Goal: Information Seeking & Learning: Learn about a topic

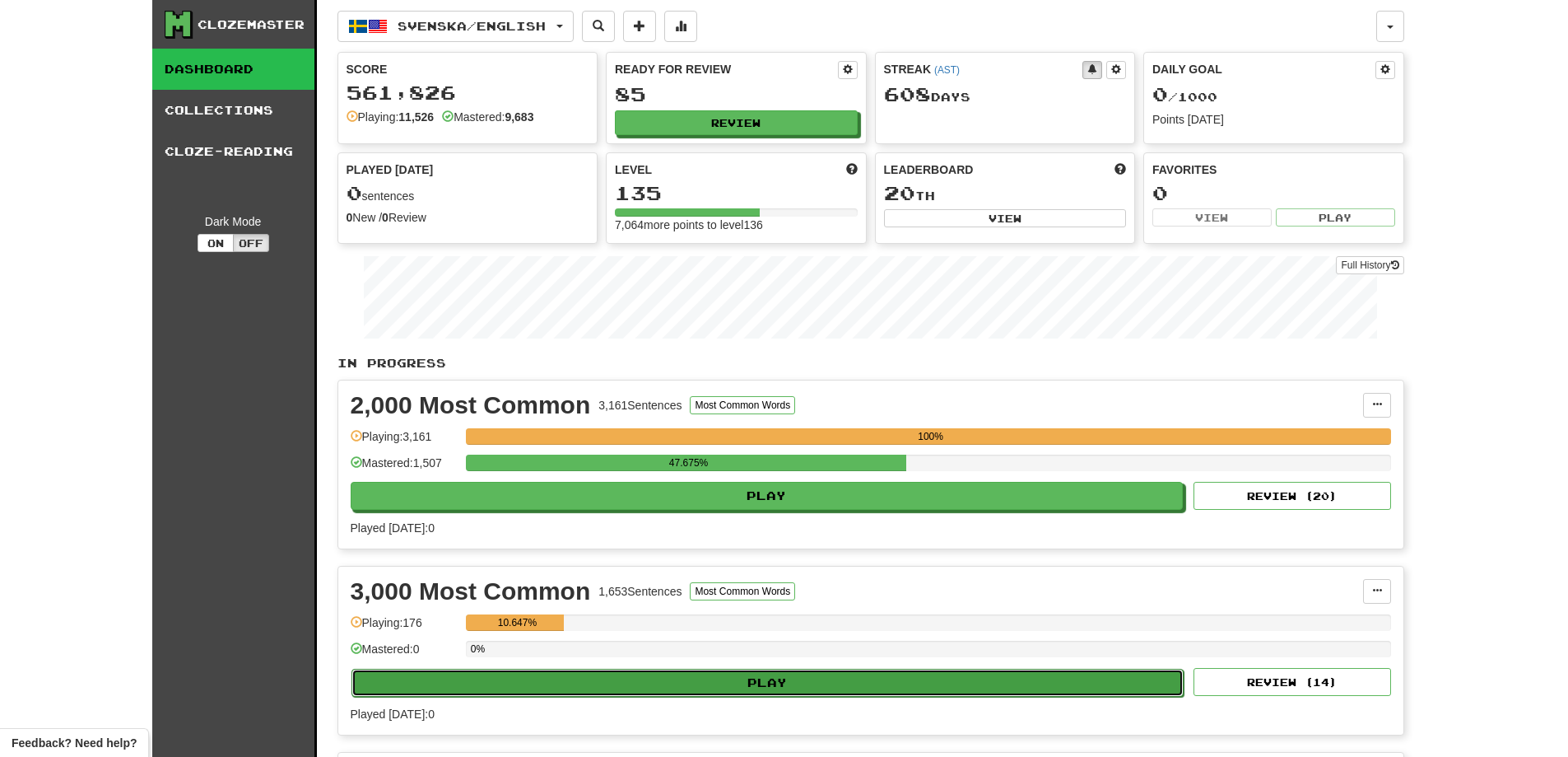
click at [688, 681] on button "Play" at bounding box center [768, 682] width 833 height 28
select select "**"
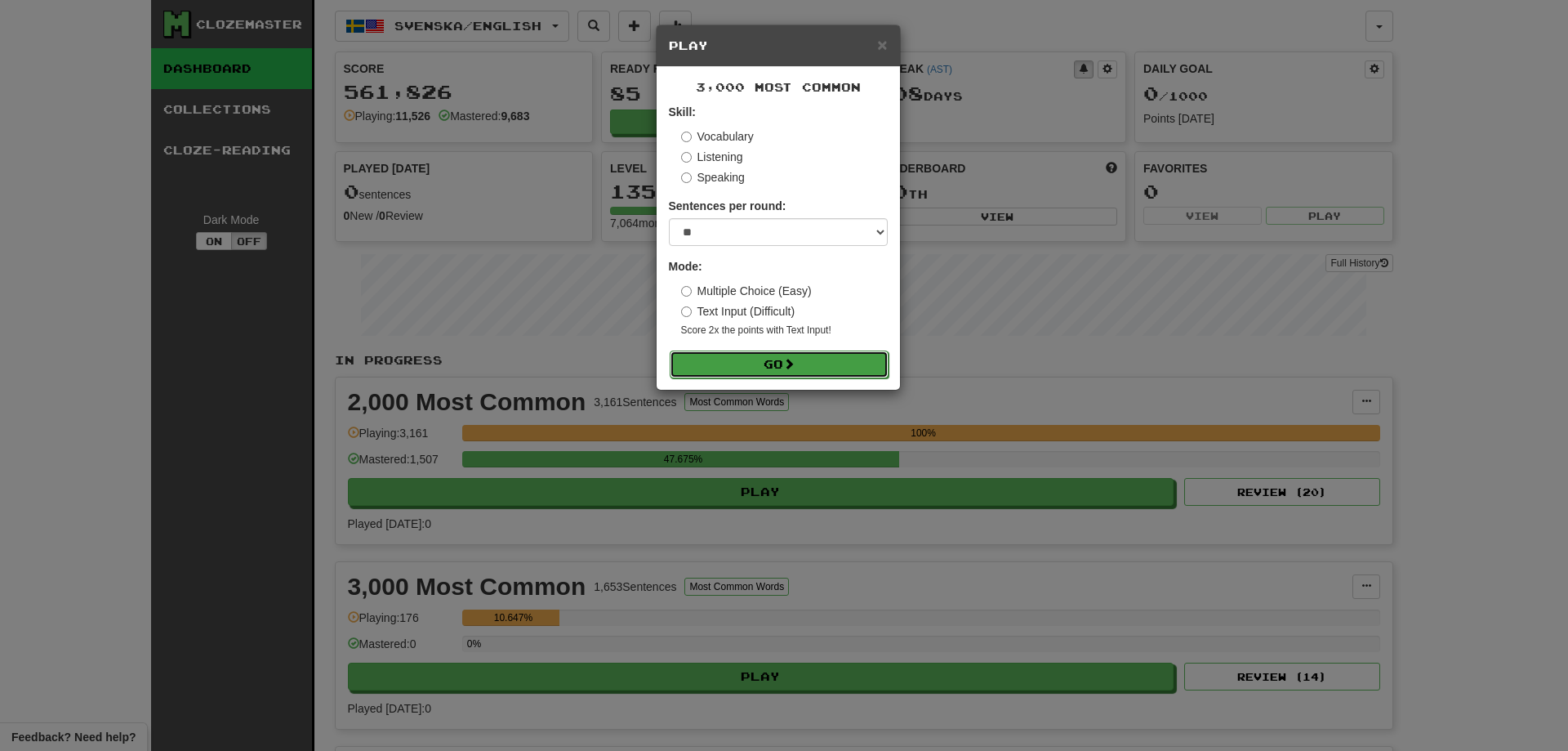
click at [835, 366] on button "Go" at bounding box center [779, 365] width 218 height 28
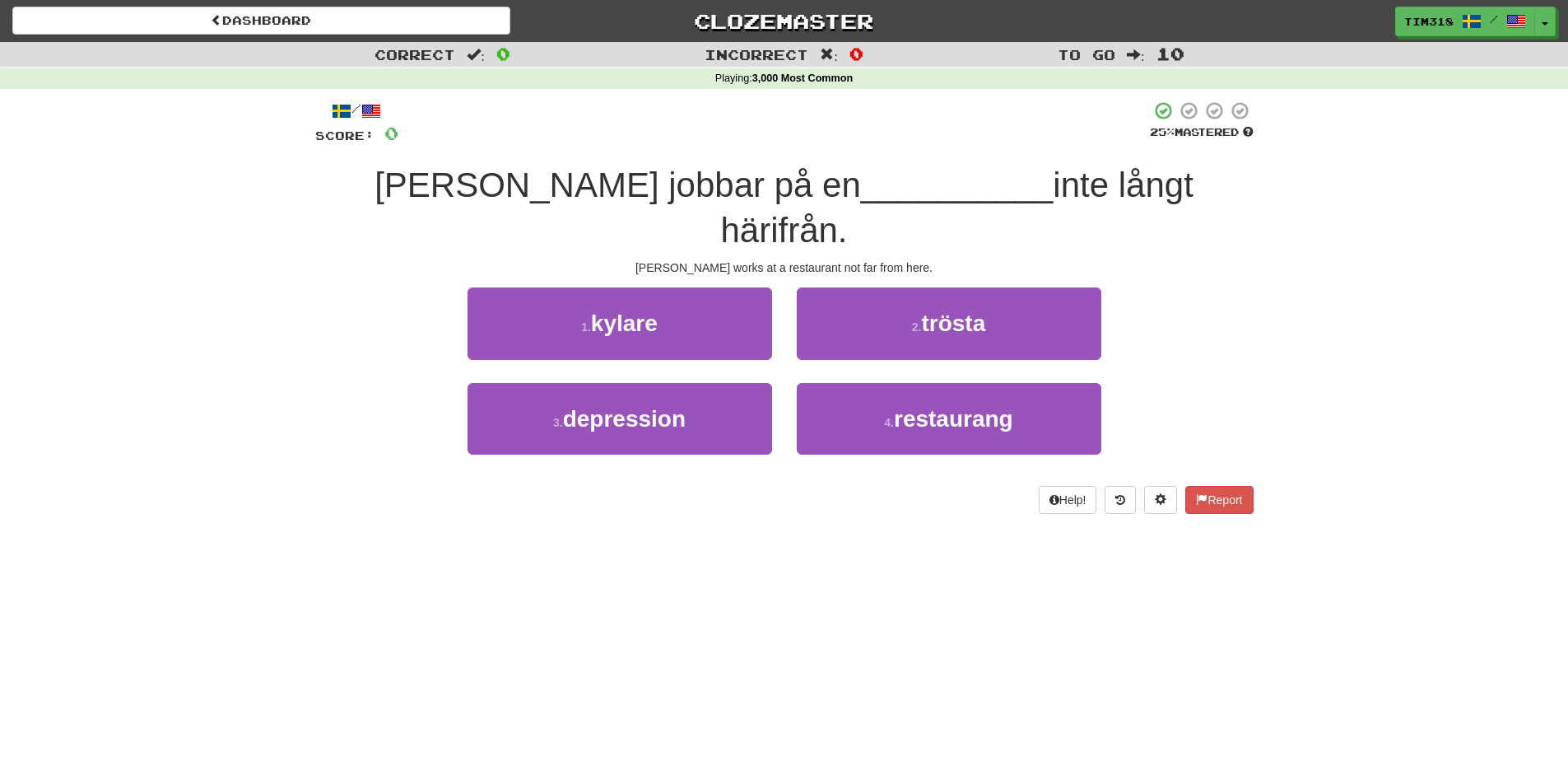
click at [985, 330] on div "2 . trösta" at bounding box center [949, 334] width 330 height 95
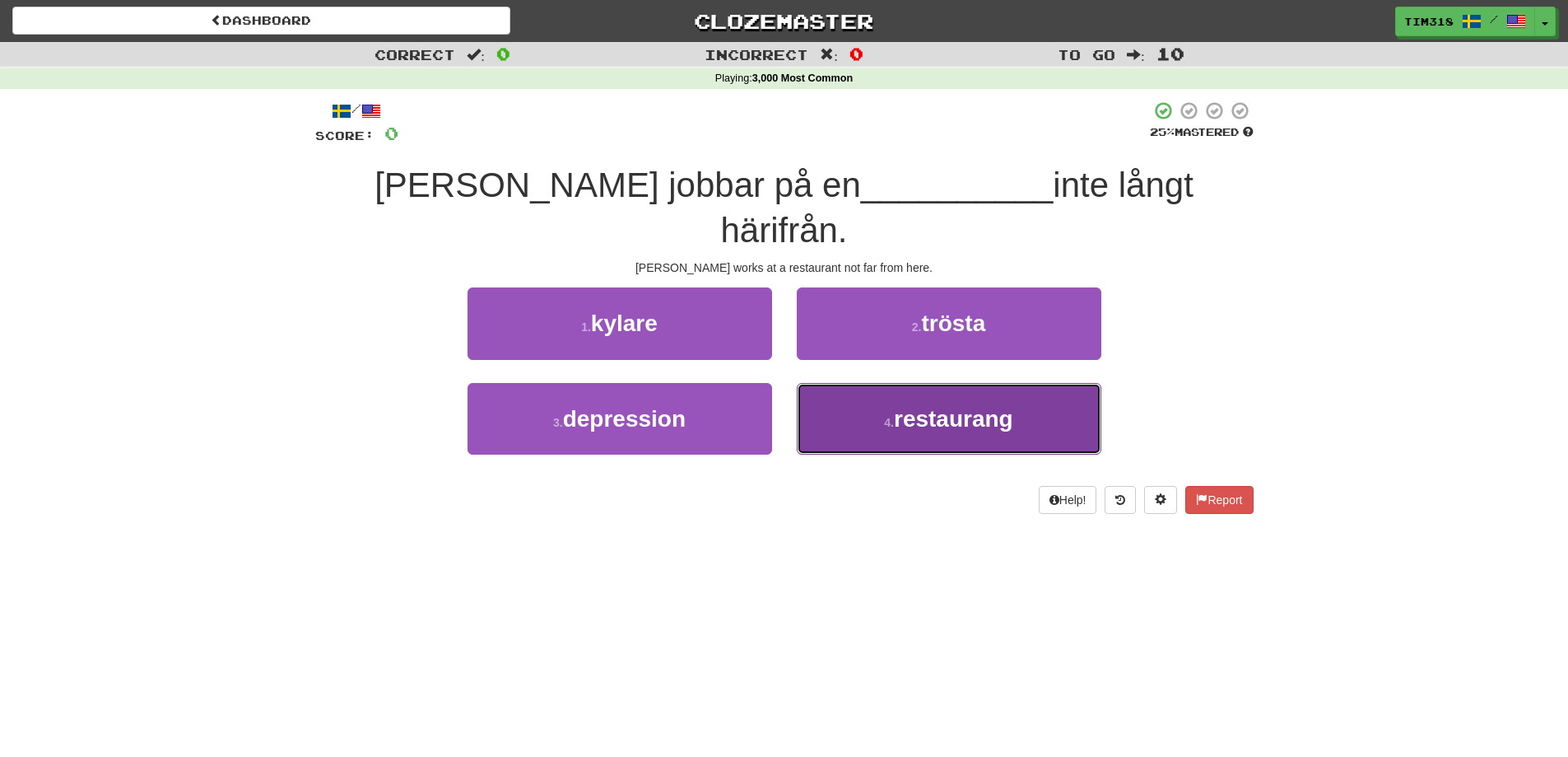
click at [963, 405] on span "restaurang" at bounding box center [954, 418] width 120 height 26
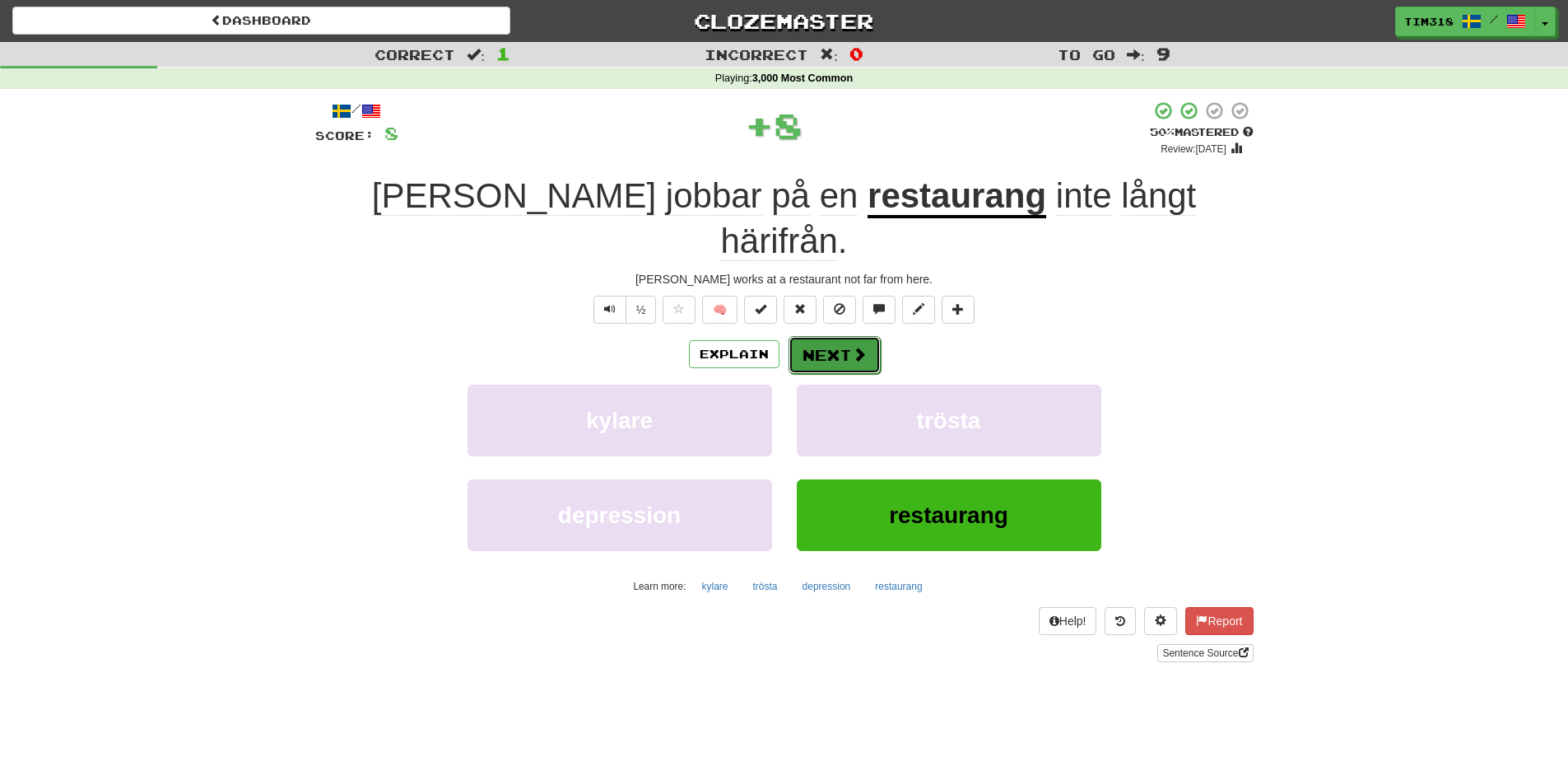
click at [821, 336] on button "Next" at bounding box center [835, 355] width 93 height 38
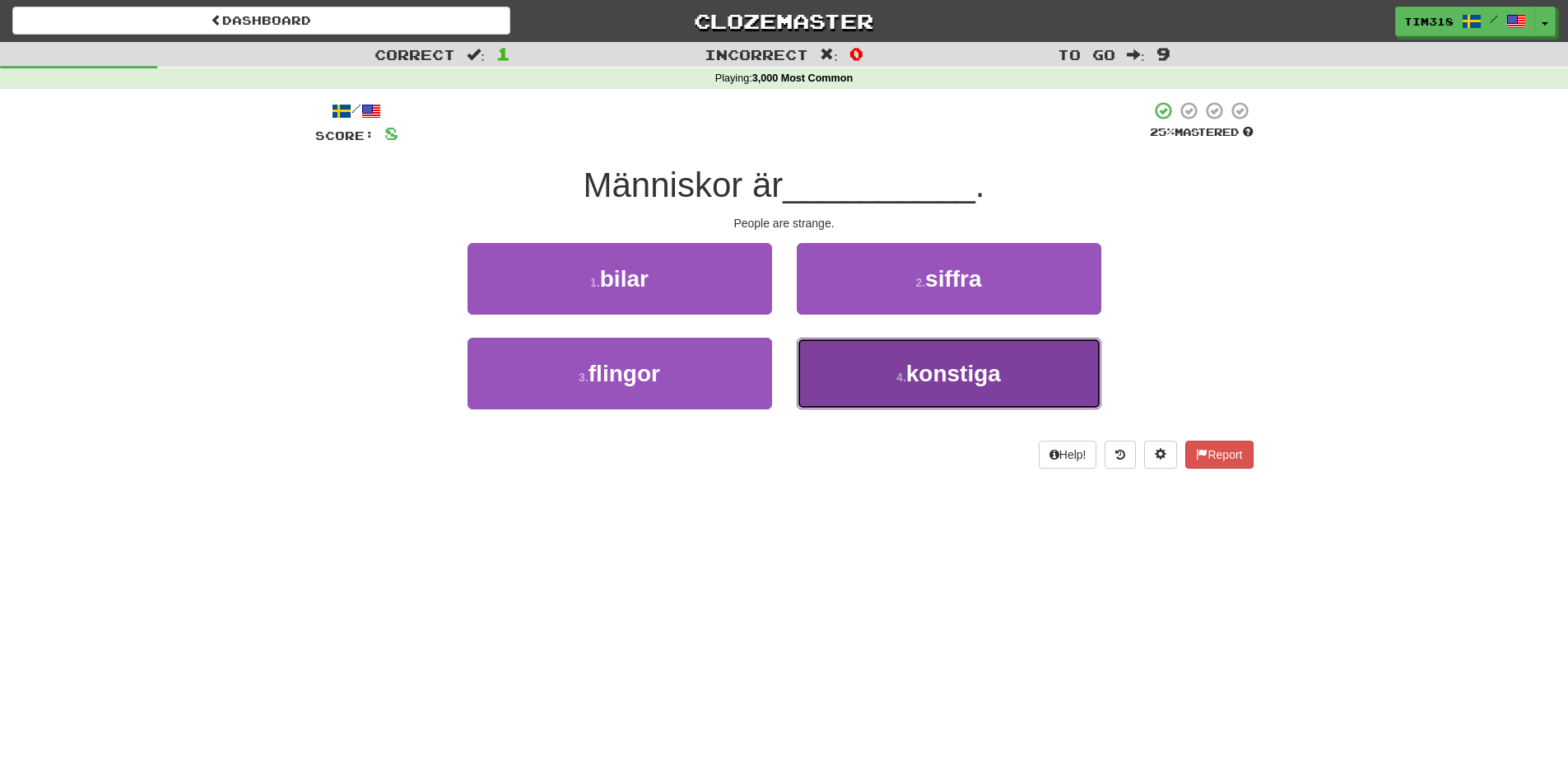
click at [1021, 393] on button "4 . konstiga" at bounding box center [949, 374] width 305 height 72
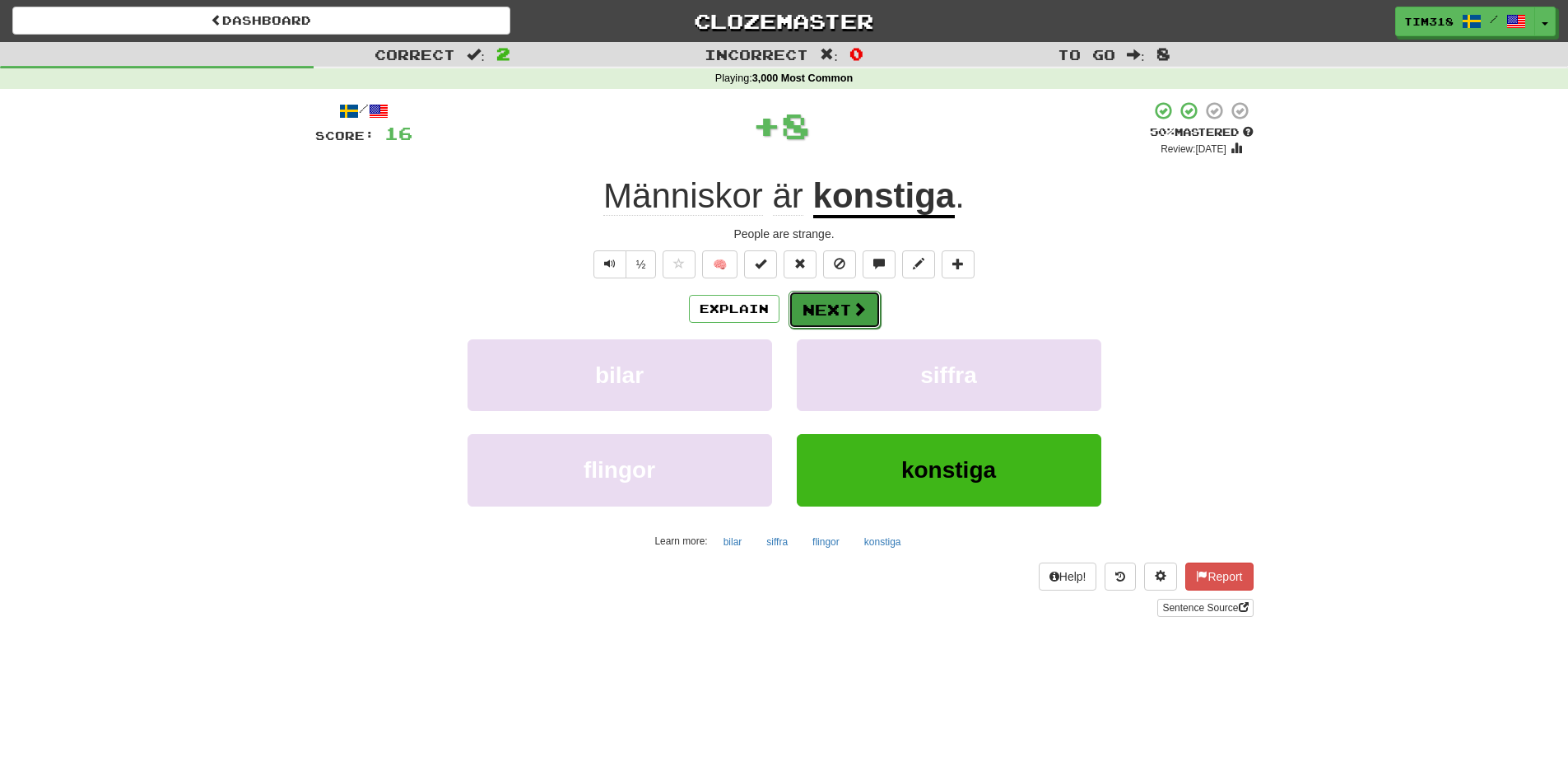
click at [872, 312] on button "Next" at bounding box center [835, 310] width 93 height 38
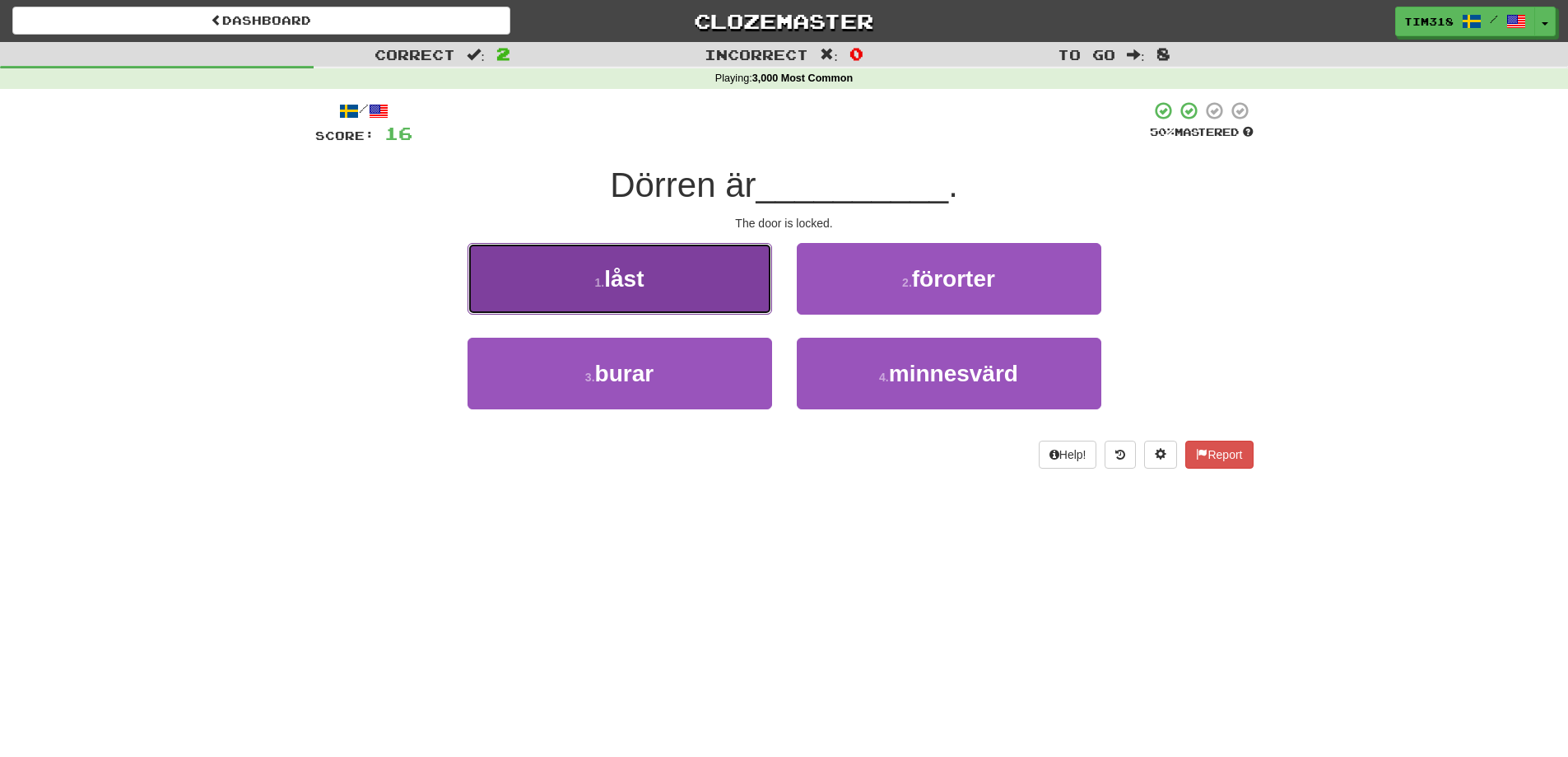
click at [695, 293] on button "1 . låst" at bounding box center [620, 279] width 305 height 72
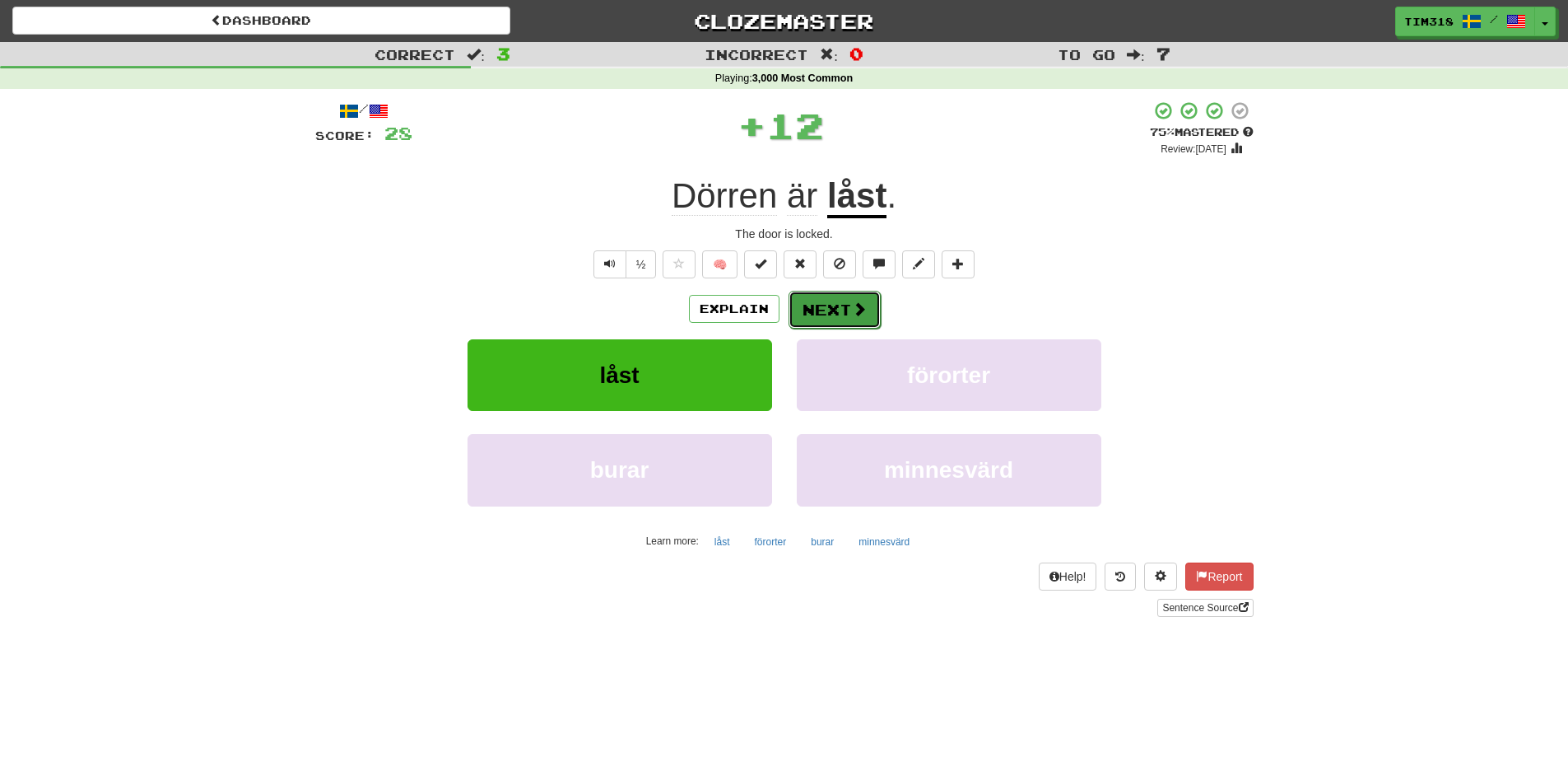
click at [843, 315] on button "Next" at bounding box center [835, 310] width 93 height 38
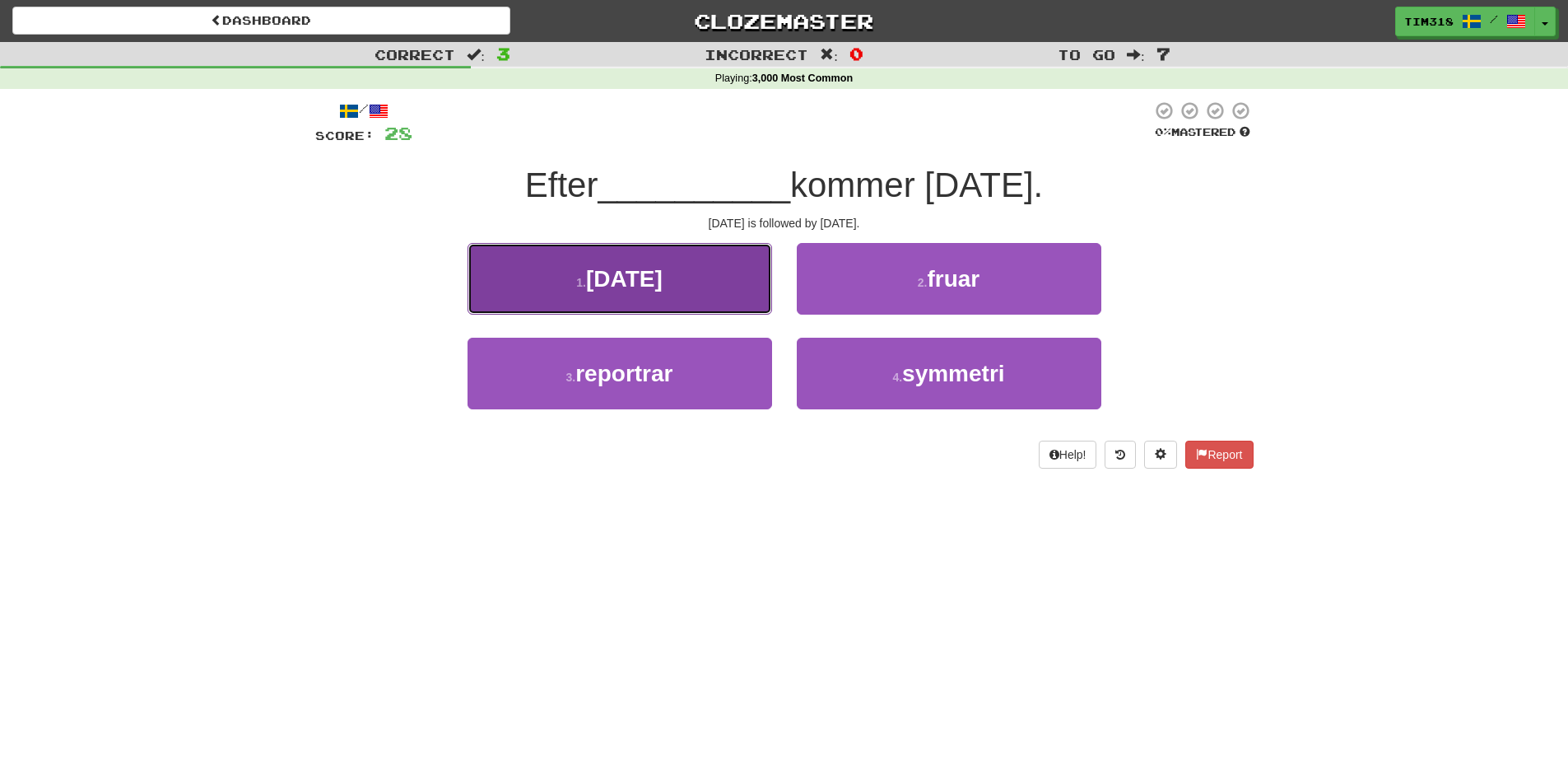
click at [716, 279] on button "1 . söndag" at bounding box center [620, 279] width 305 height 72
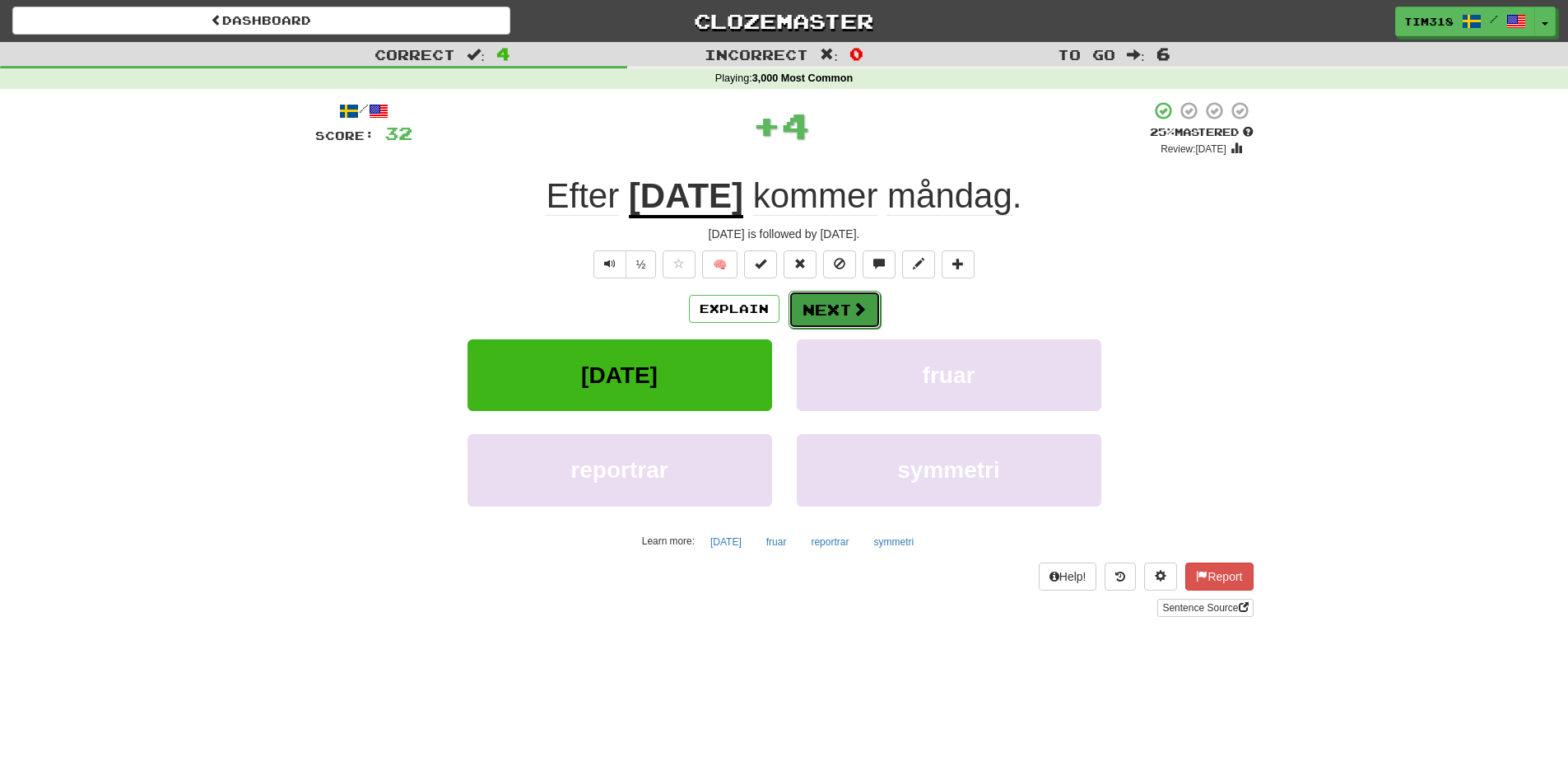
click at [853, 311] on span at bounding box center [859, 308] width 15 height 15
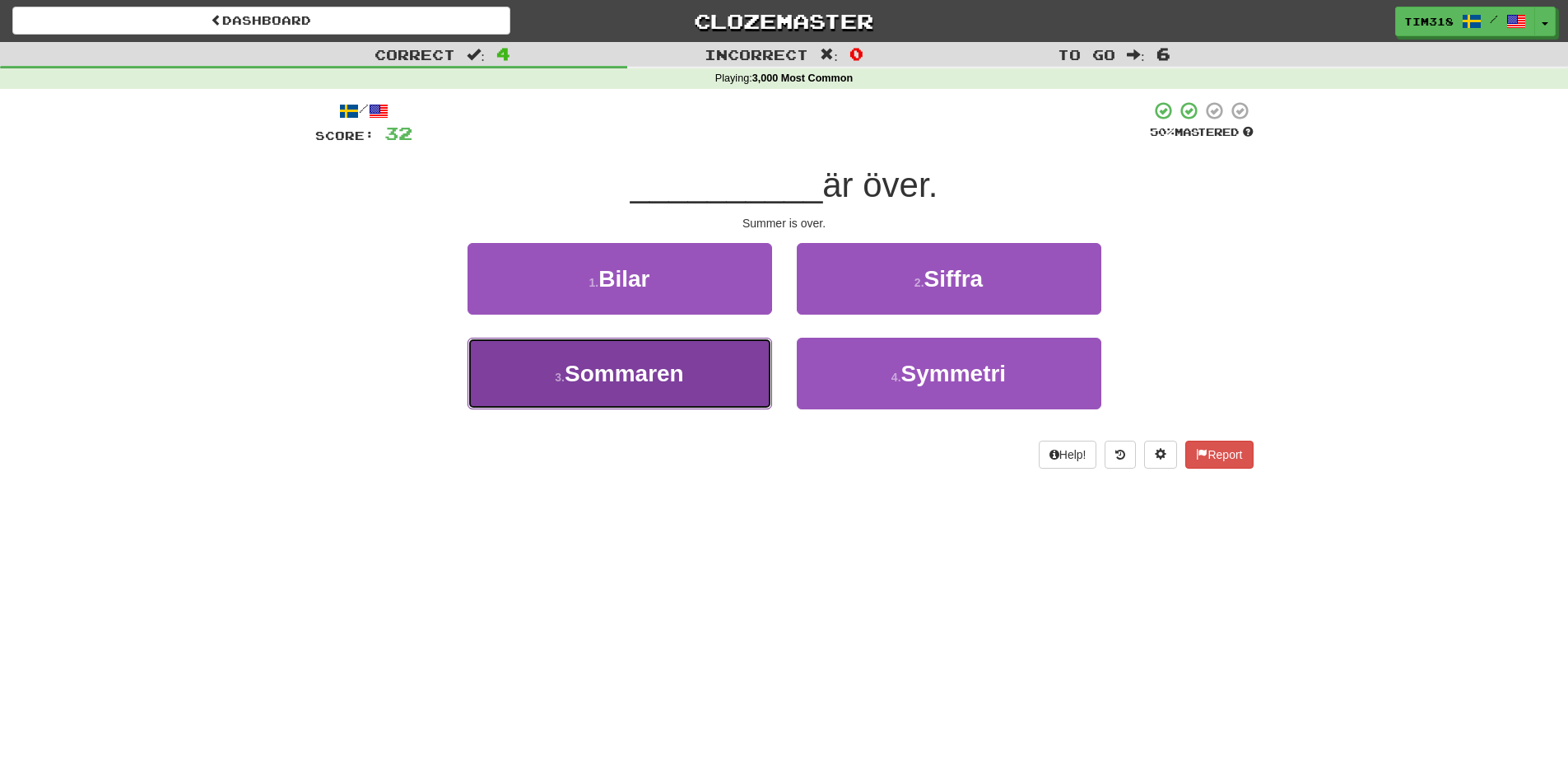
click at [669, 369] on span "Sommaren" at bounding box center [625, 374] width 120 height 26
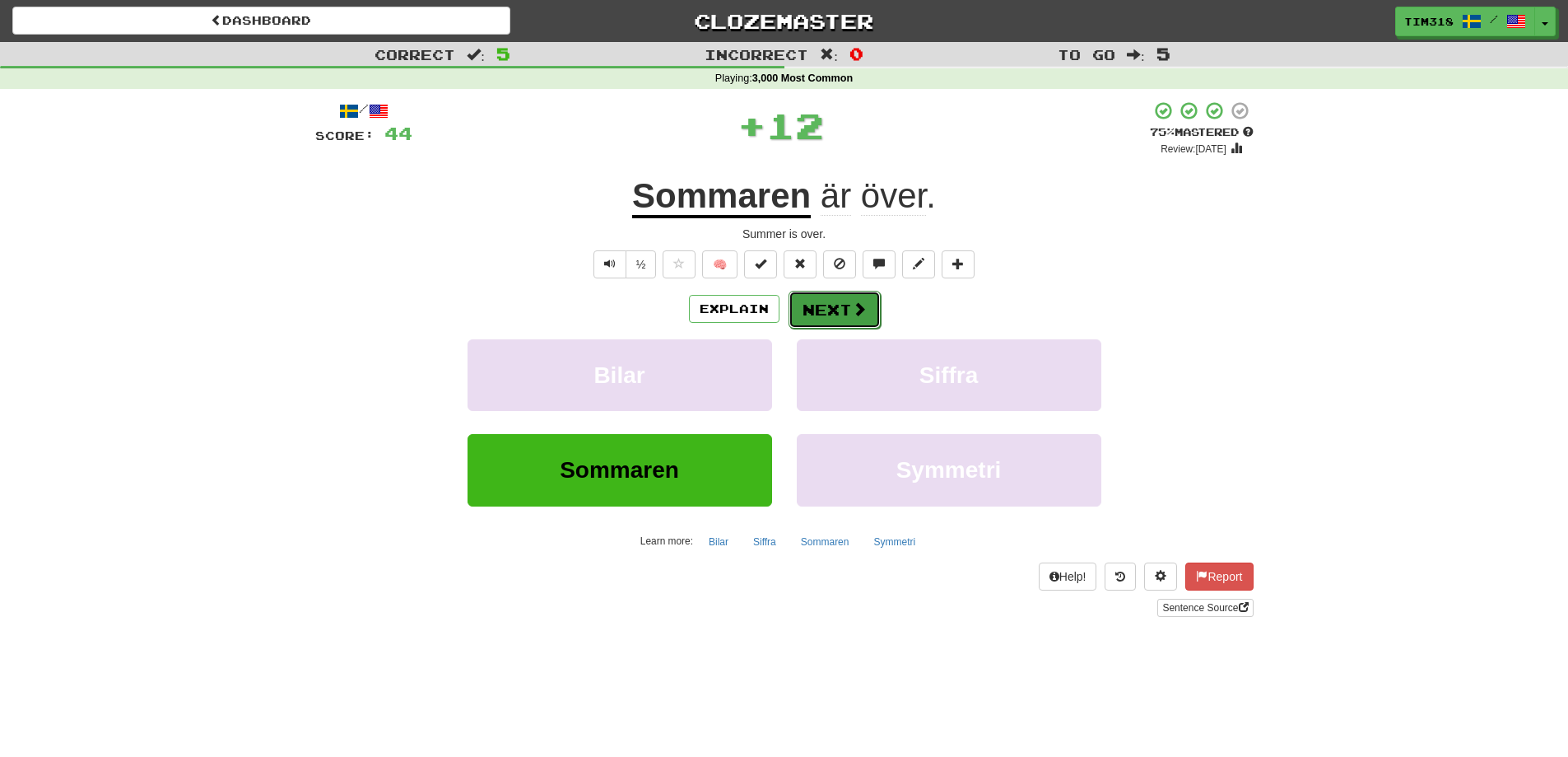
click at [838, 306] on button "Next" at bounding box center [835, 310] width 93 height 38
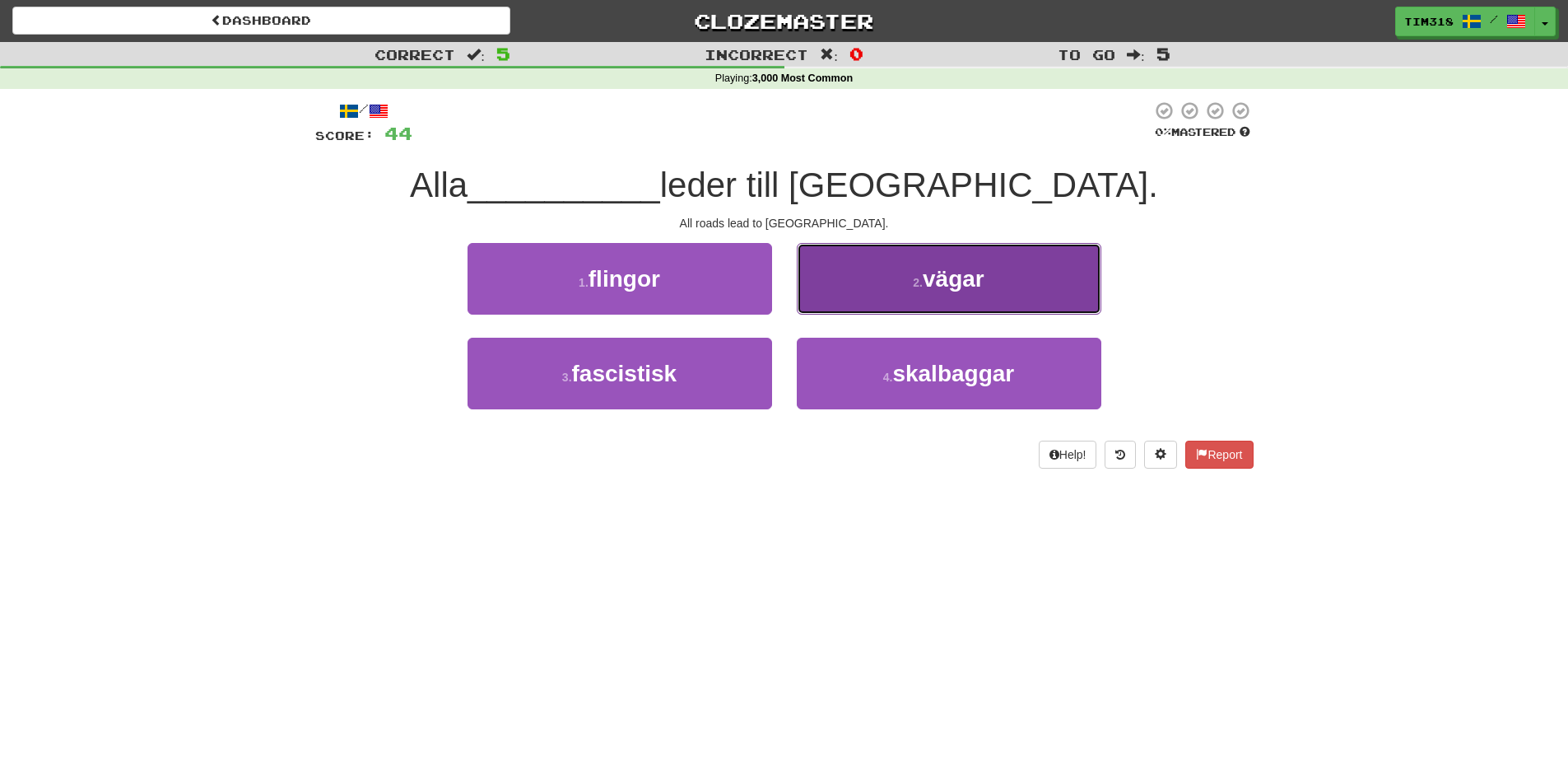
click at [880, 285] on button "2 . vägar" at bounding box center [949, 279] width 305 height 72
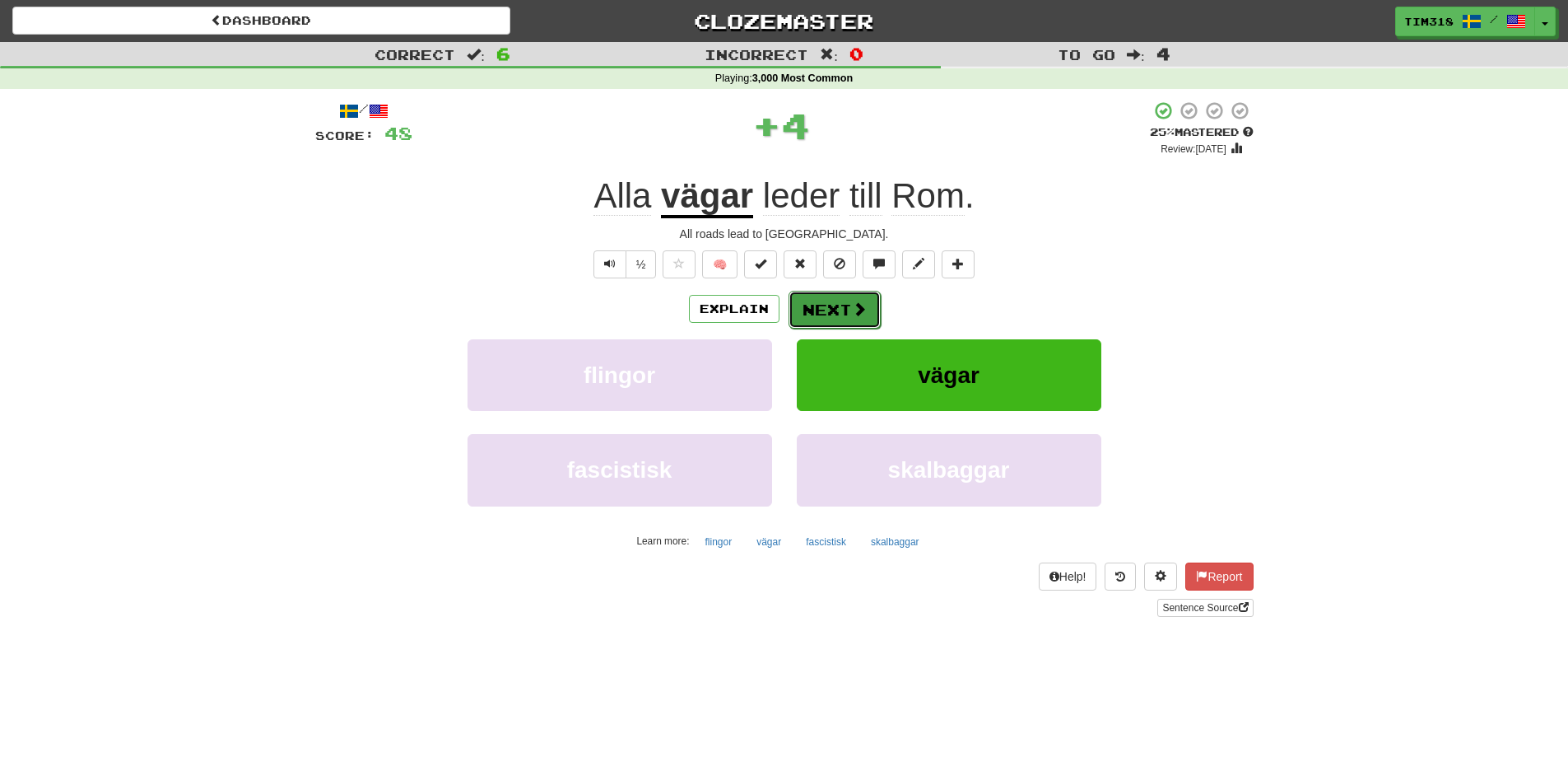
click at [841, 301] on button "Next" at bounding box center [835, 310] width 93 height 38
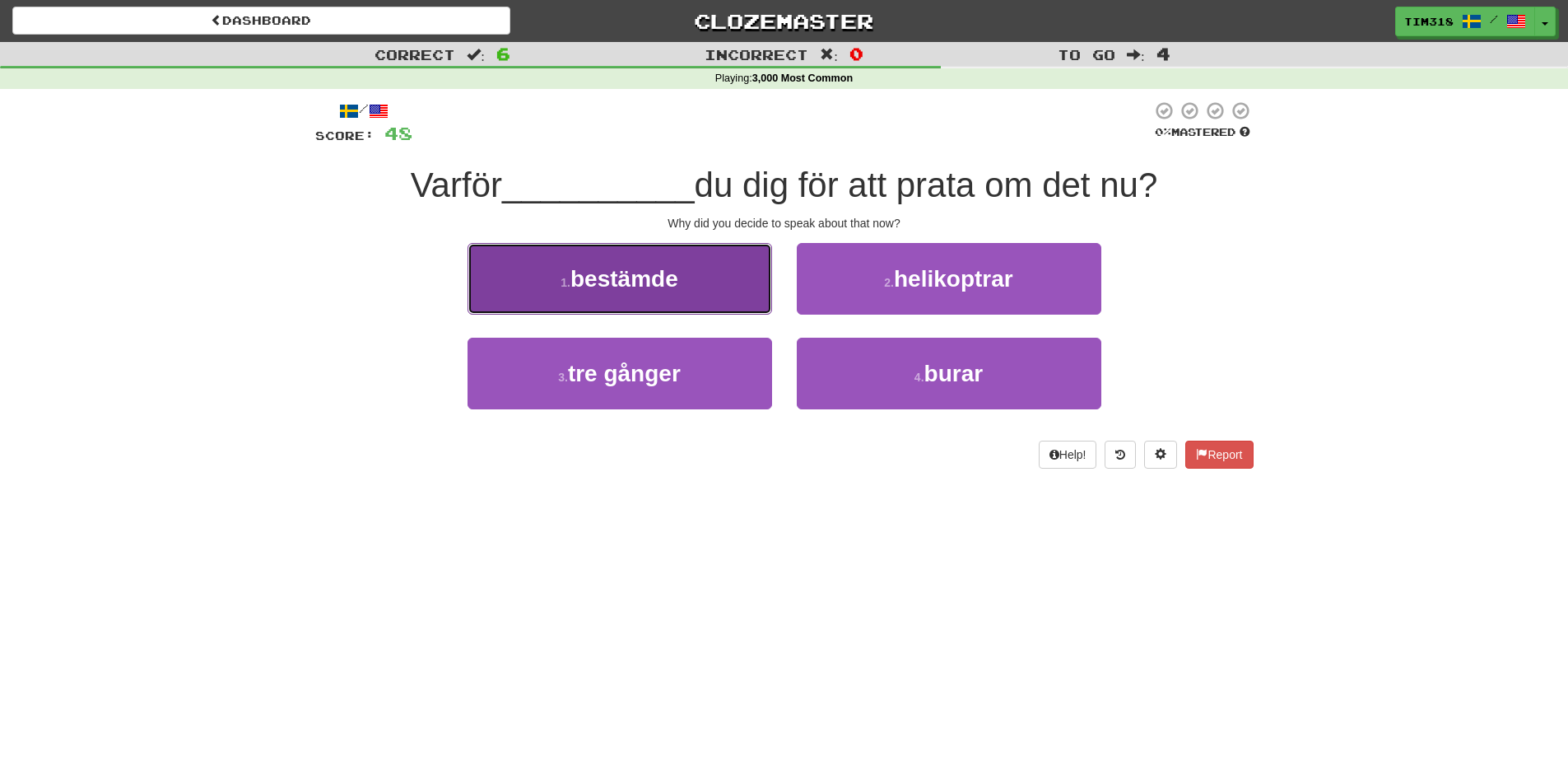
click at [725, 268] on button "1 . bestämde" at bounding box center [620, 279] width 305 height 72
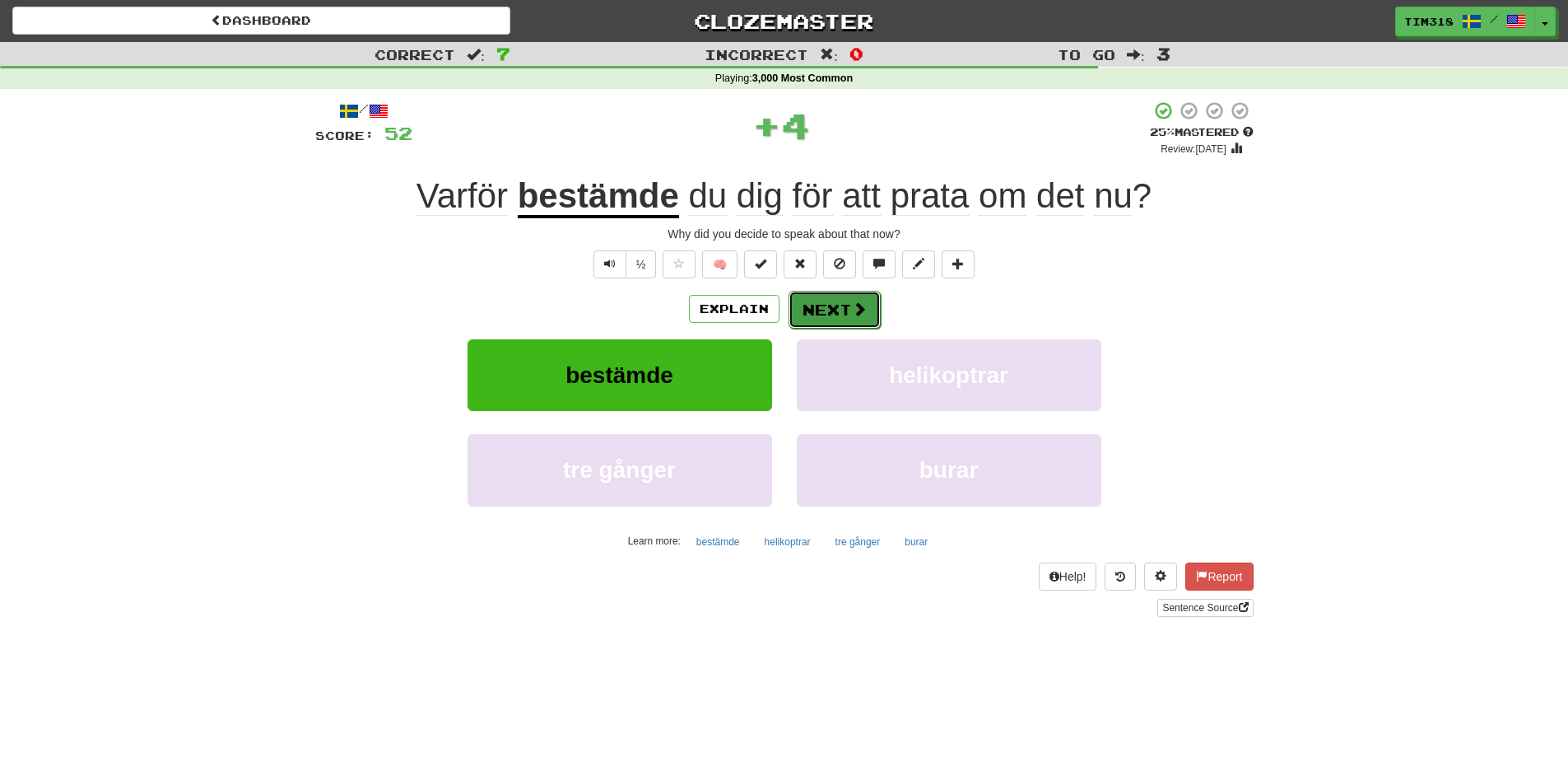
click at [847, 311] on button "Next" at bounding box center [835, 310] width 93 height 38
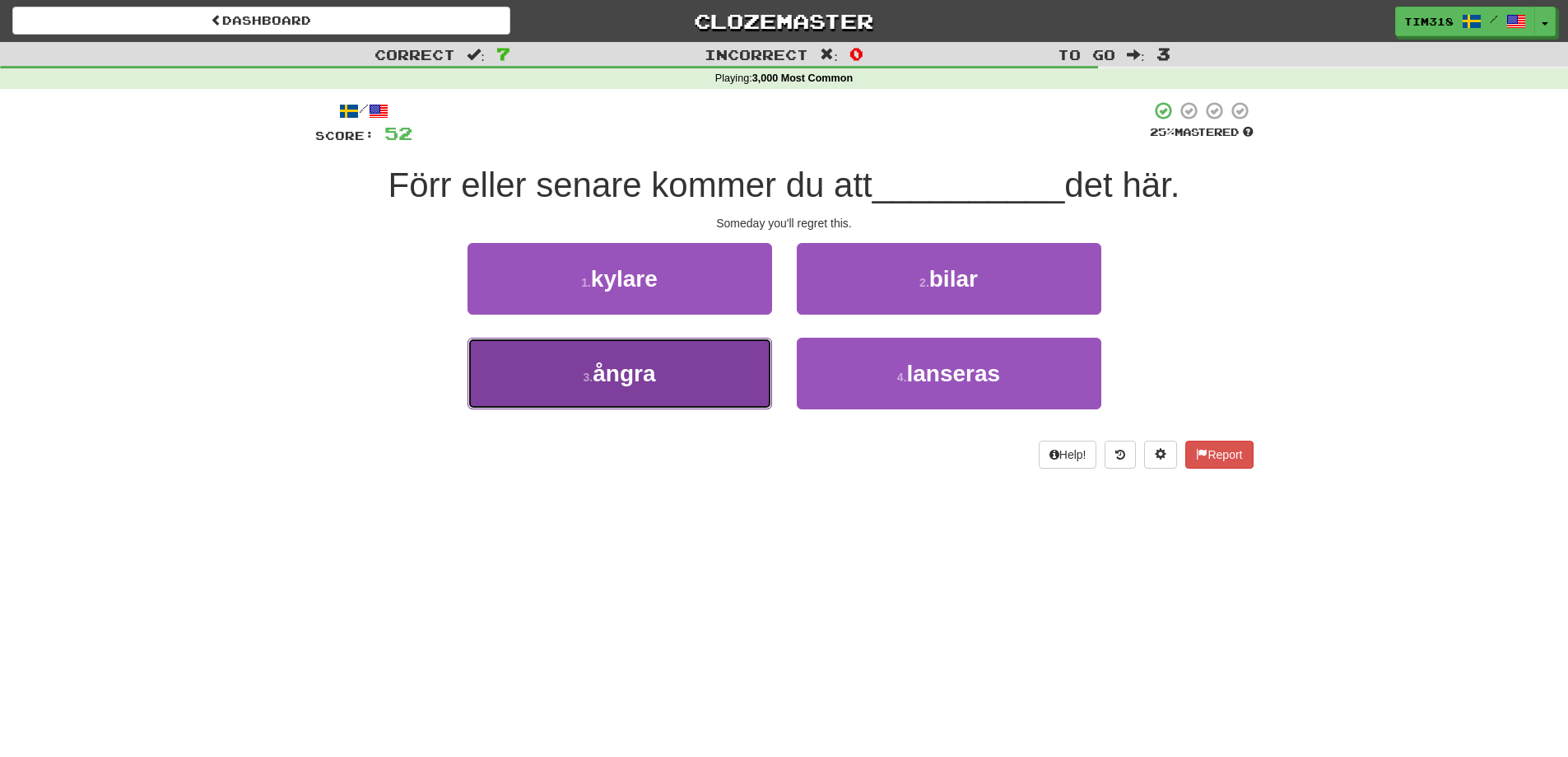
click at [709, 386] on button "3 . ångra" at bounding box center [620, 374] width 305 height 72
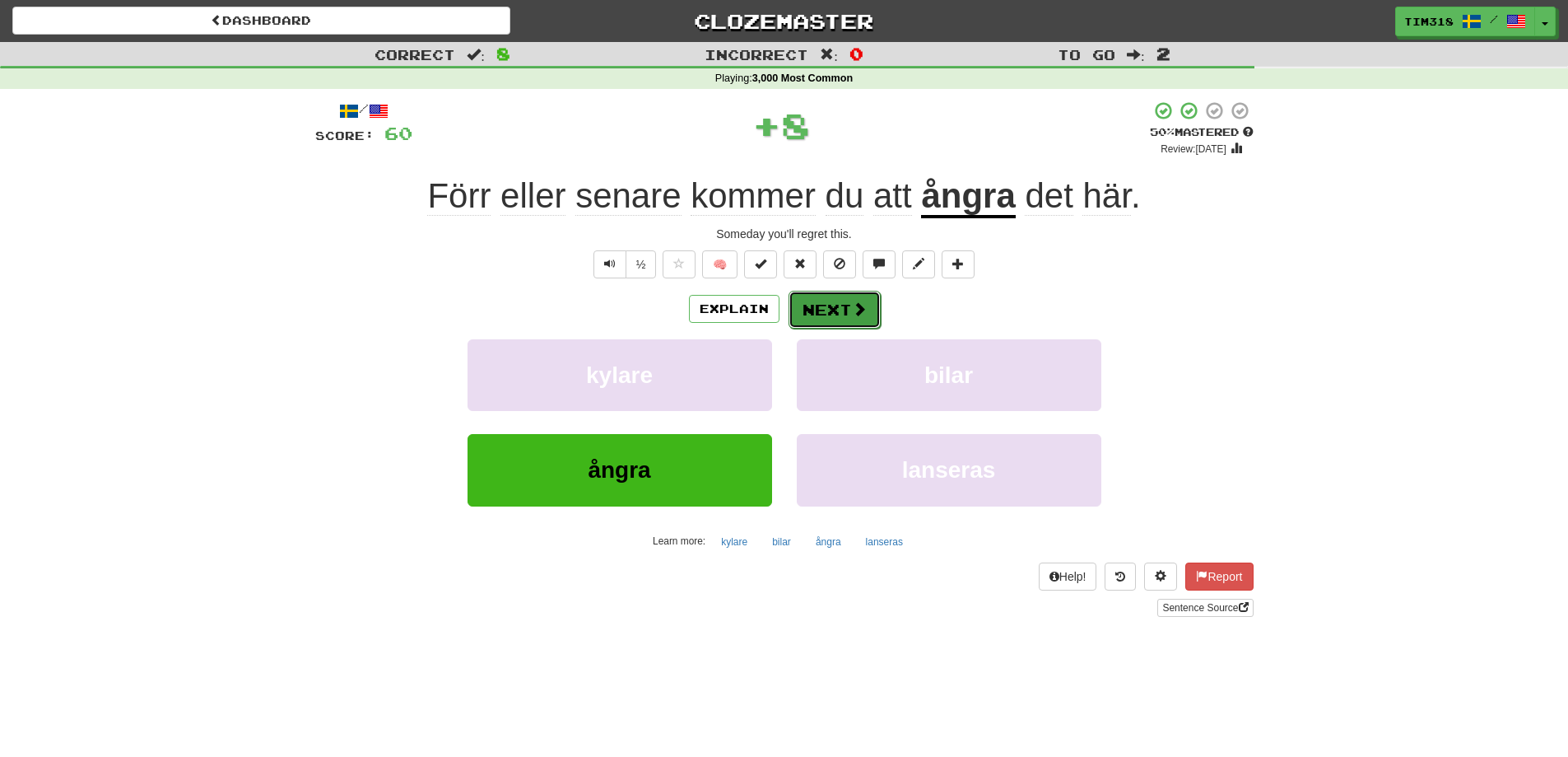
click at [846, 309] on button "Next" at bounding box center [835, 310] width 93 height 38
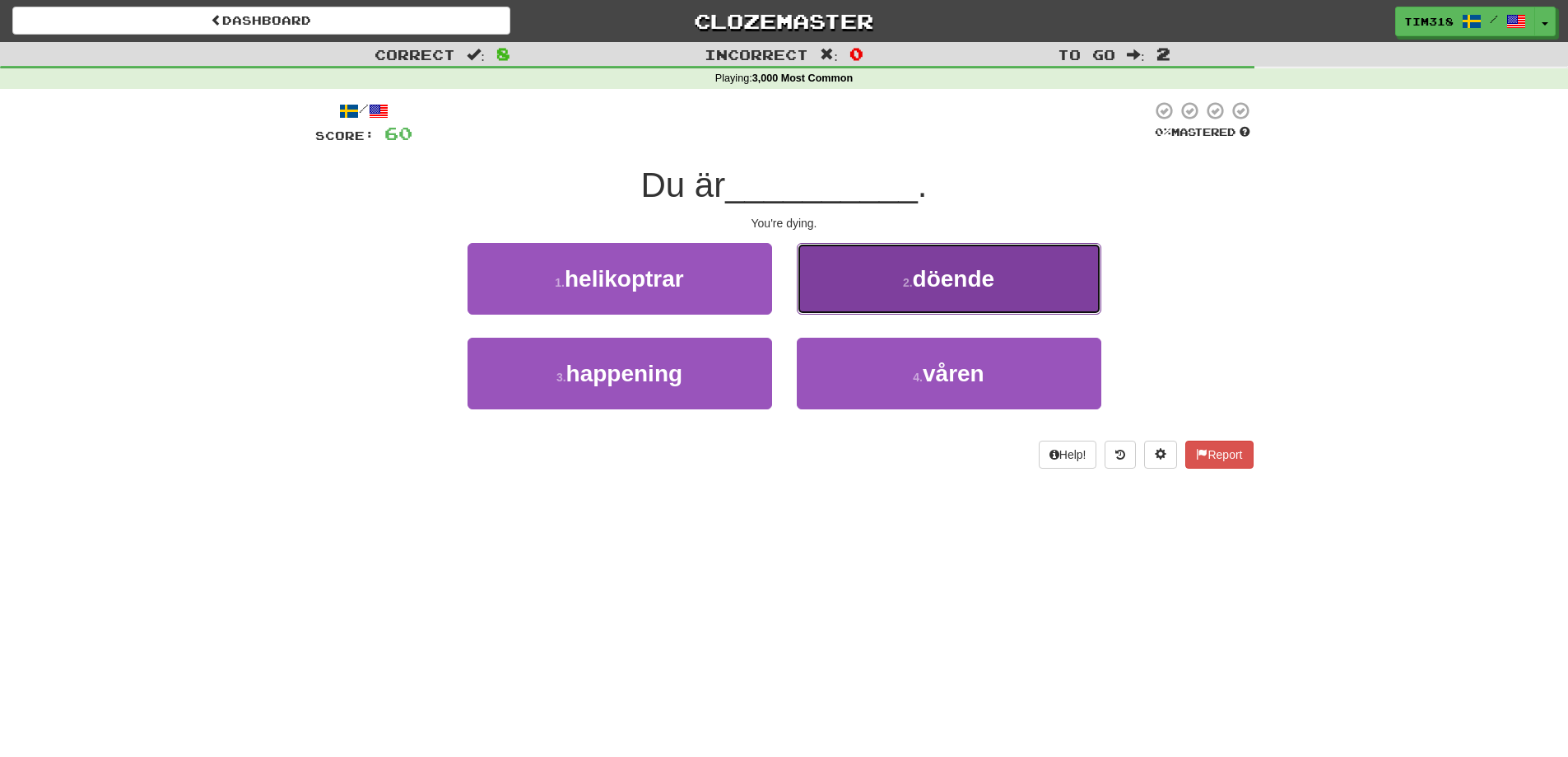
click at [891, 282] on button "2 . döende" at bounding box center [949, 279] width 305 height 72
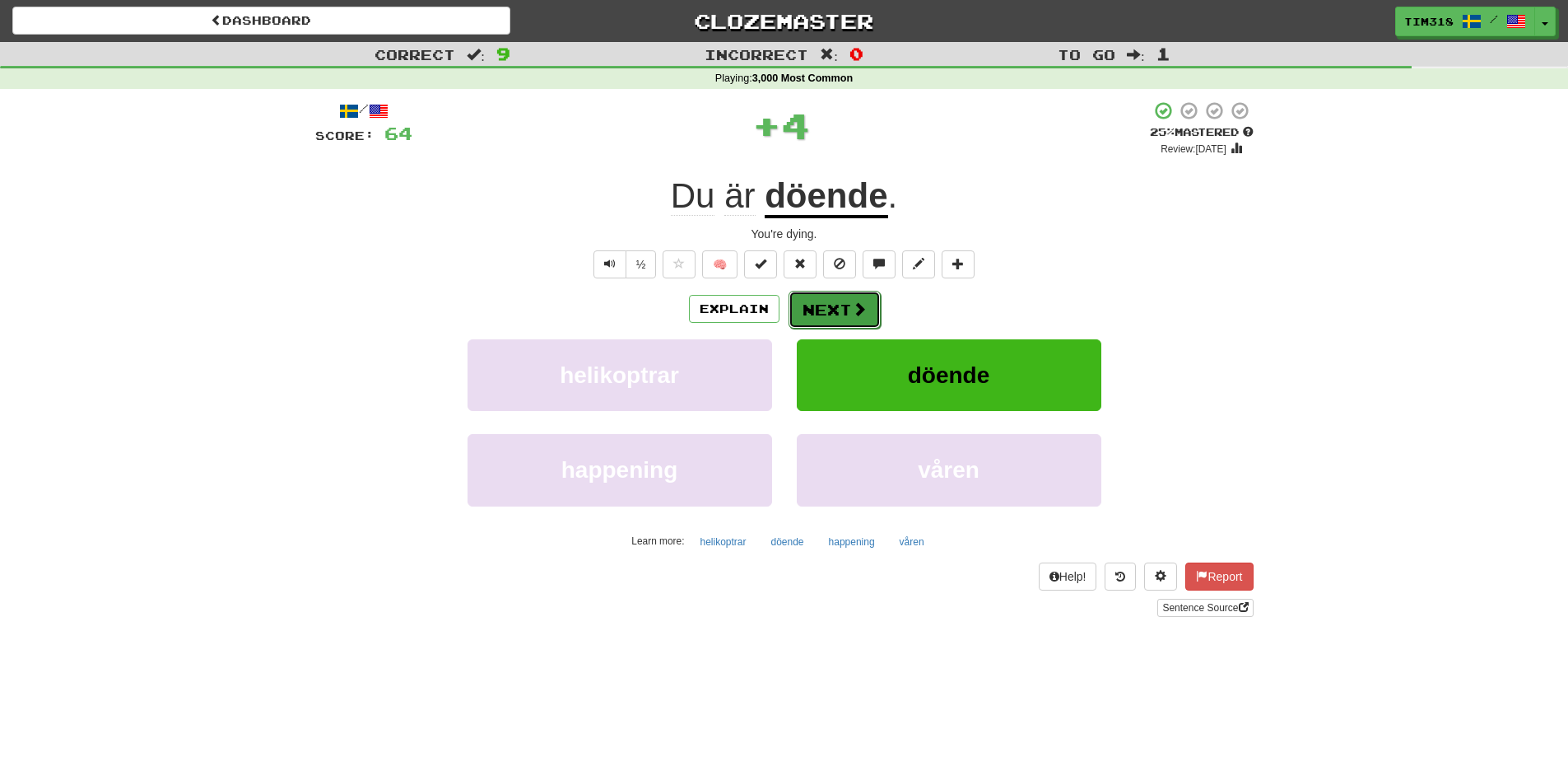
click at [828, 297] on button "Next" at bounding box center [835, 310] width 93 height 38
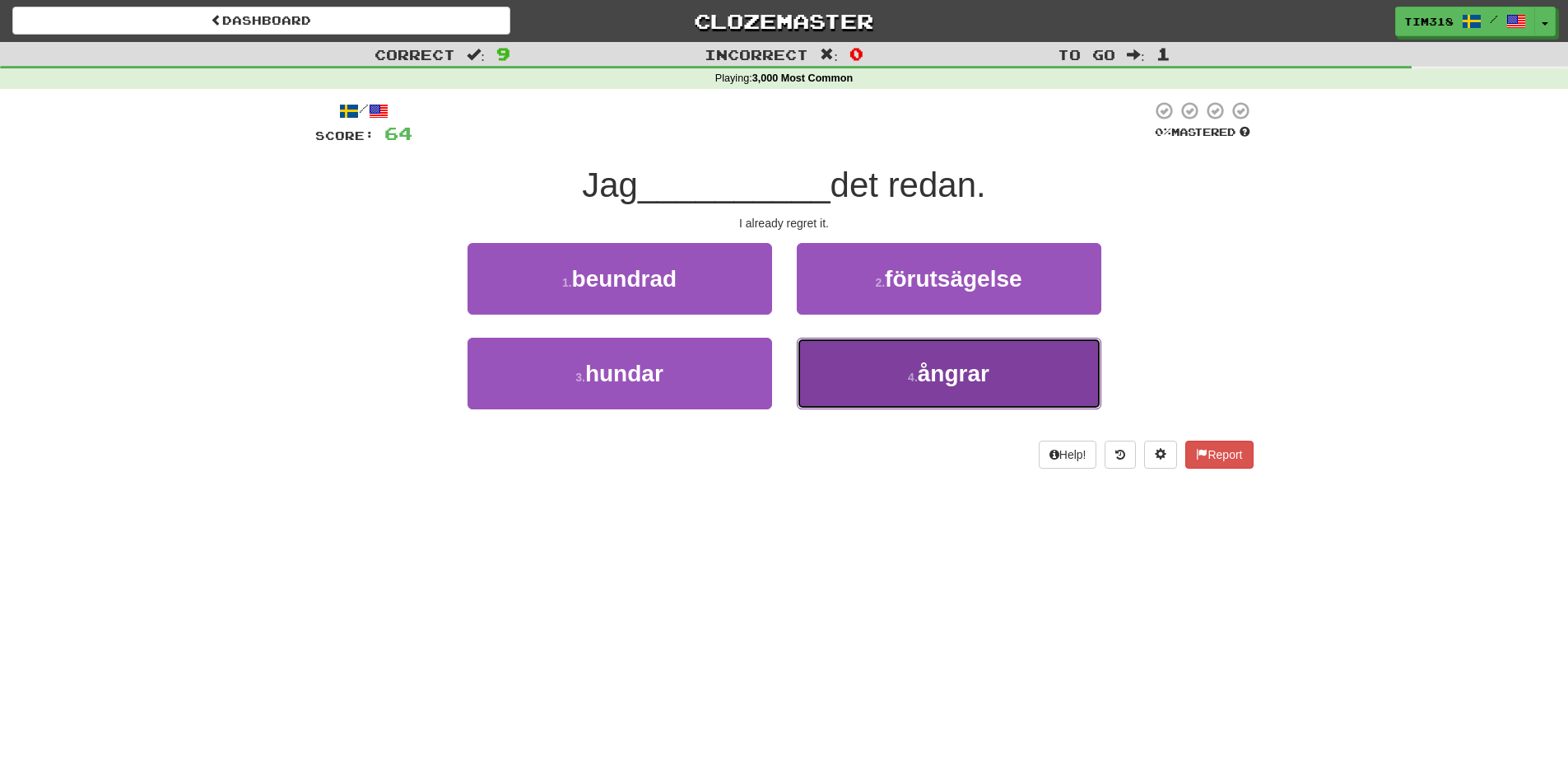
click at [902, 378] on button "4 . ångrar" at bounding box center [949, 374] width 305 height 72
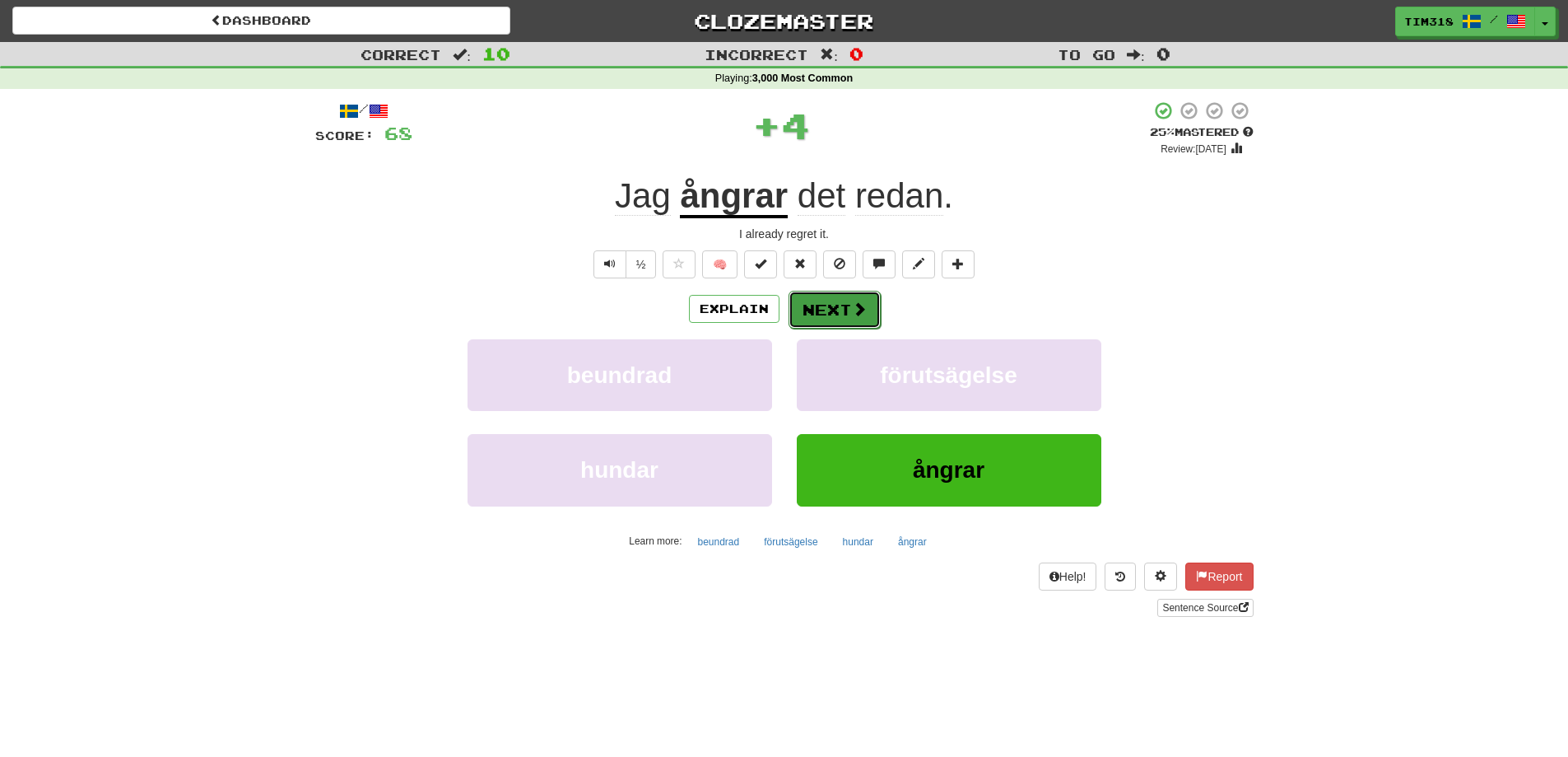
click at [831, 306] on button "Next" at bounding box center [835, 310] width 93 height 38
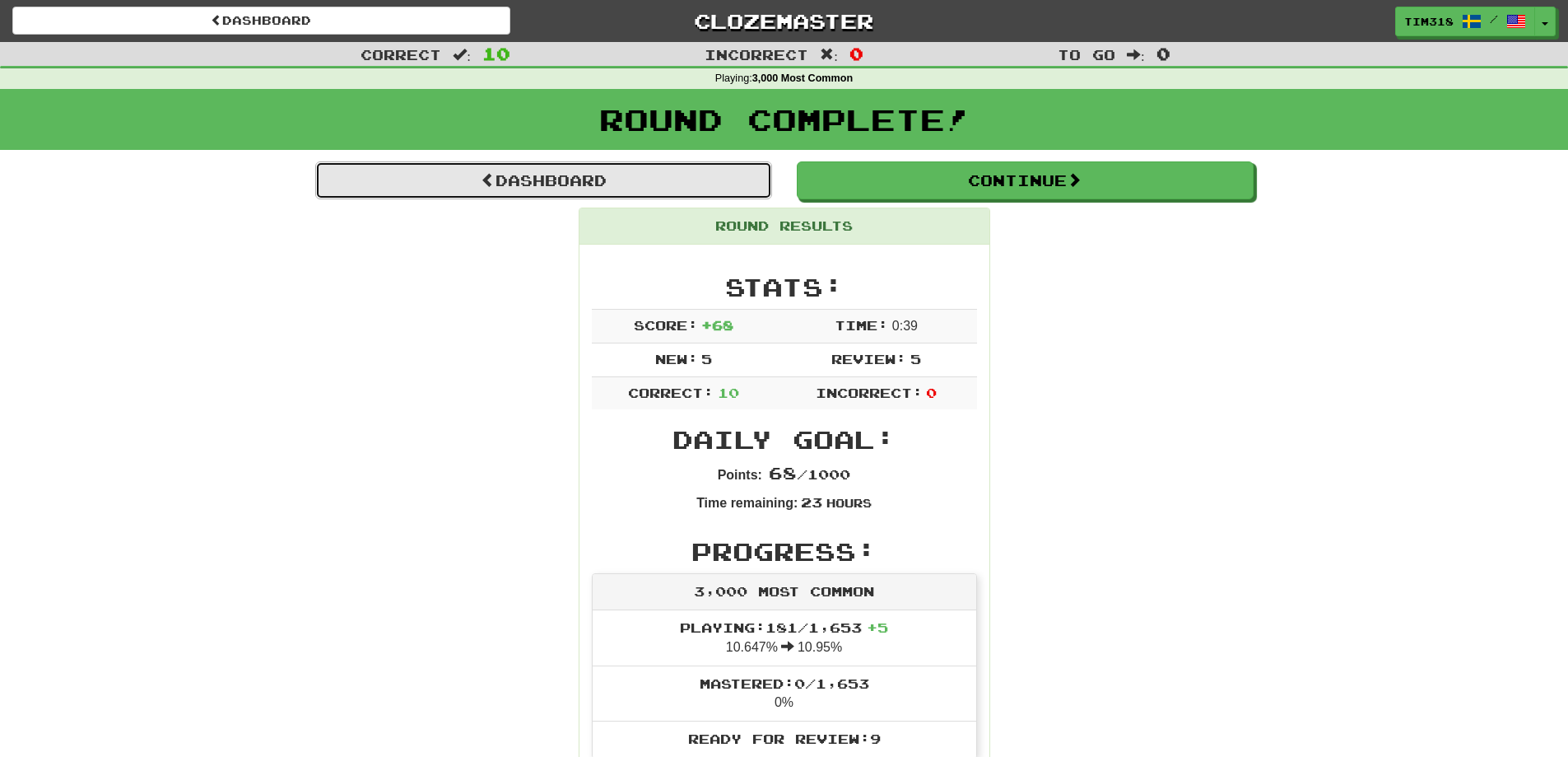
click at [673, 175] on link "Dashboard" at bounding box center [544, 180] width 457 height 38
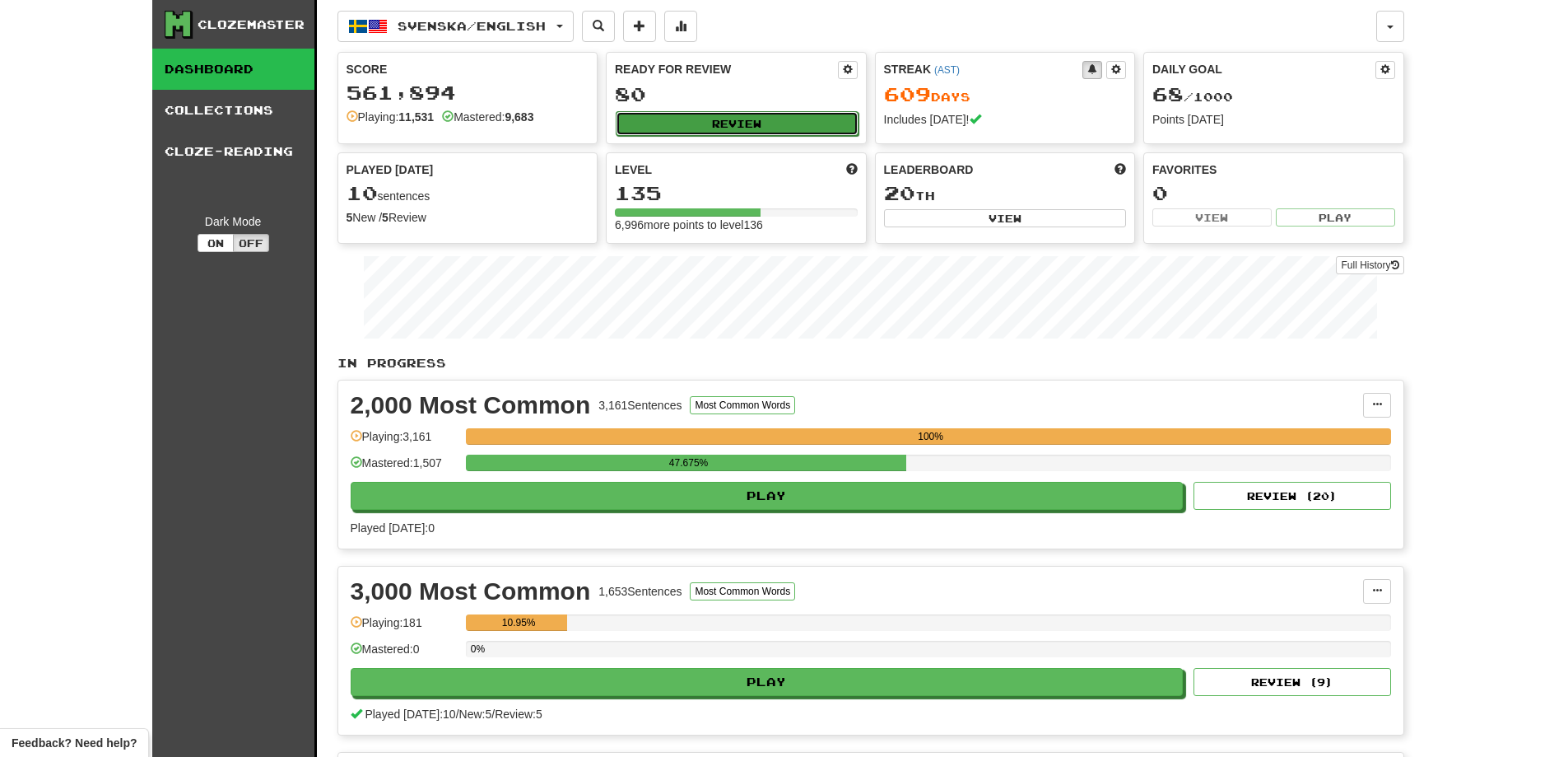
click at [741, 122] on button "Review" at bounding box center [737, 124] width 243 height 25
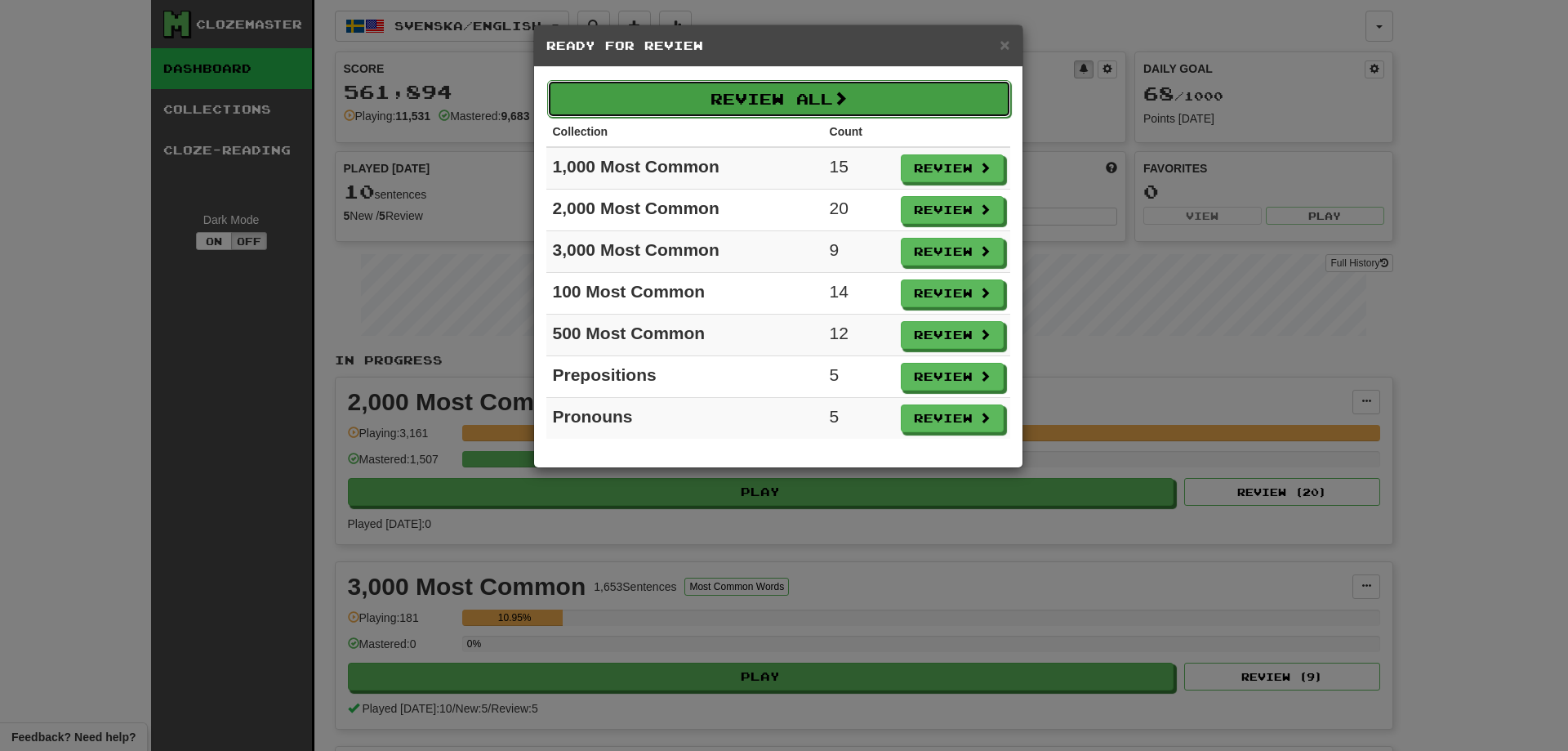
click at [767, 98] on button "Review All" at bounding box center [779, 99] width 463 height 38
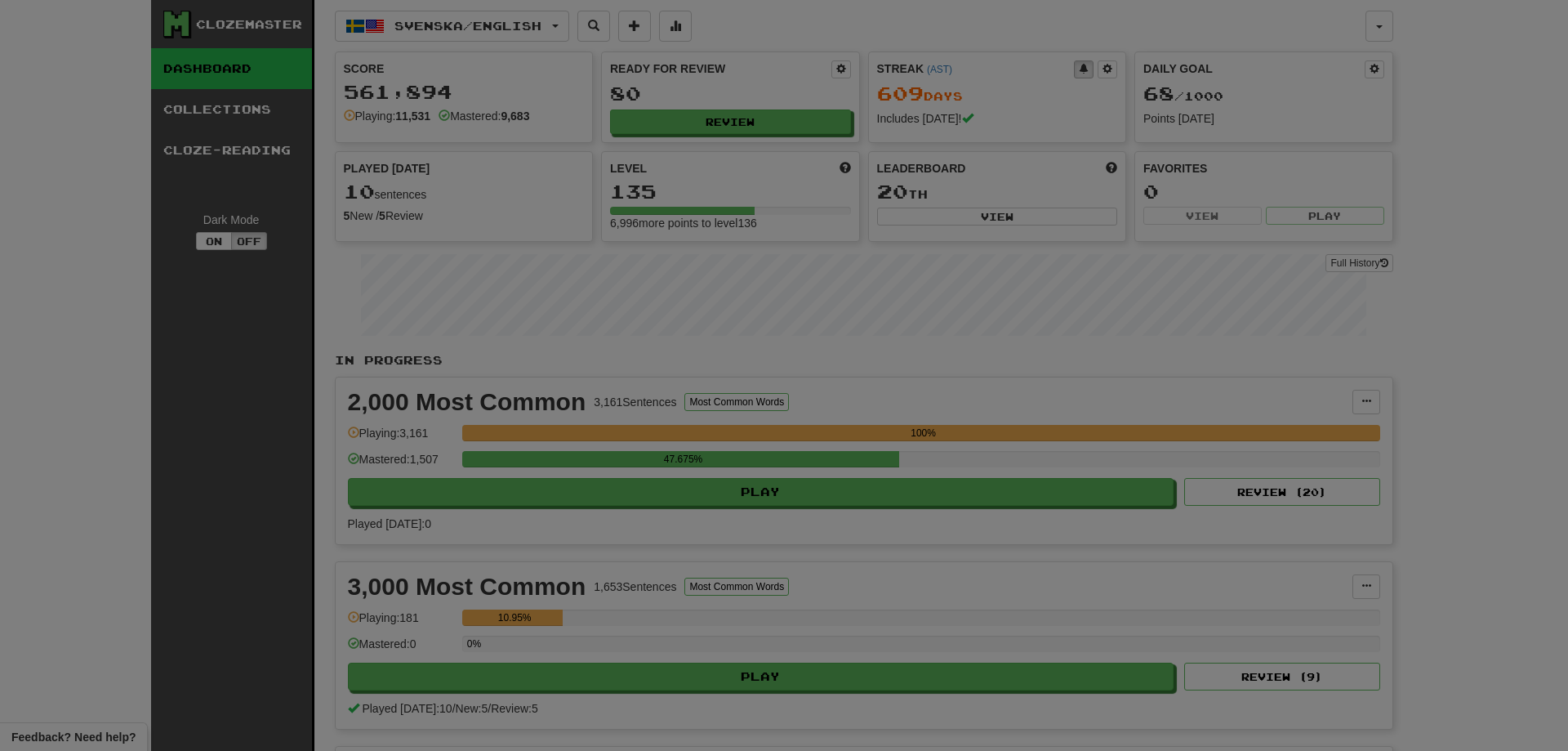
select select "**"
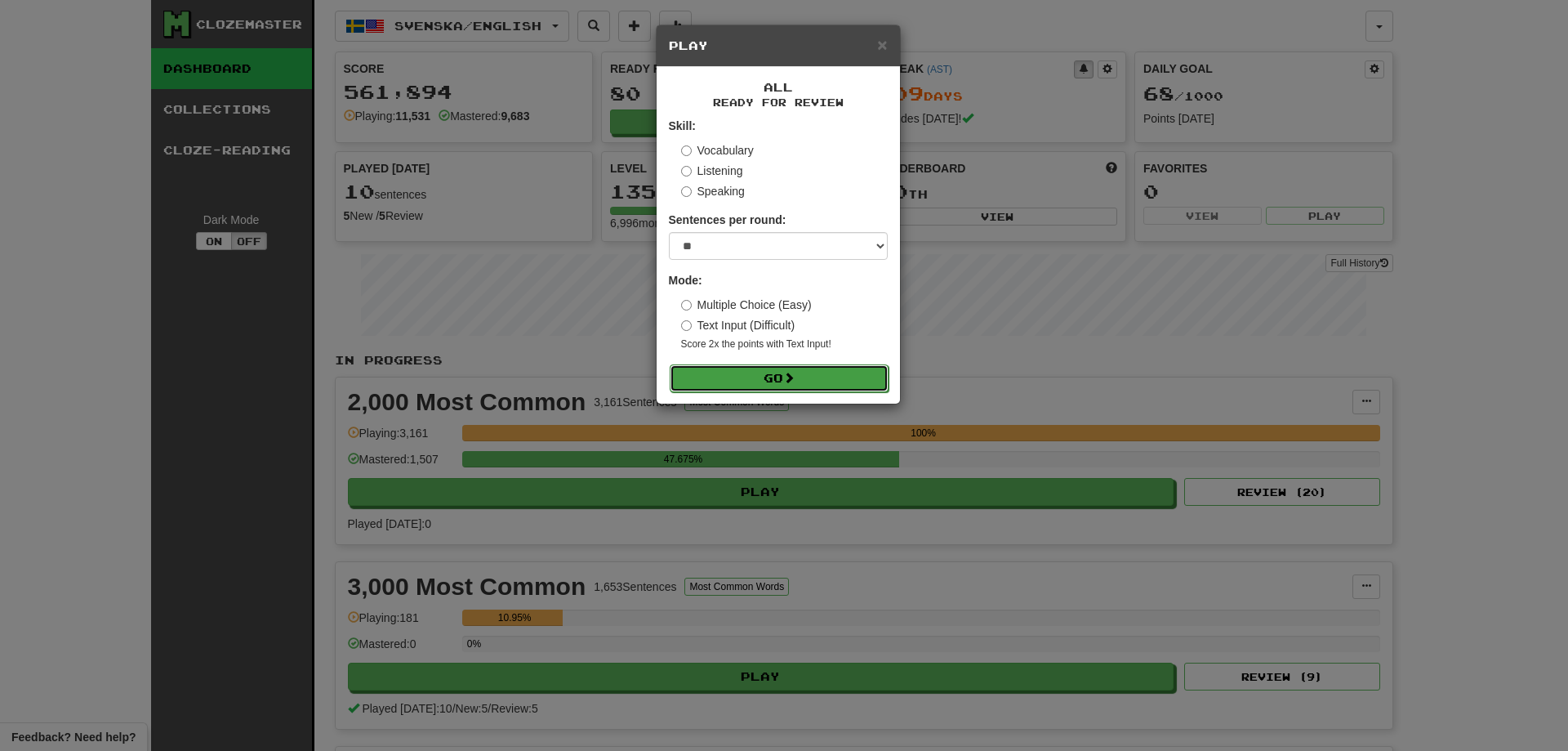
click at [819, 379] on button "Go" at bounding box center [779, 378] width 218 height 28
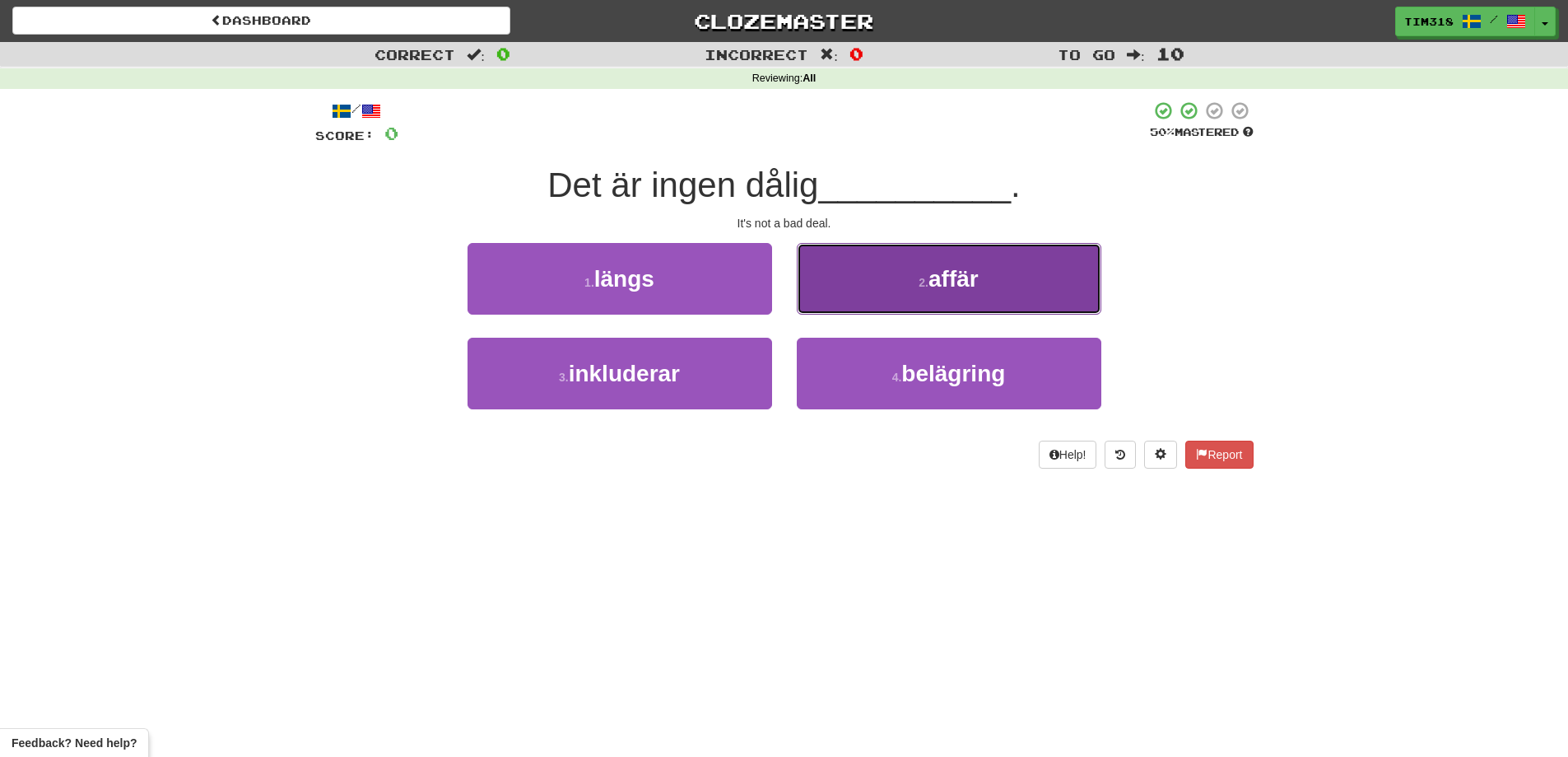
click at [876, 286] on button "2 . affär" at bounding box center [949, 279] width 305 height 72
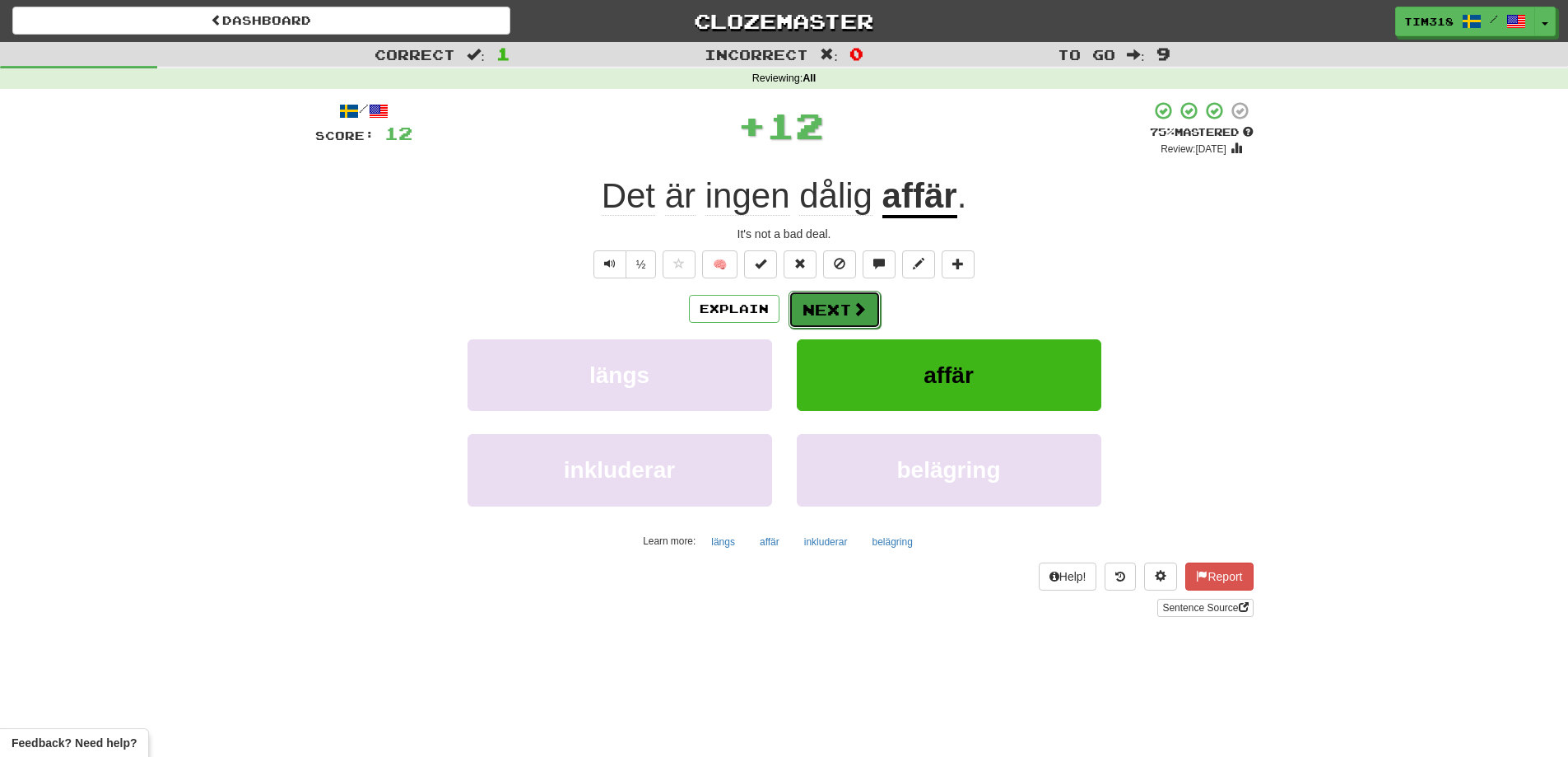
click at [820, 311] on button "Next" at bounding box center [835, 310] width 93 height 38
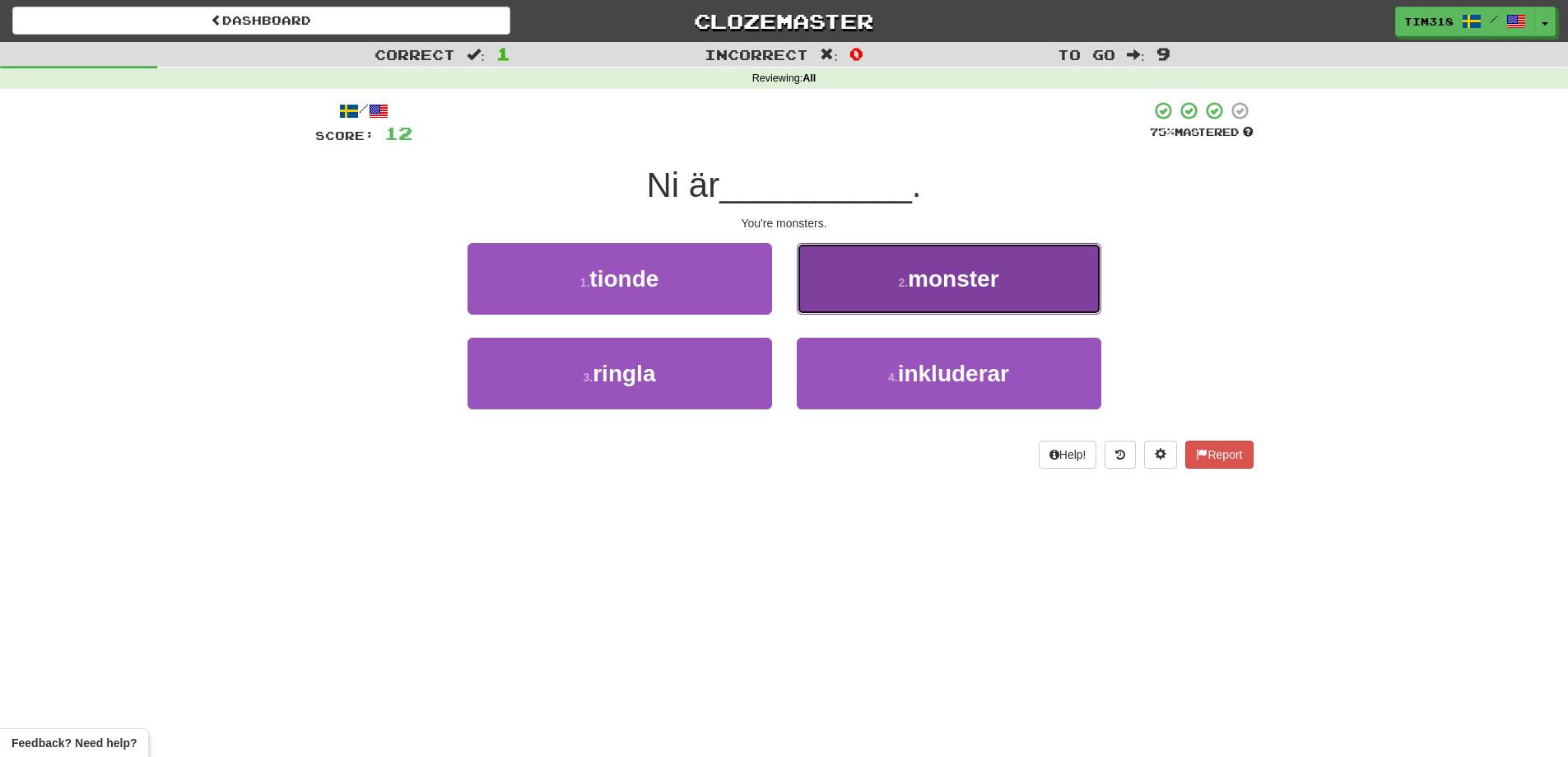
drag, startPoint x: 909, startPoint y: 292, endPoint x: 909, endPoint y: 301, distance: 9.0
click at [909, 301] on button "2 . monster" at bounding box center [949, 279] width 305 height 72
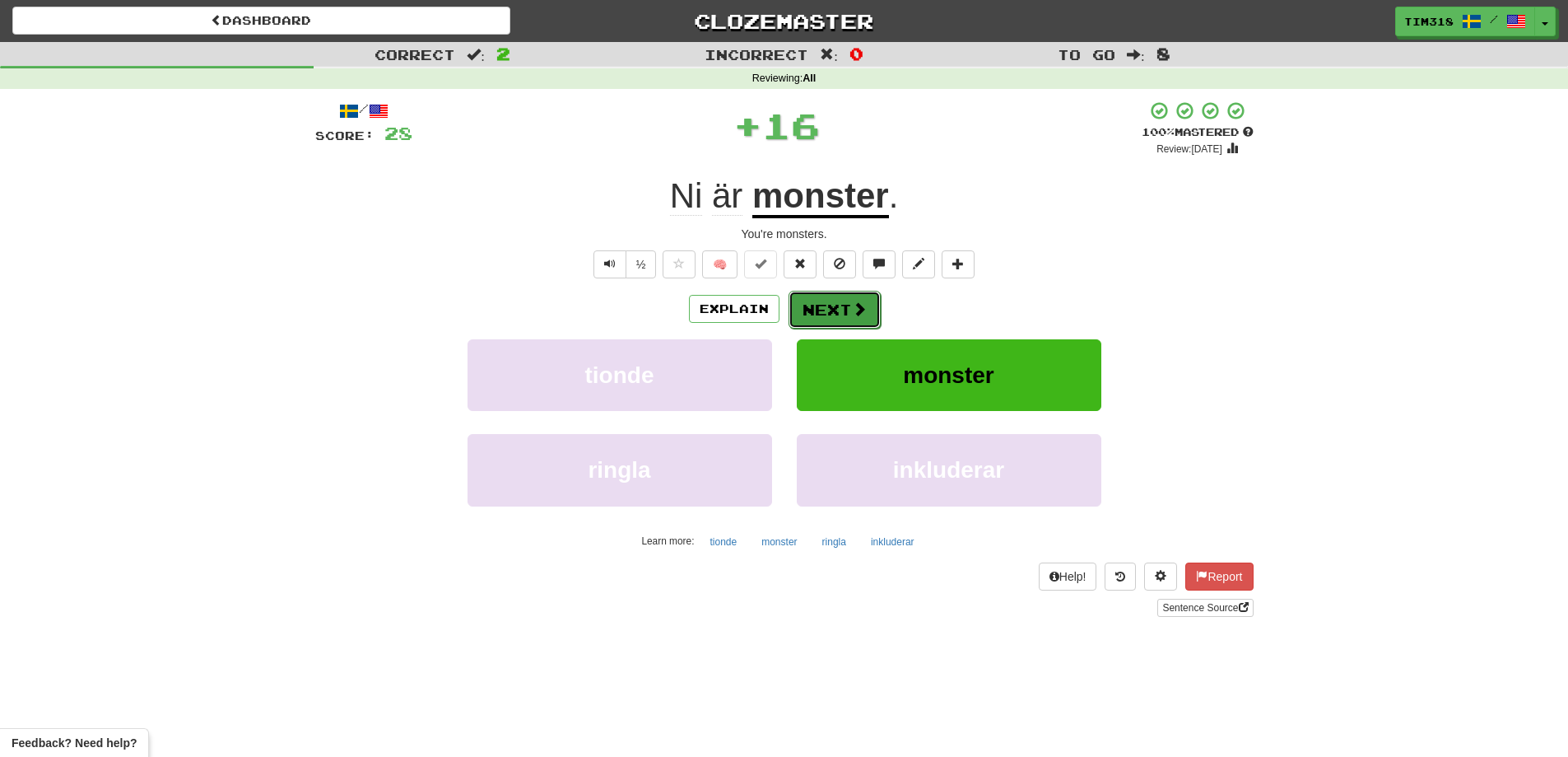
click at [819, 313] on button "Next" at bounding box center [835, 310] width 93 height 38
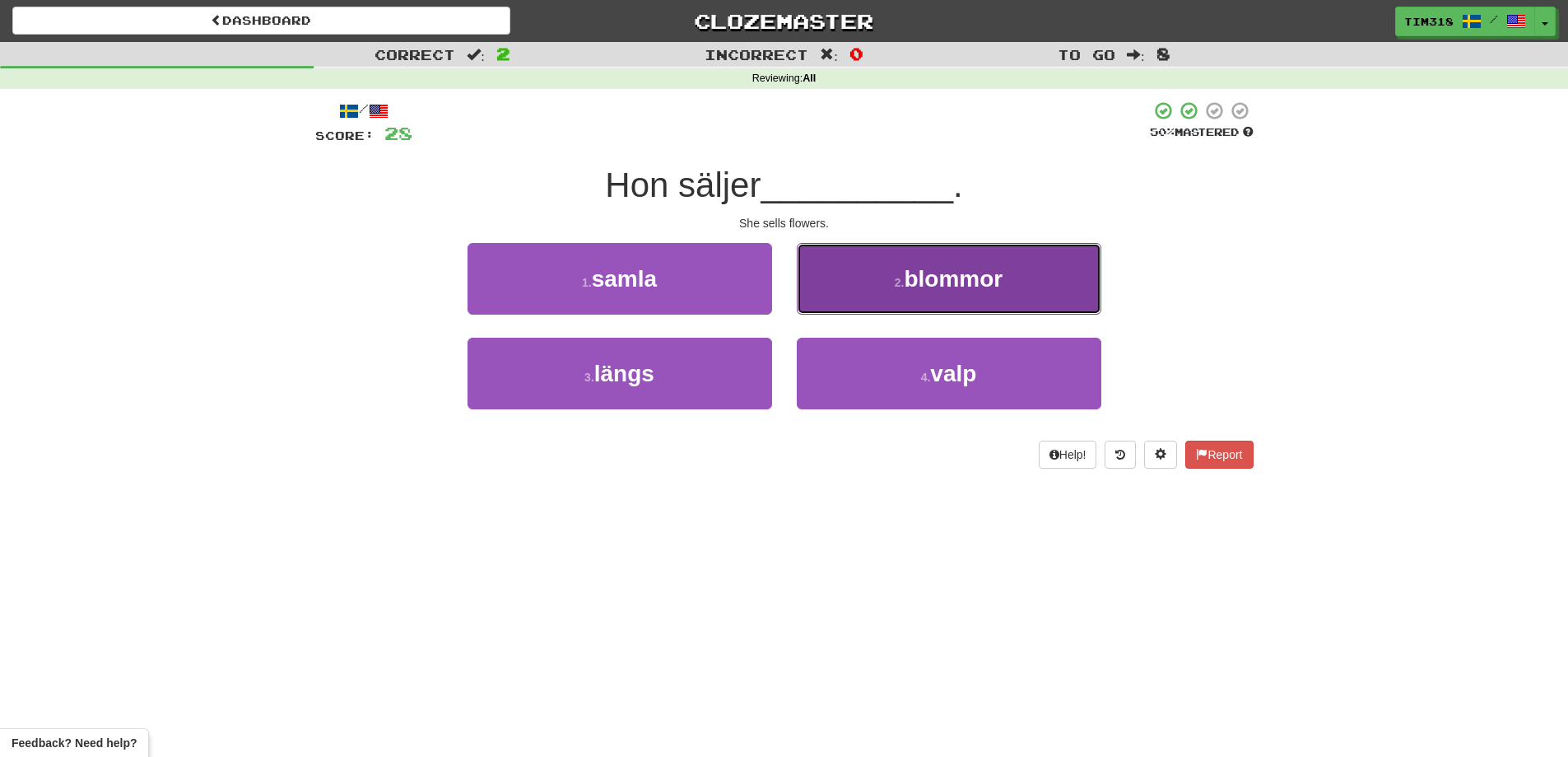
click at [867, 268] on button "2 . blommor" at bounding box center [949, 279] width 305 height 72
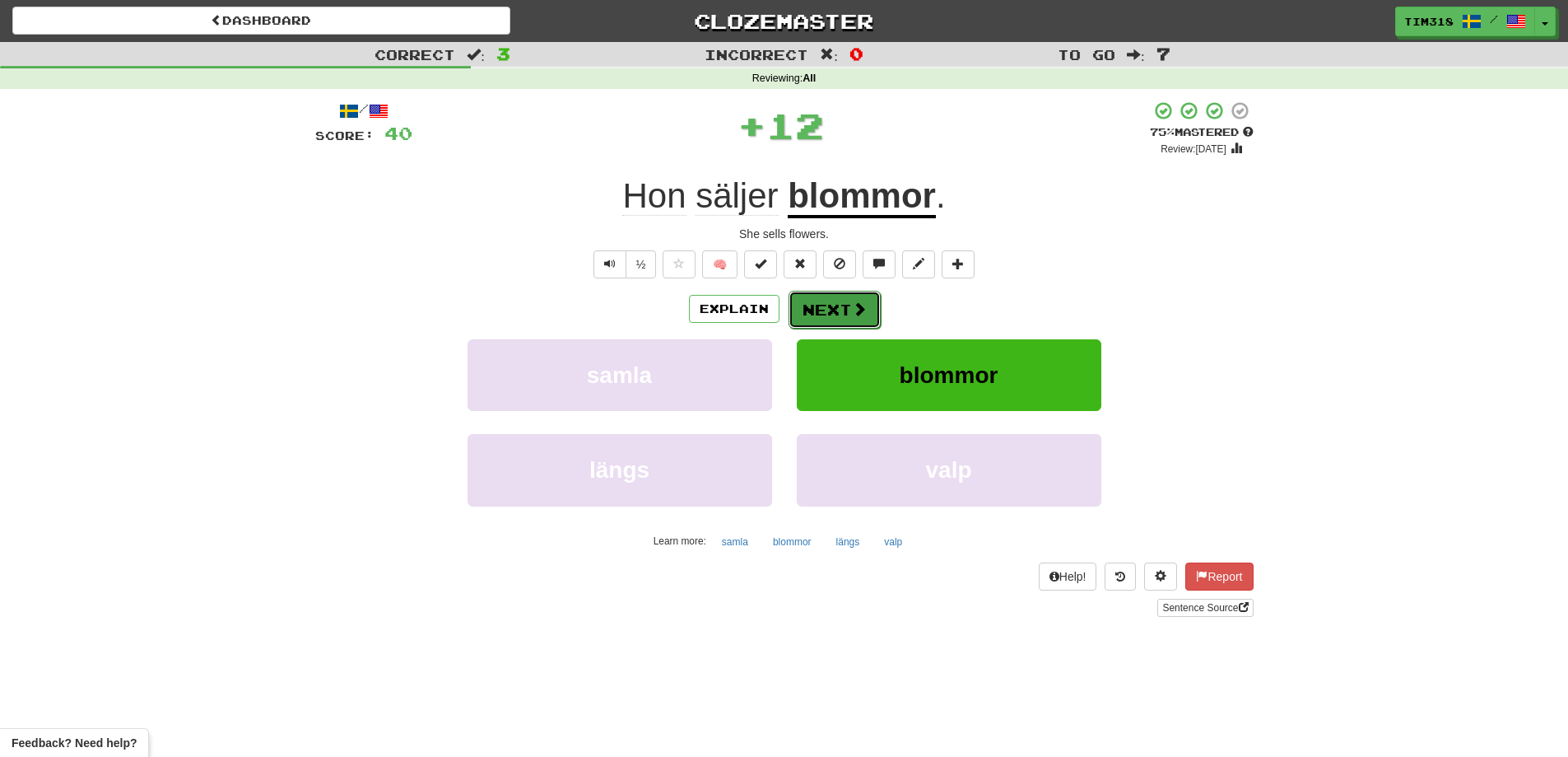
click at [811, 309] on button "Next" at bounding box center [835, 310] width 93 height 38
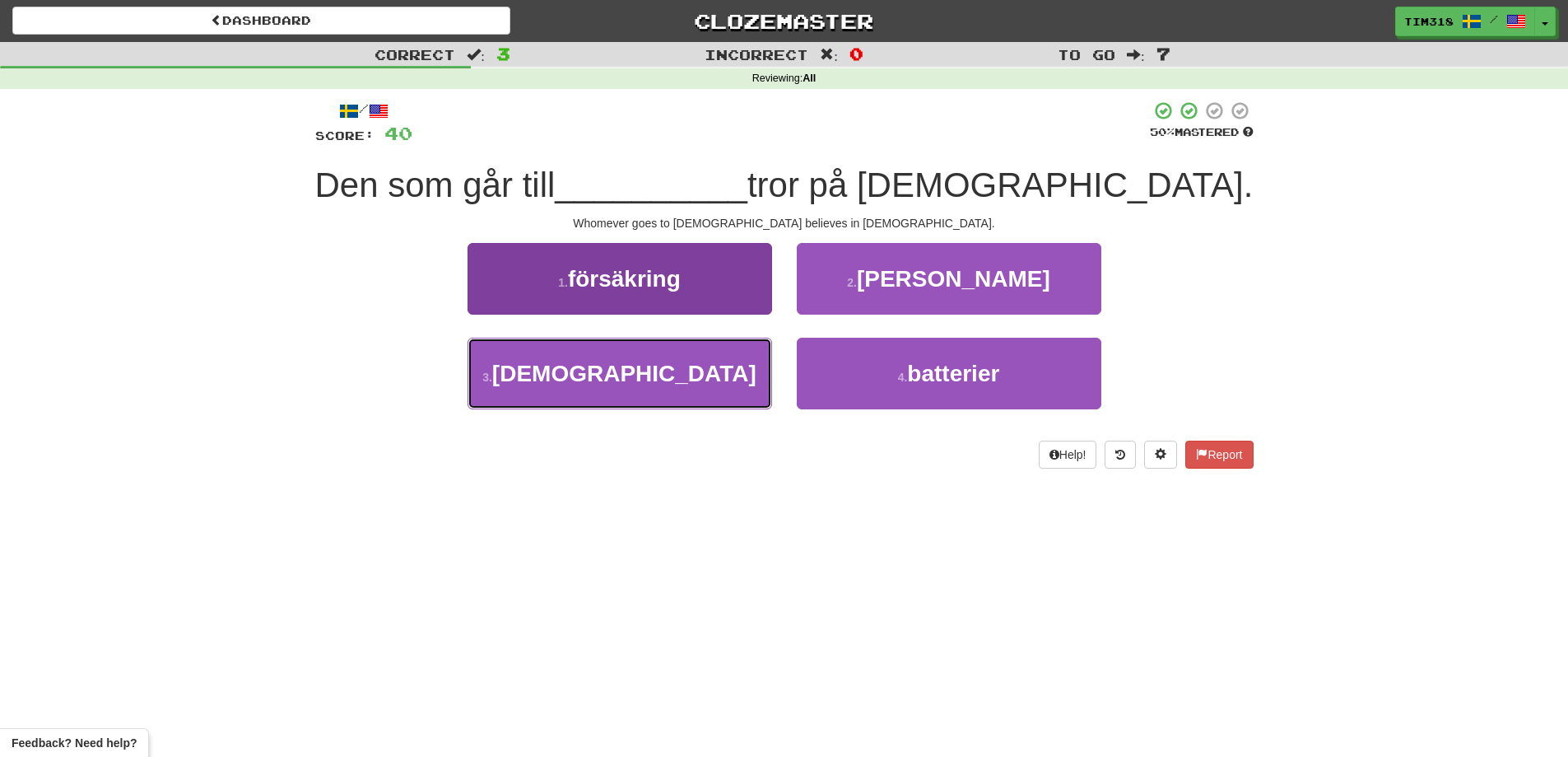
drag, startPoint x: 654, startPoint y: 397, endPoint x: 660, endPoint y: 389, distance: 10.0
click at [653, 397] on button "3 . kyrkan" at bounding box center [620, 374] width 305 height 72
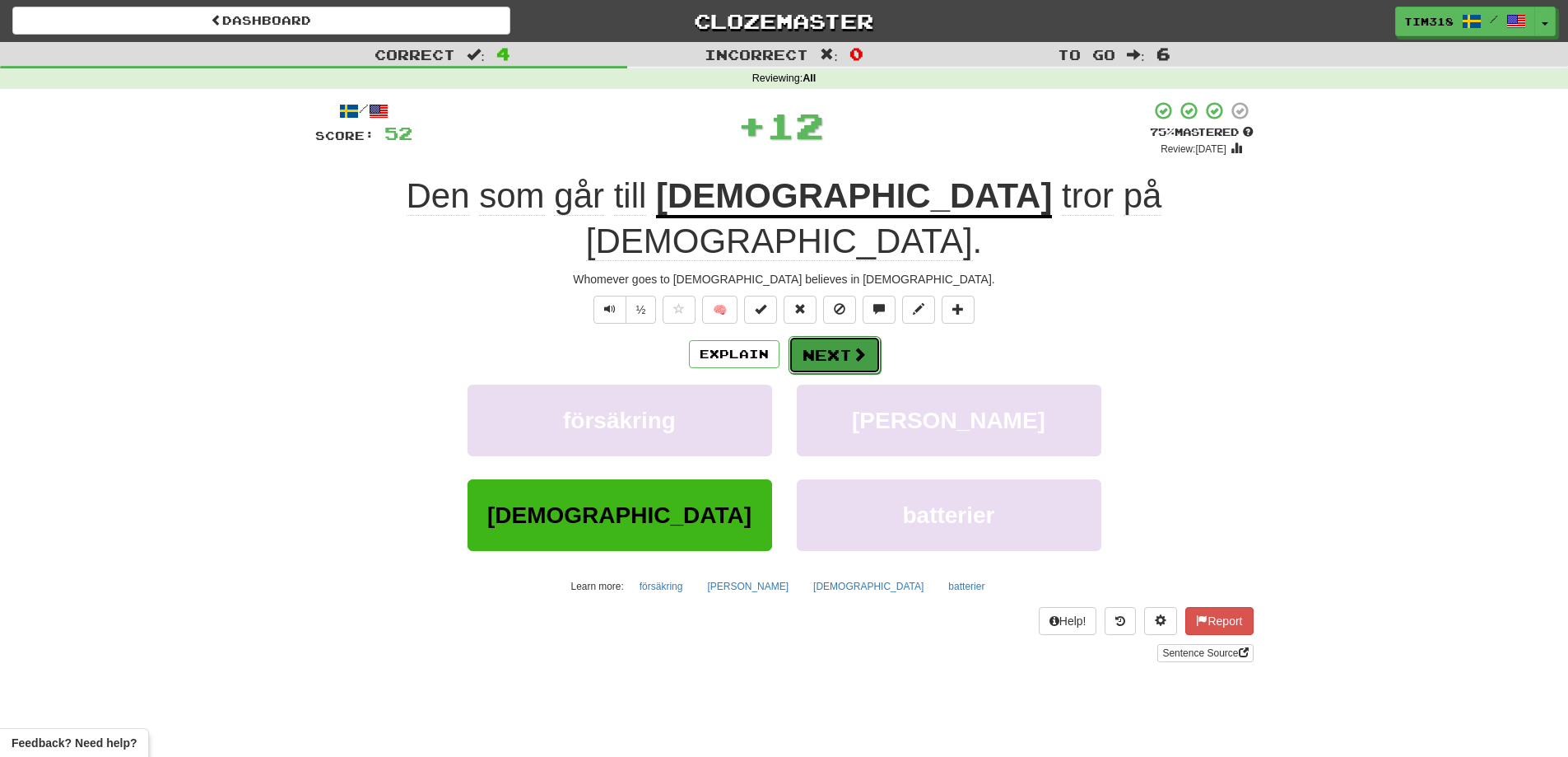
click at [809, 336] on button "Next" at bounding box center [835, 355] width 93 height 38
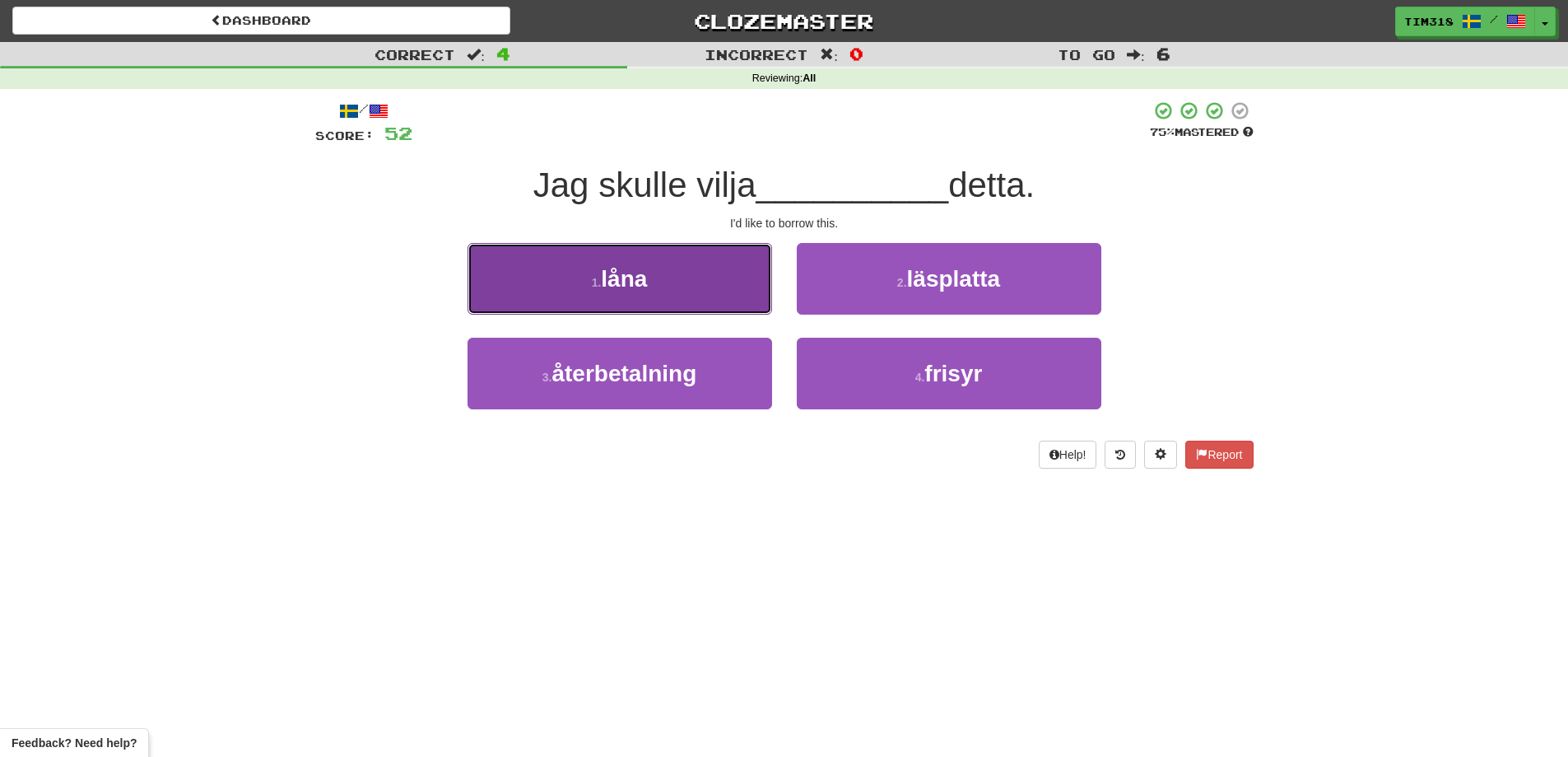
click at [698, 270] on button "1 . låna" at bounding box center [620, 279] width 305 height 72
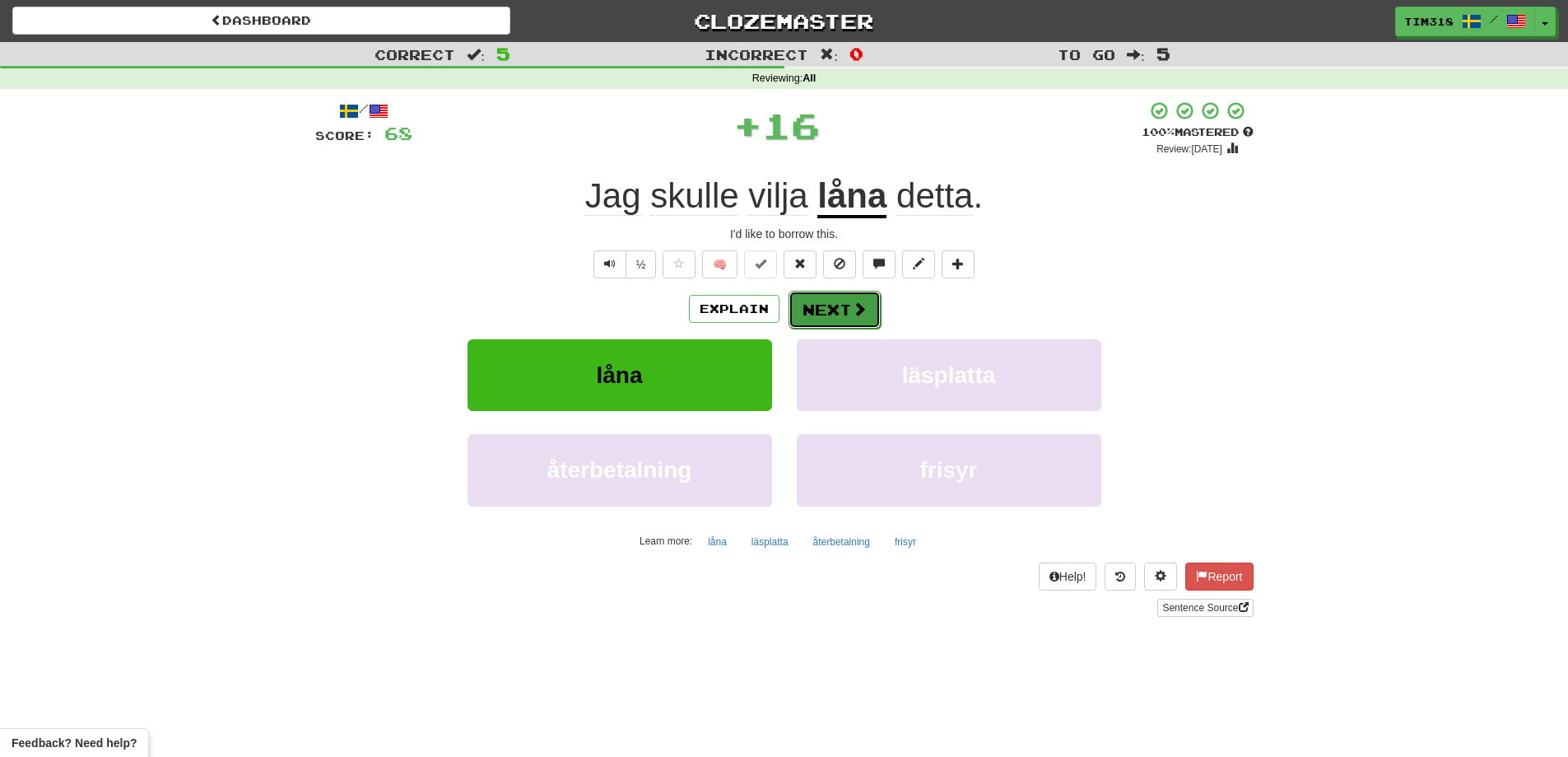
click at [828, 313] on button "Next" at bounding box center [835, 310] width 93 height 38
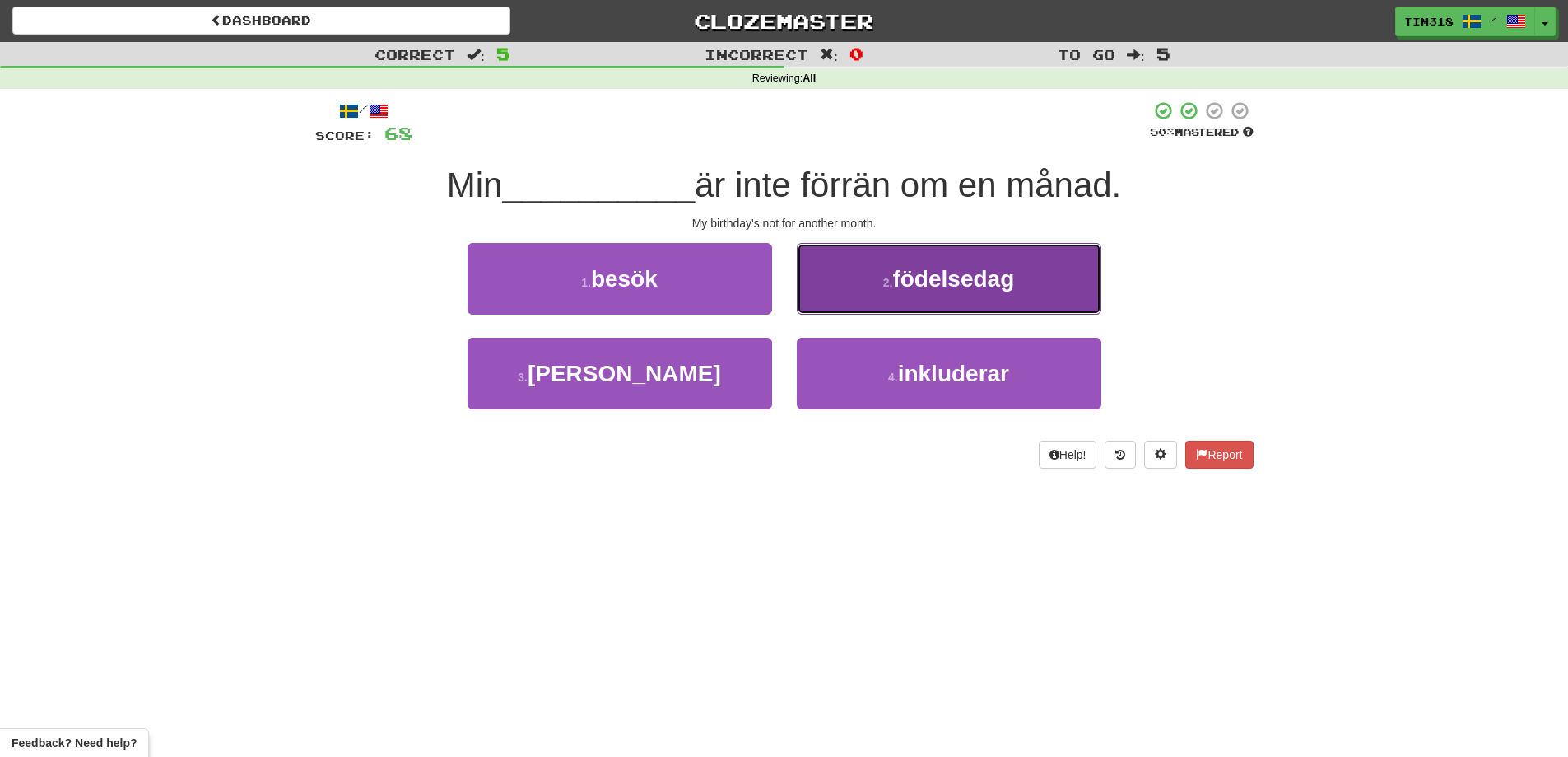
click at [960, 271] on span "födelsedag" at bounding box center [953, 279] width 122 height 26
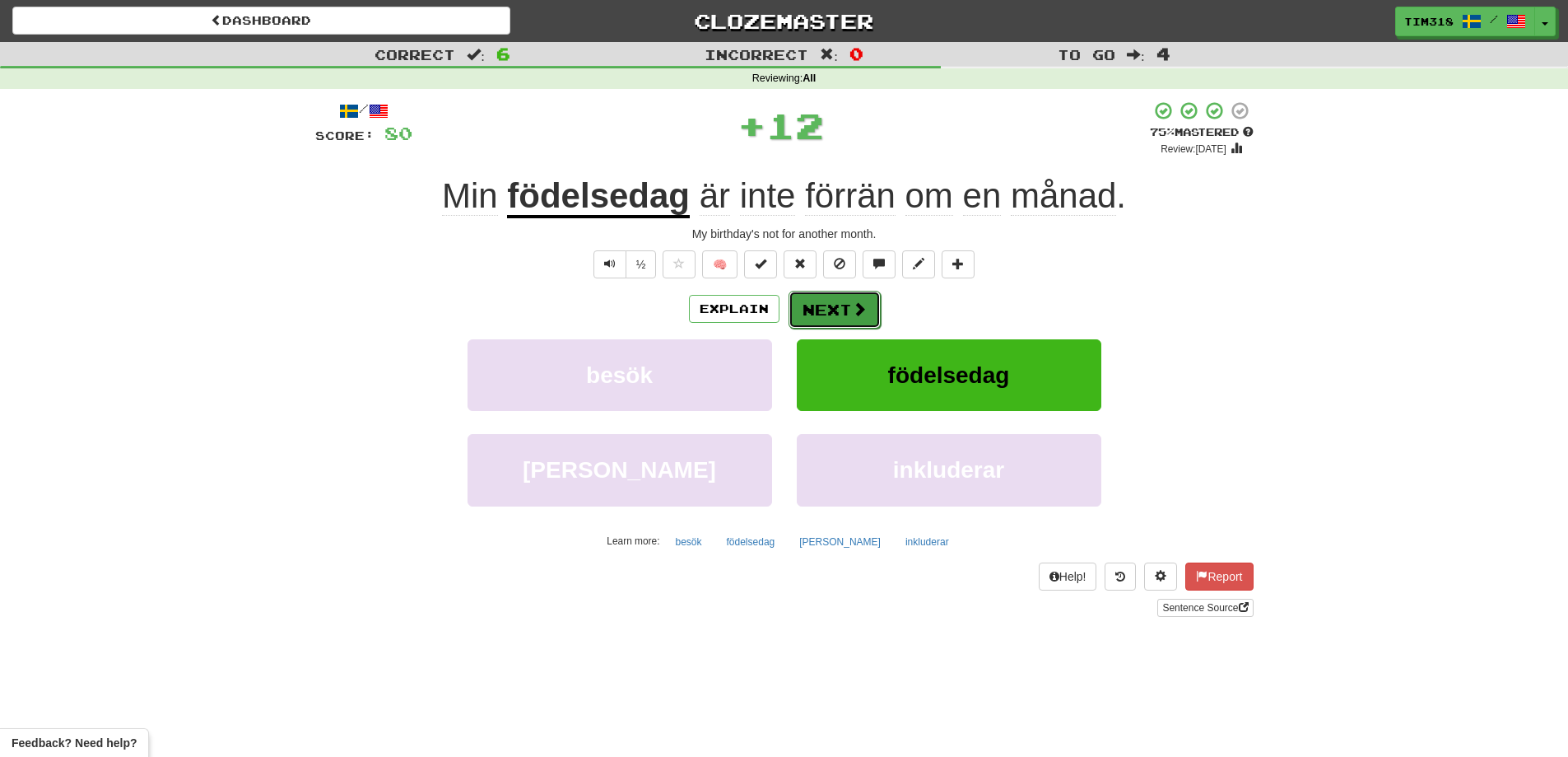
click at [835, 302] on button "Next" at bounding box center [835, 310] width 93 height 38
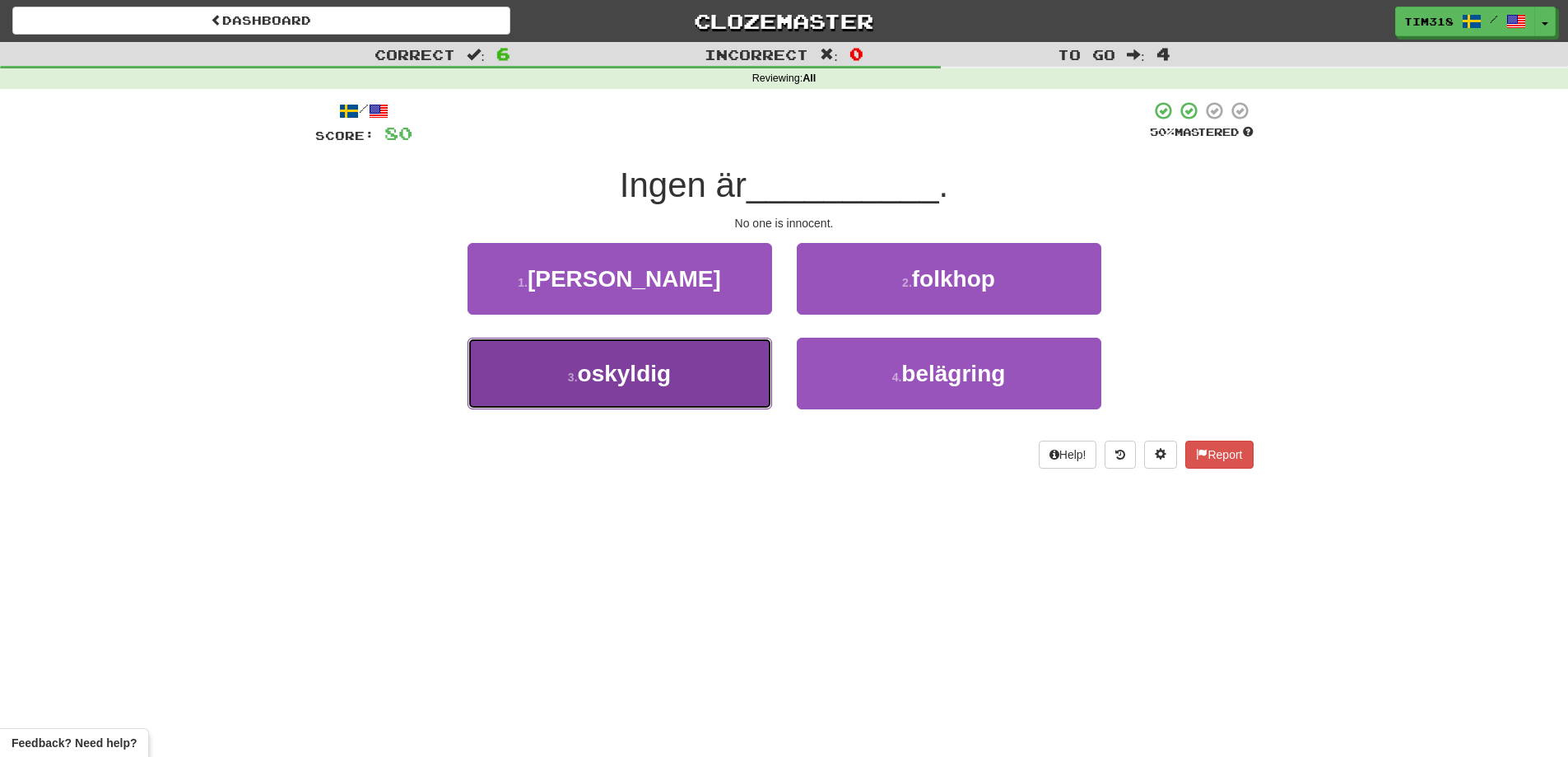
click at [696, 372] on button "3 . oskyldig" at bounding box center [620, 374] width 305 height 72
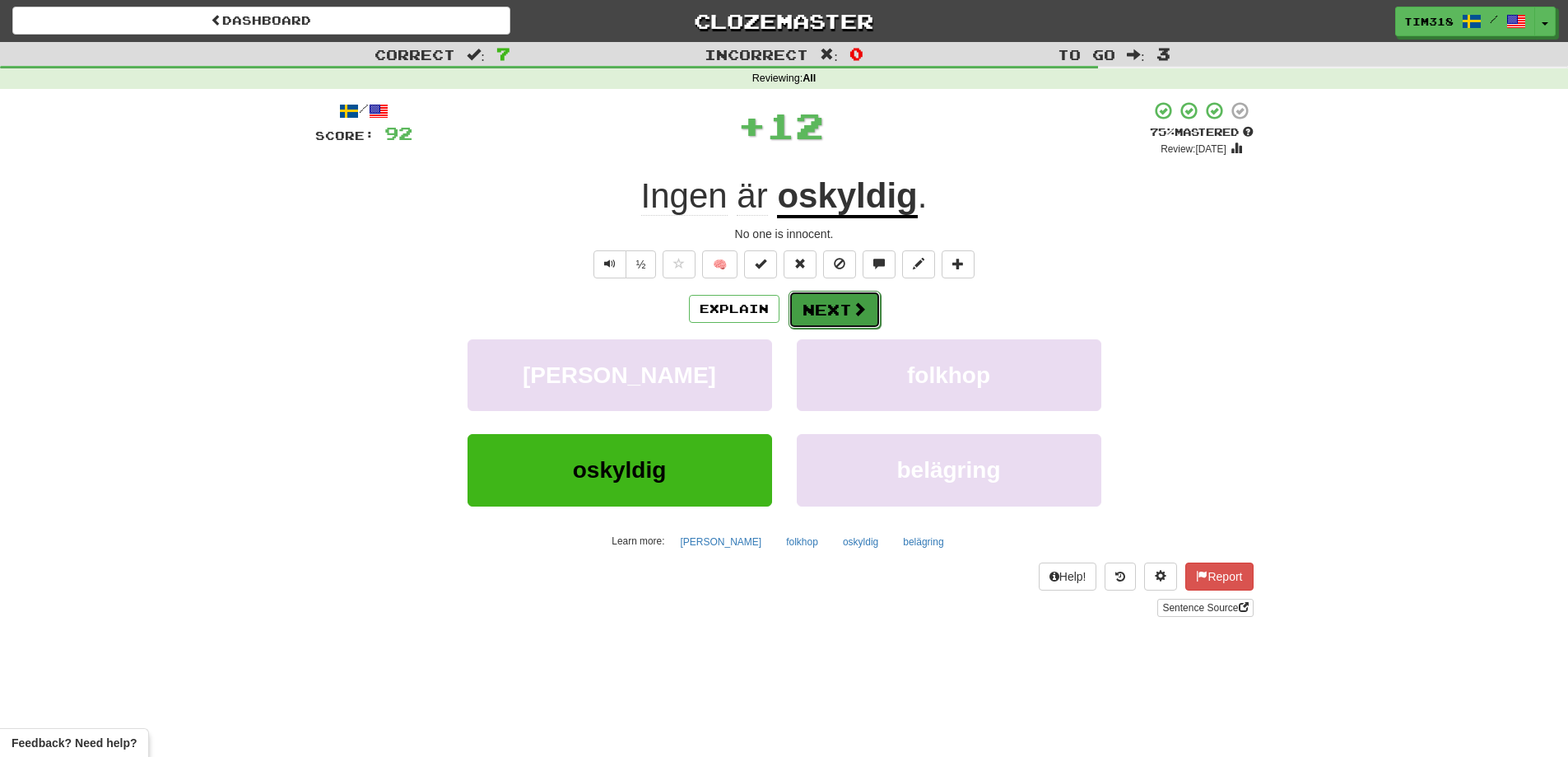
click at [866, 294] on button "Next" at bounding box center [835, 310] width 93 height 38
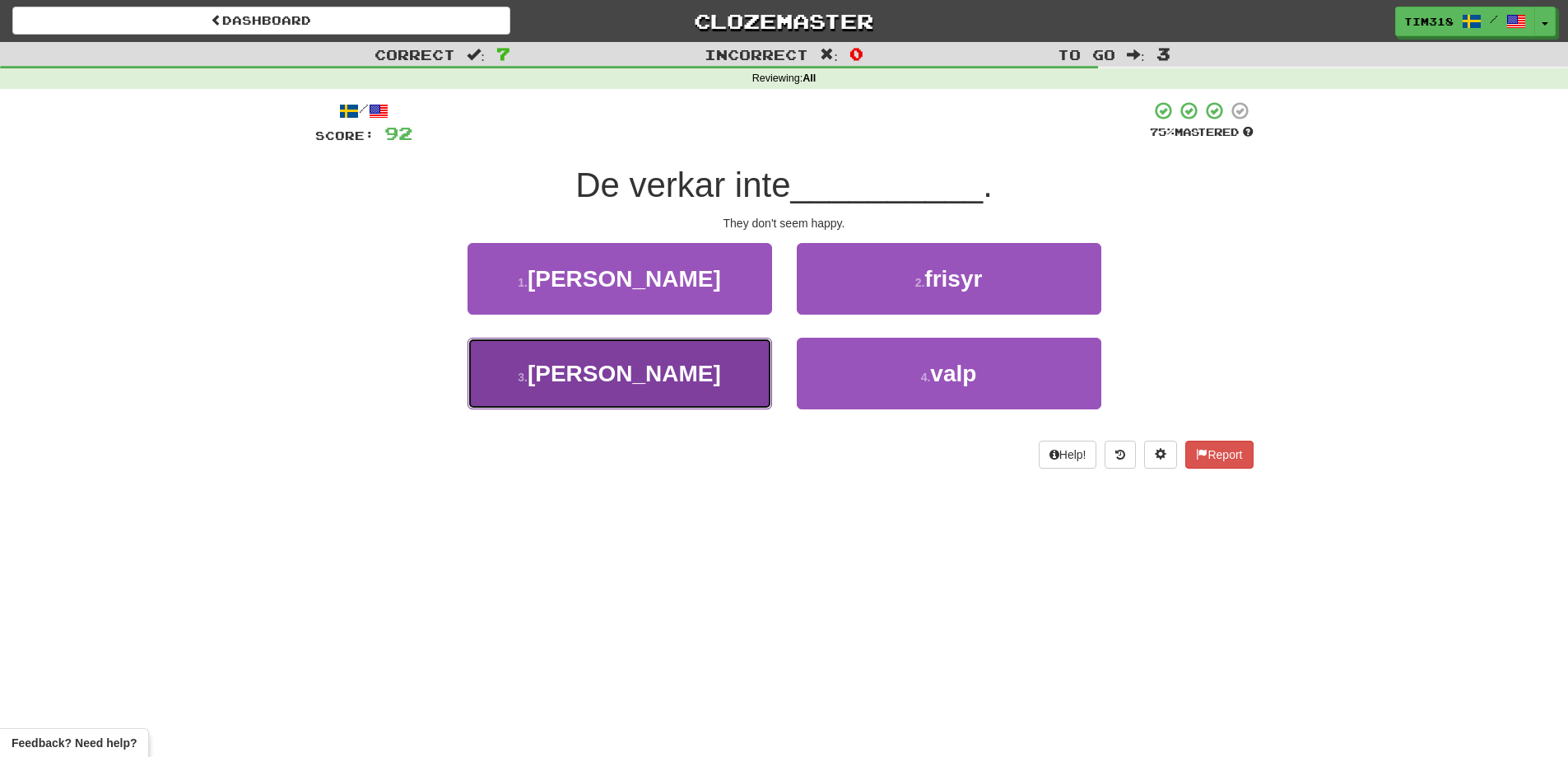
click at [655, 402] on button "3 . glada" at bounding box center [620, 374] width 305 height 72
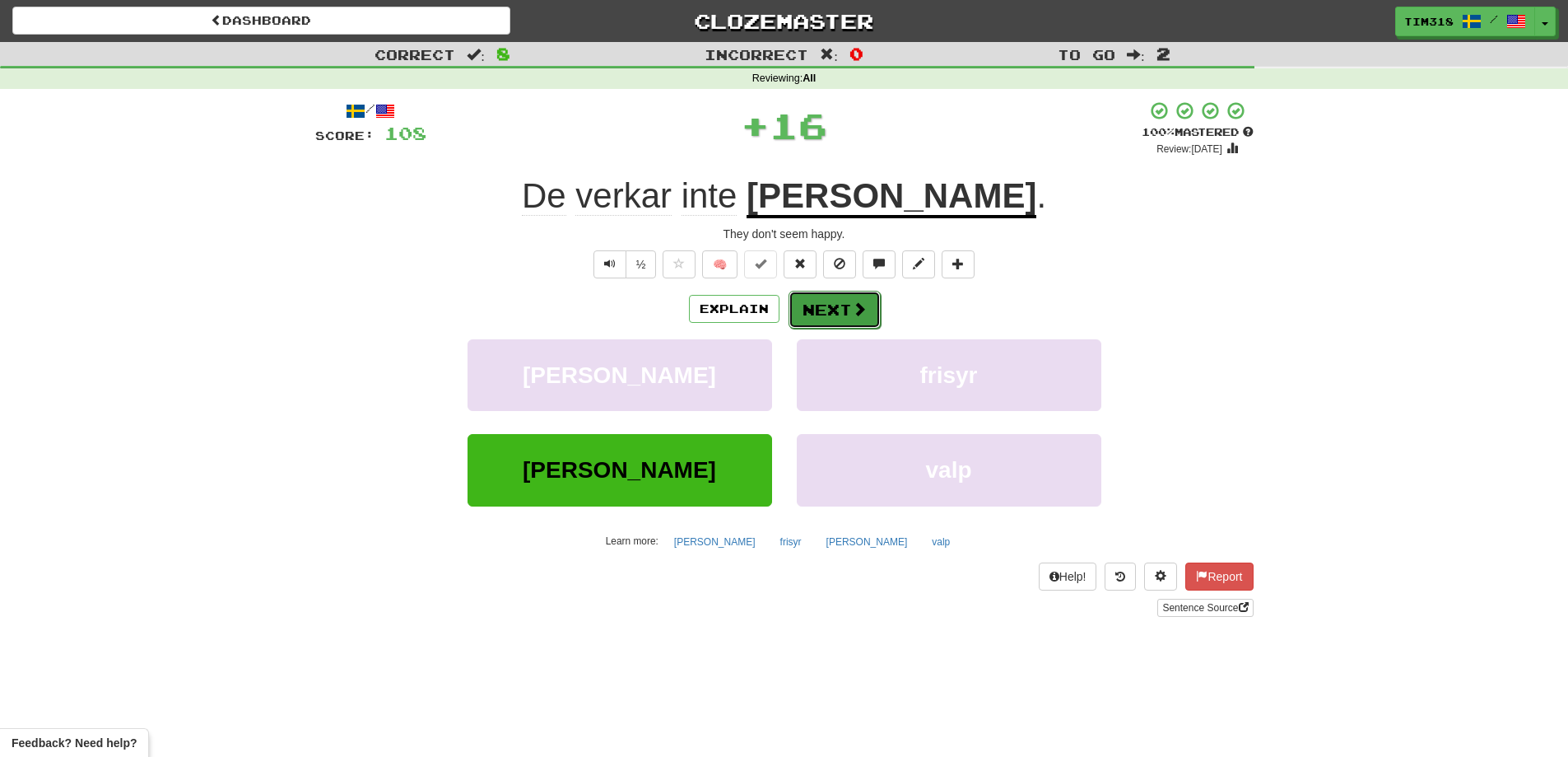
click at [812, 313] on button "Next" at bounding box center [835, 310] width 93 height 38
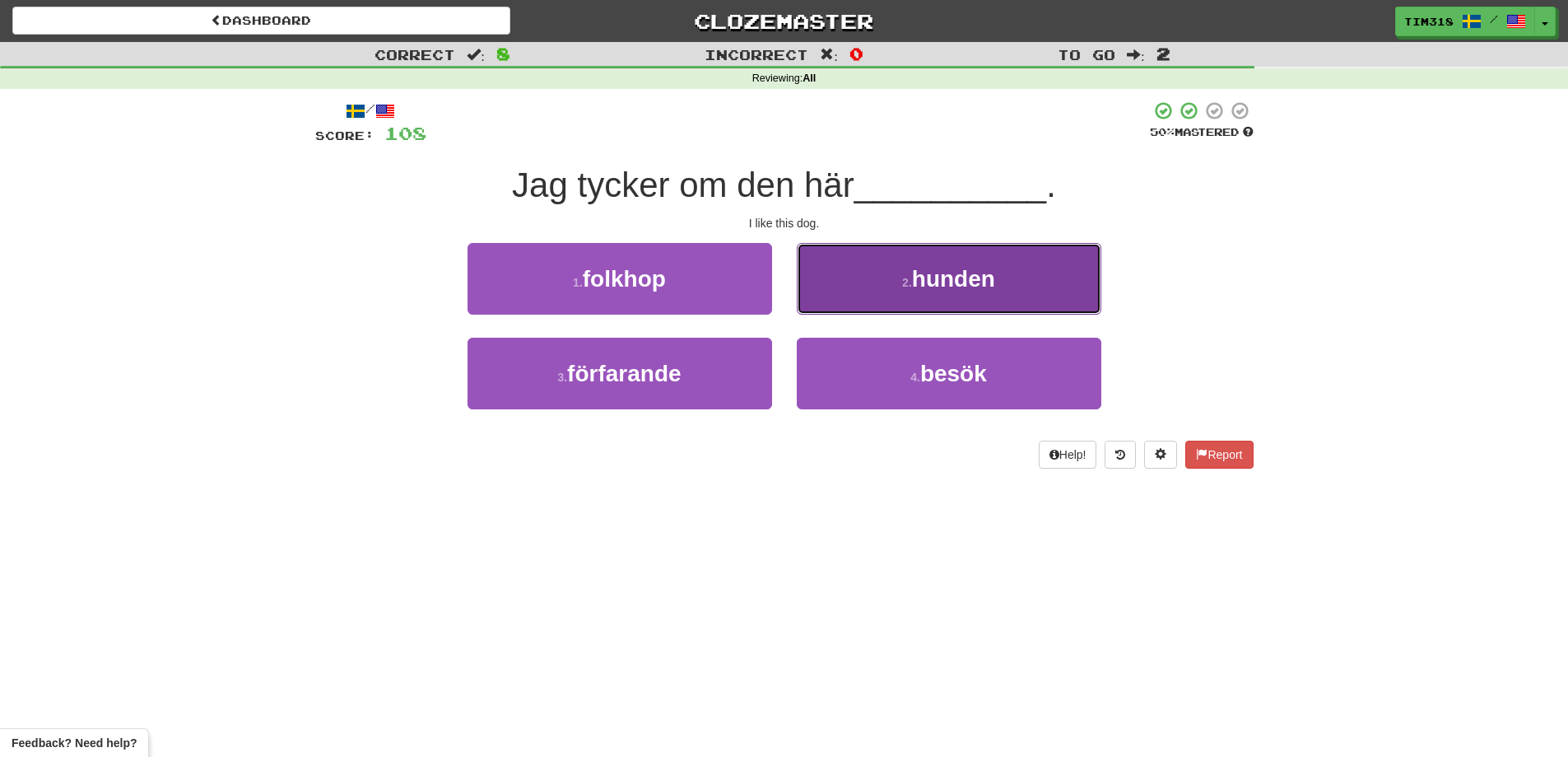
click at [885, 296] on button "2 . hunden" at bounding box center [949, 279] width 305 height 72
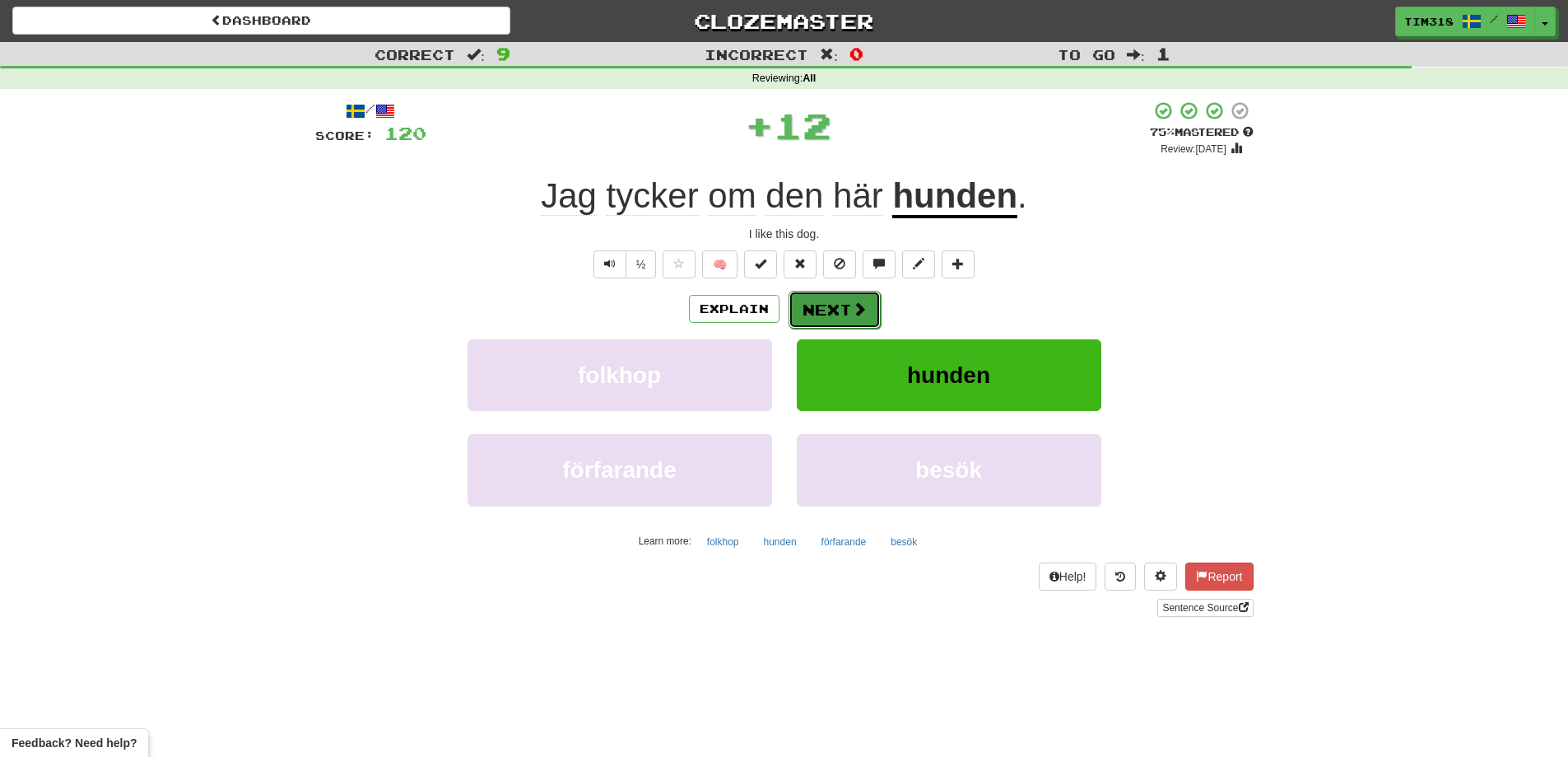
click at [837, 305] on button "Next" at bounding box center [835, 310] width 93 height 38
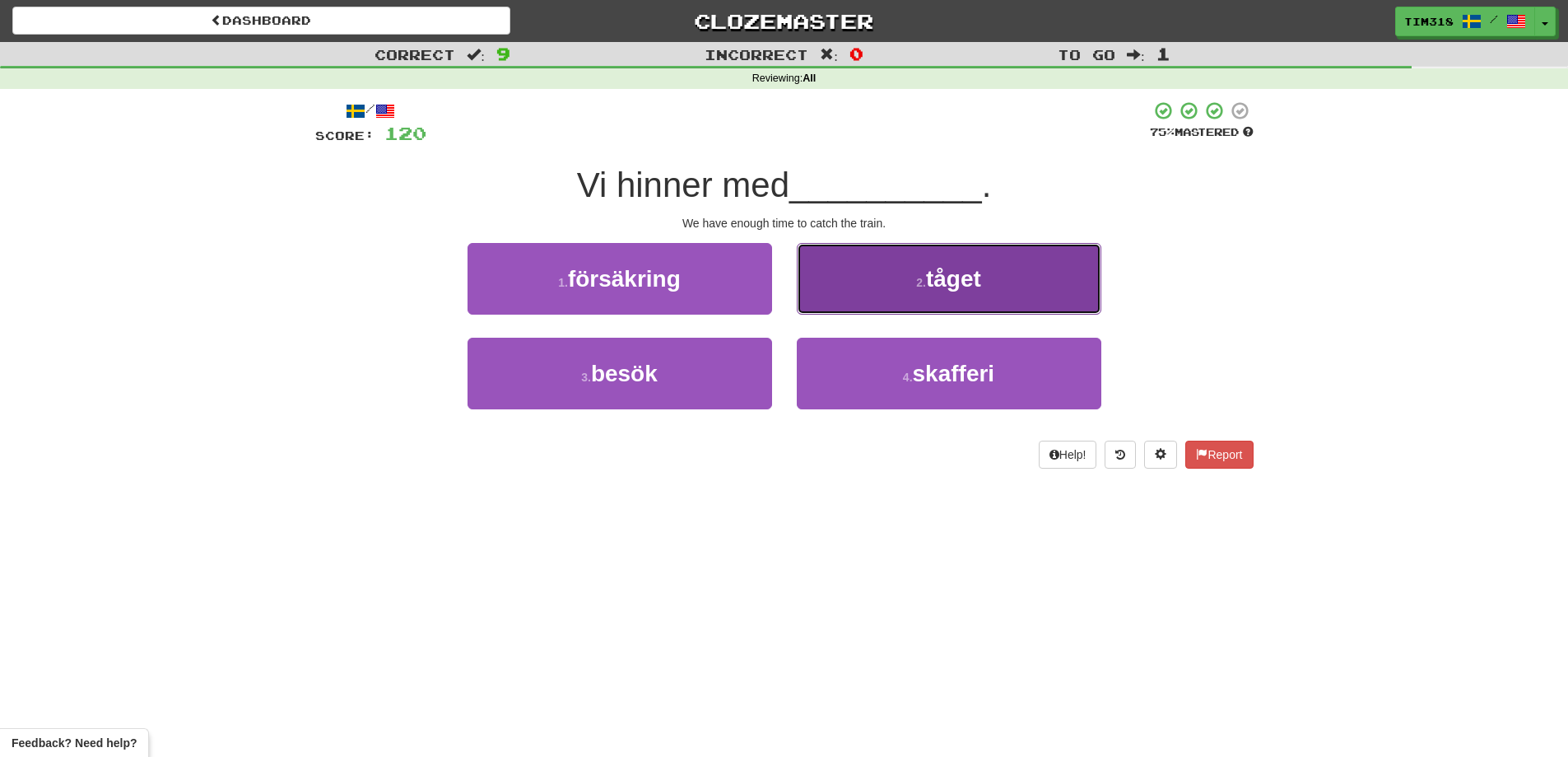
click at [871, 292] on button "2 . tåget" at bounding box center [949, 279] width 305 height 72
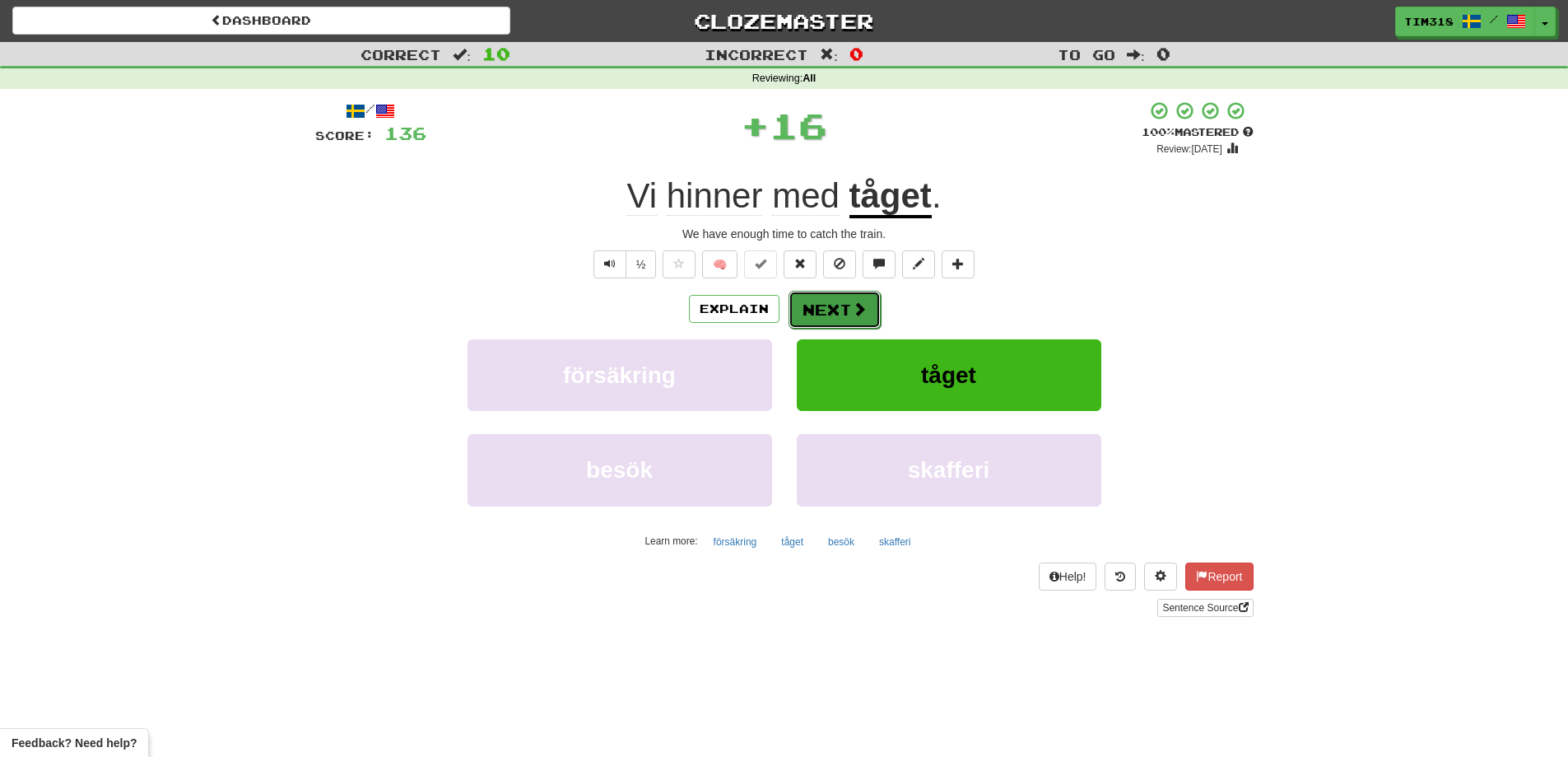
click at [838, 297] on button "Next" at bounding box center [835, 310] width 93 height 38
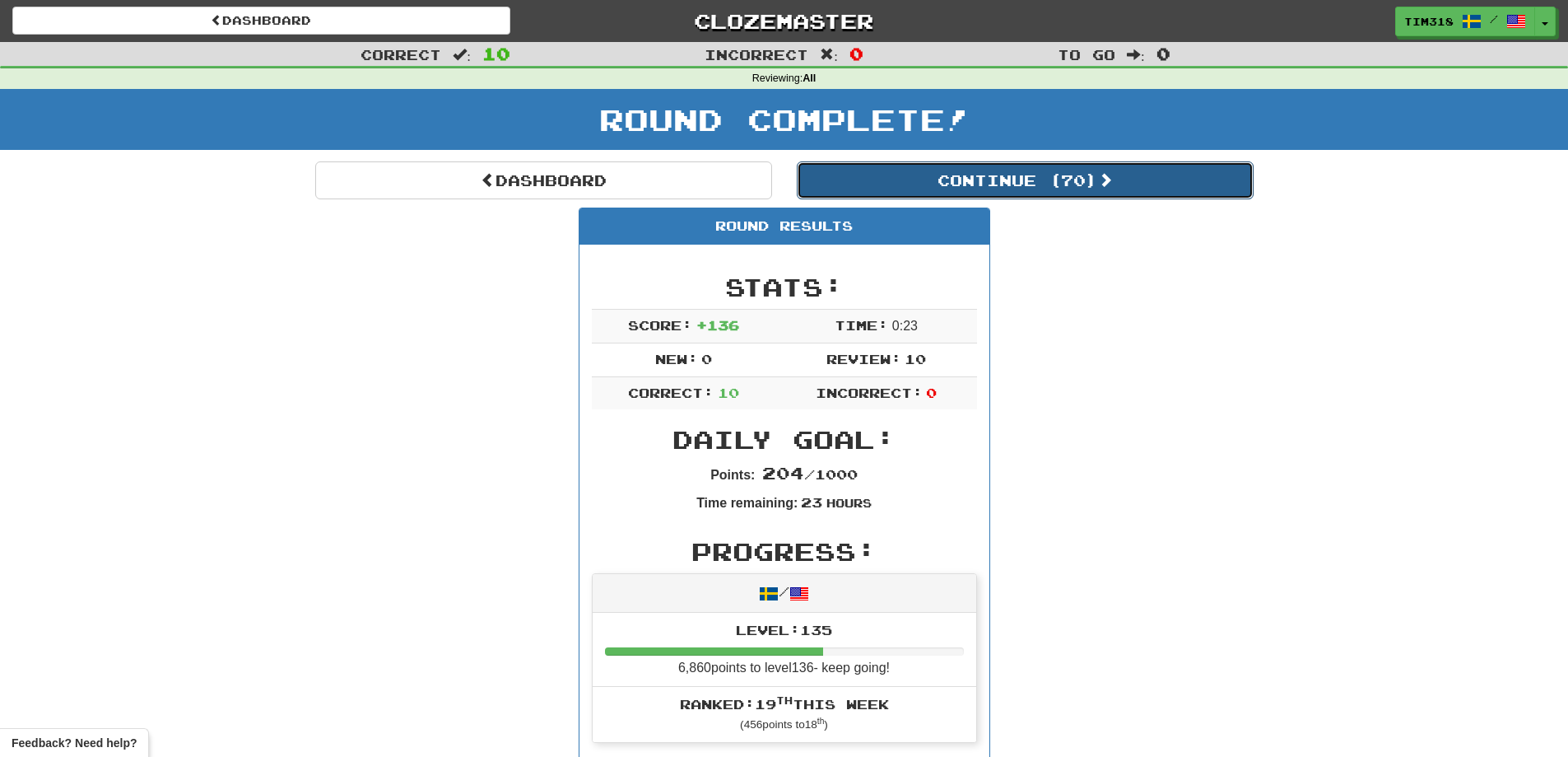
click at [1072, 188] on button "Continue ( 70 )" at bounding box center [1025, 180] width 457 height 38
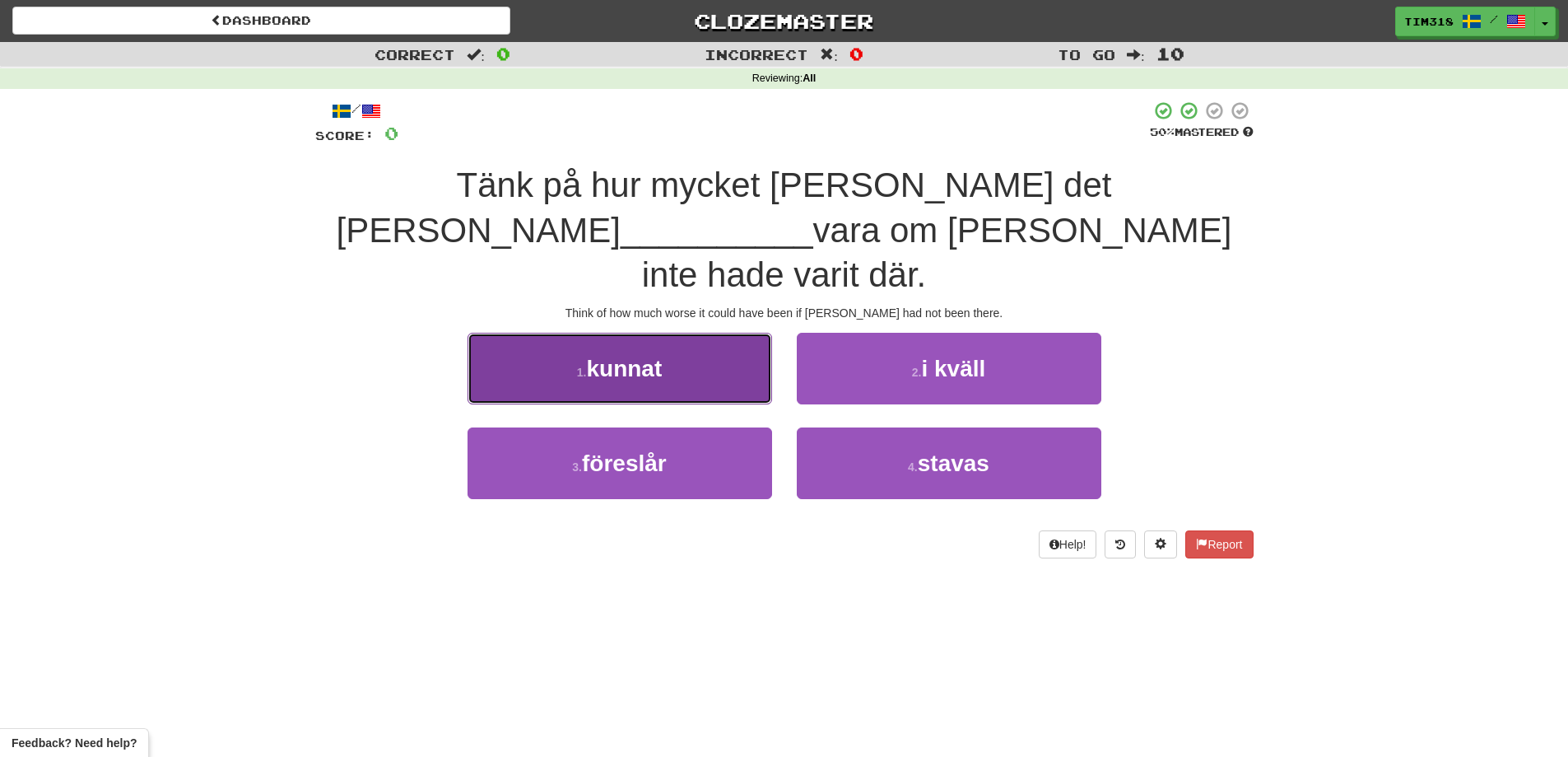
click at [695, 341] on button "1 . kunnat" at bounding box center [620, 369] width 305 height 72
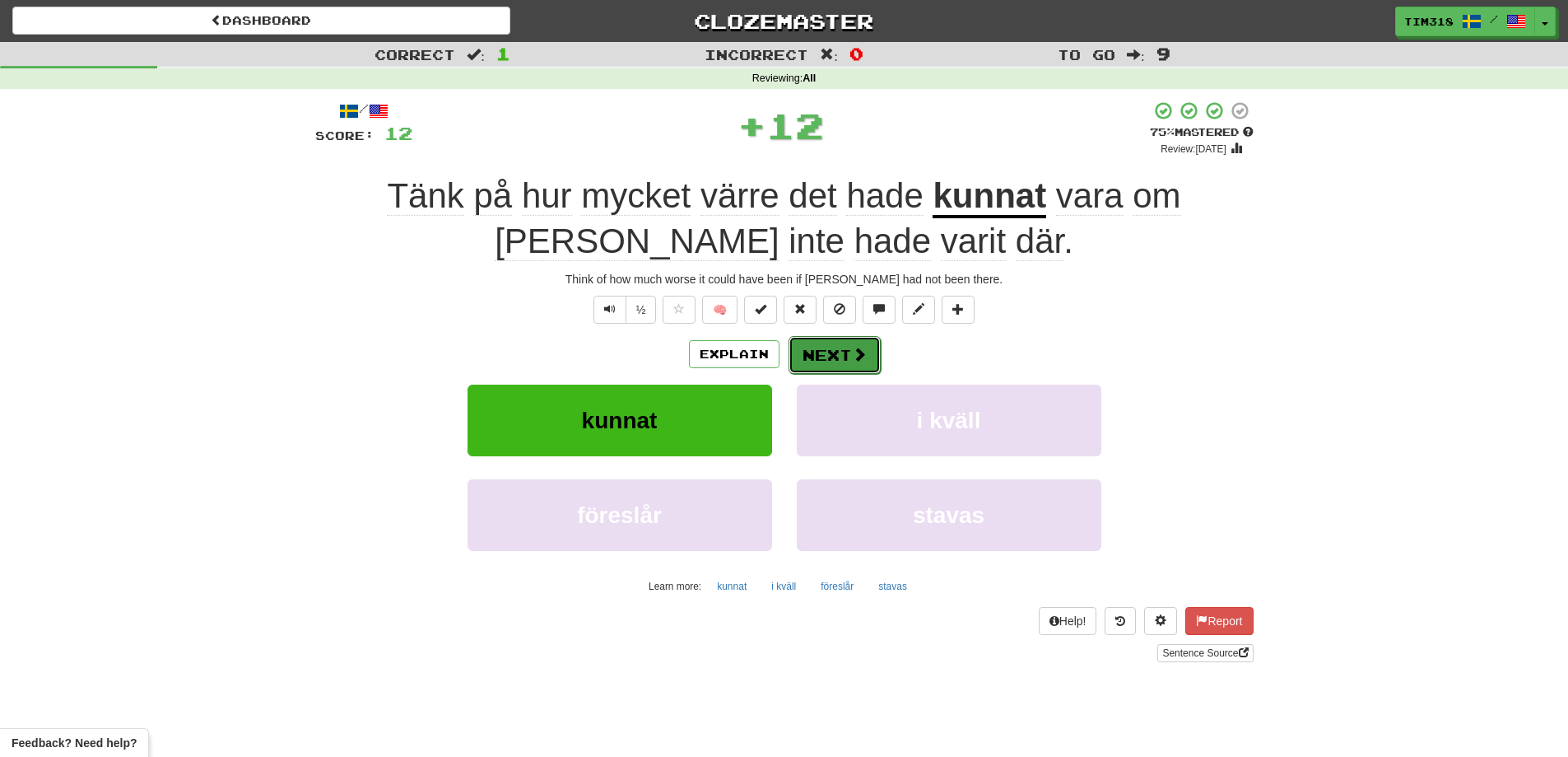
click at [830, 346] on button "Next" at bounding box center [835, 355] width 93 height 38
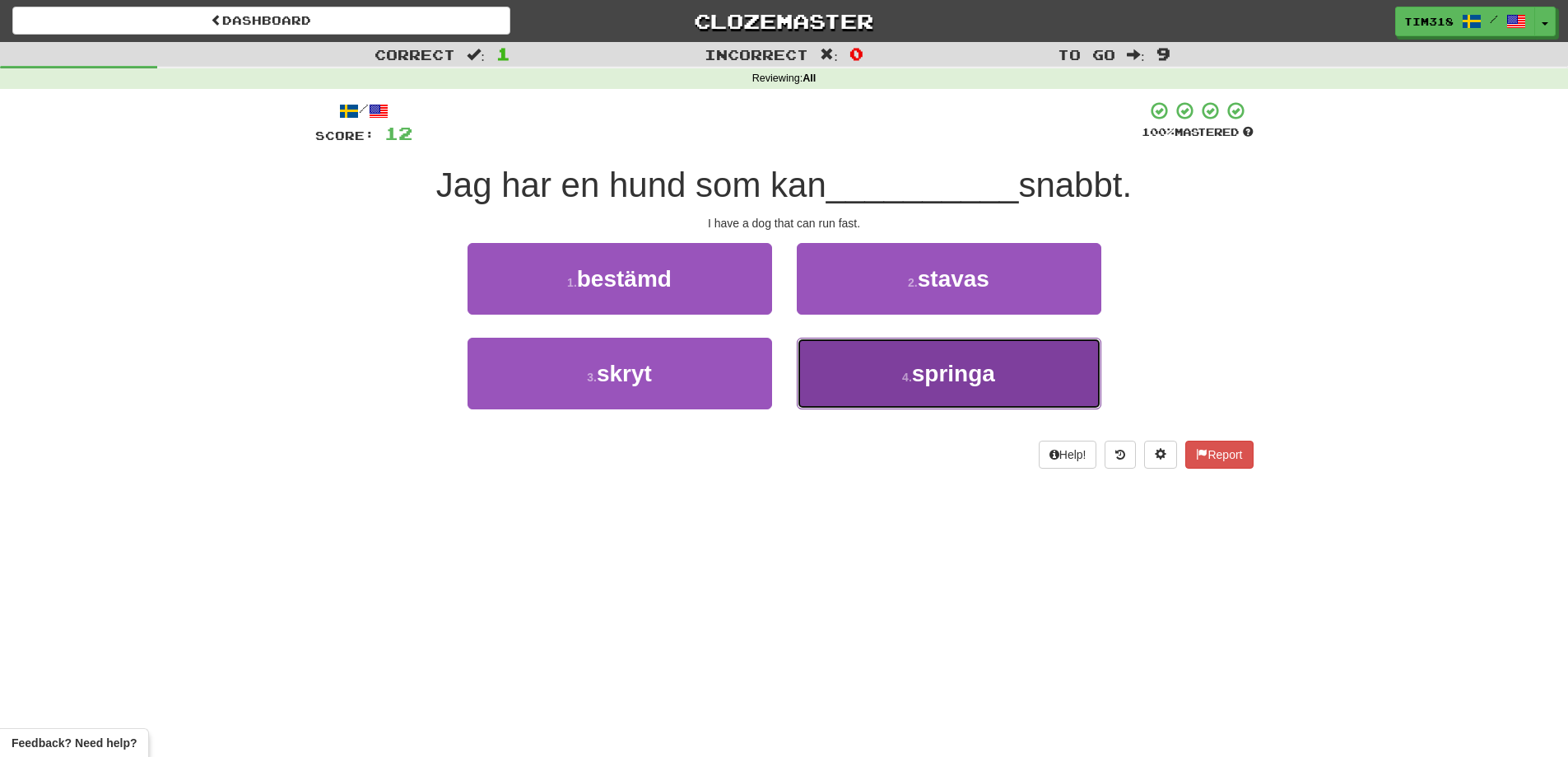
click at [870, 373] on button "4 . springa" at bounding box center [949, 374] width 305 height 72
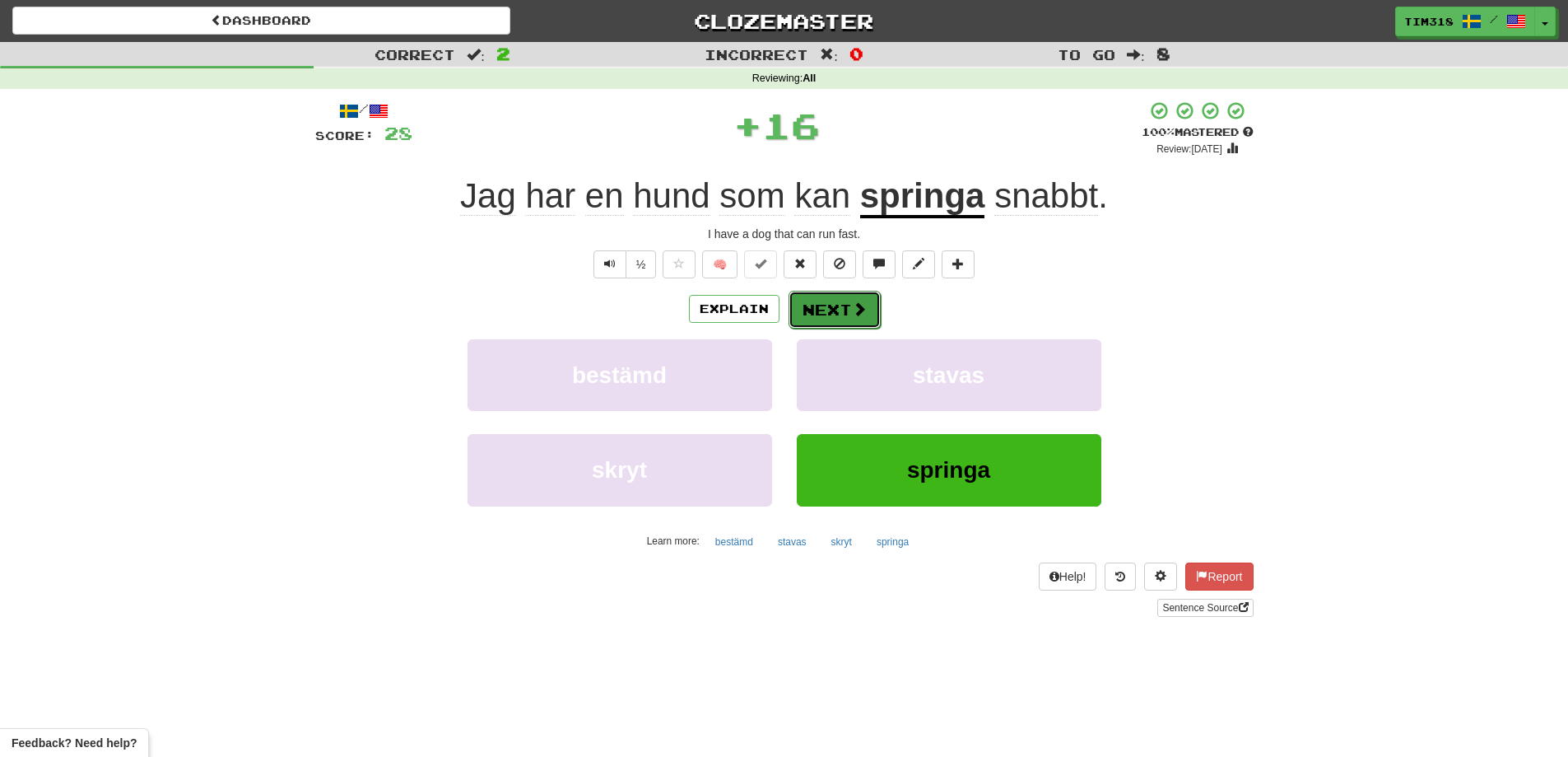
click at [842, 300] on button "Next" at bounding box center [835, 310] width 93 height 38
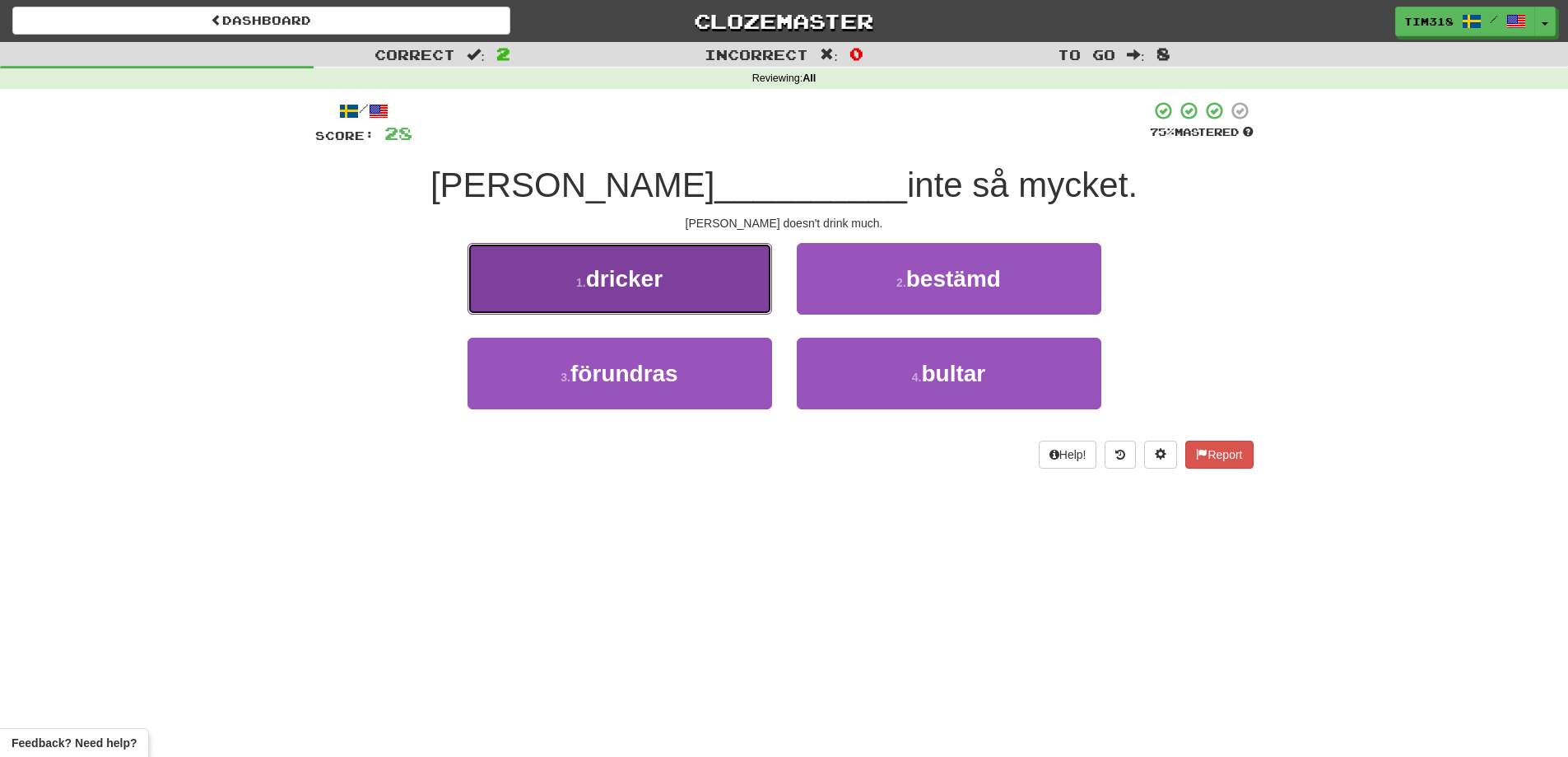
click at [690, 290] on button "1 . dricker" at bounding box center [620, 279] width 305 height 72
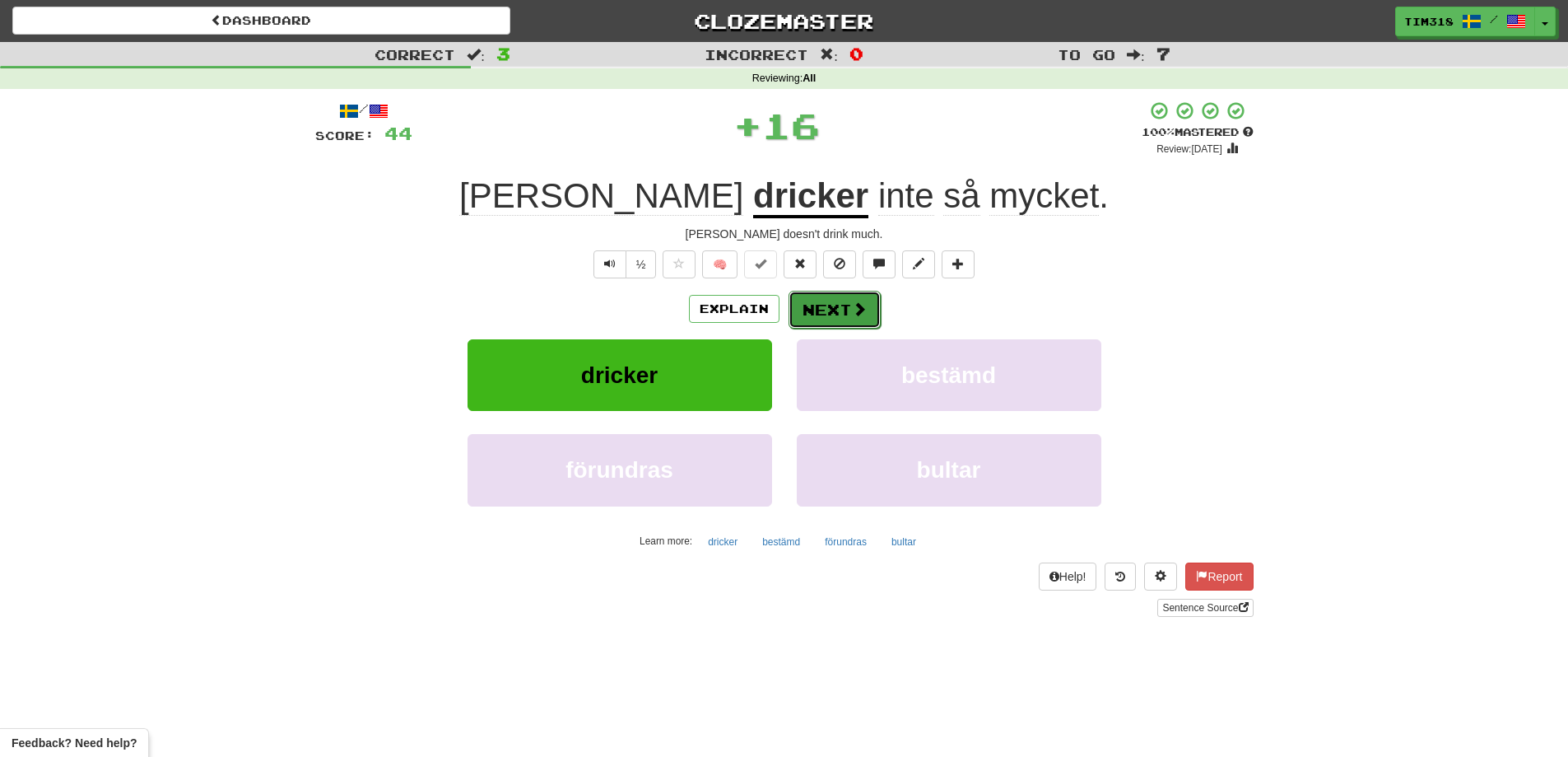
click at [838, 306] on button "Next" at bounding box center [835, 310] width 93 height 38
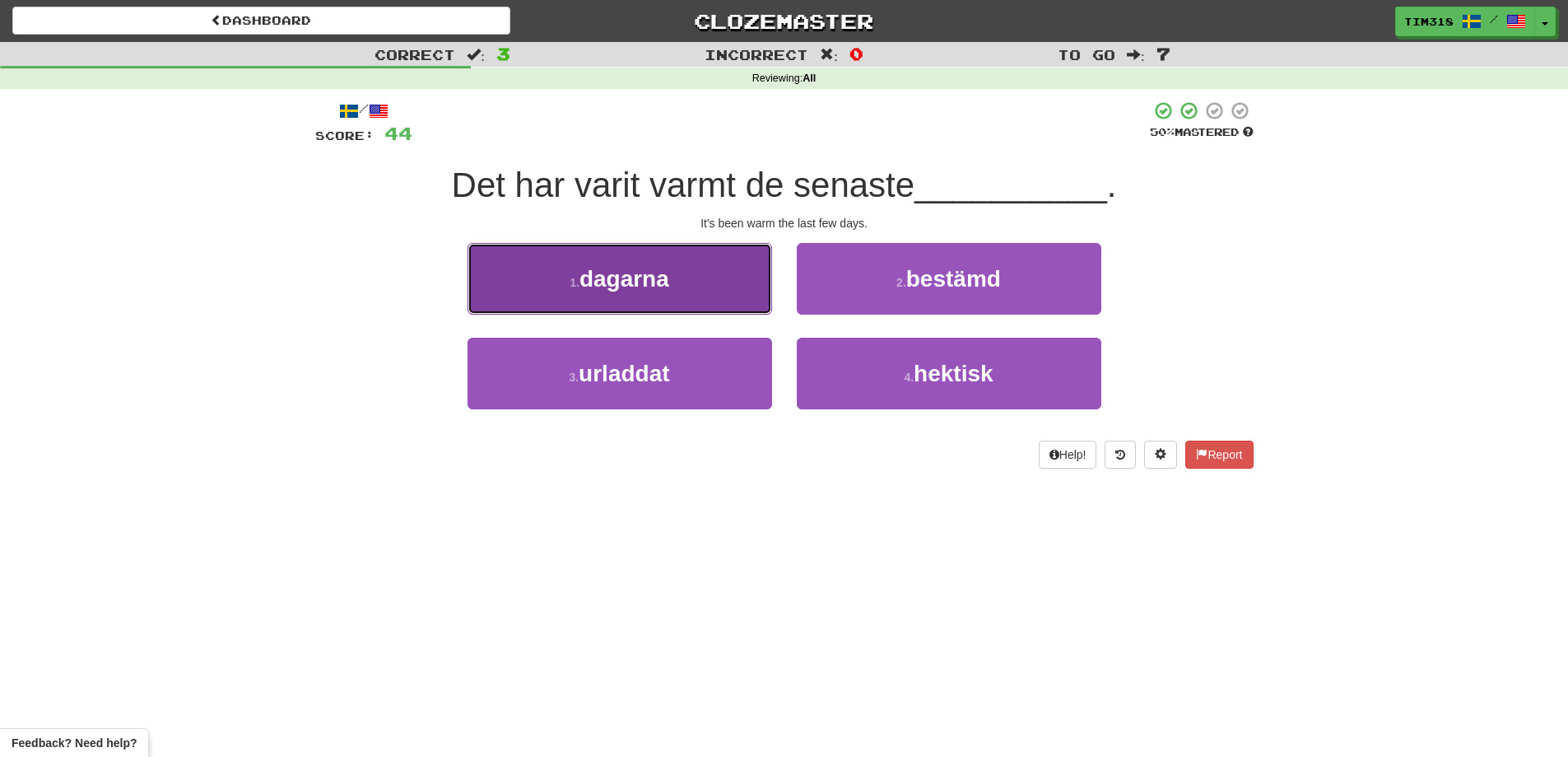
click at [716, 280] on button "1 . dagarna" at bounding box center [620, 279] width 305 height 72
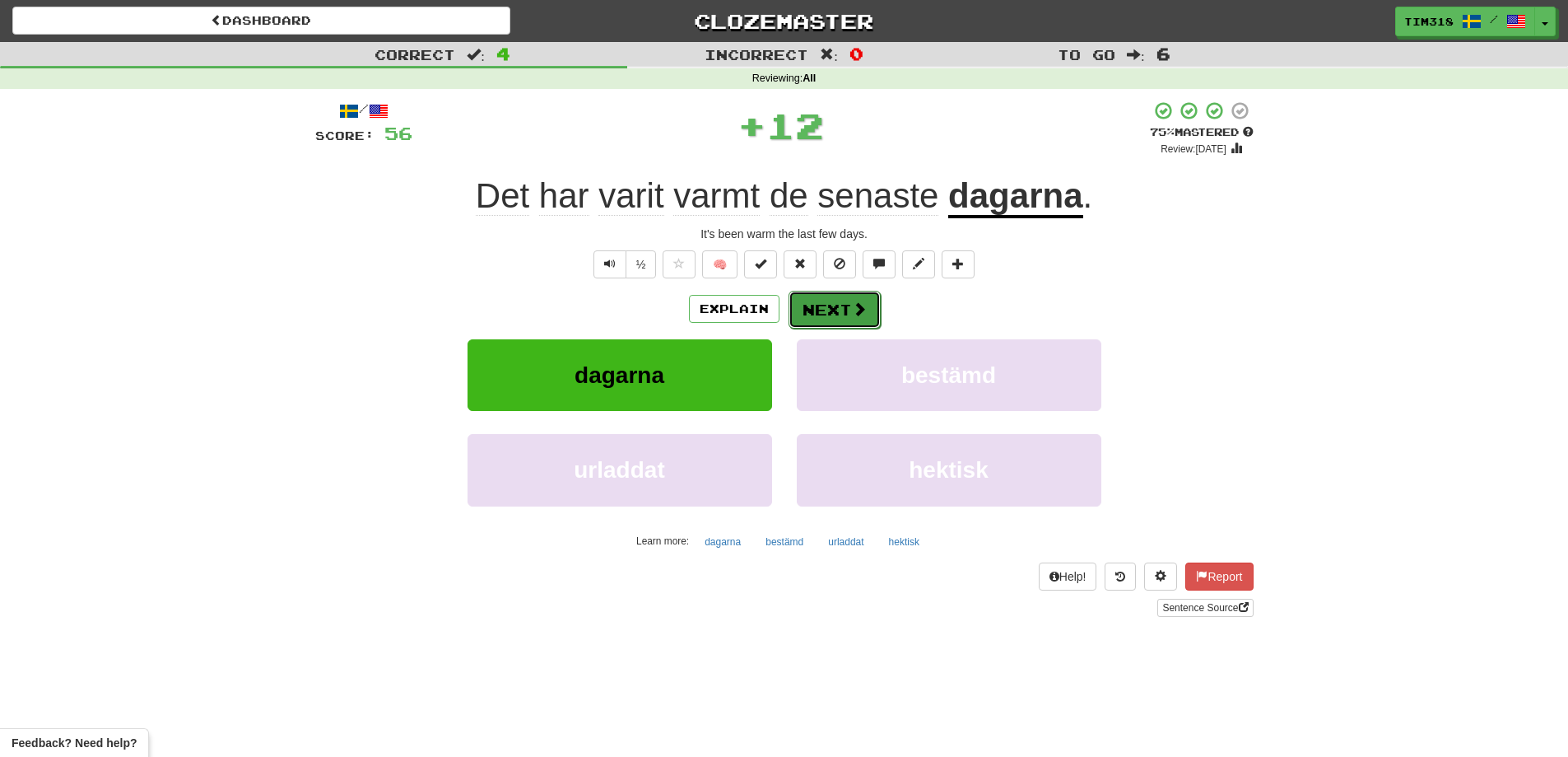
click at [829, 311] on button "Next" at bounding box center [835, 310] width 93 height 38
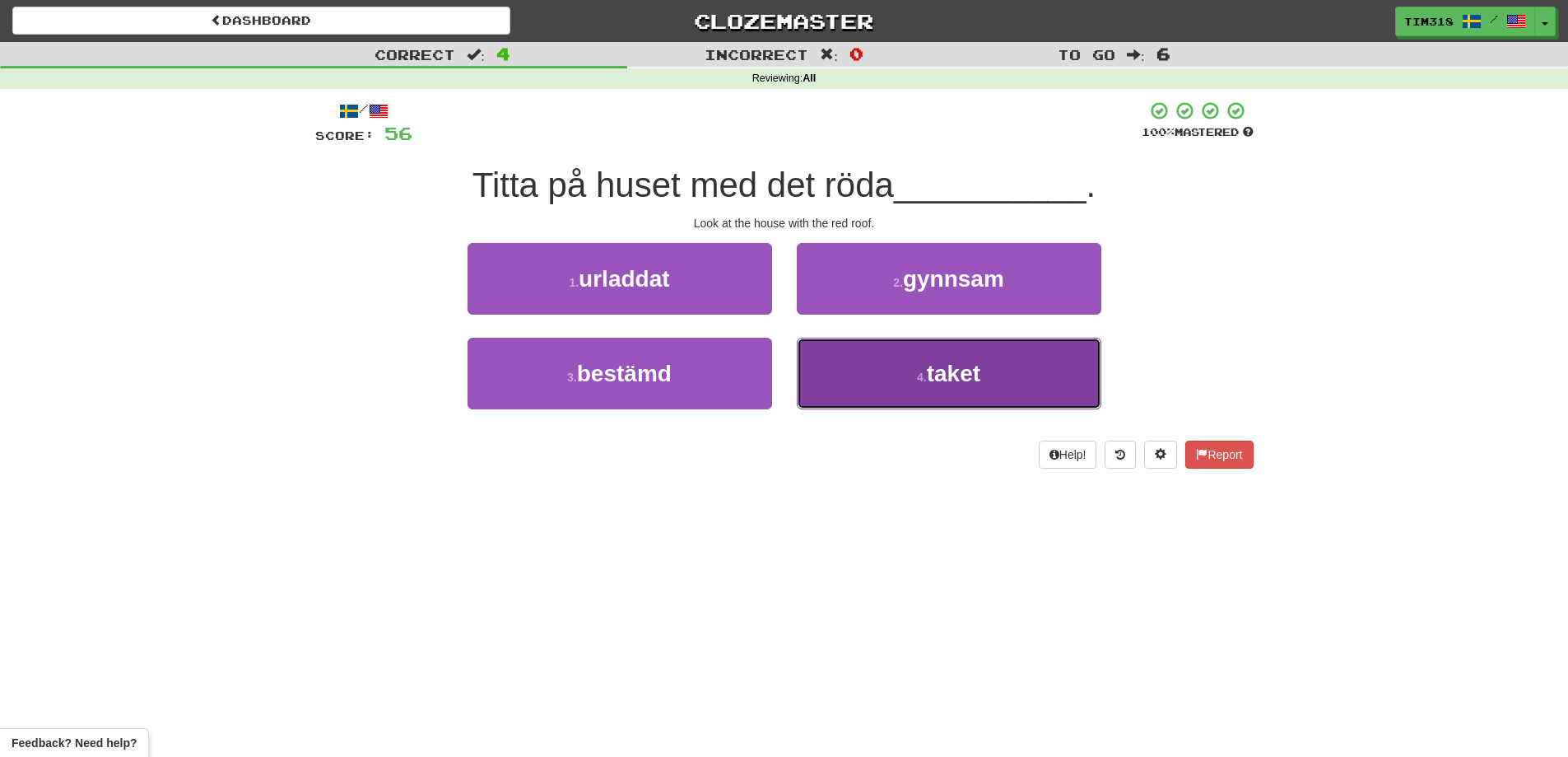
click at [904, 383] on button "4 . taket" at bounding box center [949, 374] width 305 height 72
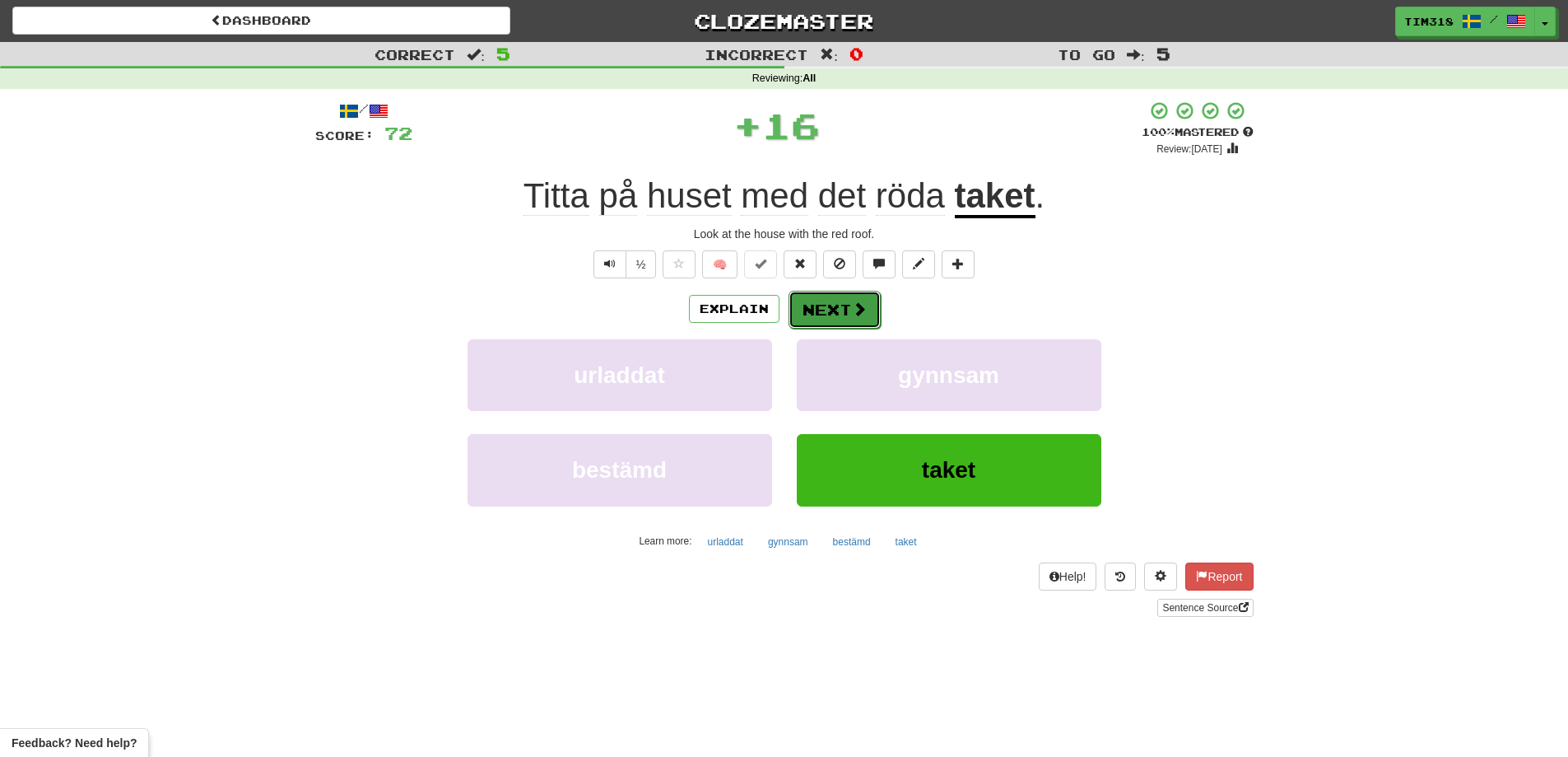
click at [839, 311] on button "Next" at bounding box center [835, 310] width 93 height 38
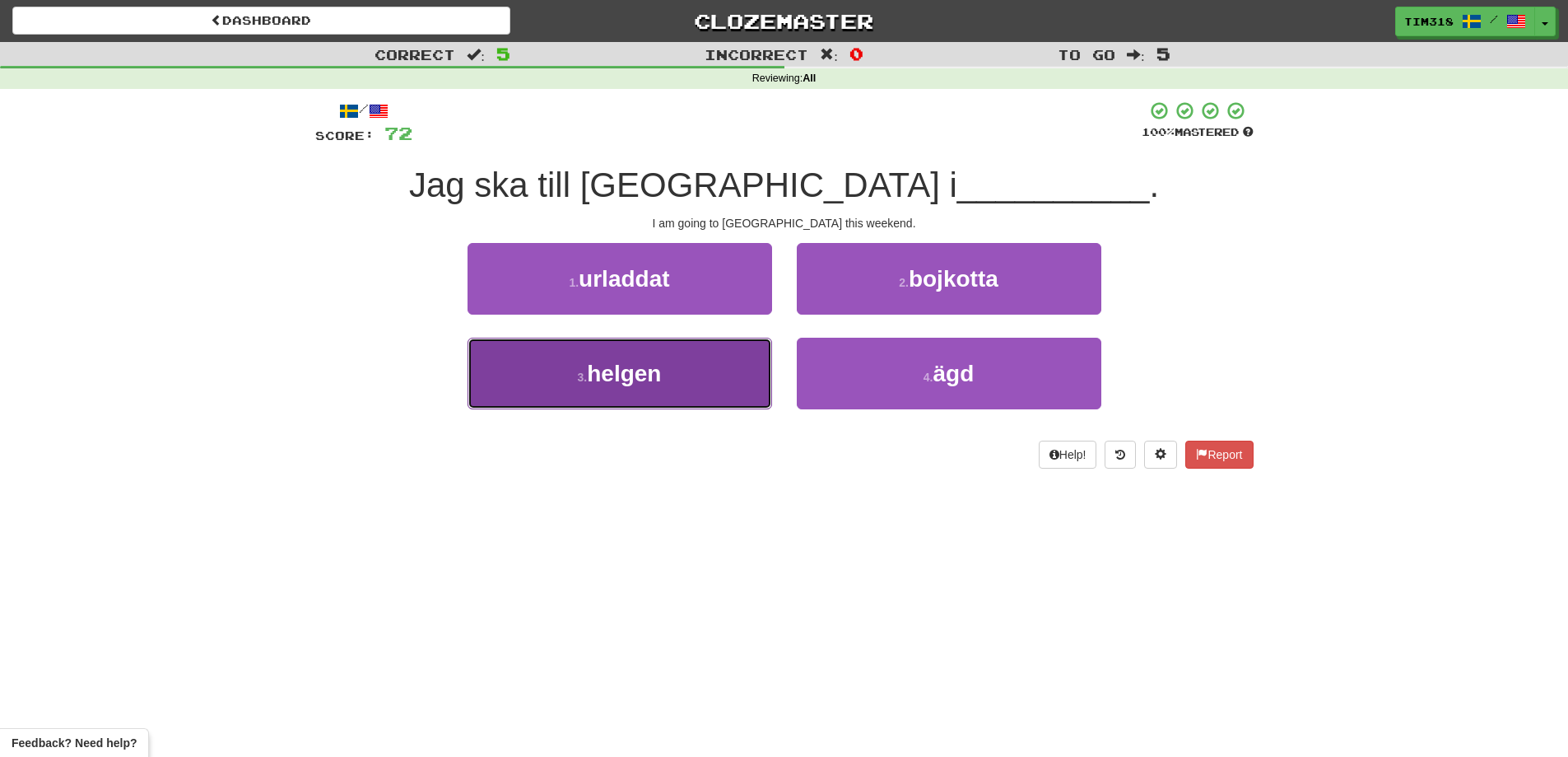
click at [695, 370] on button "3 . helgen" at bounding box center [620, 374] width 305 height 72
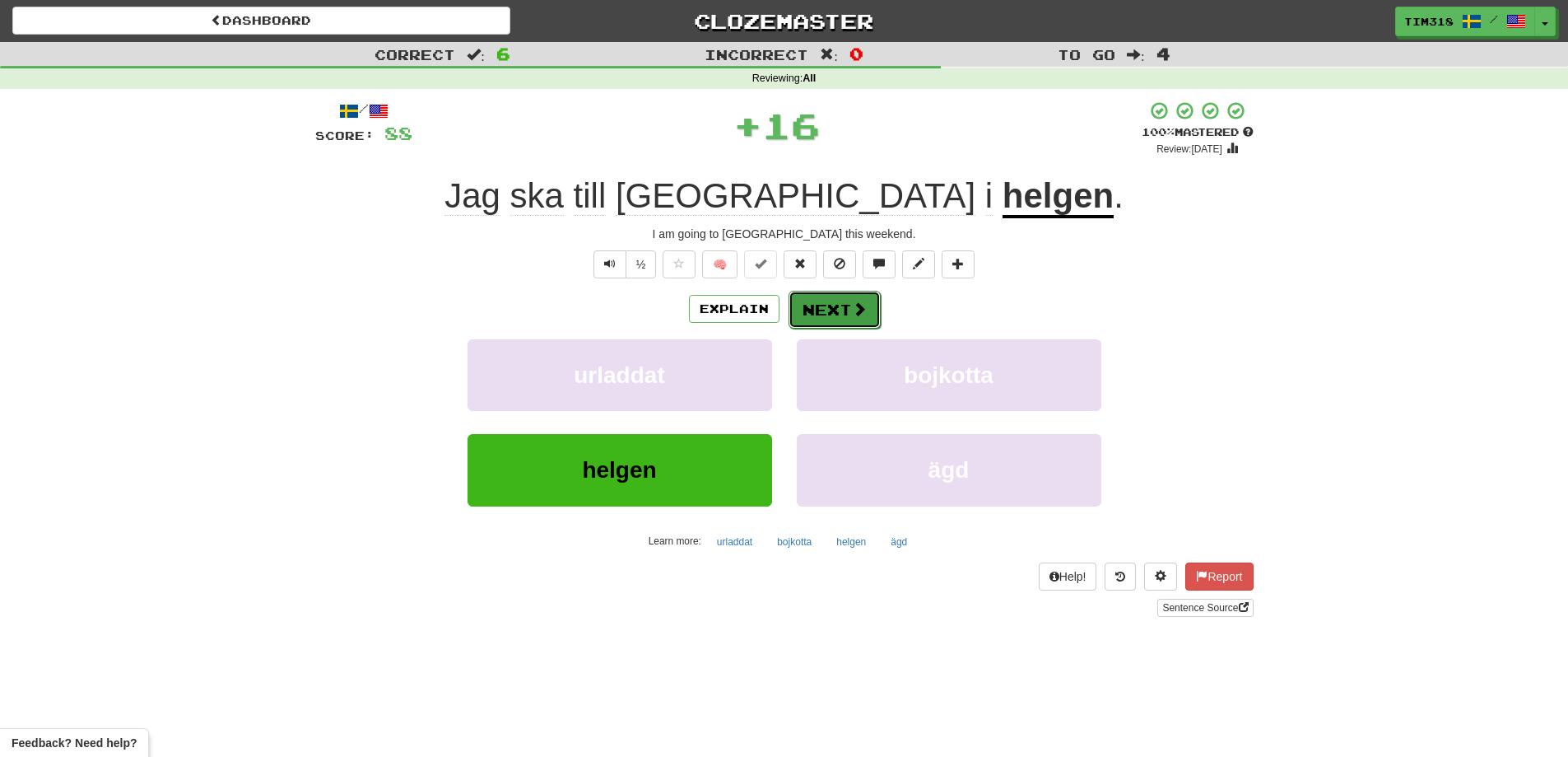
click at [835, 310] on button "Next" at bounding box center [835, 310] width 93 height 38
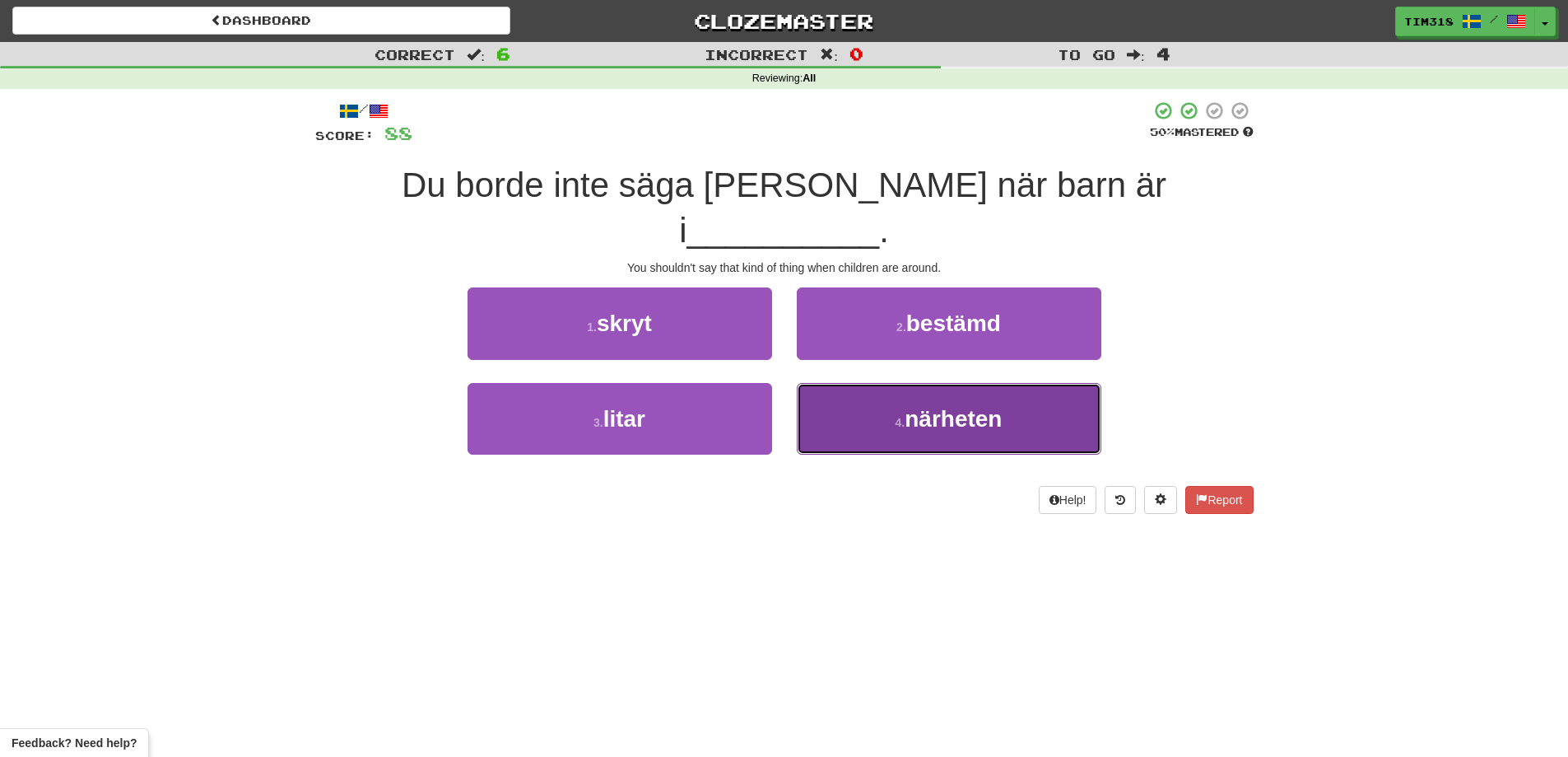
click at [911, 405] on span "närheten" at bounding box center [953, 418] width 98 height 26
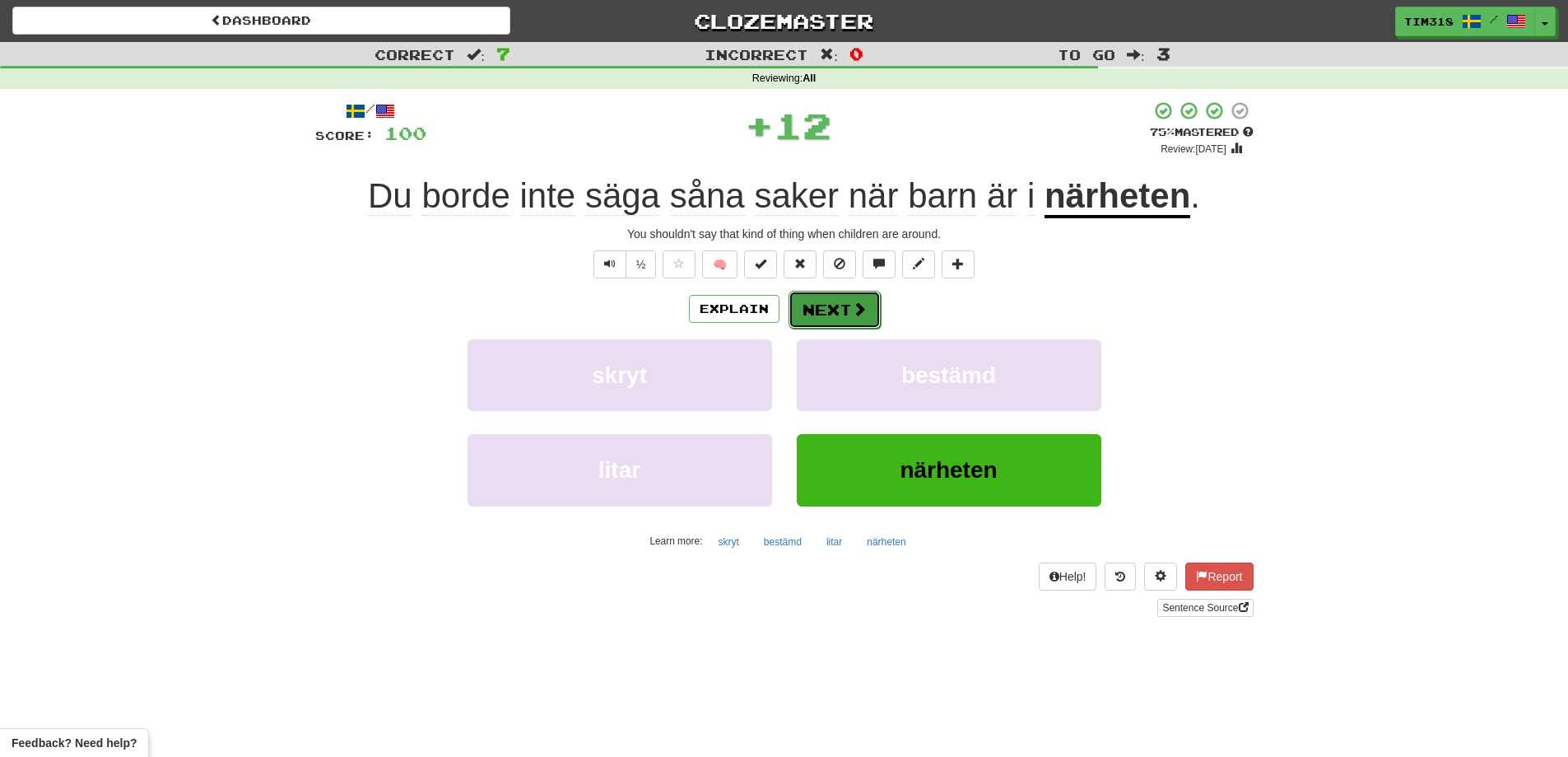
click at [859, 301] on span at bounding box center [859, 308] width 15 height 15
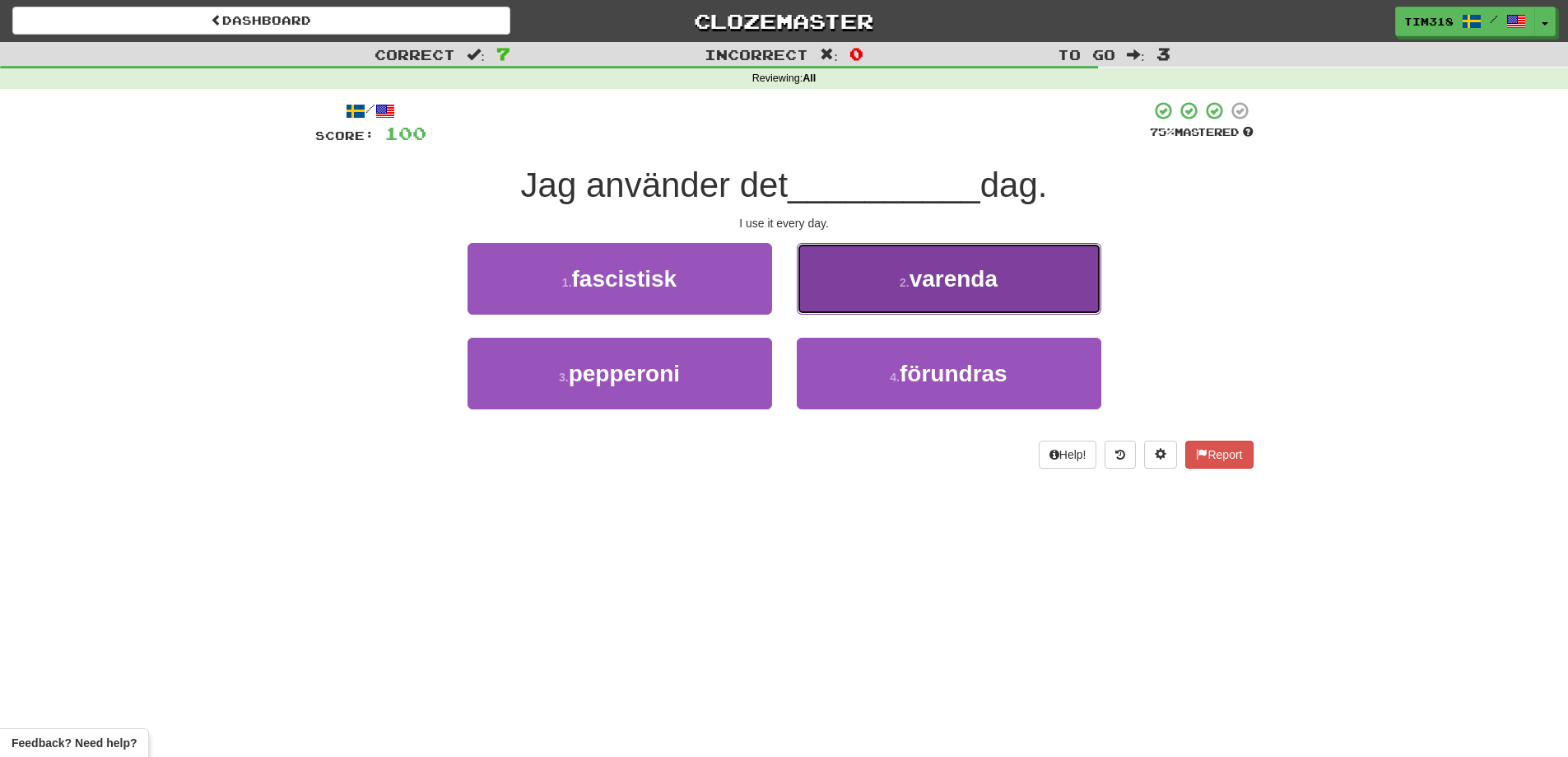
click at [976, 280] on span "varenda" at bounding box center [953, 279] width 88 height 26
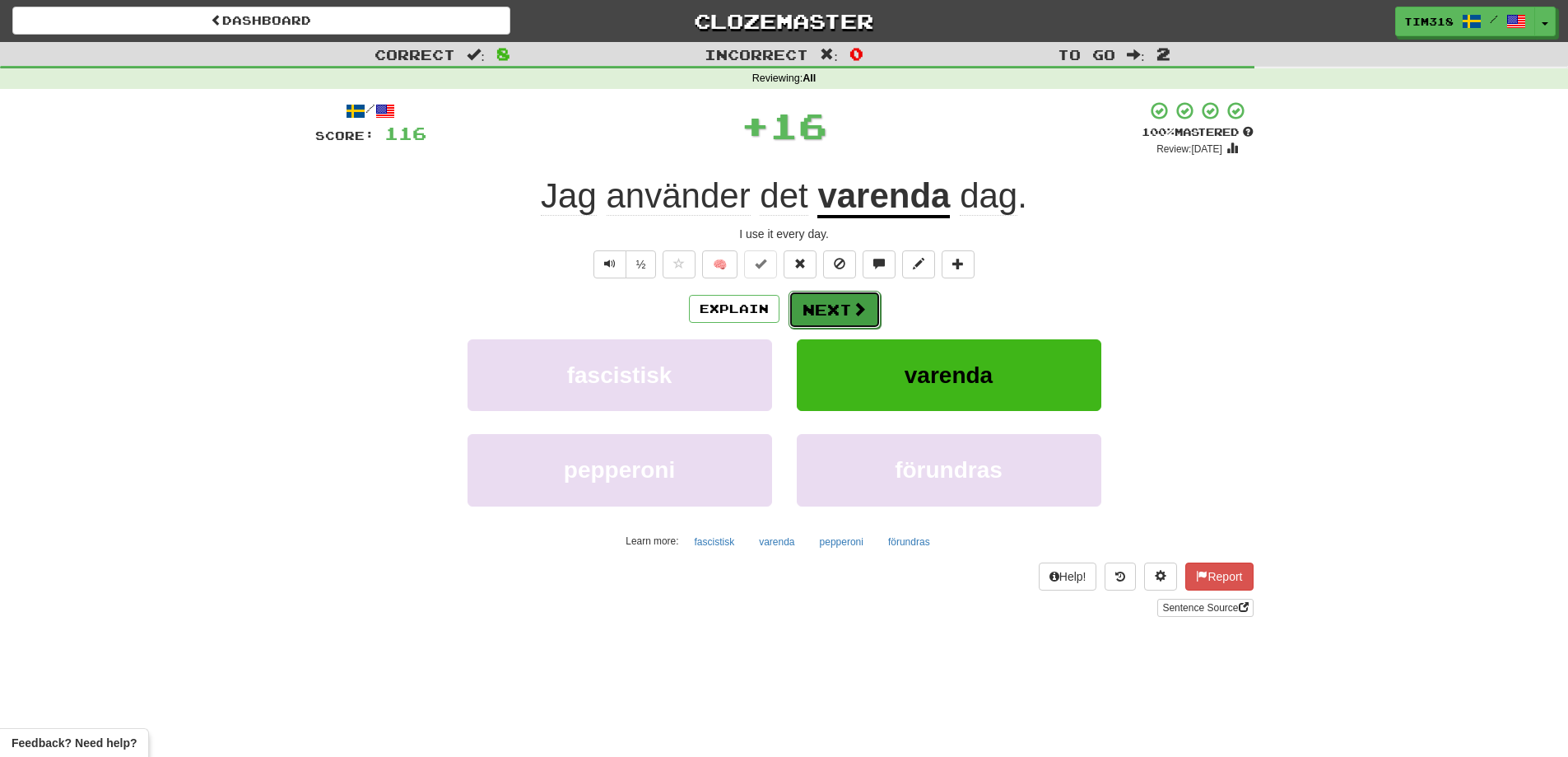
click at [849, 311] on button "Next" at bounding box center [835, 310] width 93 height 38
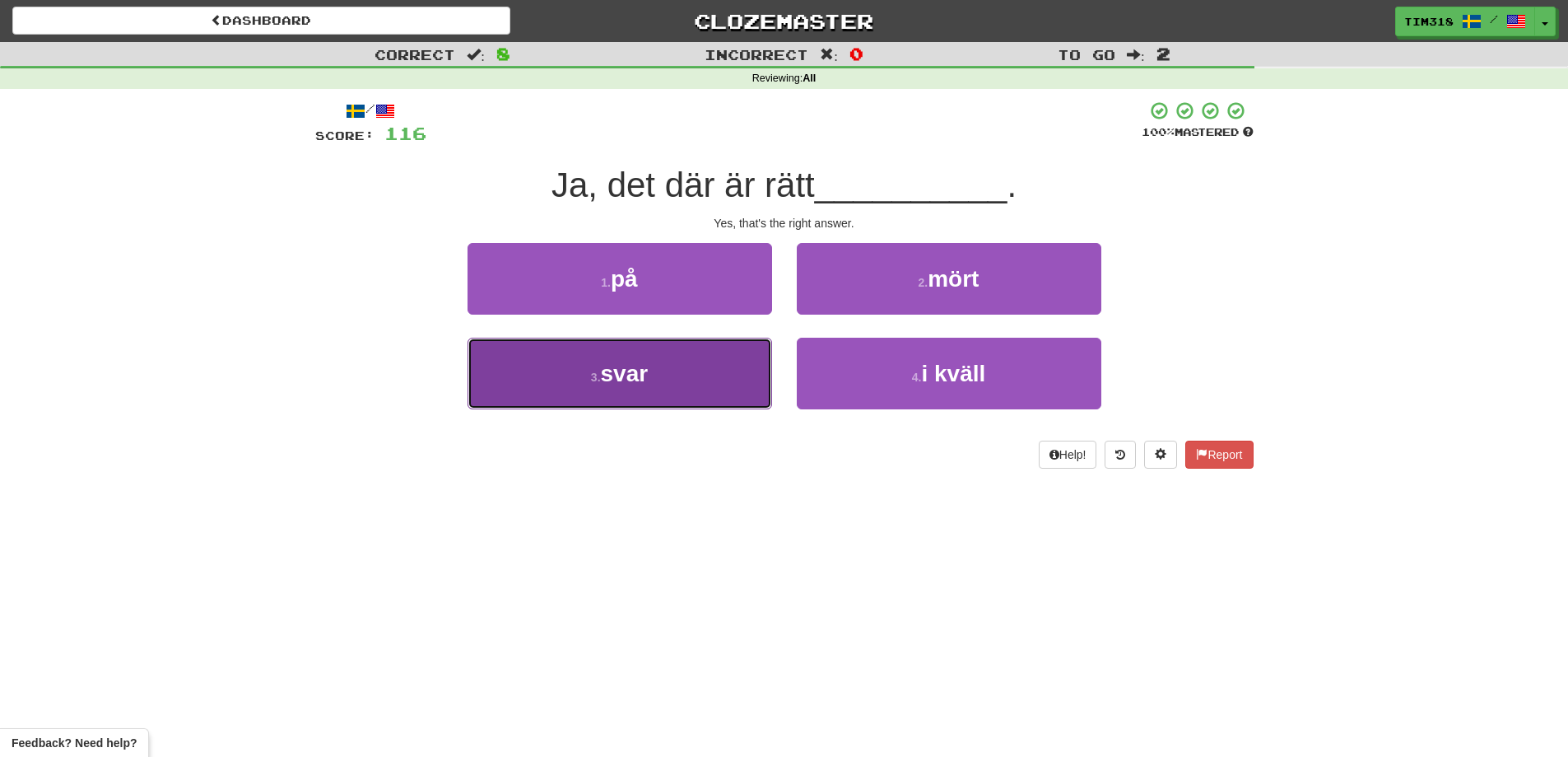
click at [670, 373] on button "3 . svar" at bounding box center [620, 374] width 305 height 72
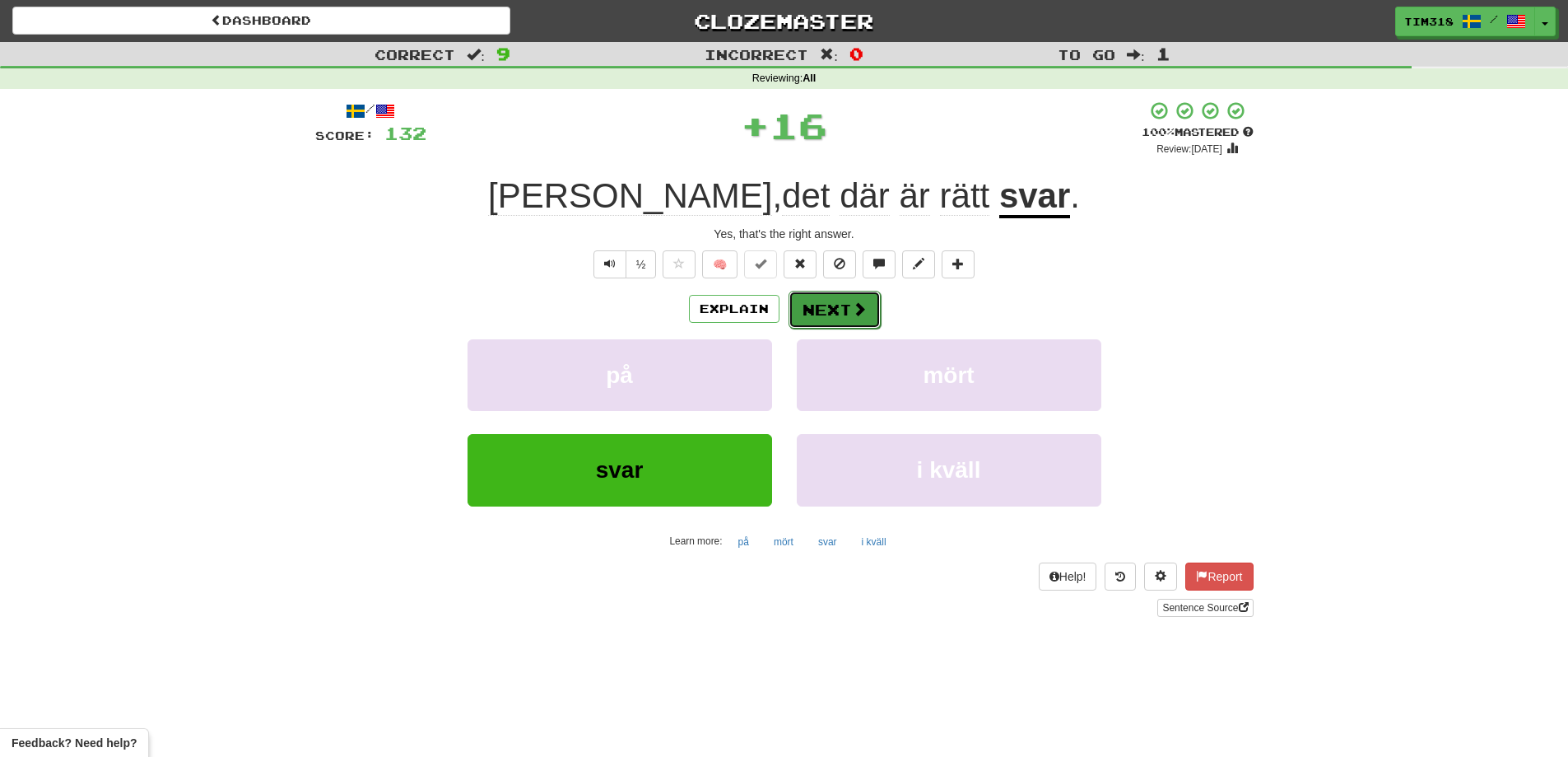
click at [841, 304] on button "Next" at bounding box center [835, 310] width 93 height 38
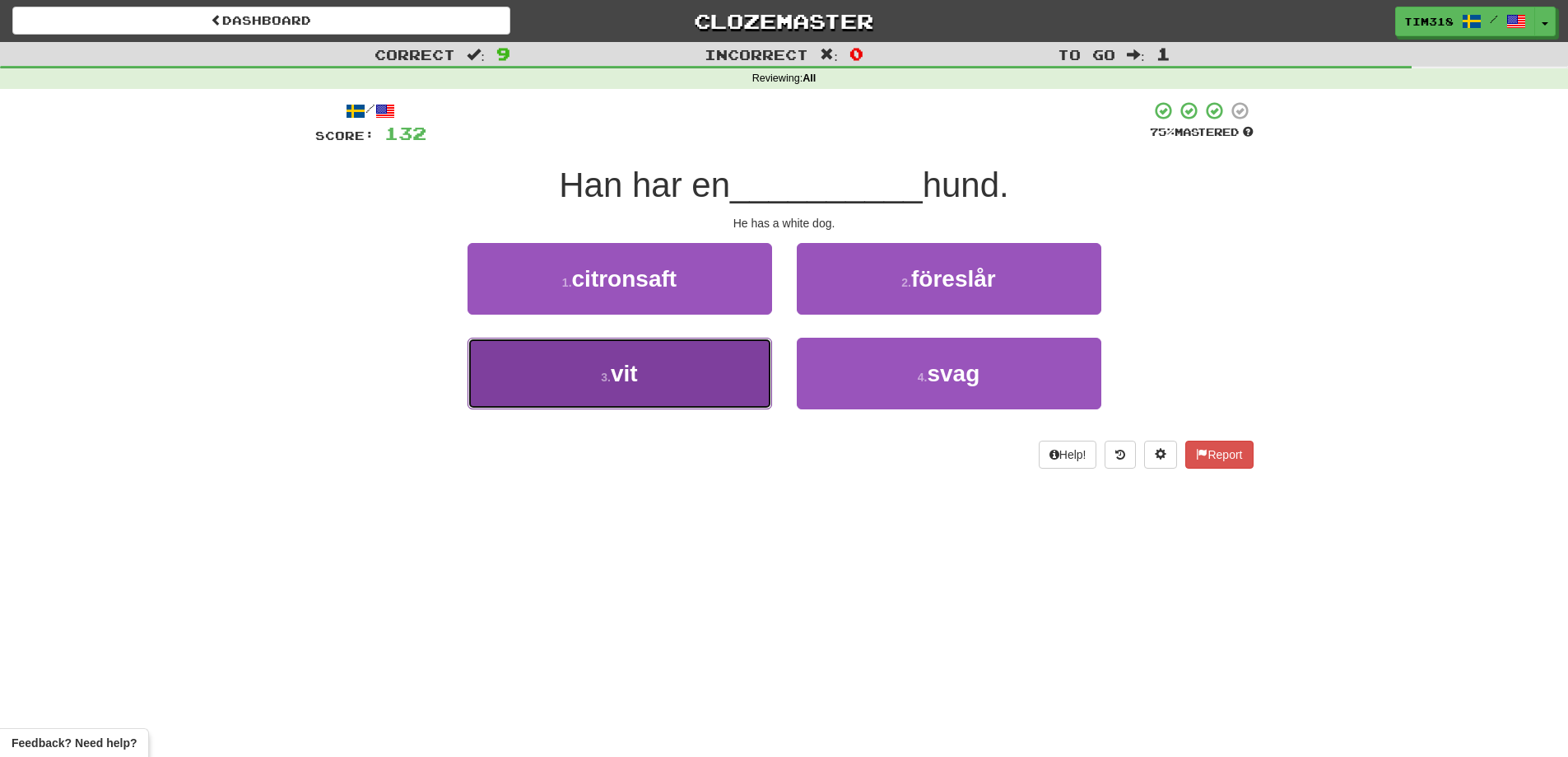
click at [692, 378] on button "3 . vit" at bounding box center [620, 374] width 305 height 72
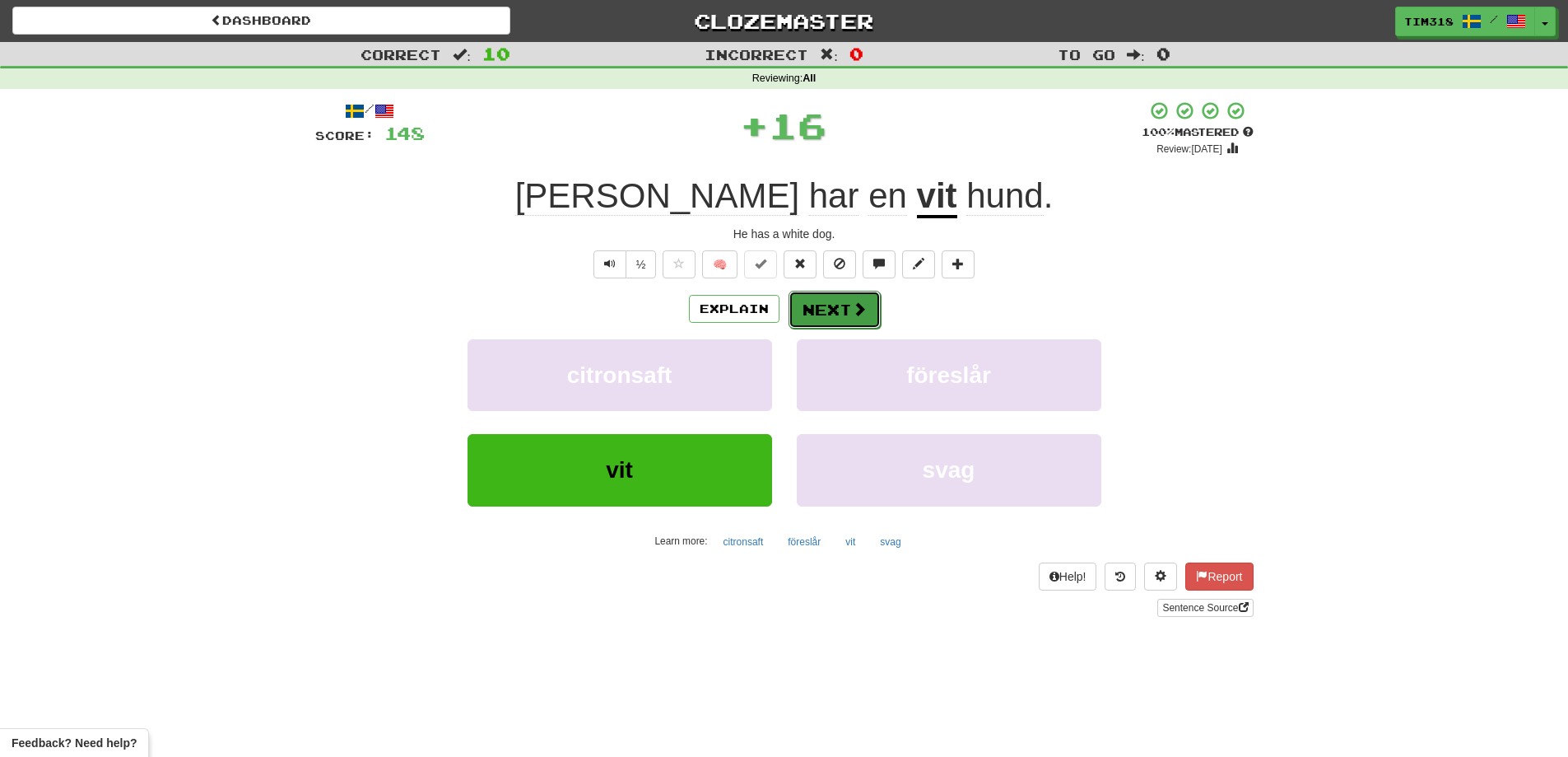
click at [834, 302] on button "Next" at bounding box center [835, 310] width 93 height 38
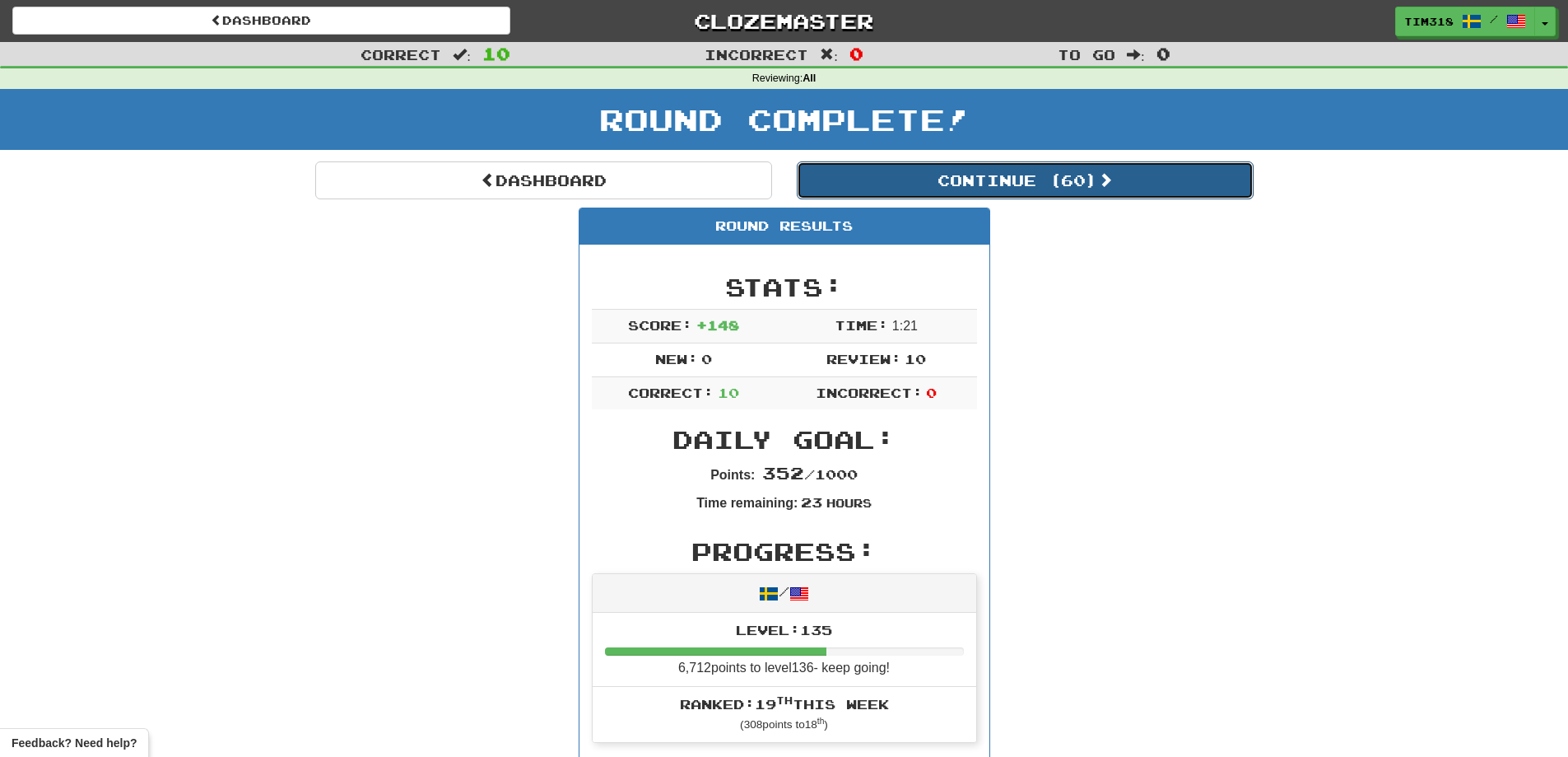
click at [1059, 186] on button "Continue ( 60 )" at bounding box center [1025, 180] width 457 height 38
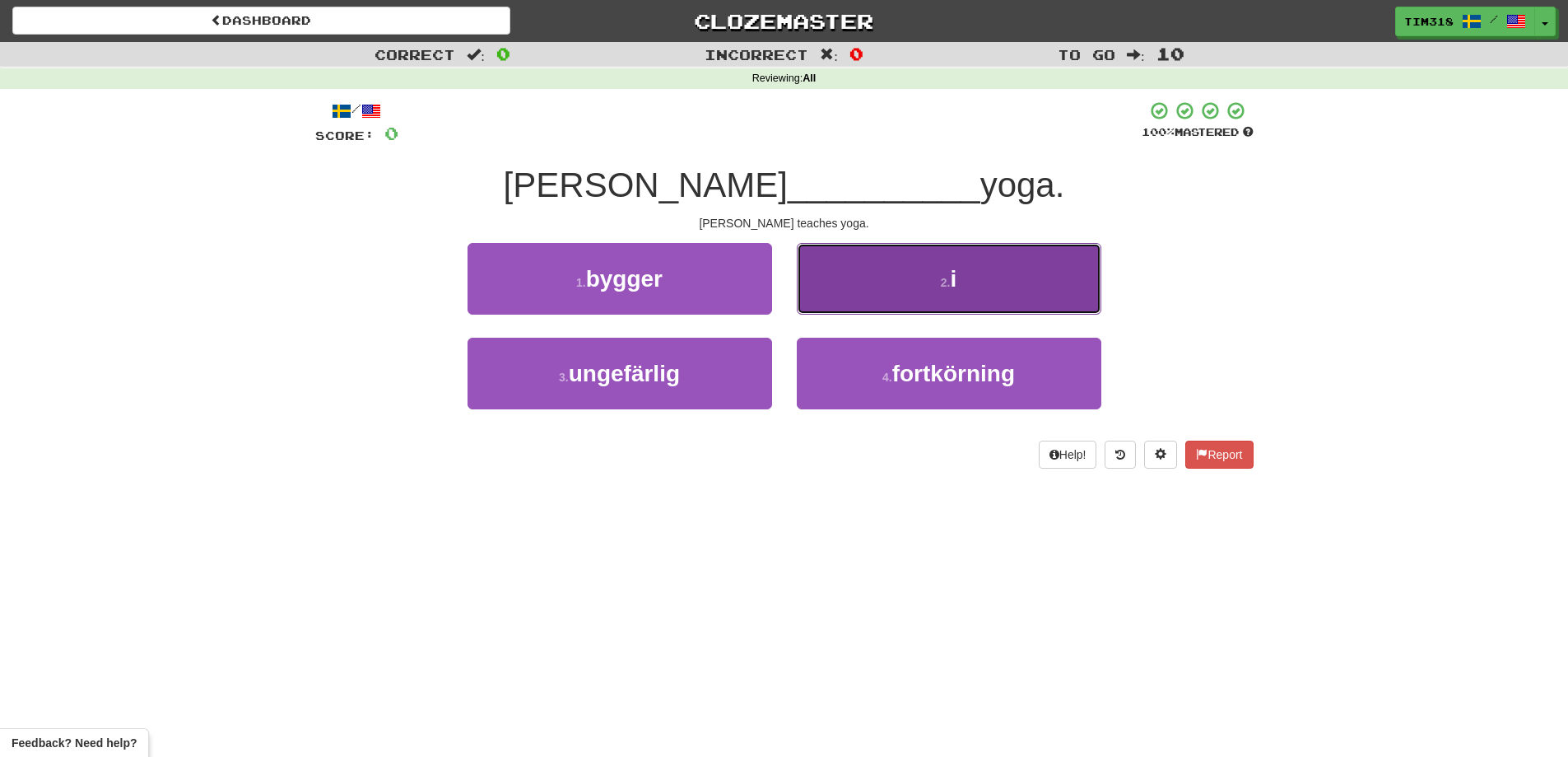
click at [924, 293] on button "2 . i" at bounding box center [949, 279] width 305 height 72
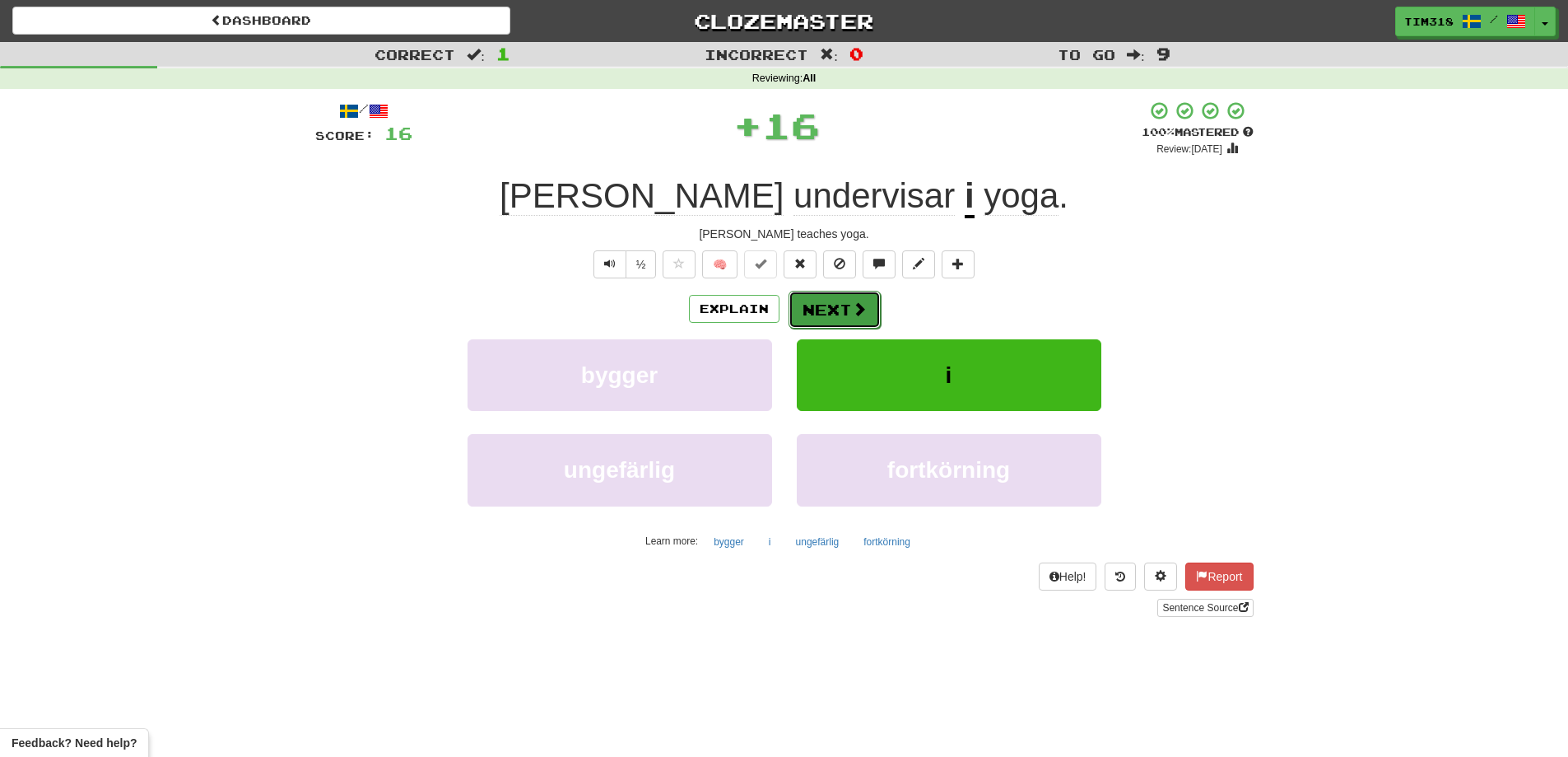
click at [852, 310] on span at bounding box center [859, 308] width 15 height 15
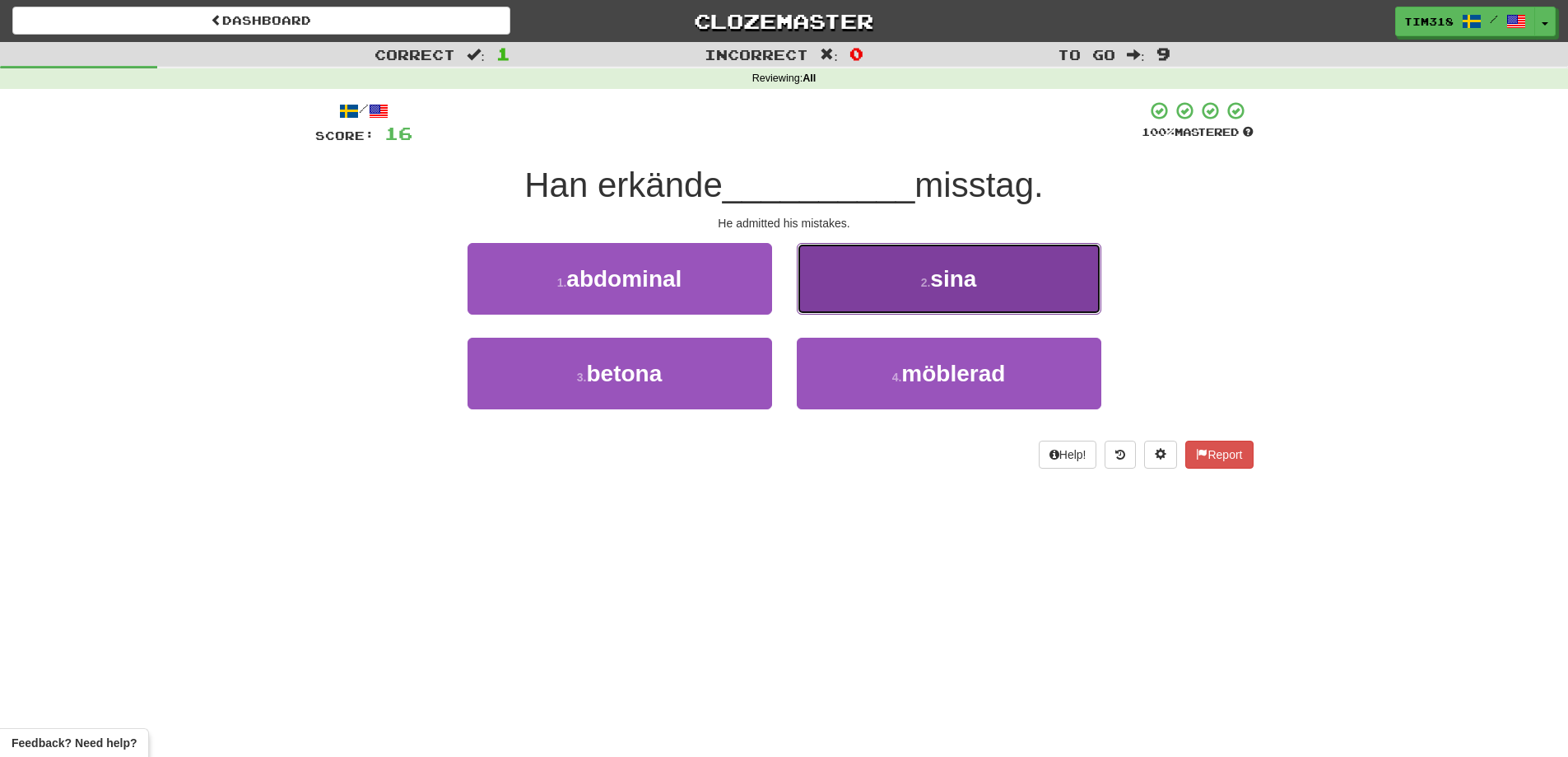
click at [966, 293] on button "2 . sina" at bounding box center [949, 279] width 305 height 72
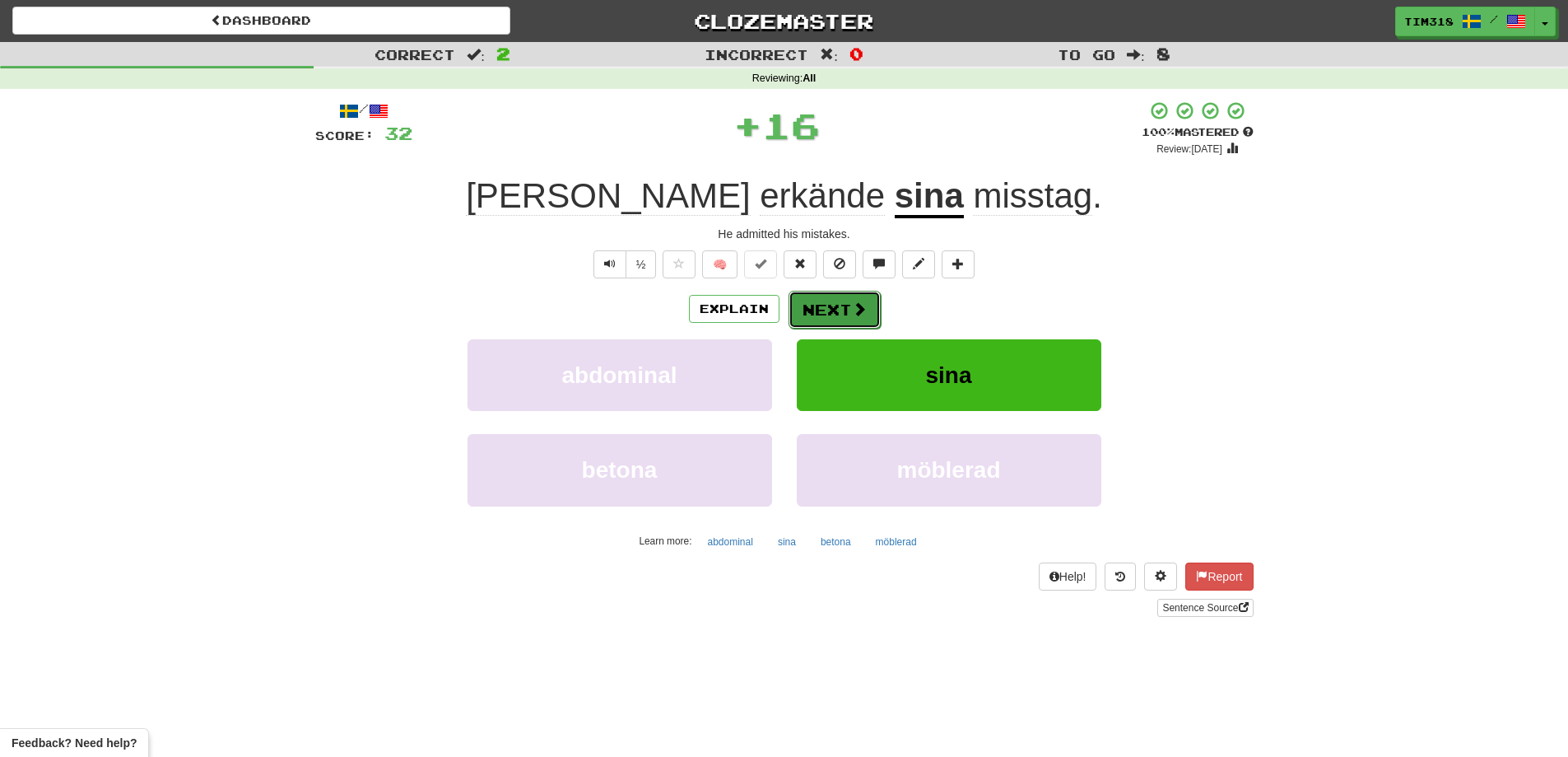
click at [842, 314] on button "Next" at bounding box center [835, 310] width 93 height 38
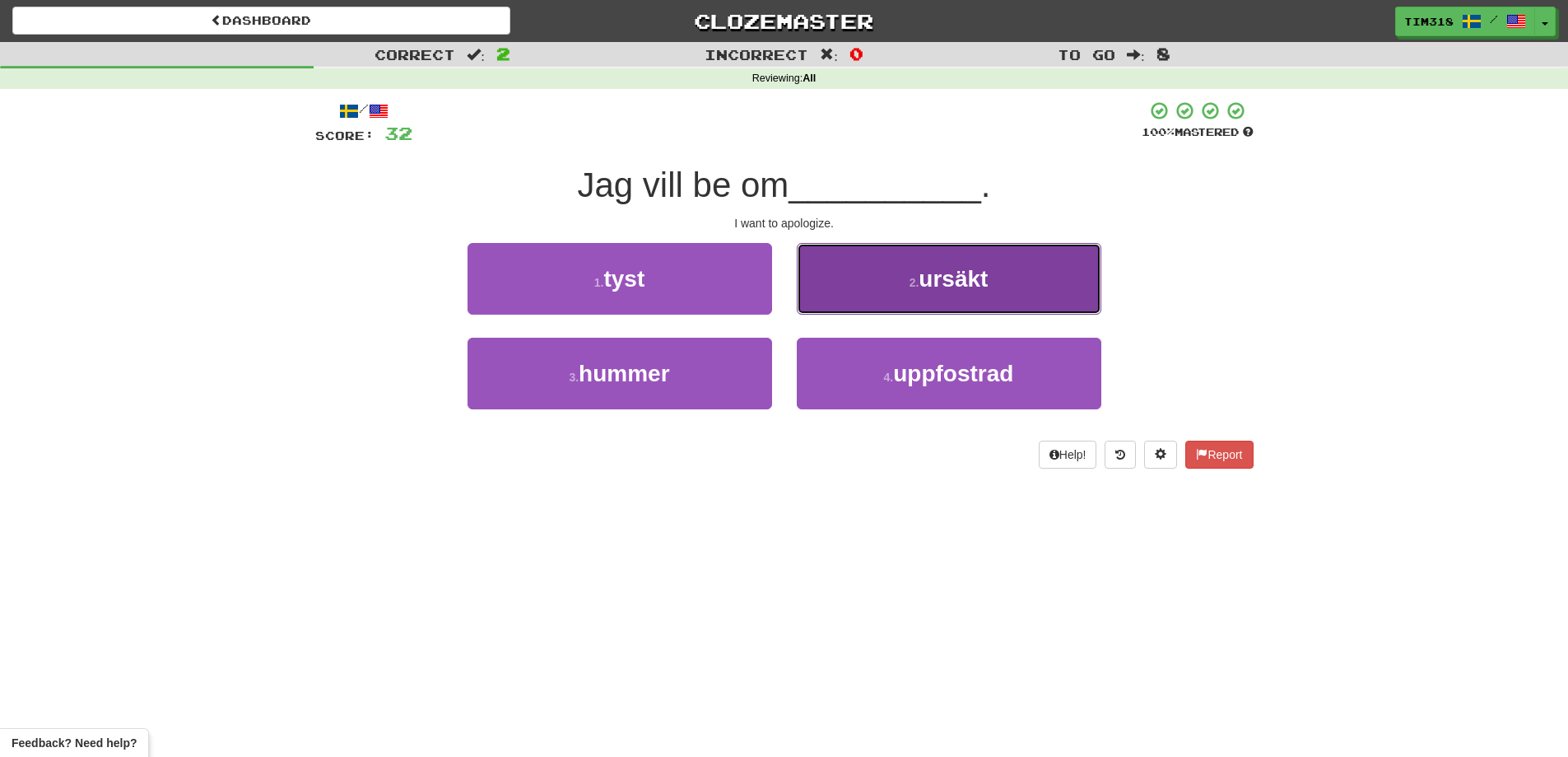
click at [918, 283] on small "2 ." at bounding box center [915, 282] width 10 height 13
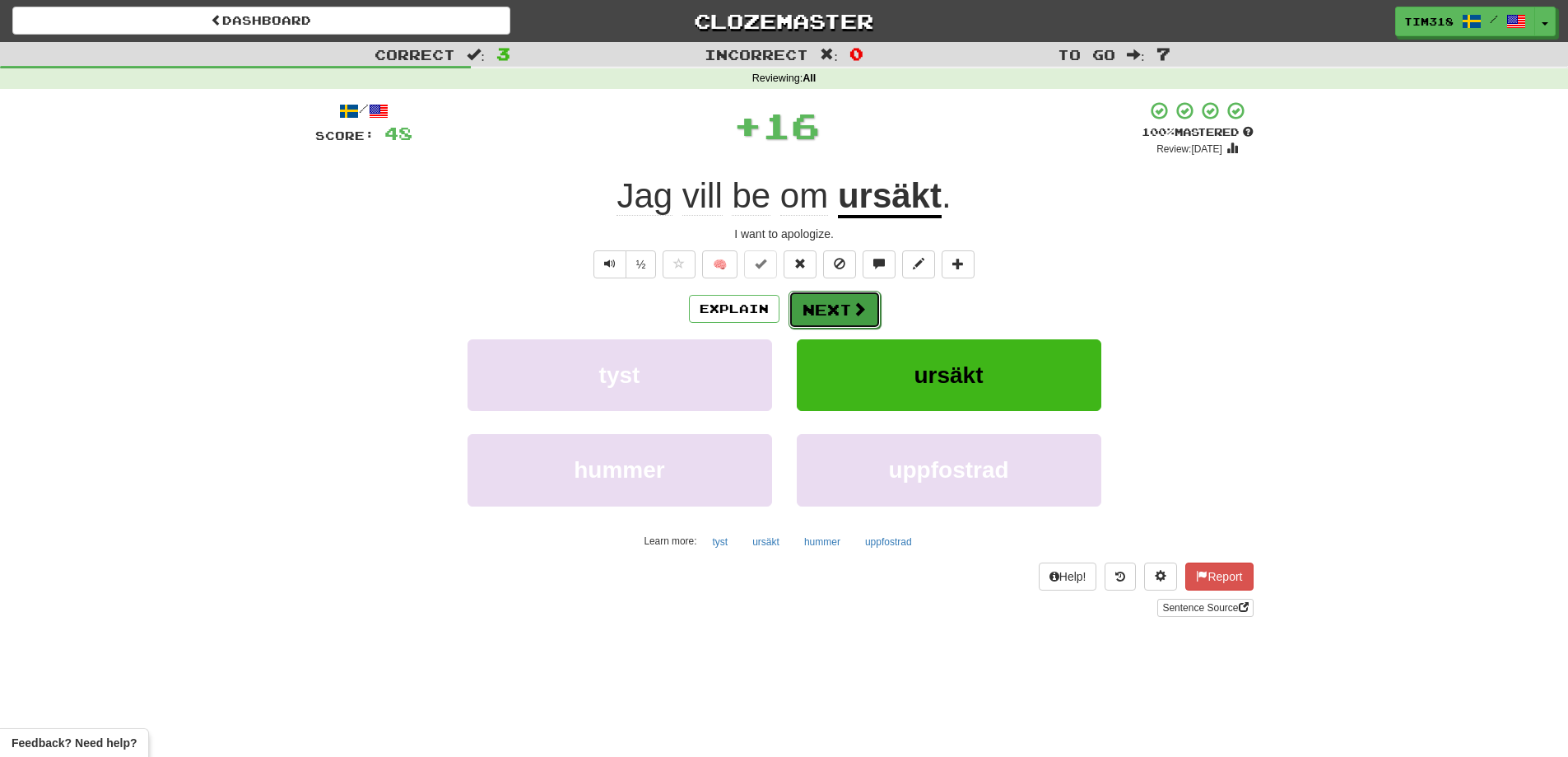
click at [847, 311] on button "Next" at bounding box center [835, 310] width 93 height 38
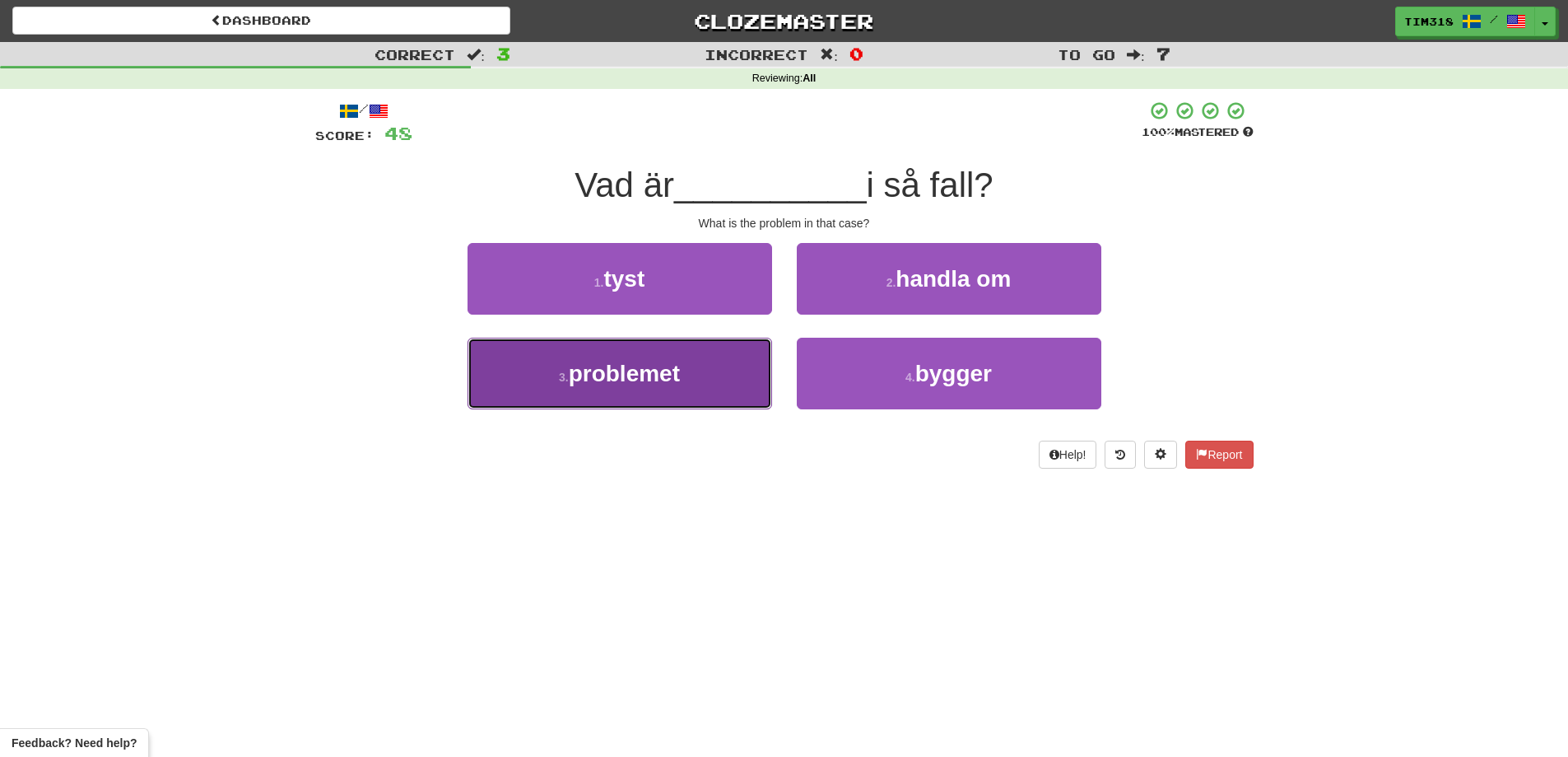
click at [690, 375] on button "3 . problemet" at bounding box center [620, 374] width 305 height 72
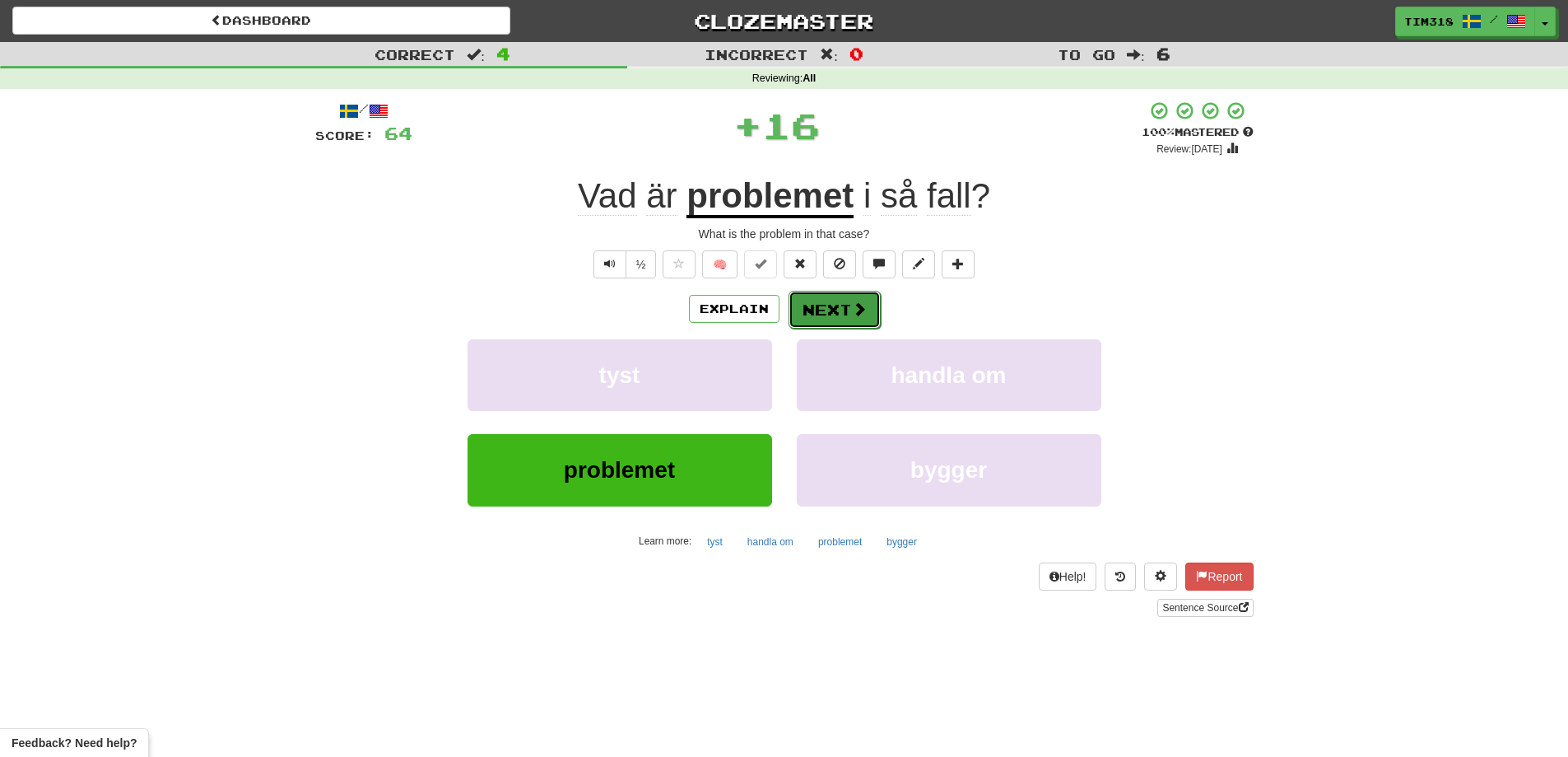
click at [852, 315] on span at bounding box center [859, 308] width 15 height 15
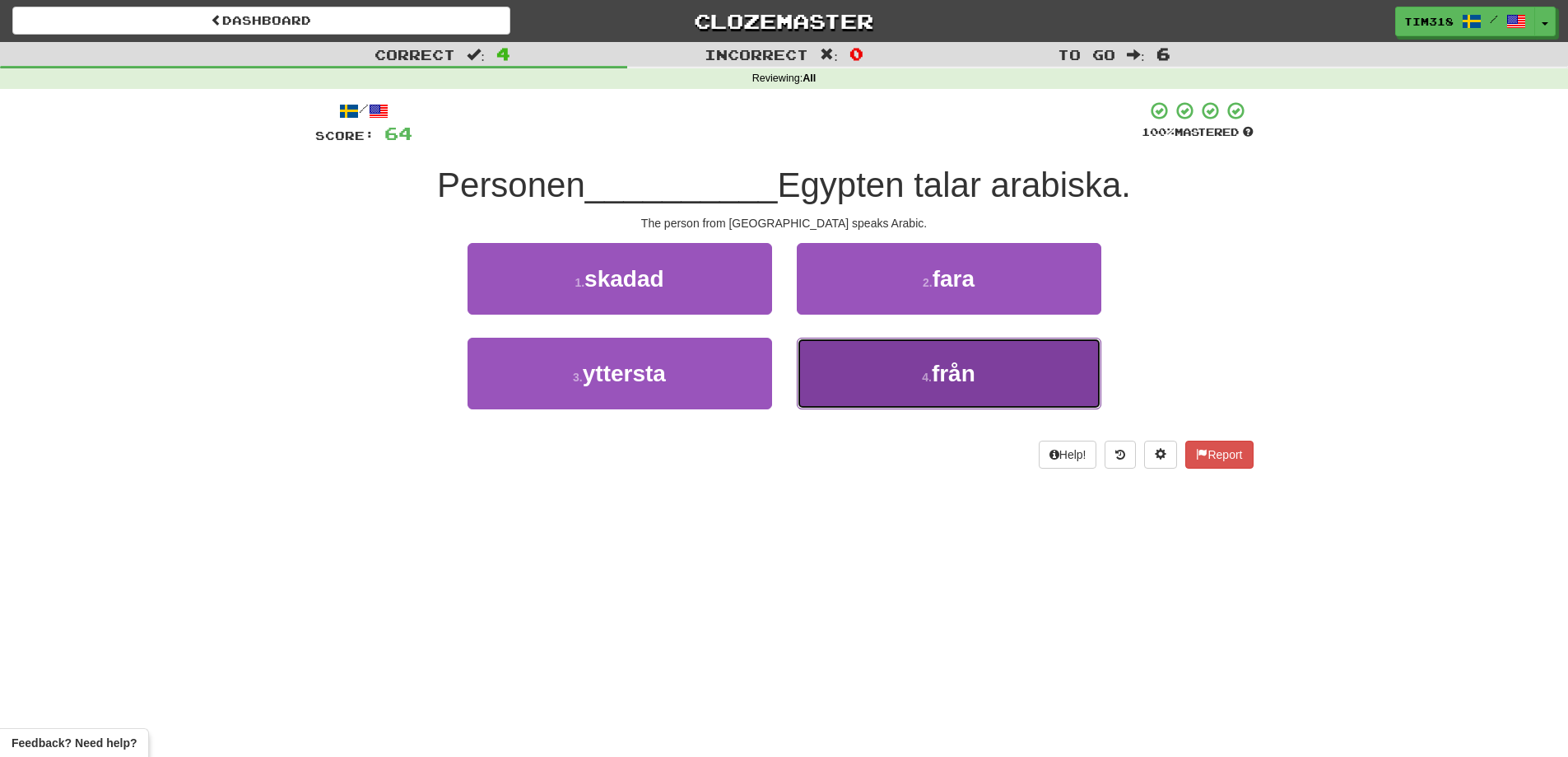
click at [937, 381] on span "från" at bounding box center [954, 374] width 44 height 26
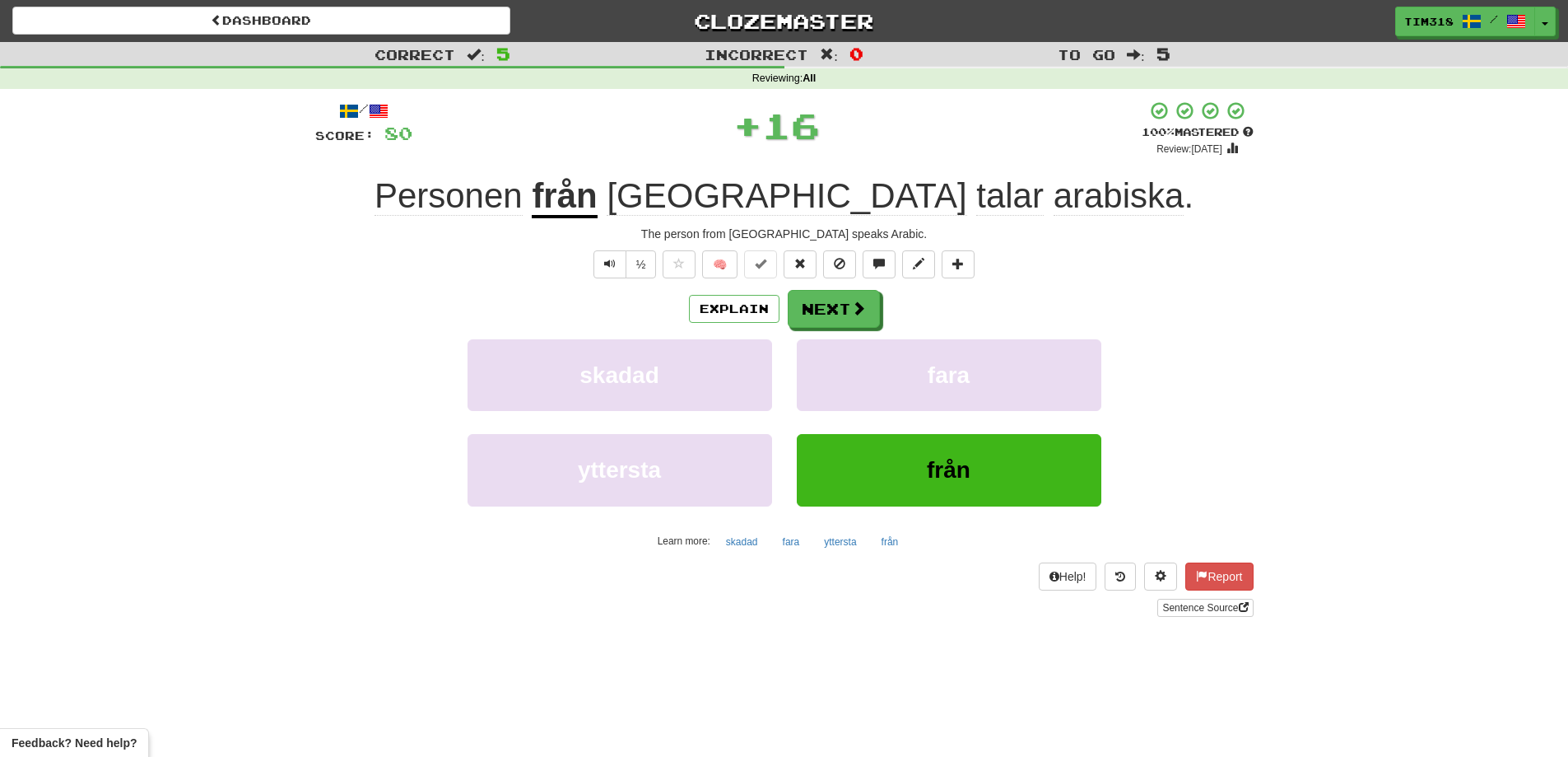
click at [835, 290] on div "Explain Next" at bounding box center [785, 309] width 938 height 38
click at [828, 303] on button "Next" at bounding box center [835, 310] width 93 height 38
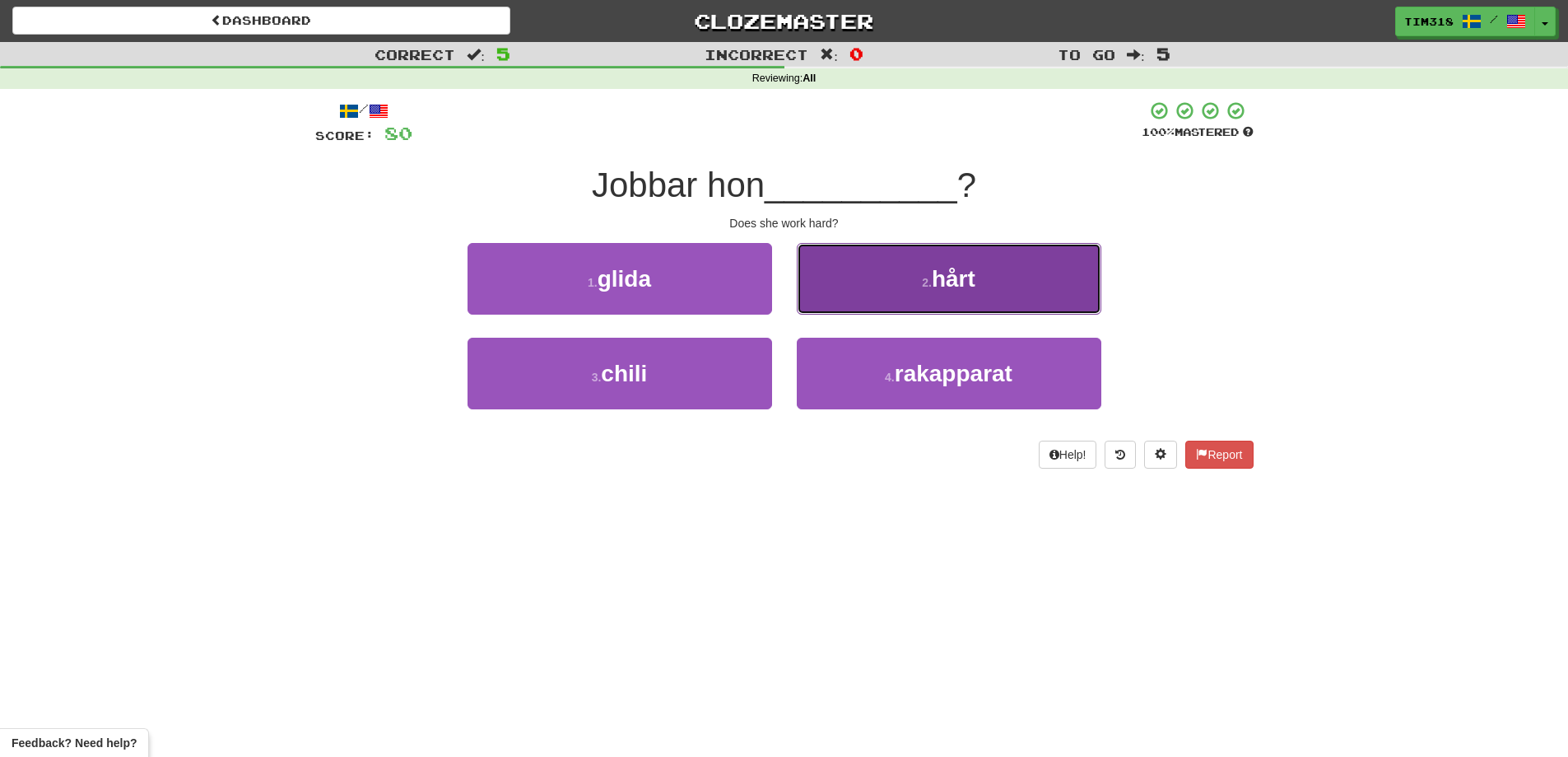
click at [833, 294] on button "2 . hårt" at bounding box center [949, 279] width 305 height 72
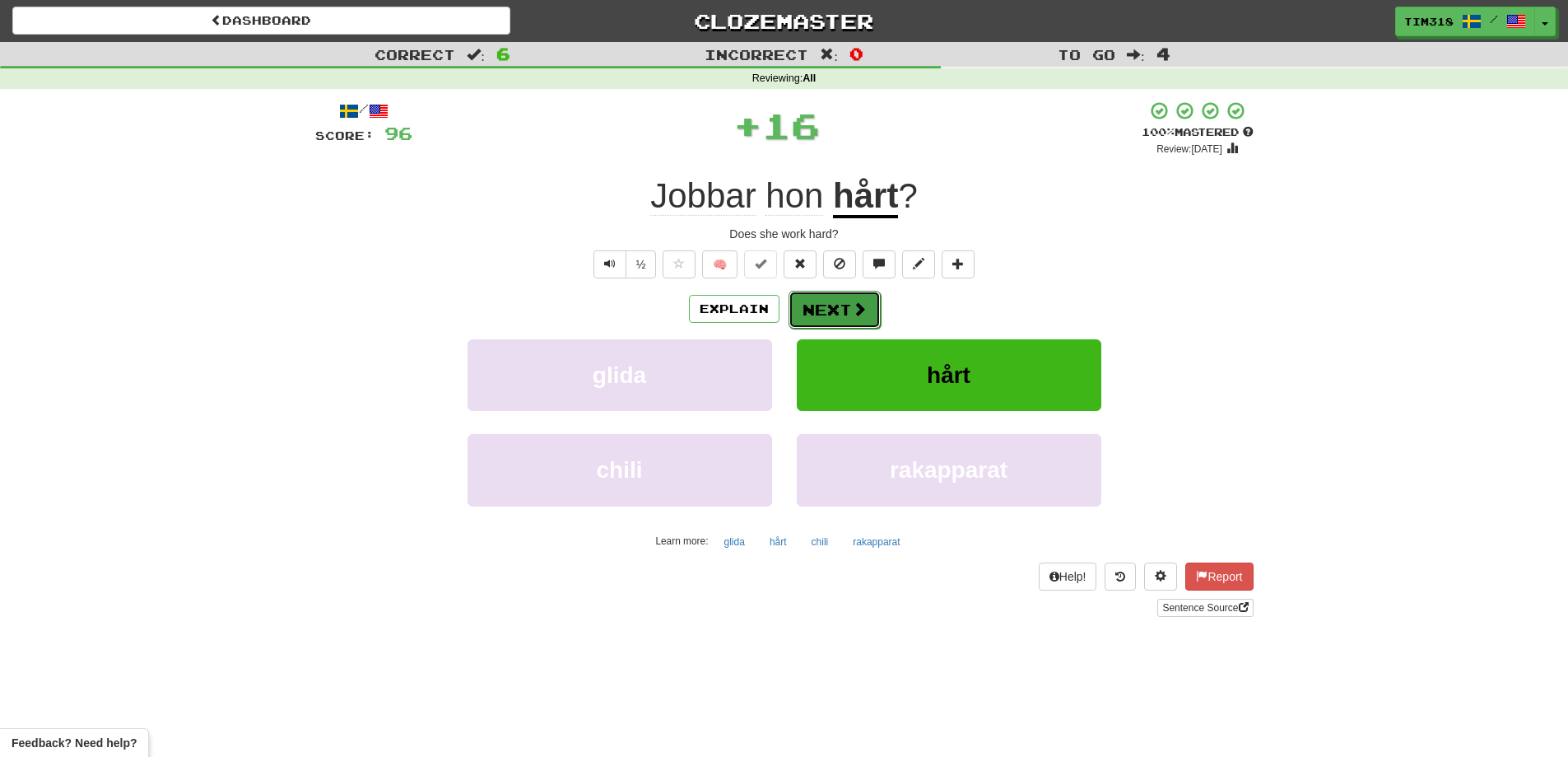
click at [816, 307] on button "Next" at bounding box center [835, 310] width 93 height 38
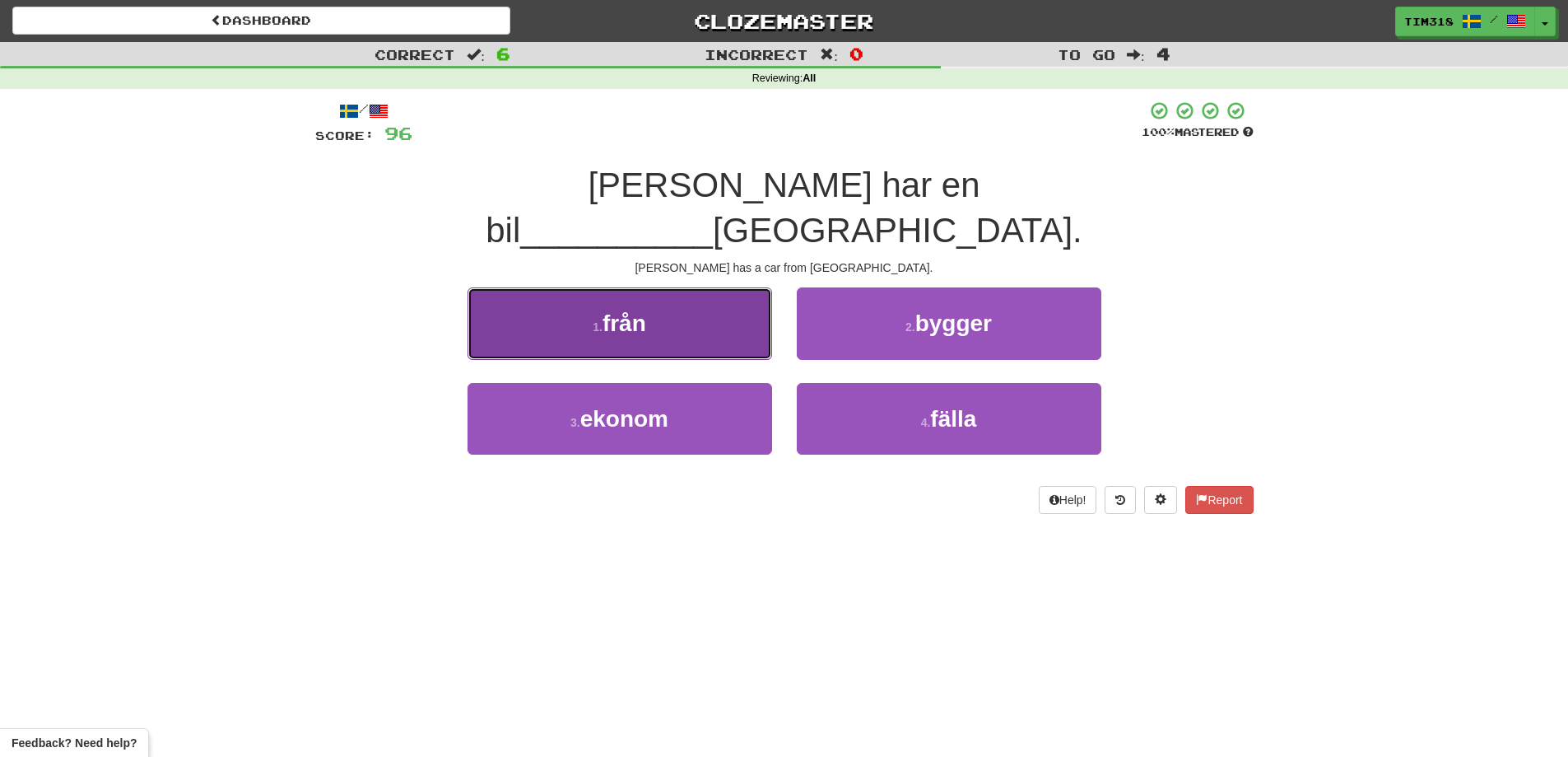
click at [712, 287] on button "1 . från" at bounding box center [620, 323] width 305 height 72
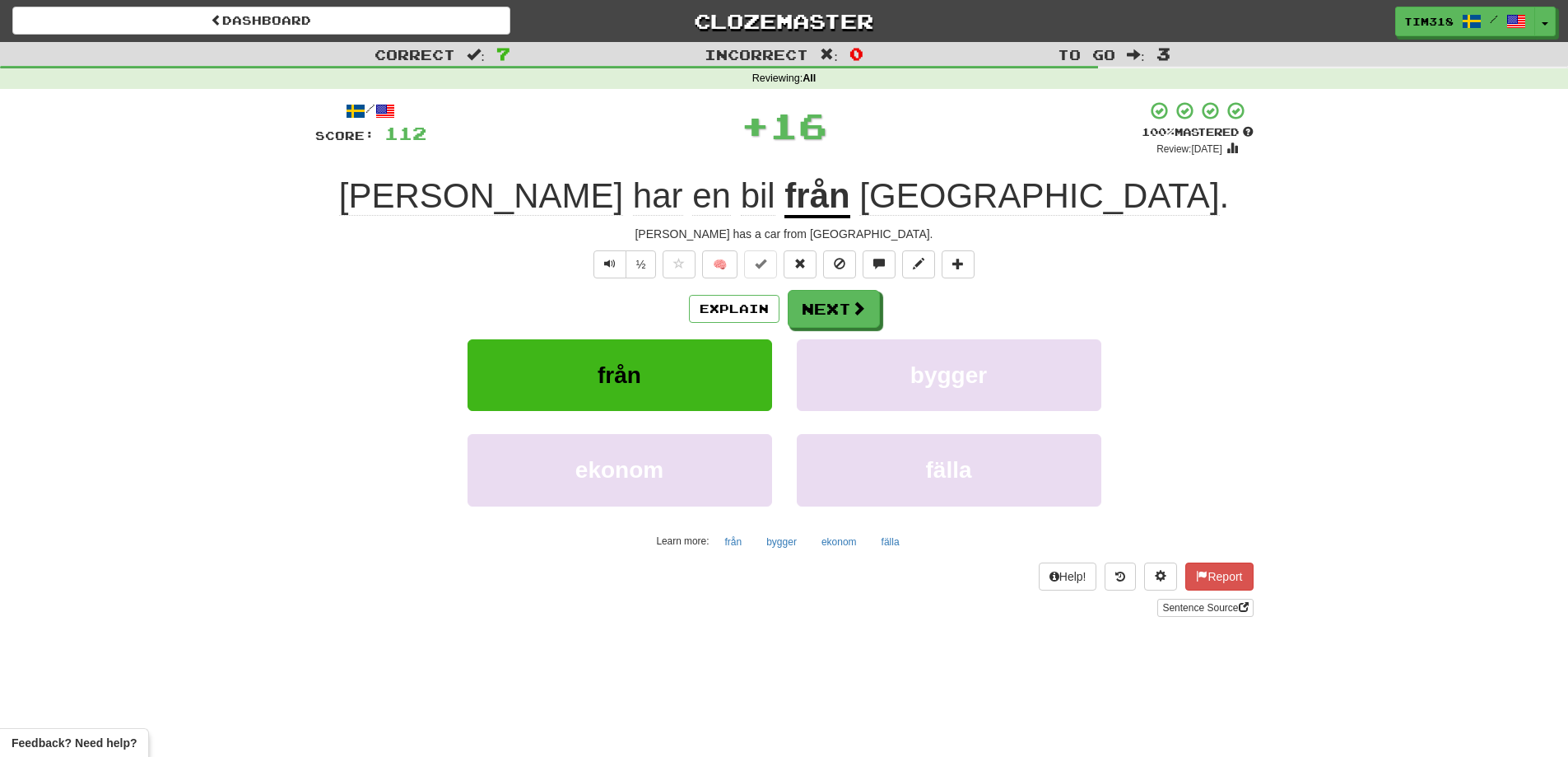
click at [899, 310] on div "Explain Next" at bounding box center [785, 309] width 938 height 38
click at [860, 303] on span at bounding box center [859, 308] width 15 height 15
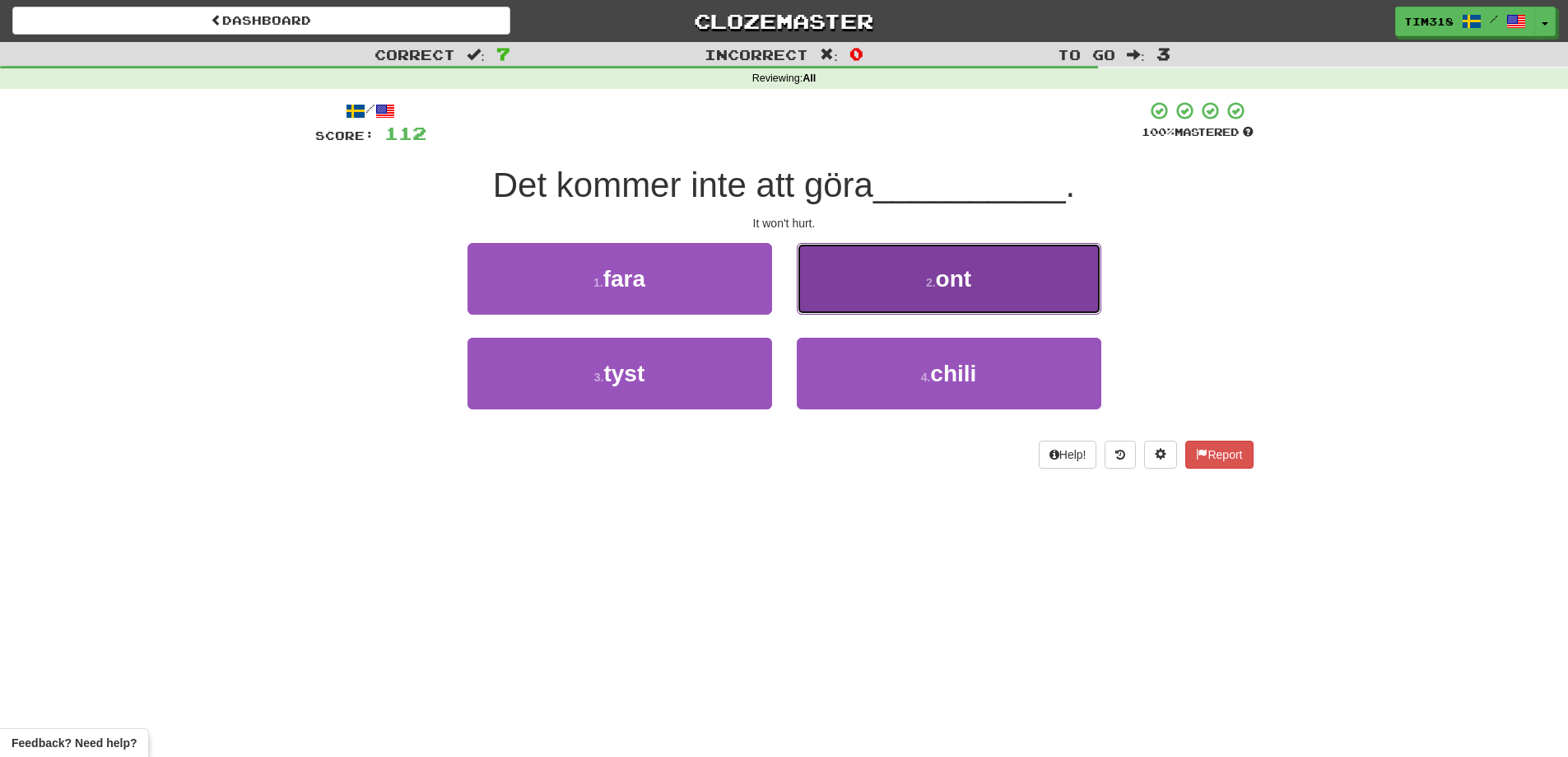
click at [876, 292] on button "2 . ont" at bounding box center [949, 279] width 305 height 72
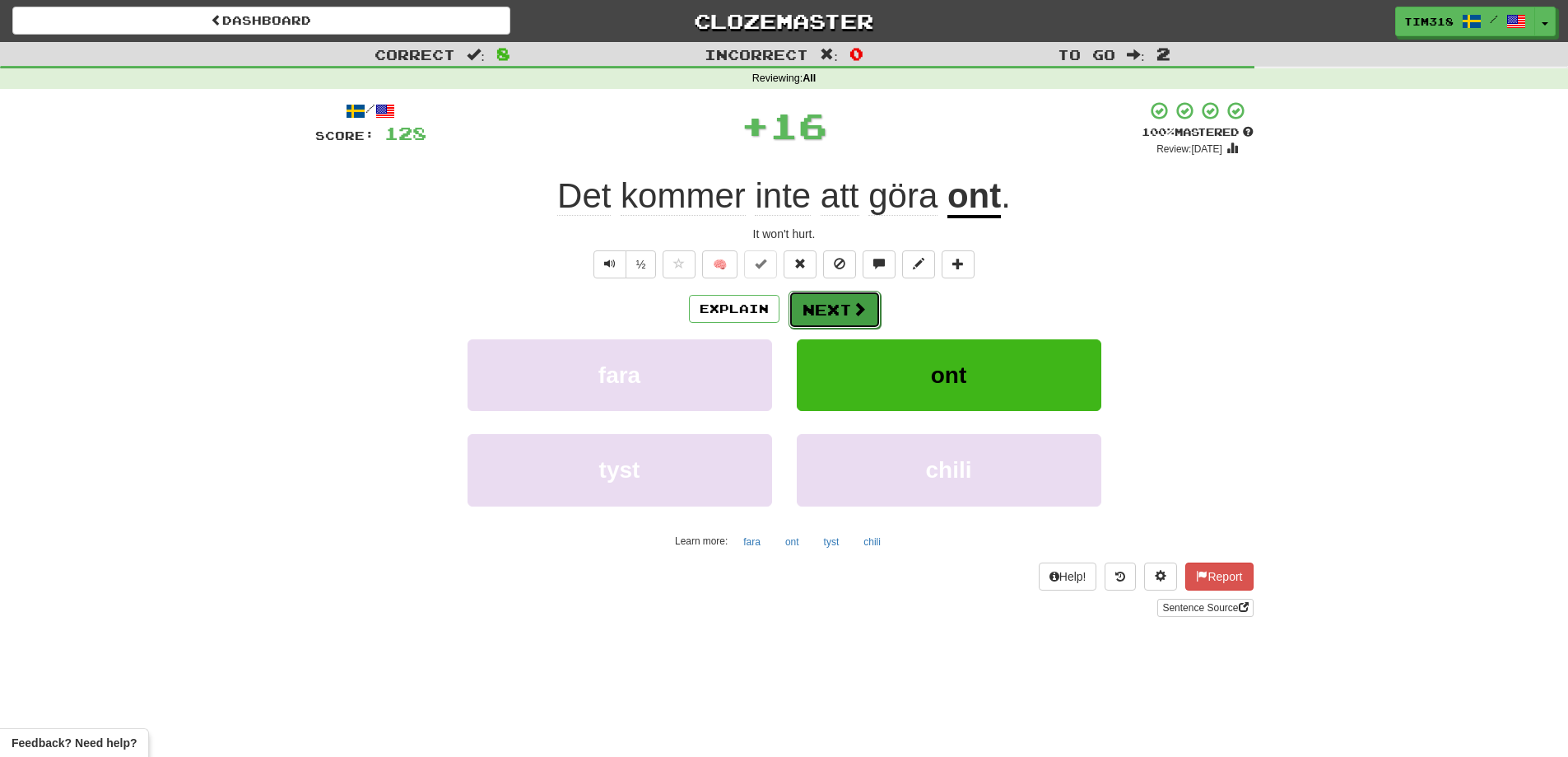
click at [834, 301] on button "Next" at bounding box center [835, 310] width 93 height 38
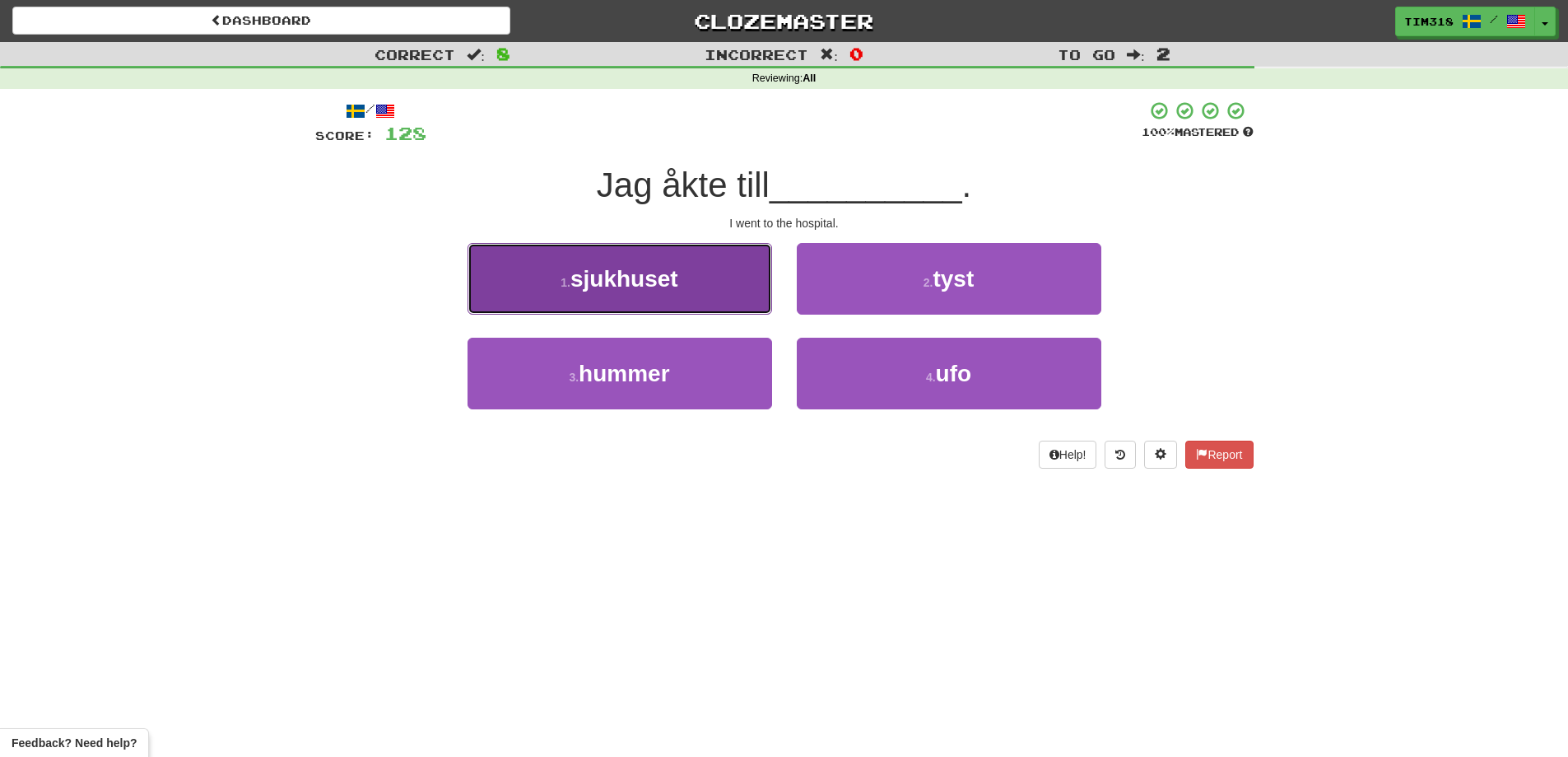
click at [710, 282] on button "1 . sjukhuset" at bounding box center [620, 279] width 305 height 72
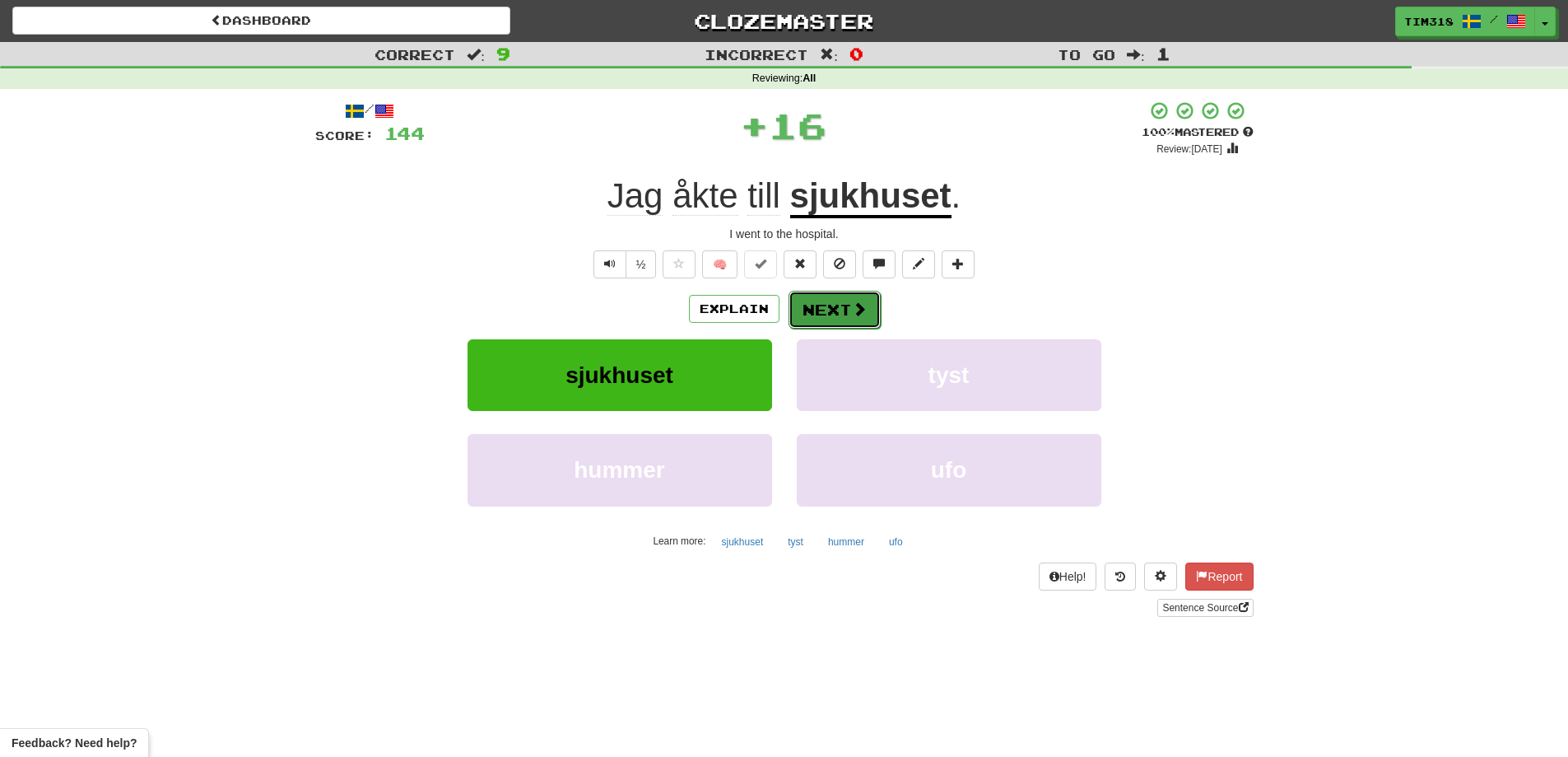
click at [855, 323] on button "Next" at bounding box center [835, 310] width 93 height 38
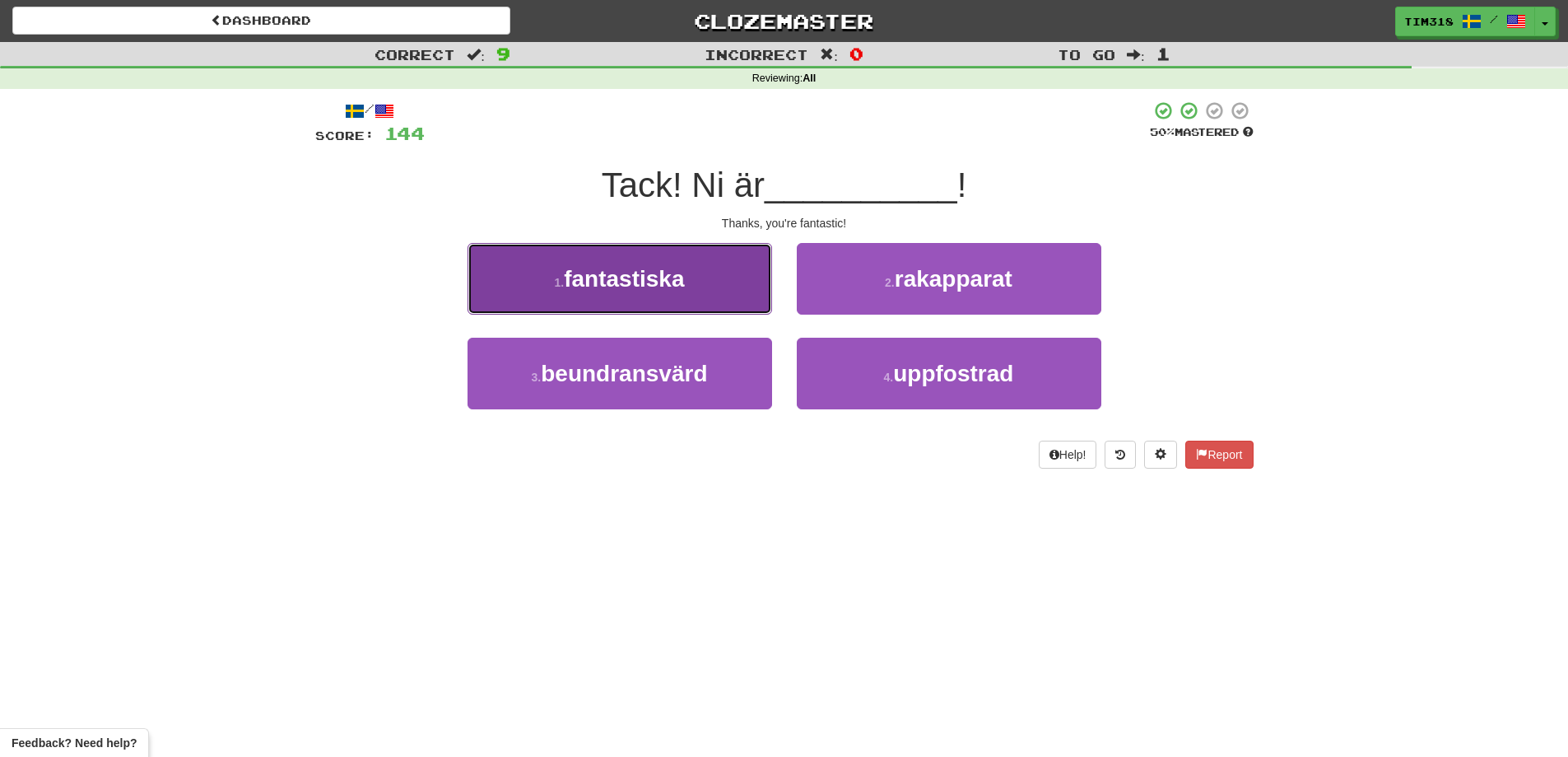
click at [674, 294] on button "1 . fantastiska" at bounding box center [620, 279] width 305 height 72
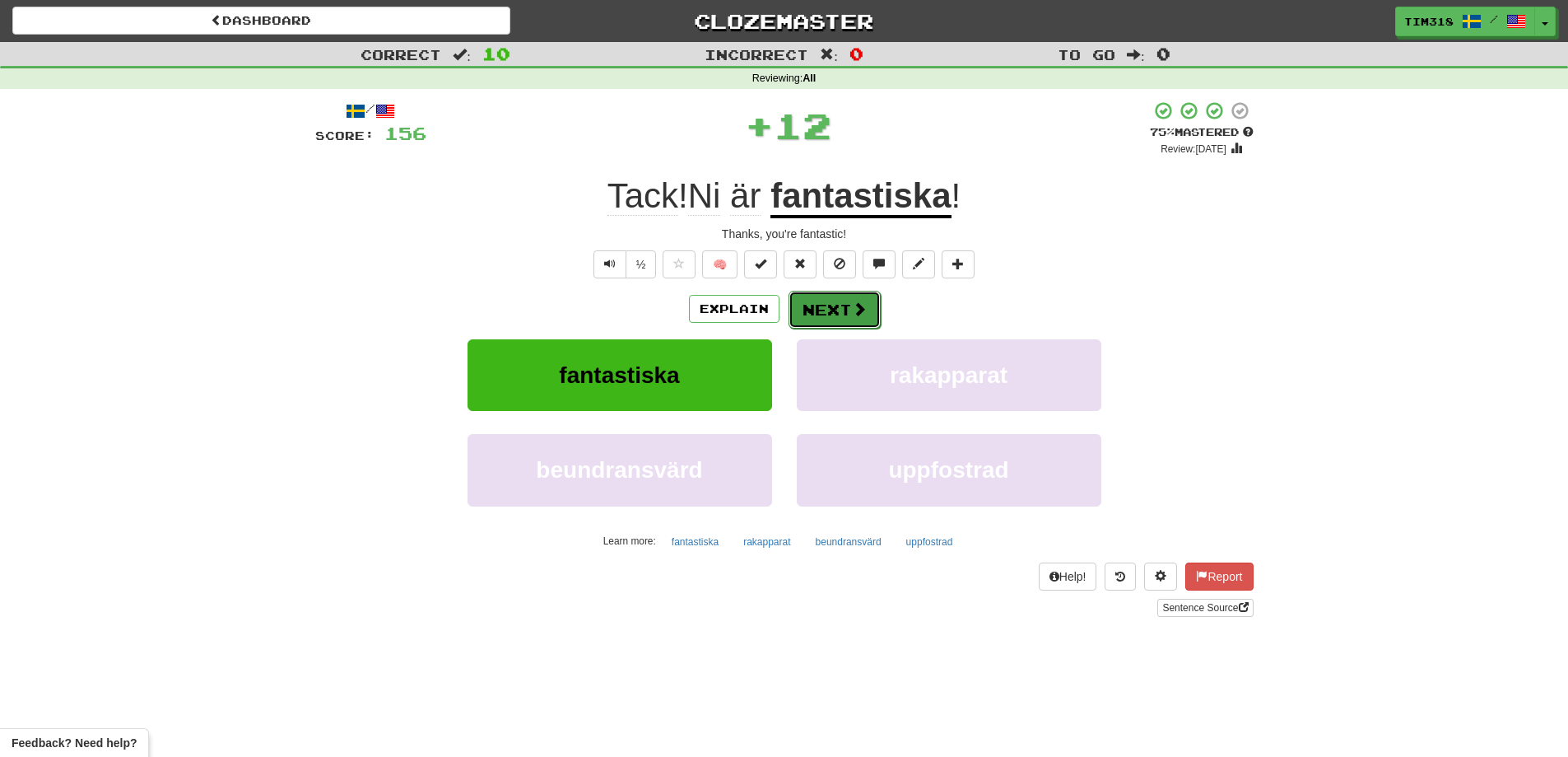
click at [812, 308] on button "Next" at bounding box center [835, 310] width 93 height 38
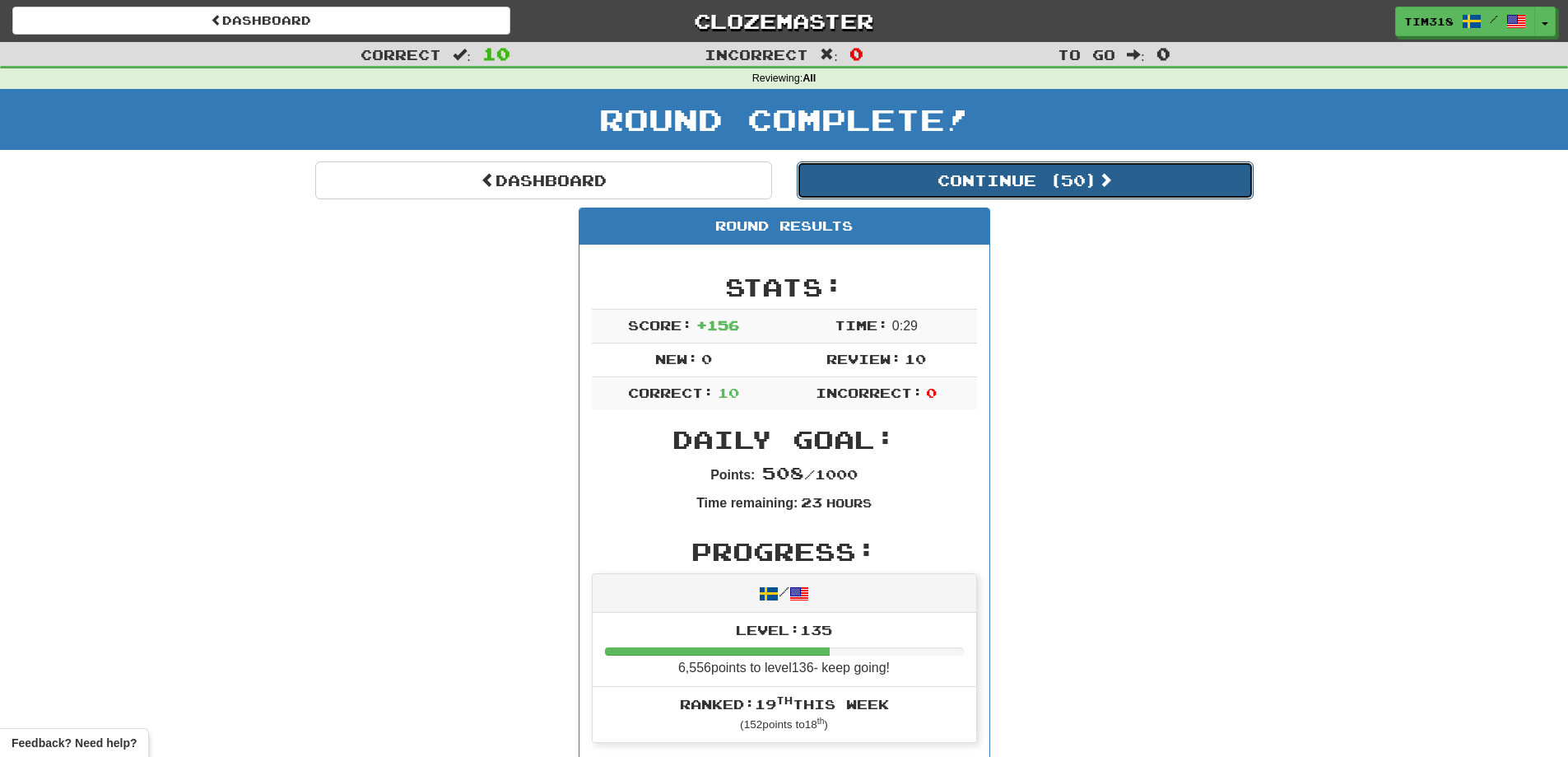
click at [978, 182] on button "Continue ( 50 )" at bounding box center [1025, 180] width 457 height 38
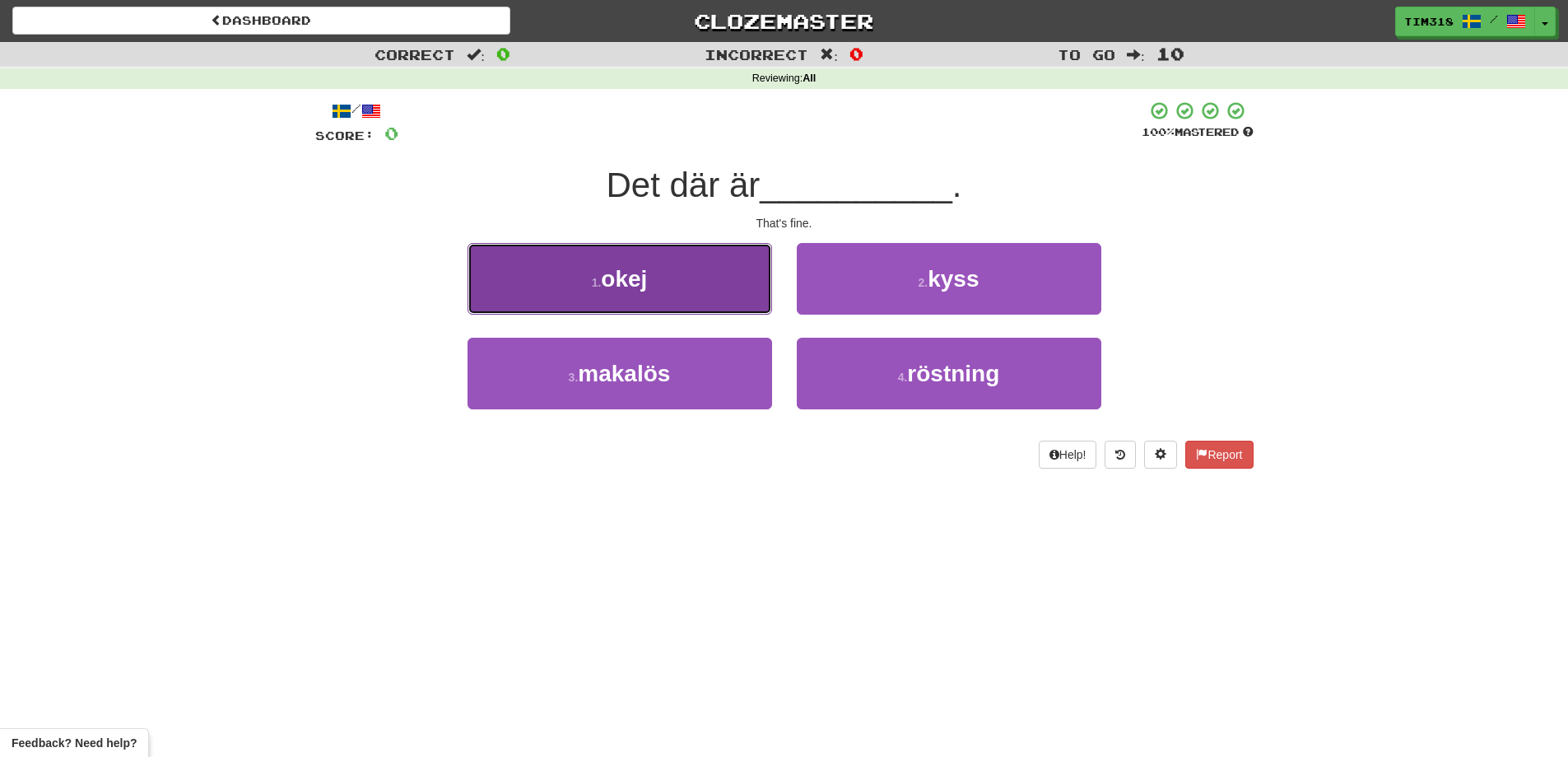
click at [548, 278] on button "1 . okej" at bounding box center [620, 279] width 305 height 72
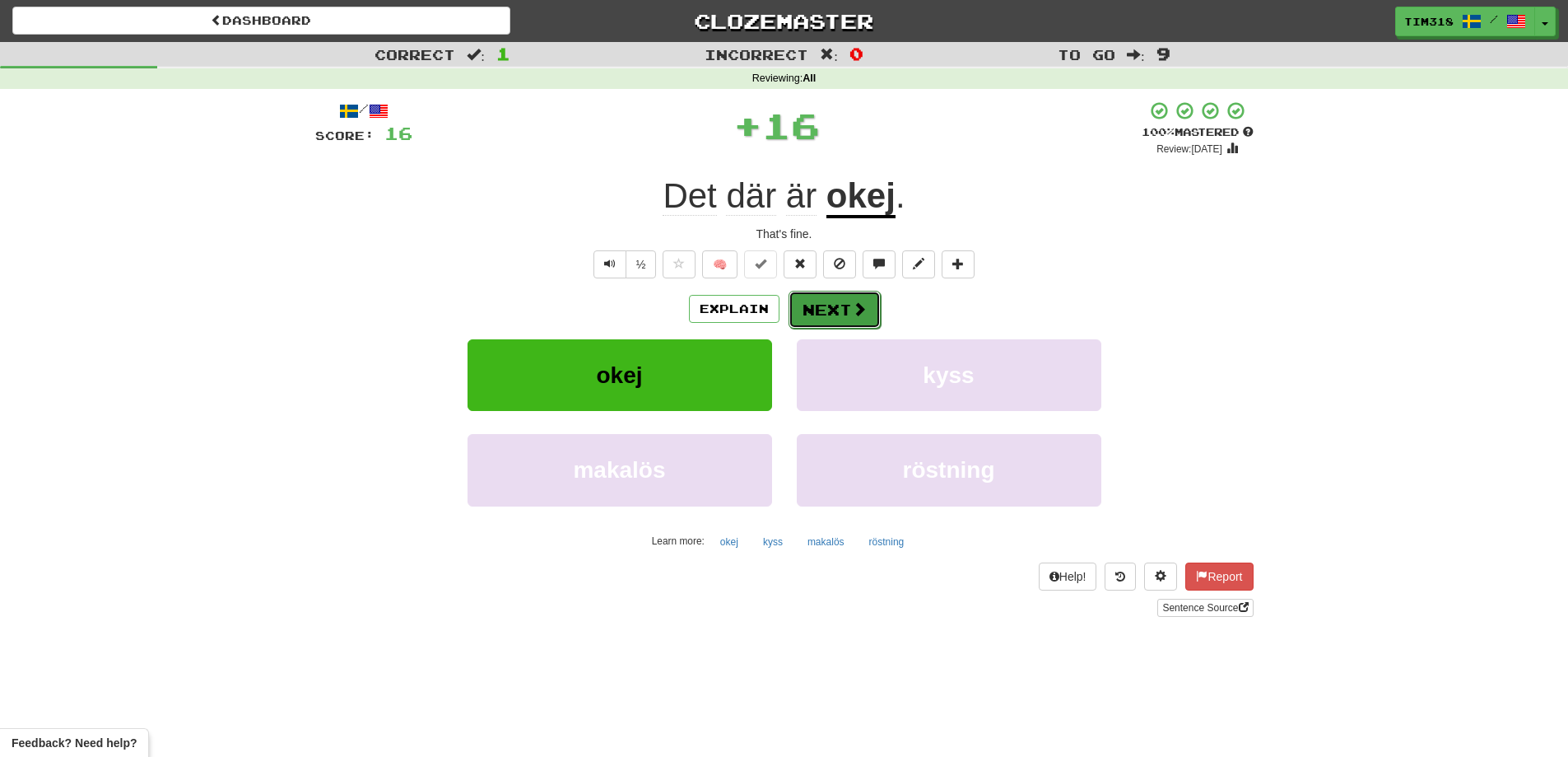
click at [823, 313] on button "Next" at bounding box center [835, 310] width 93 height 38
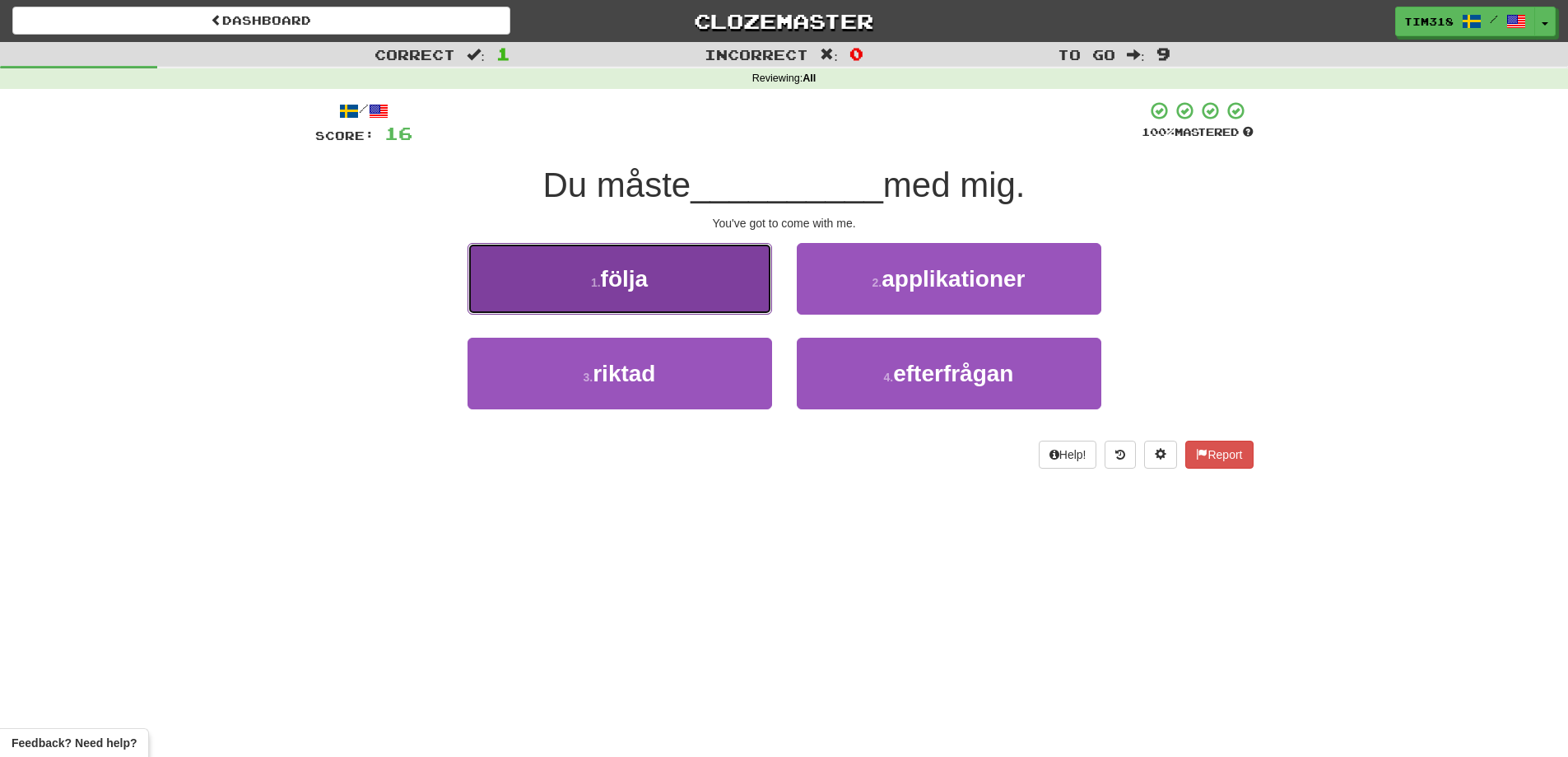
click at [667, 282] on button "1 . följa" at bounding box center [620, 279] width 305 height 72
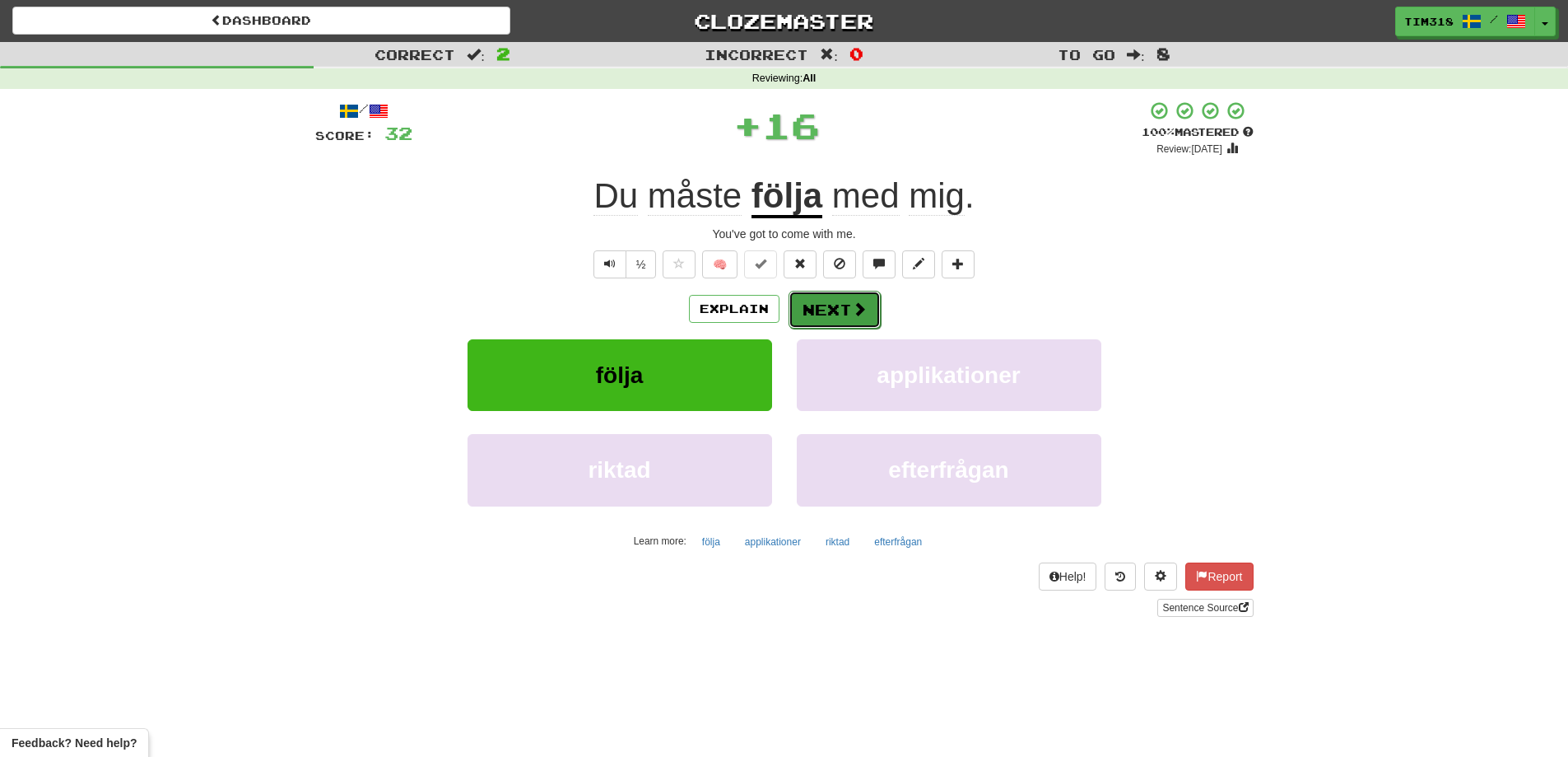
click at [852, 310] on span at bounding box center [859, 308] width 15 height 15
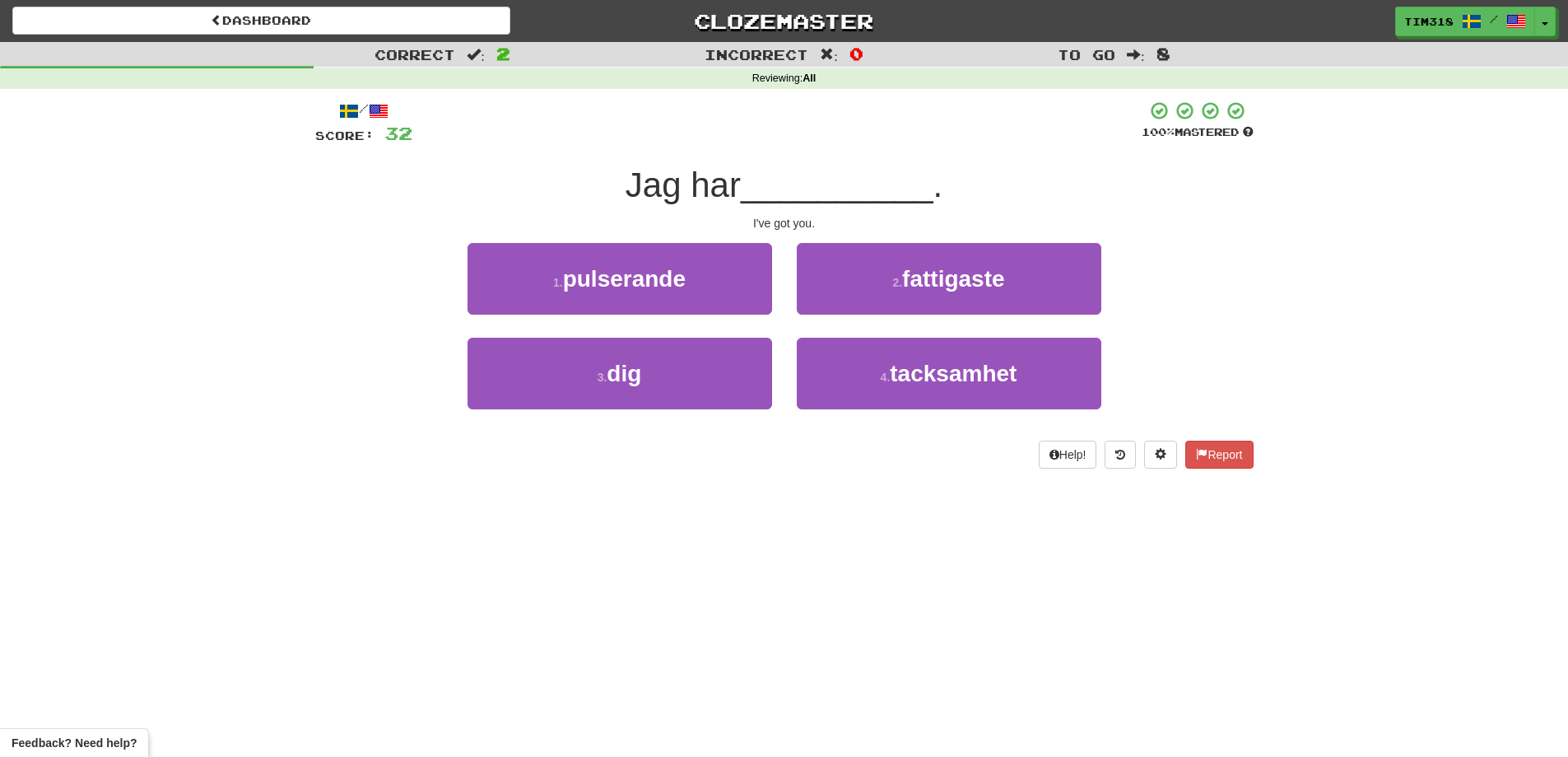
click at [649, 416] on div "3 . dig" at bounding box center [620, 384] width 330 height 95
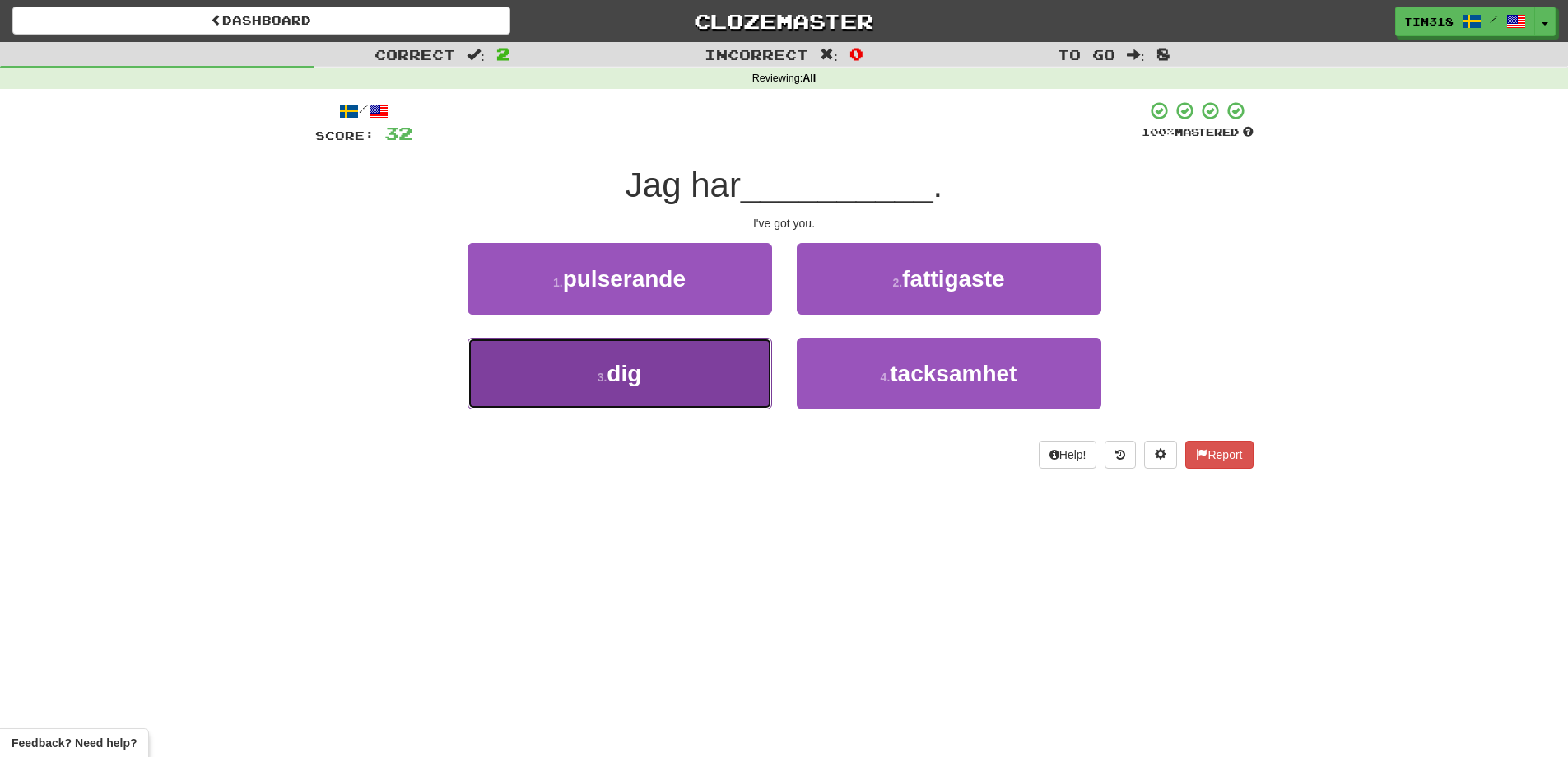
click at [697, 375] on button "3 . dig" at bounding box center [620, 374] width 305 height 72
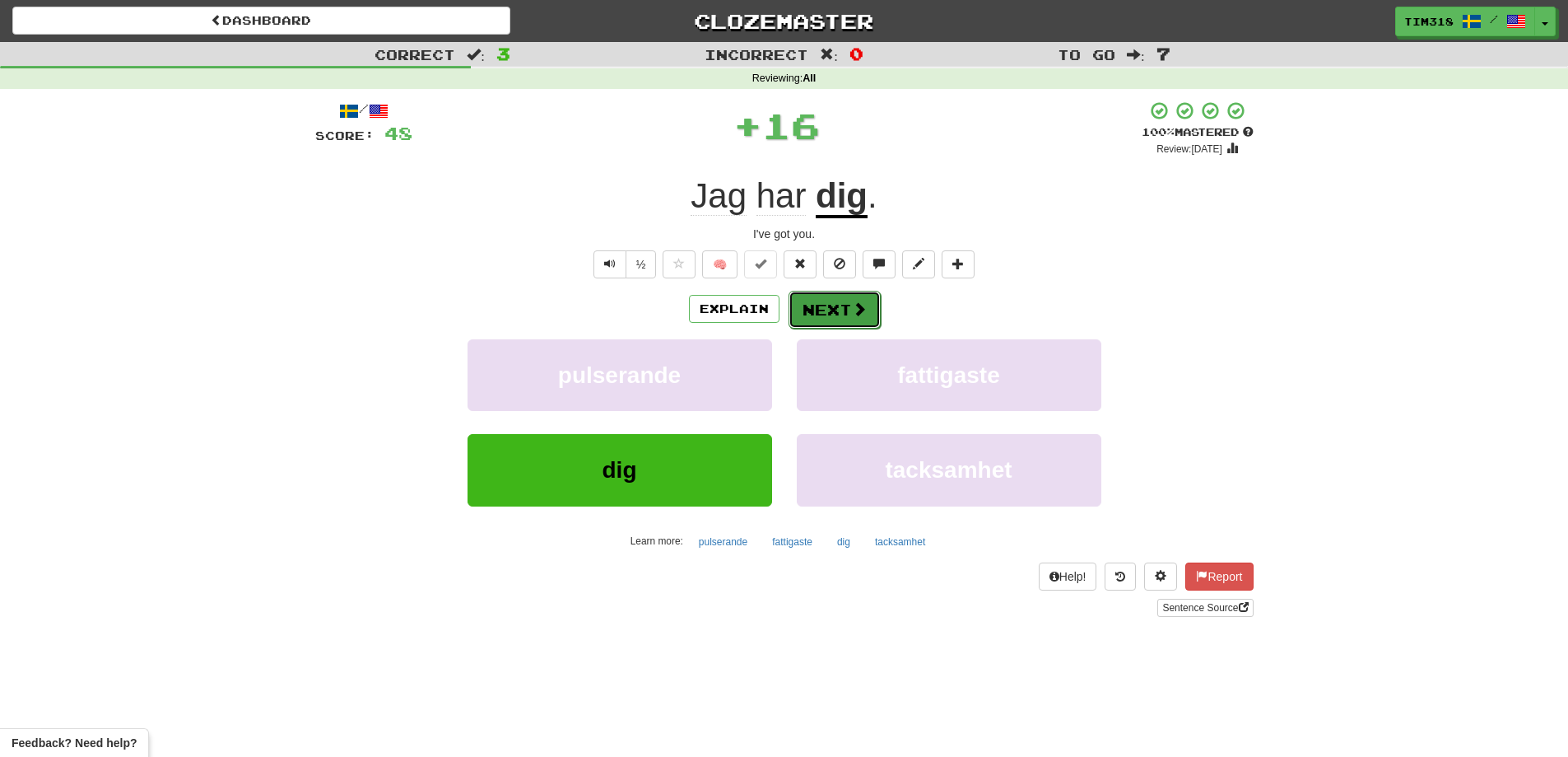
click at [831, 306] on button "Next" at bounding box center [835, 310] width 93 height 38
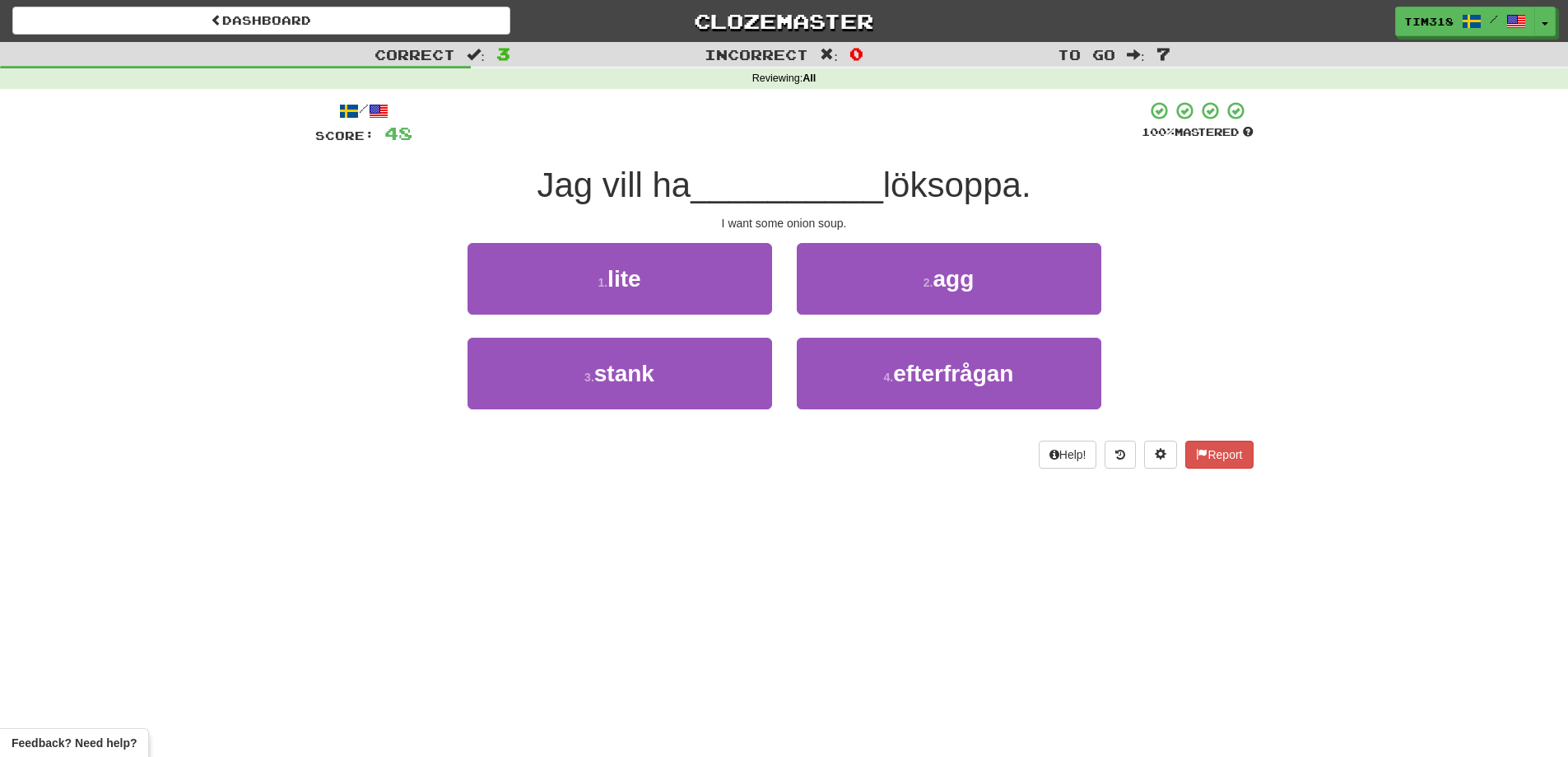
click at [692, 319] on div "1 . lite" at bounding box center [620, 290] width 330 height 95
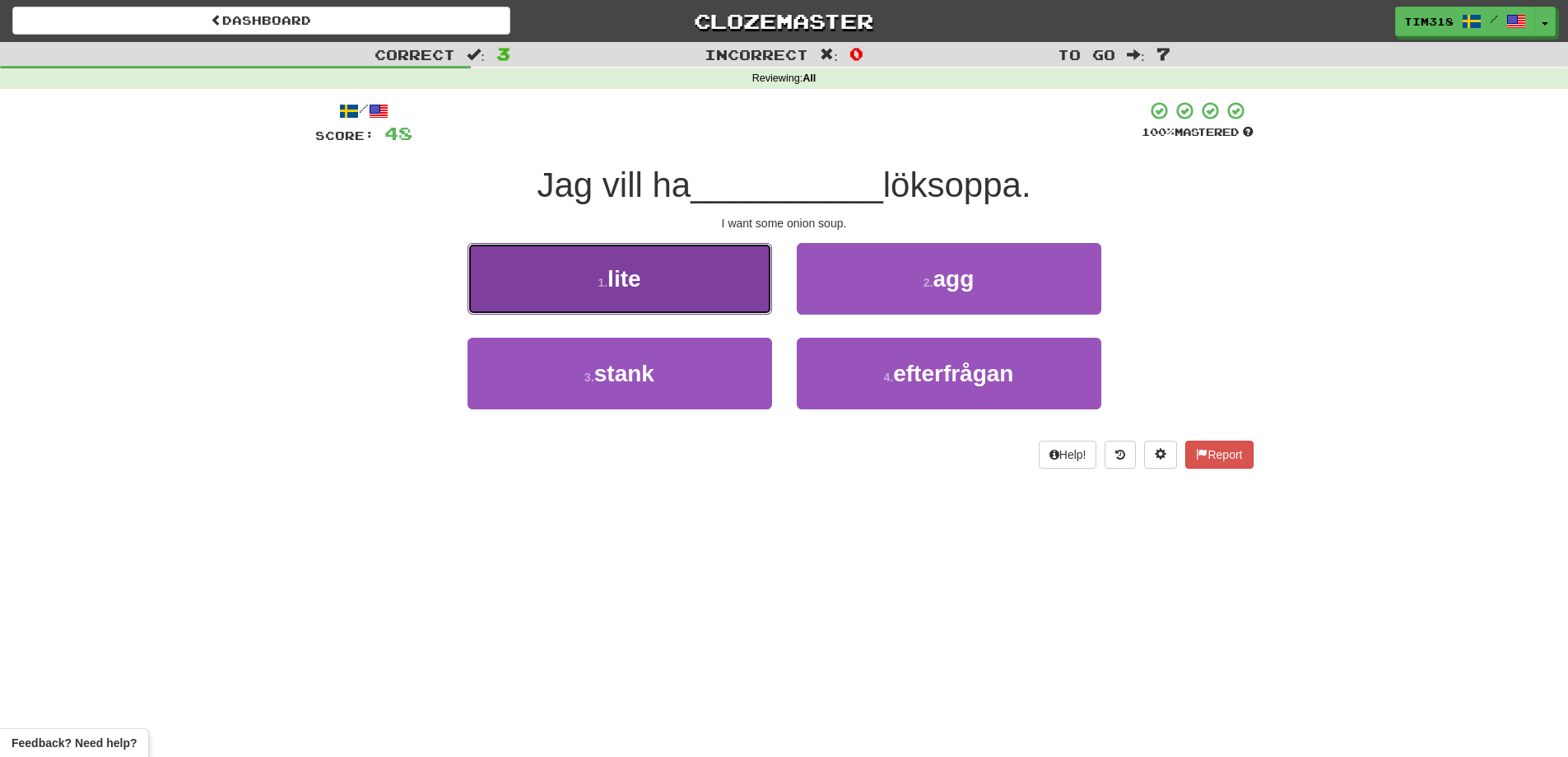
click at [709, 292] on button "1 . lite" at bounding box center [620, 279] width 305 height 72
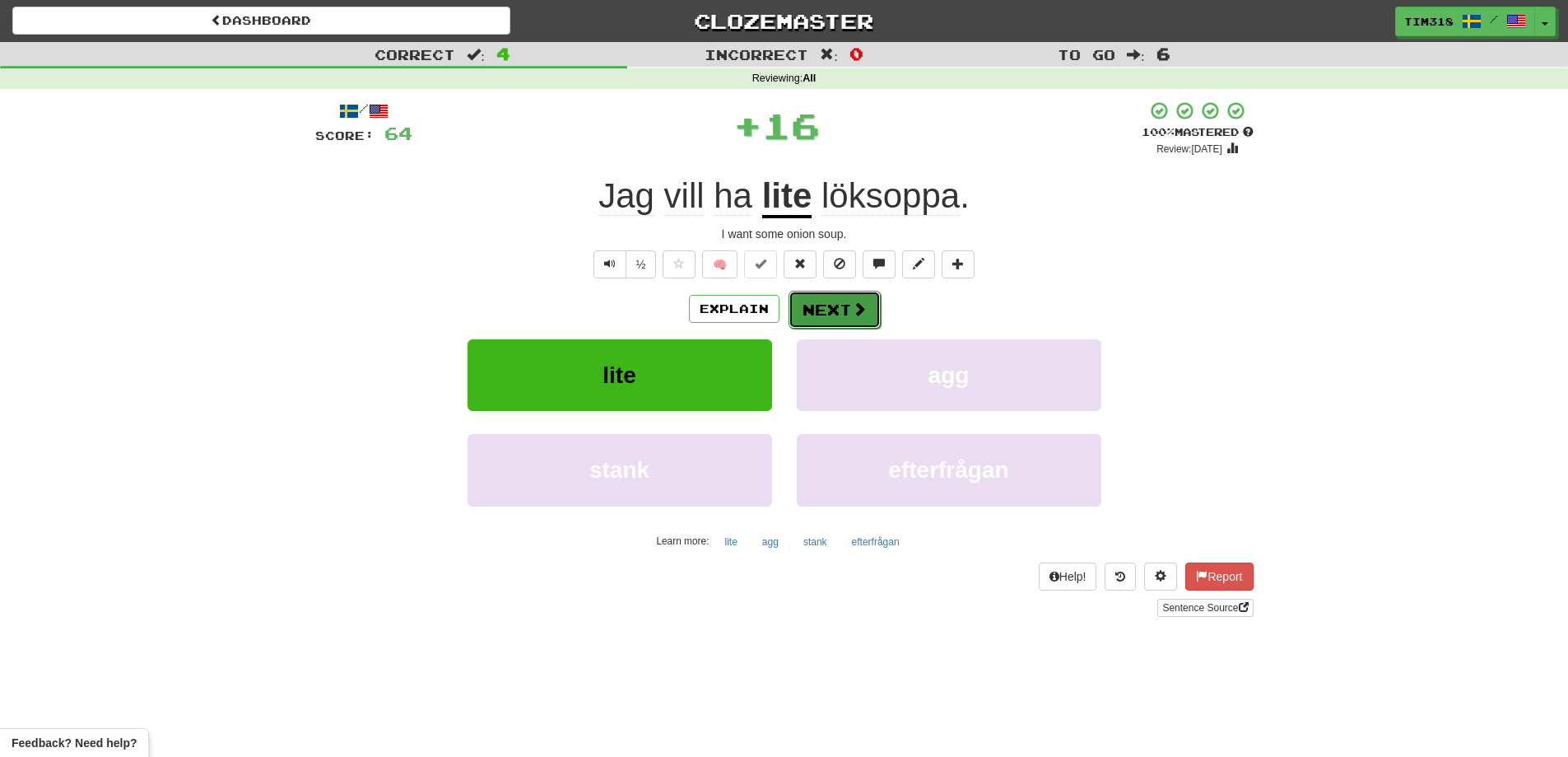
click at [833, 310] on button "Next" at bounding box center [835, 310] width 93 height 38
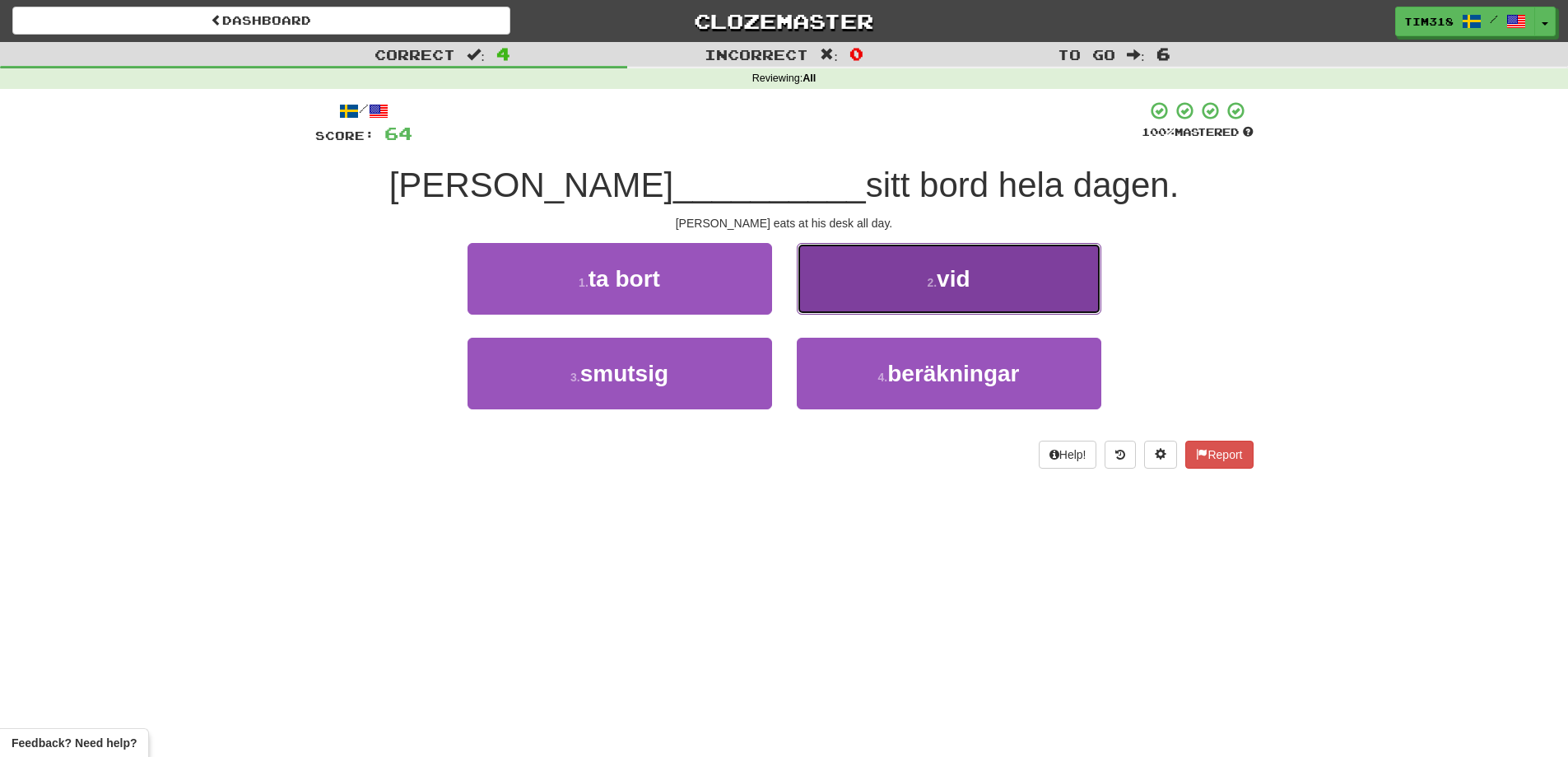
click at [866, 306] on button "2 . vid" at bounding box center [949, 279] width 305 height 72
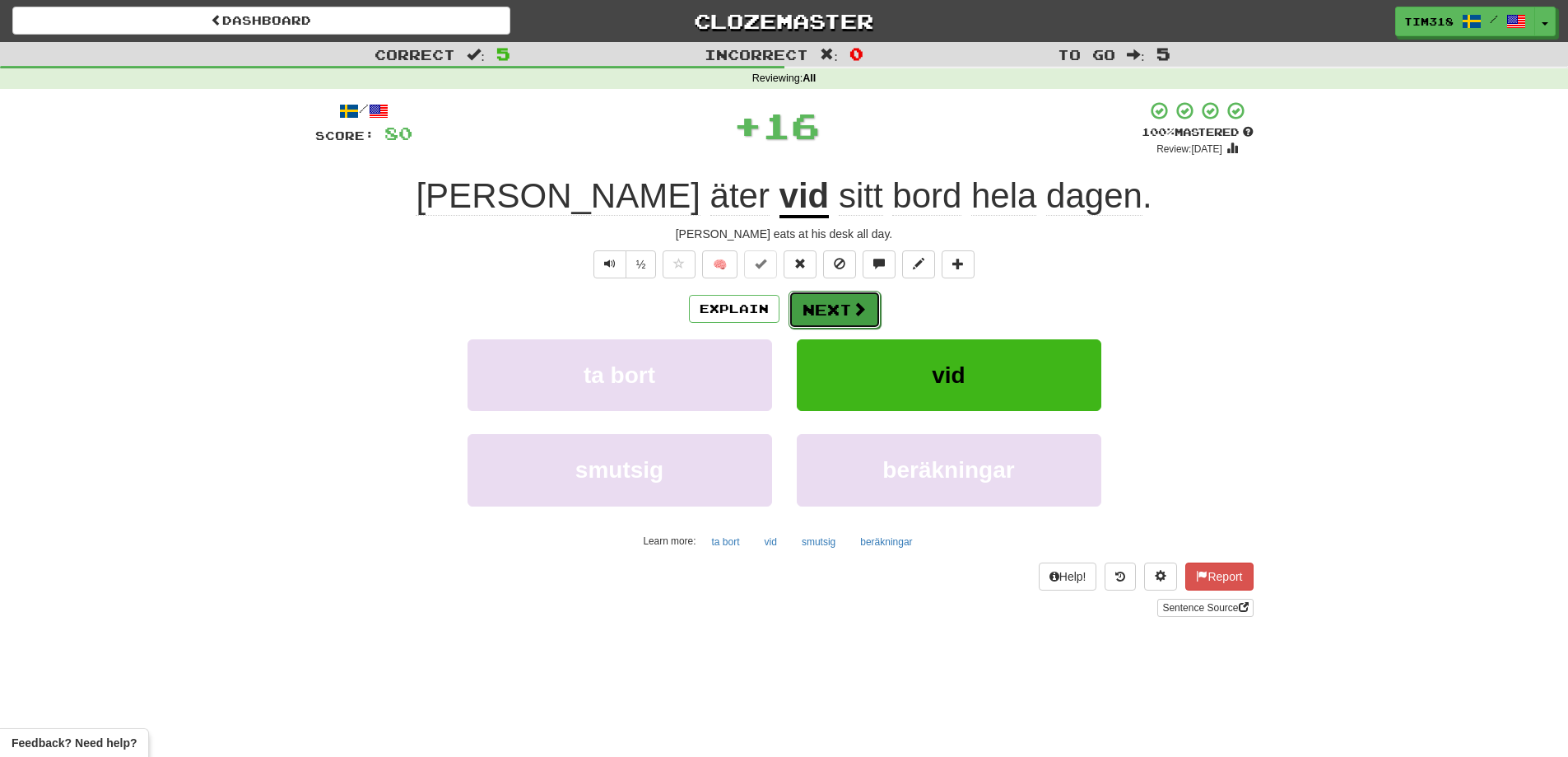
click at [858, 310] on span at bounding box center [859, 308] width 15 height 15
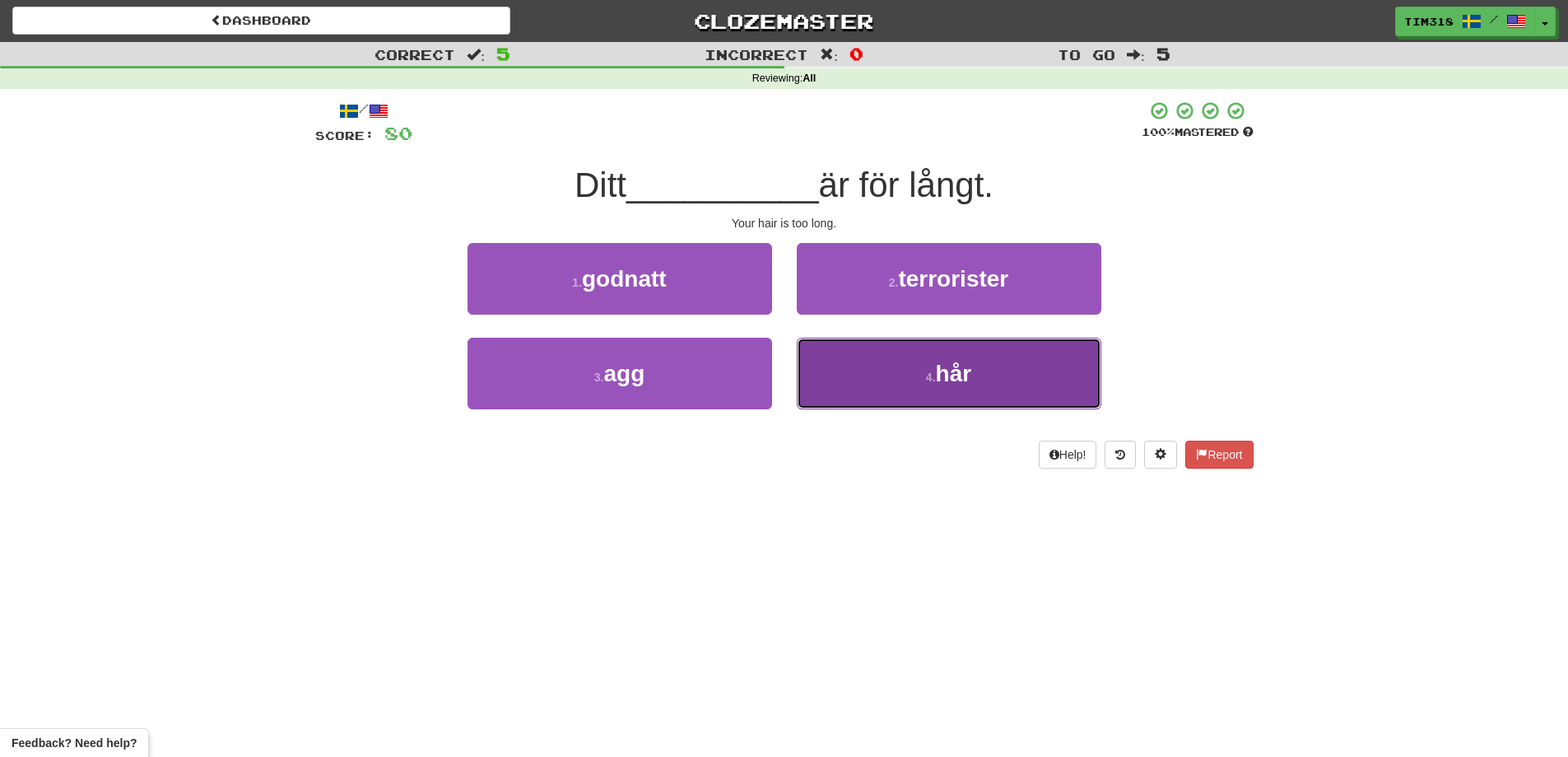
click at [927, 366] on button "4 . hår" at bounding box center [949, 374] width 305 height 72
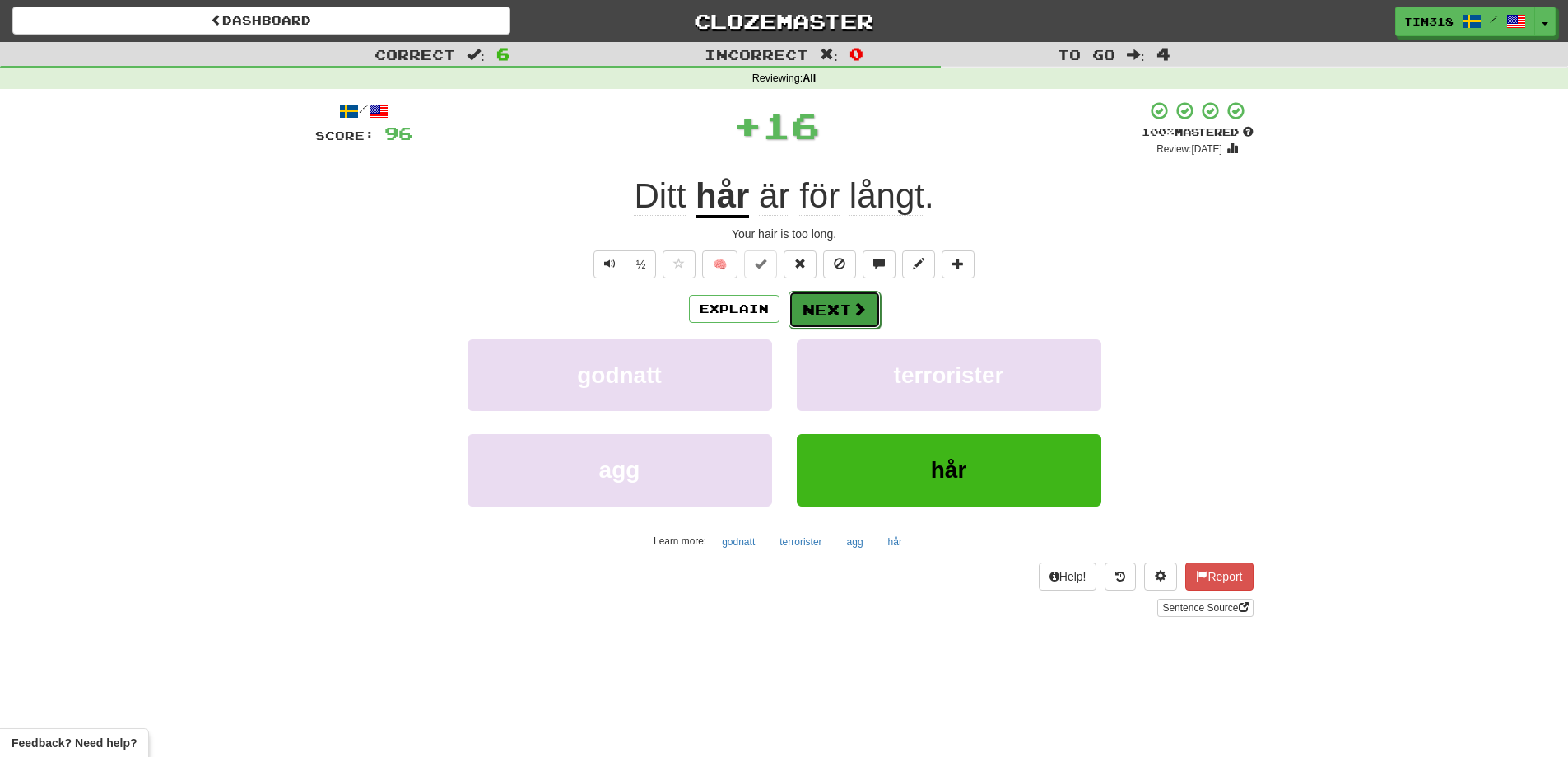
click at [855, 306] on span at bounding box center [859, 308] width 15 height 15
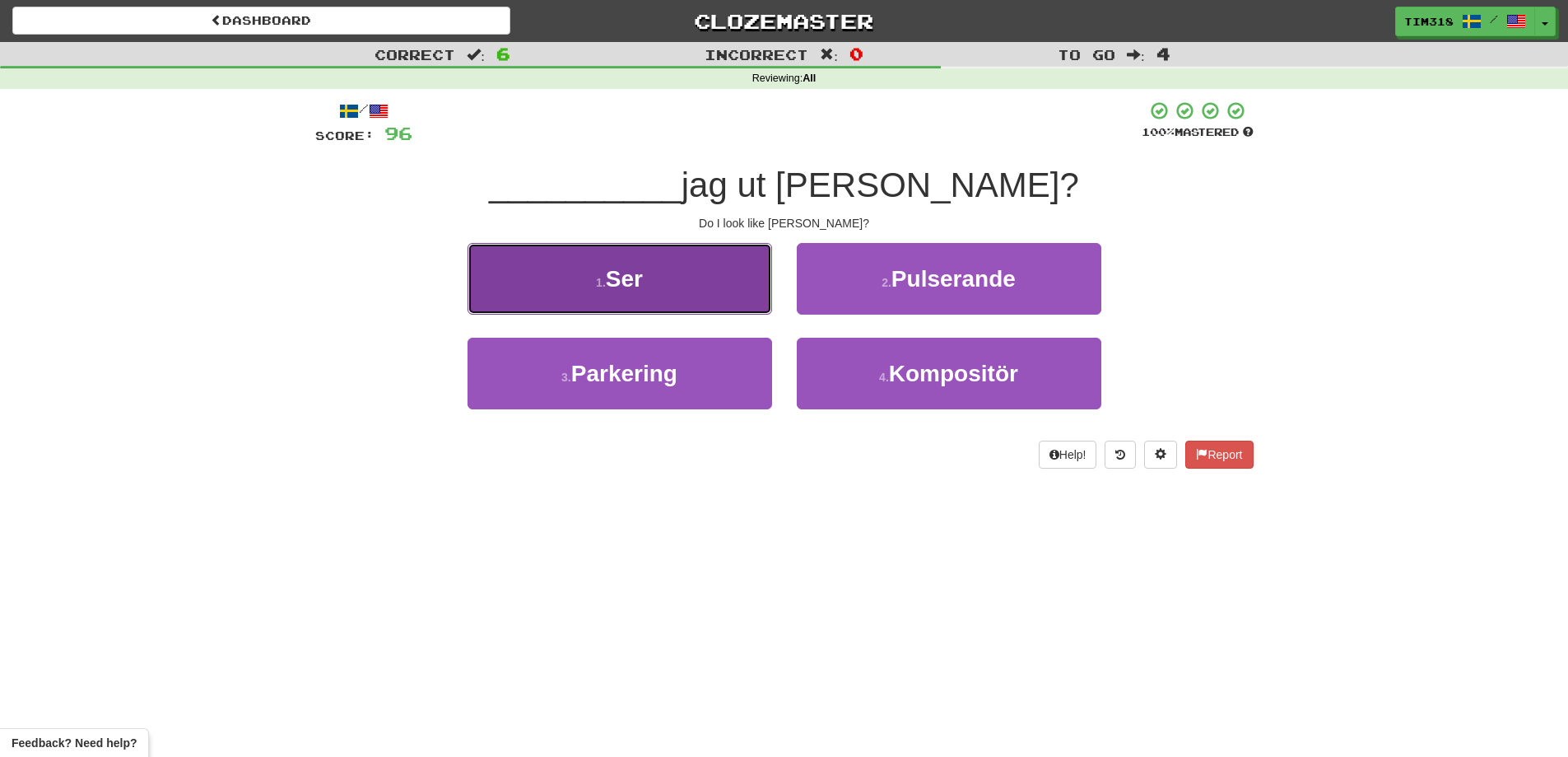
click at [661, 299] on button "1 . Ser" at bounding box center [620, 279] width 305 height 72
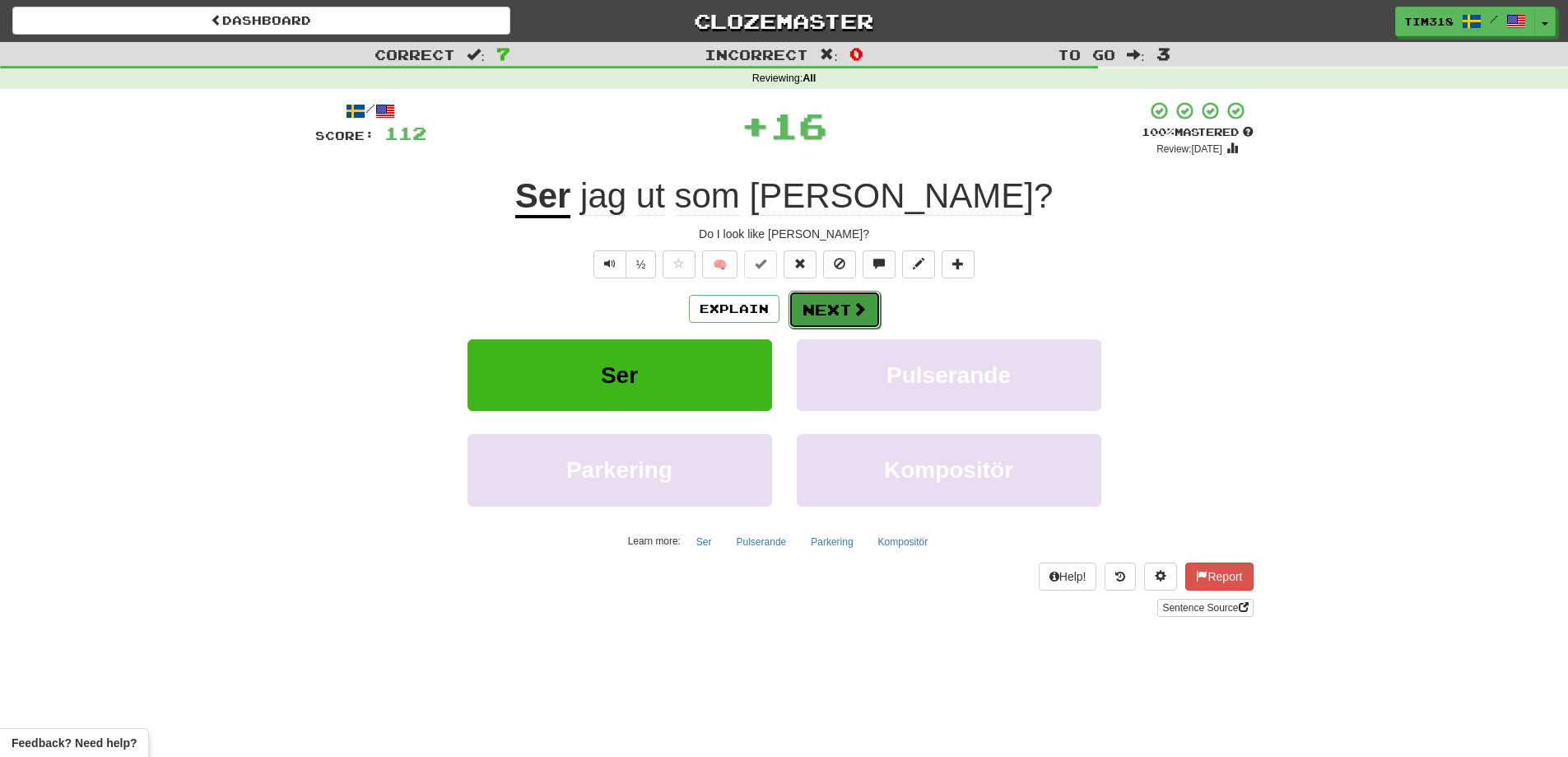
click at [822, 305] on button "Next" at bounding box center [835, 310] width 93 height 38
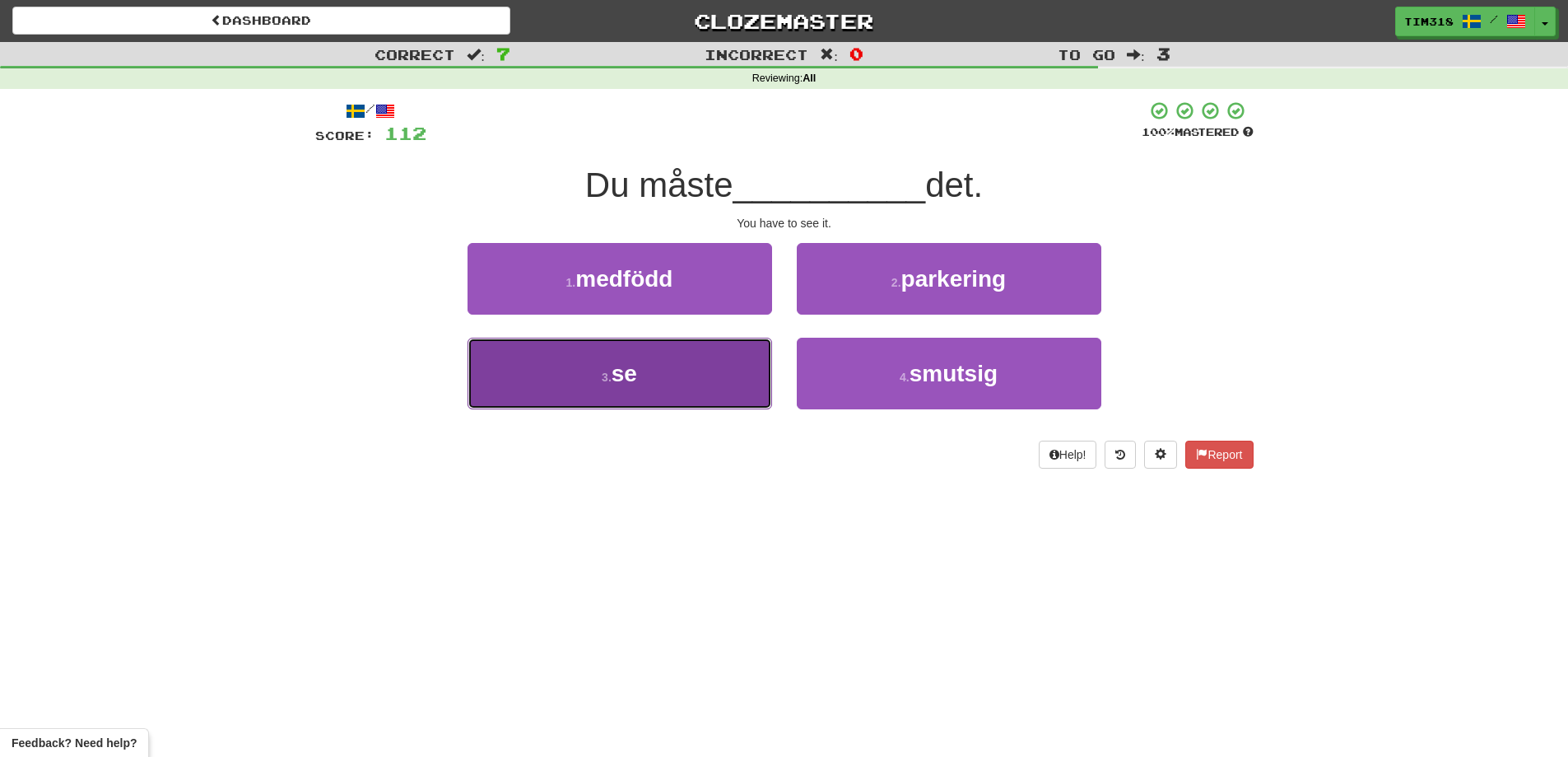
click at [665, 372] on button "3 . se" at bounding box center [620, 374] width 305 height 72
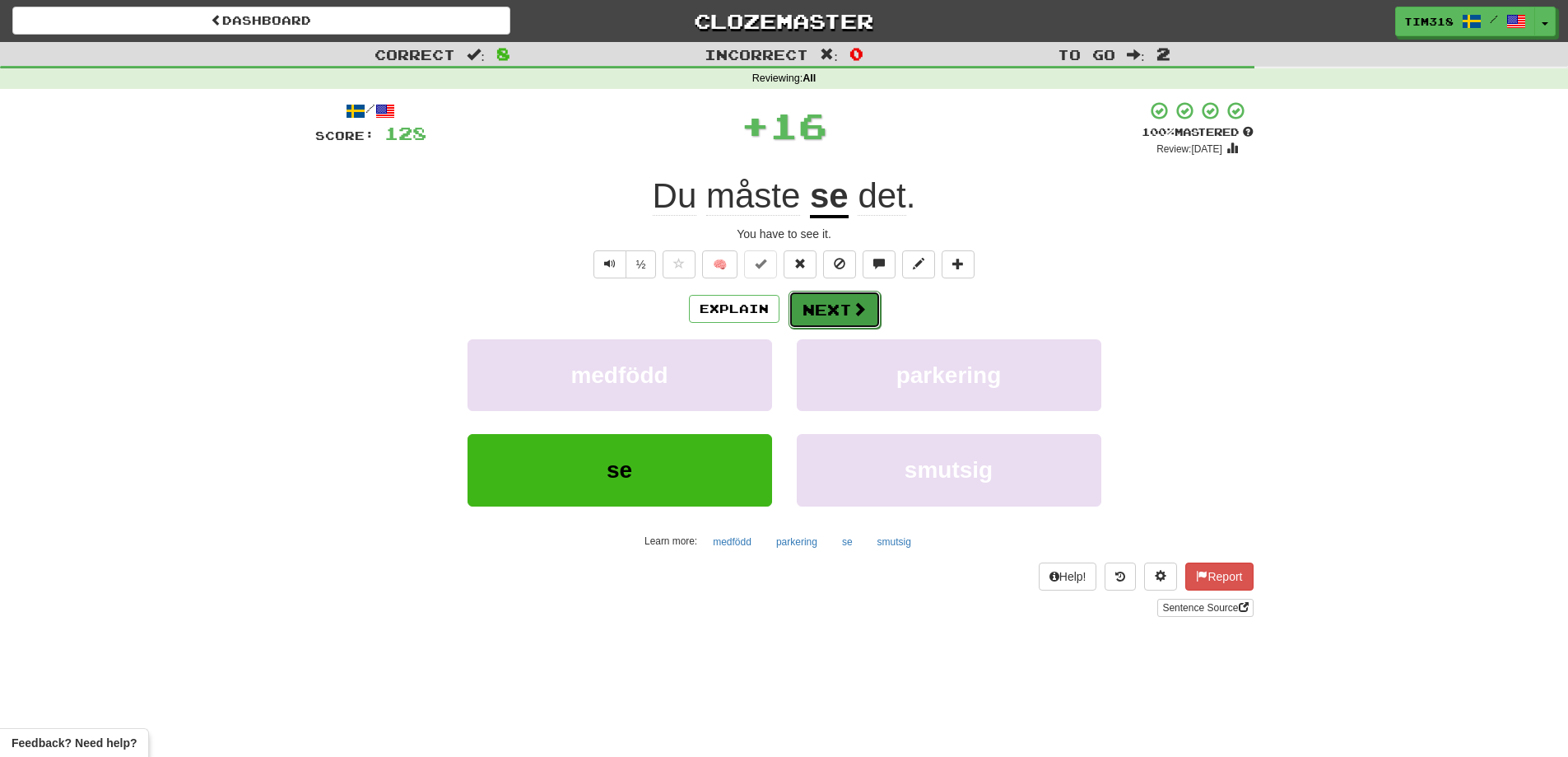
click at [835, 302] on button "Next" at bounding box center [835, 310] width 93 height 38
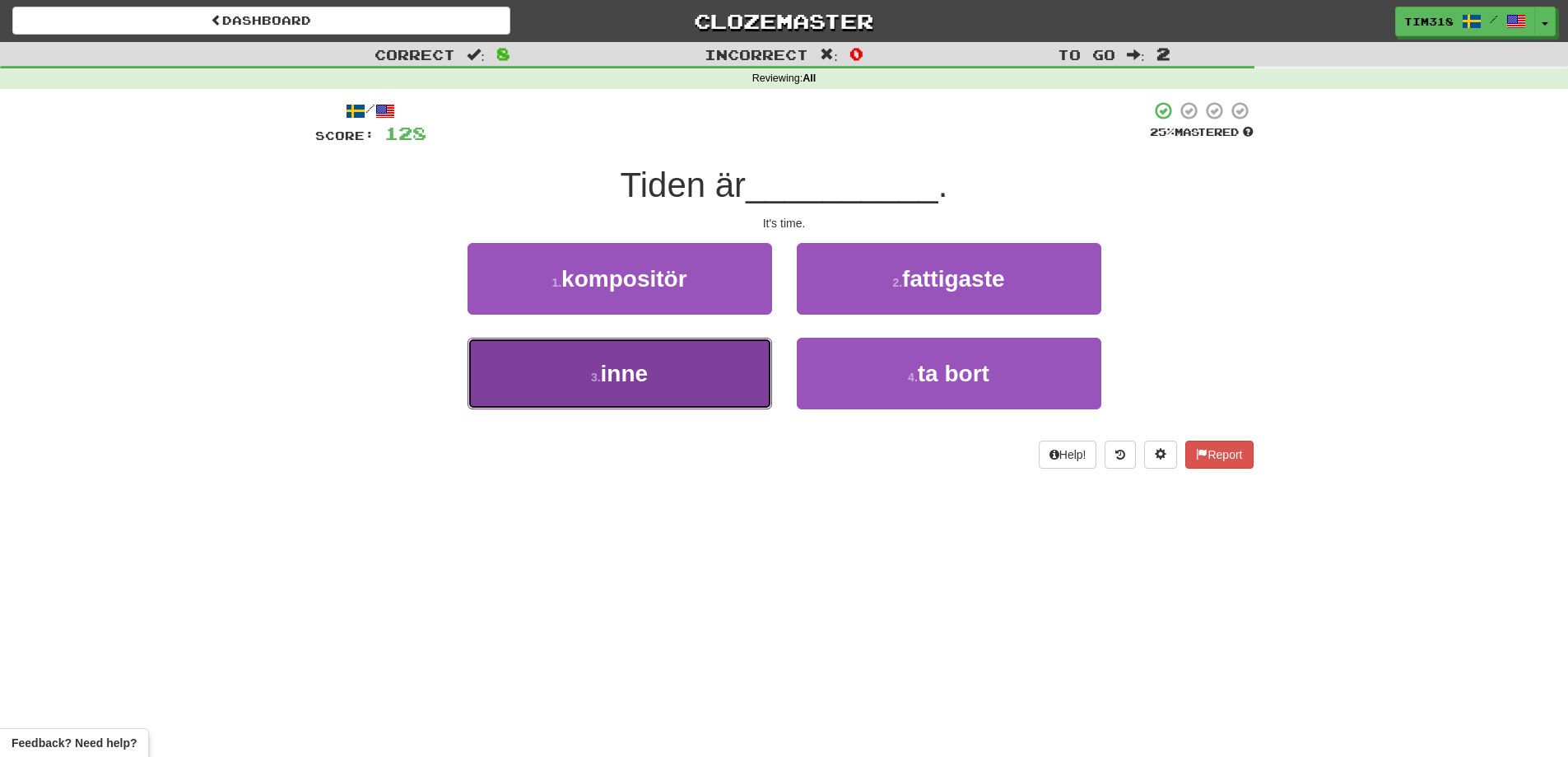
click at [694, 363] on button "3 . inne" at bounding box center [620, 374] width 305 height 72
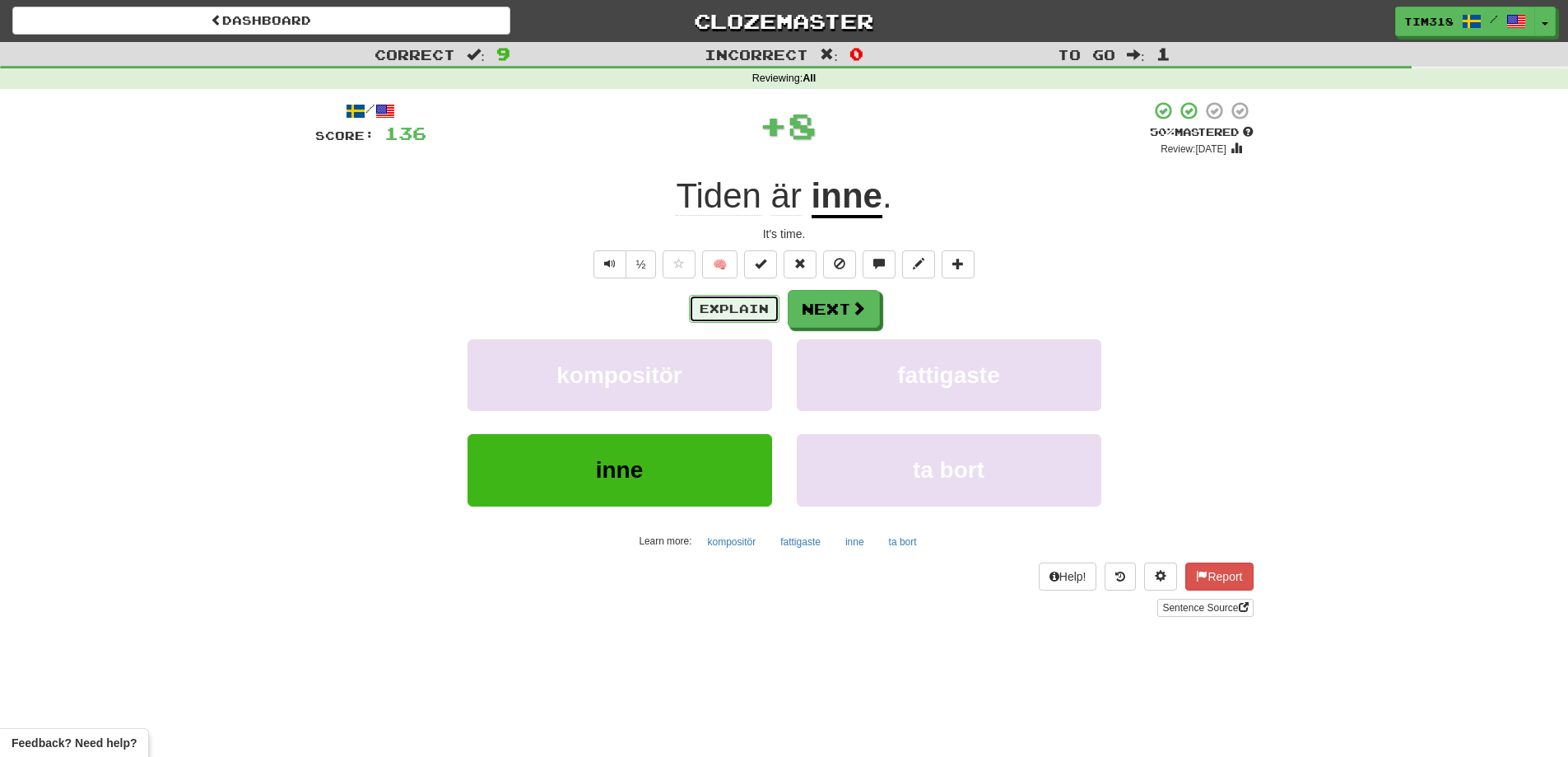
click at [747, 308] on button "Explain" at bounding box center [734, 309] width 91 height 28
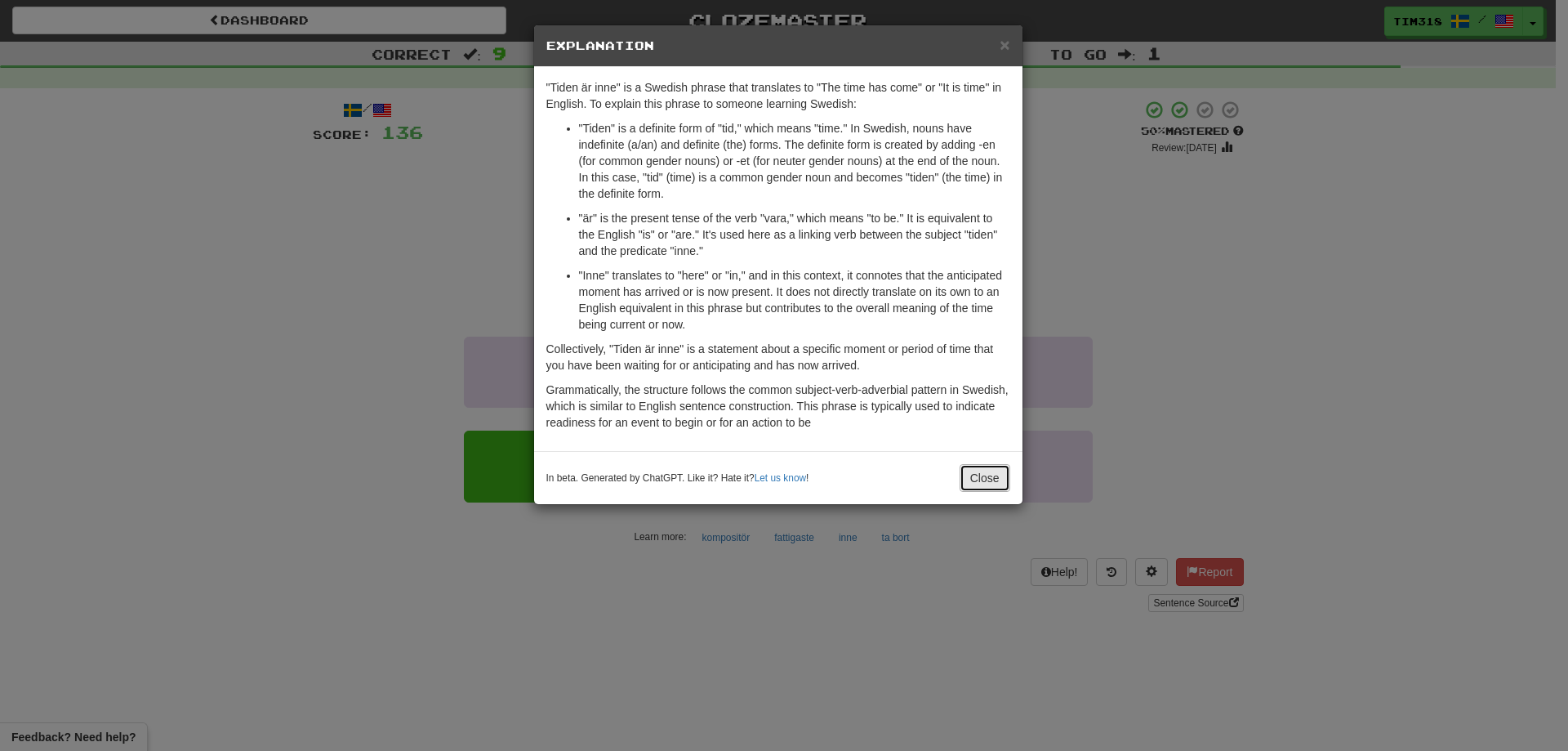
click at [971, 476] on button "Close" at bounding box center [984, 477] width 50 height 28
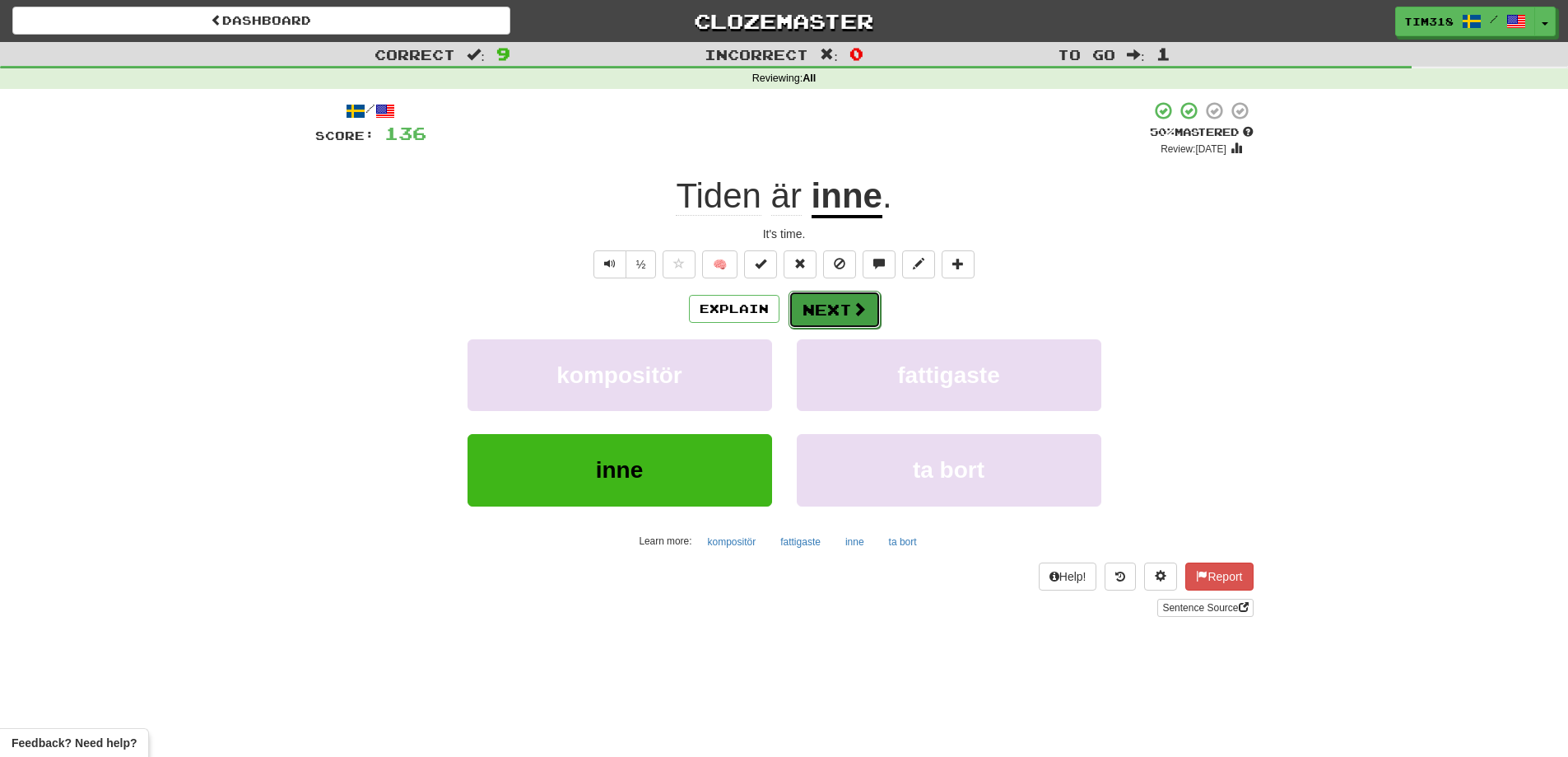
click at [832, 295] on button "Next" at bounding box center [835, 310] width 93 height 38
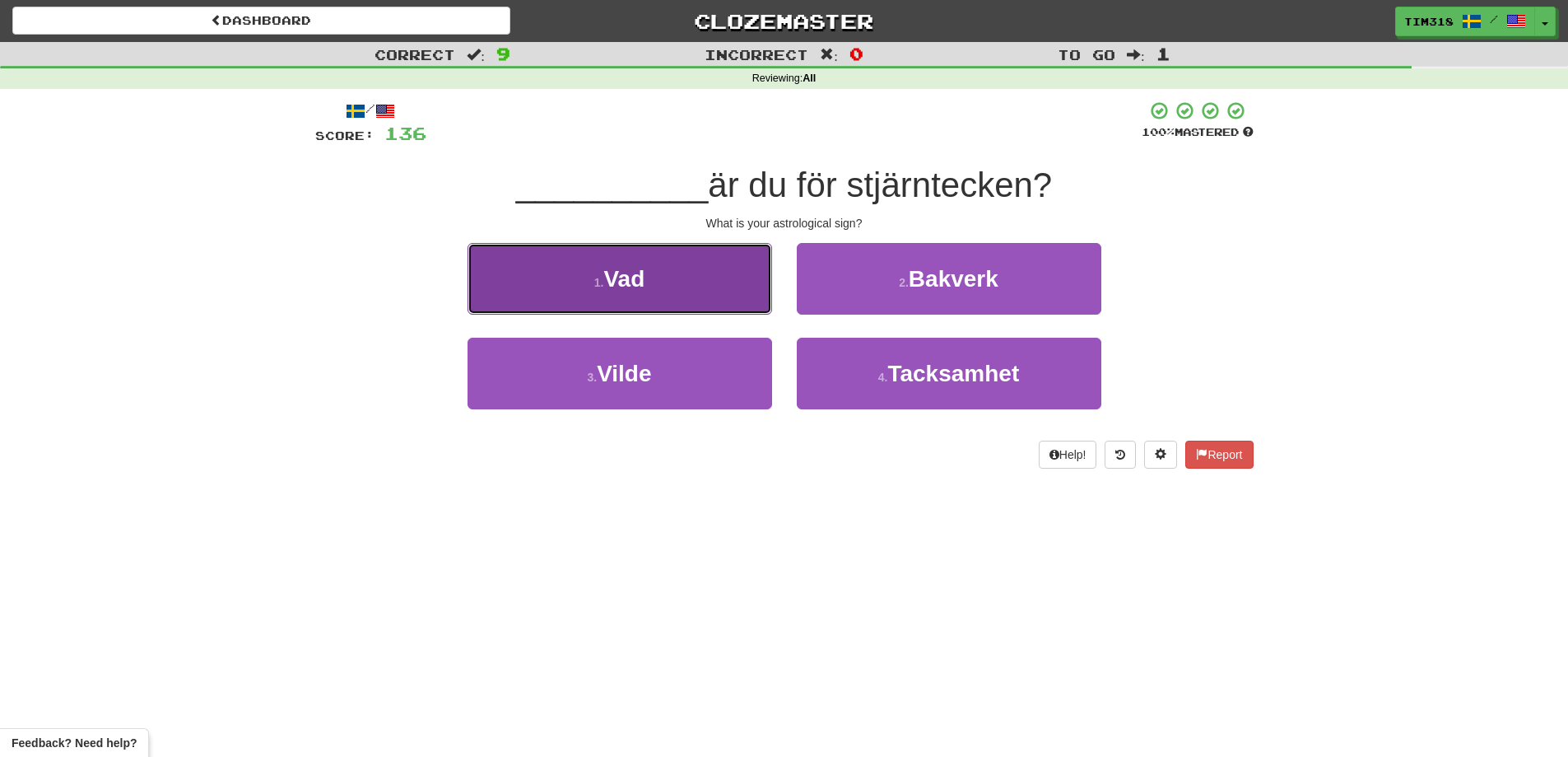
click at [661, 264] on button "1 . Vad" at bounding box center [620, 279] width 305 height 72
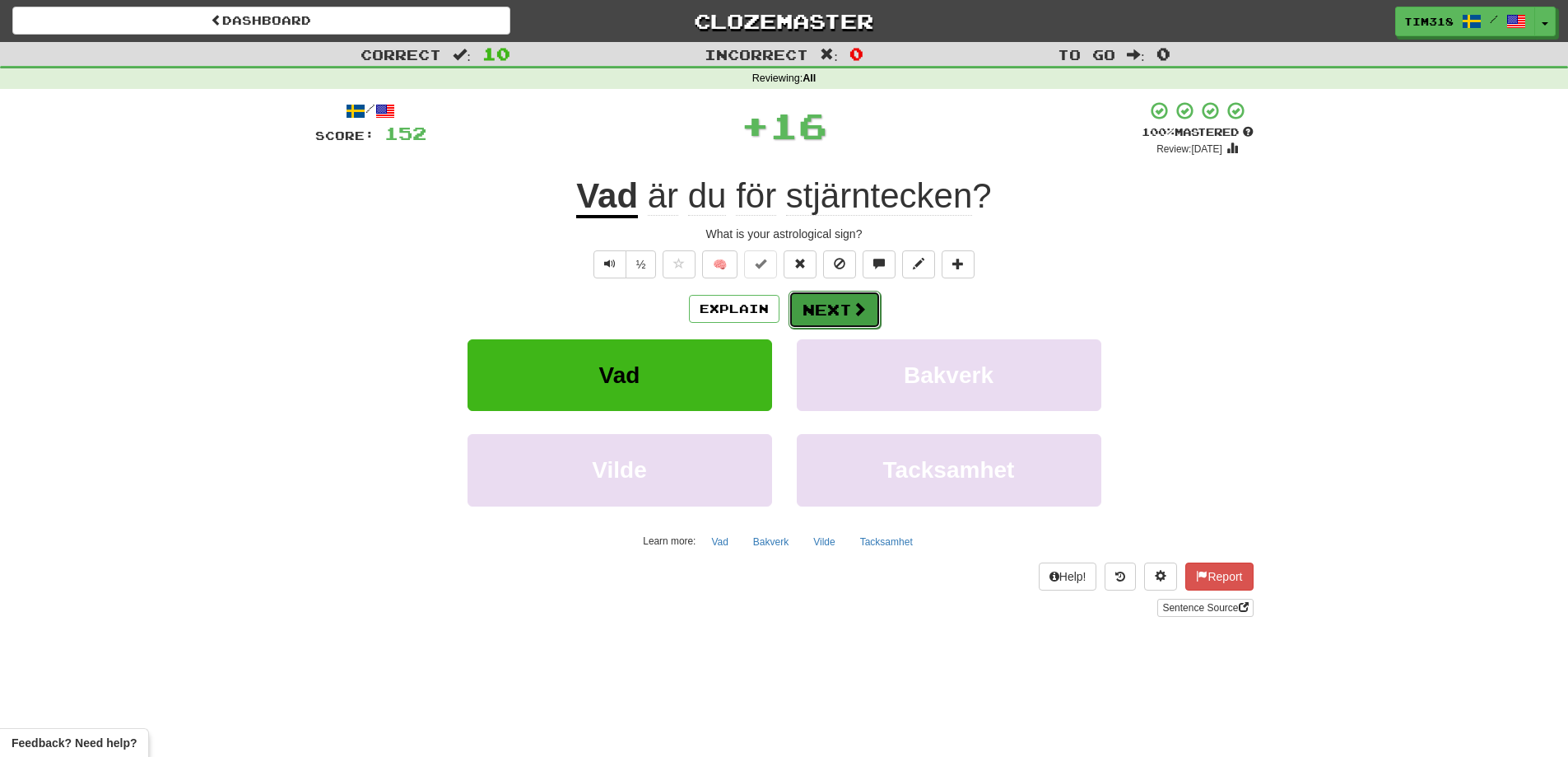
click at [843, 301] on button "Next" at bounding box center [835, 310] width 93 height 38
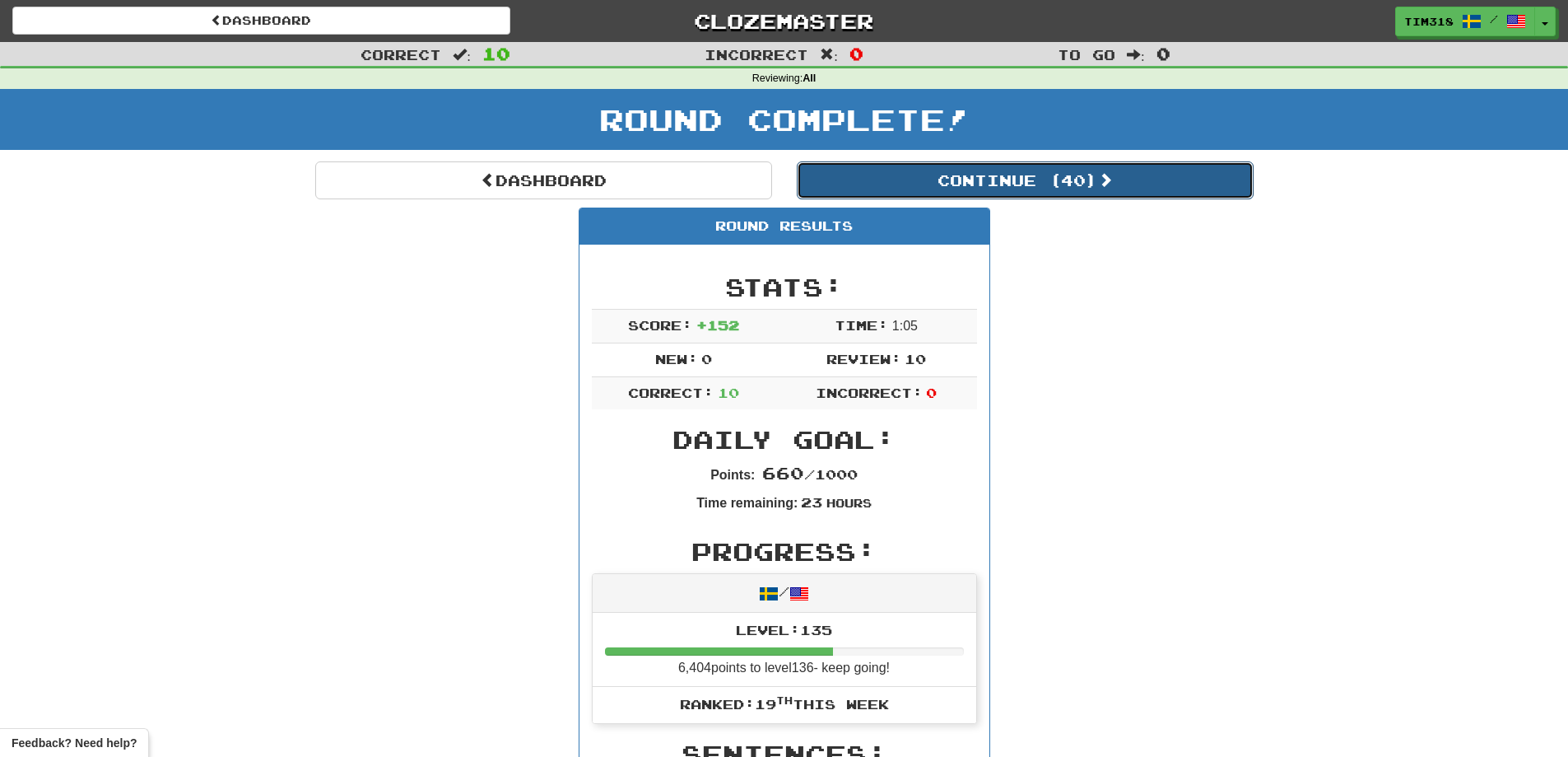
click at [1164, 184] on button "Continue ( 40 )" at bounding box center [1025, 180] width 457 height 38
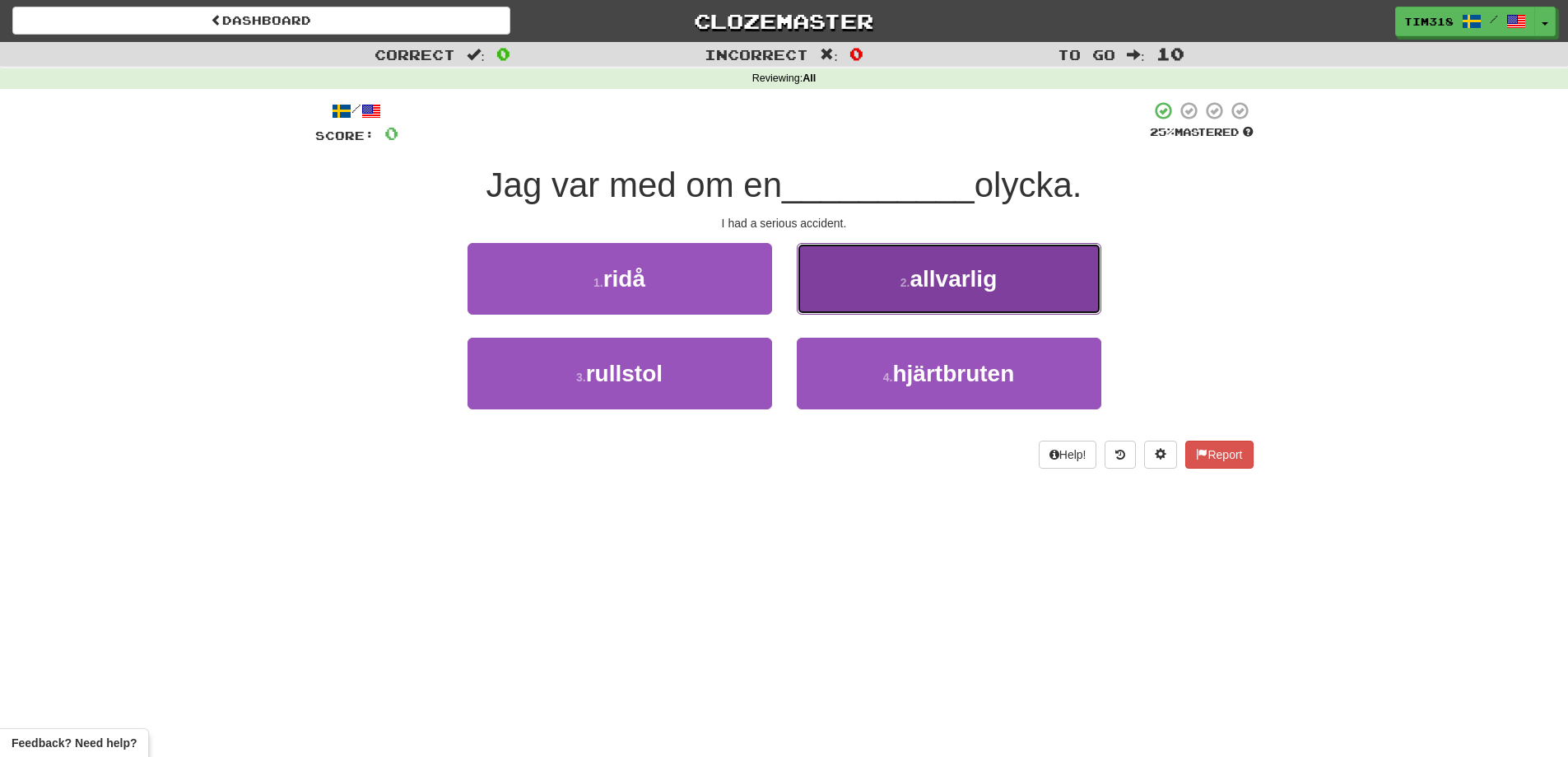
click at [924, 283] on span "allvarlig" at bounding box center [953, 279] width 88 height 26
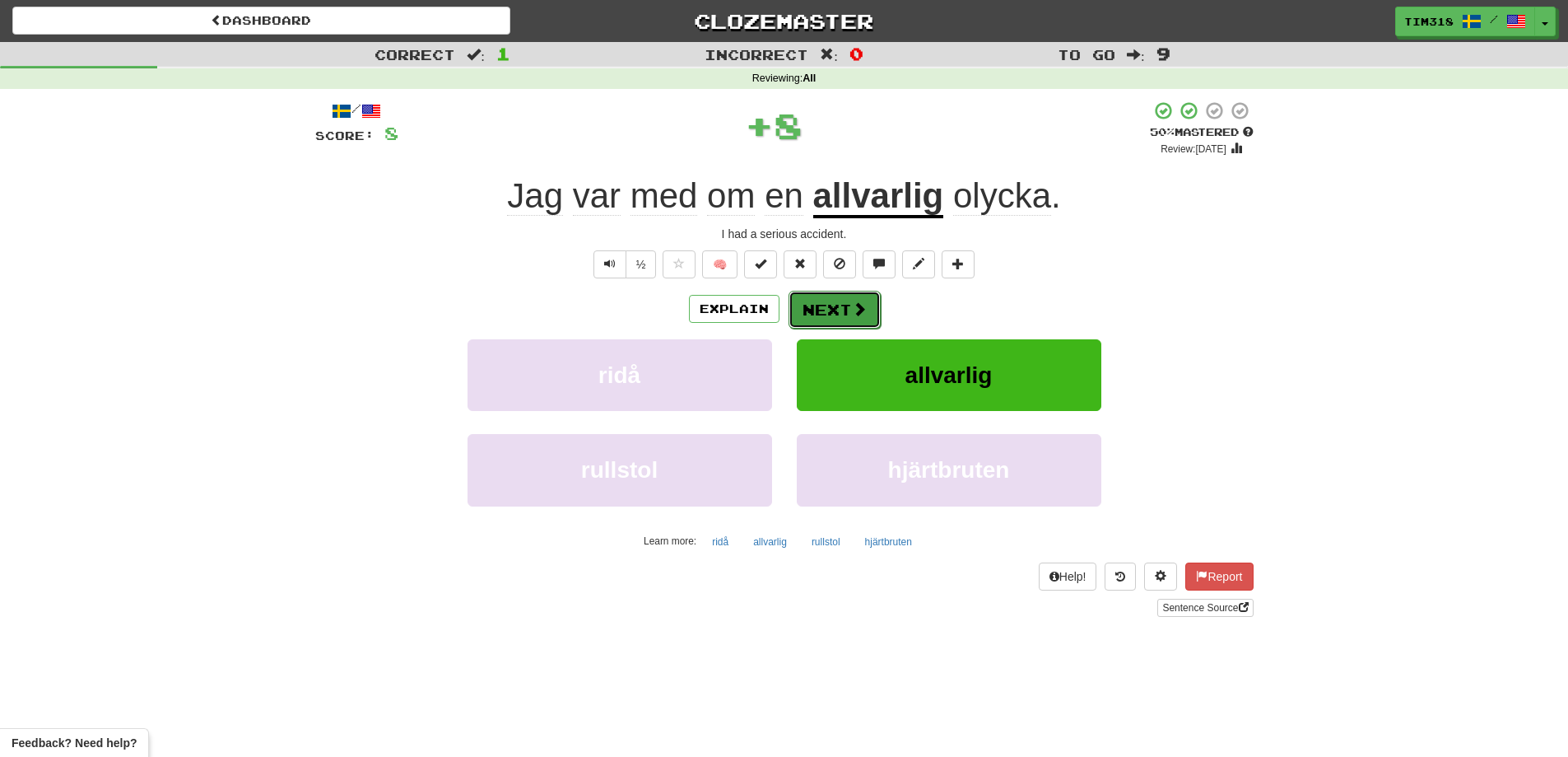
click at [820, 313] on button "Next" at bounding box center [835, 310] width 93 height 38
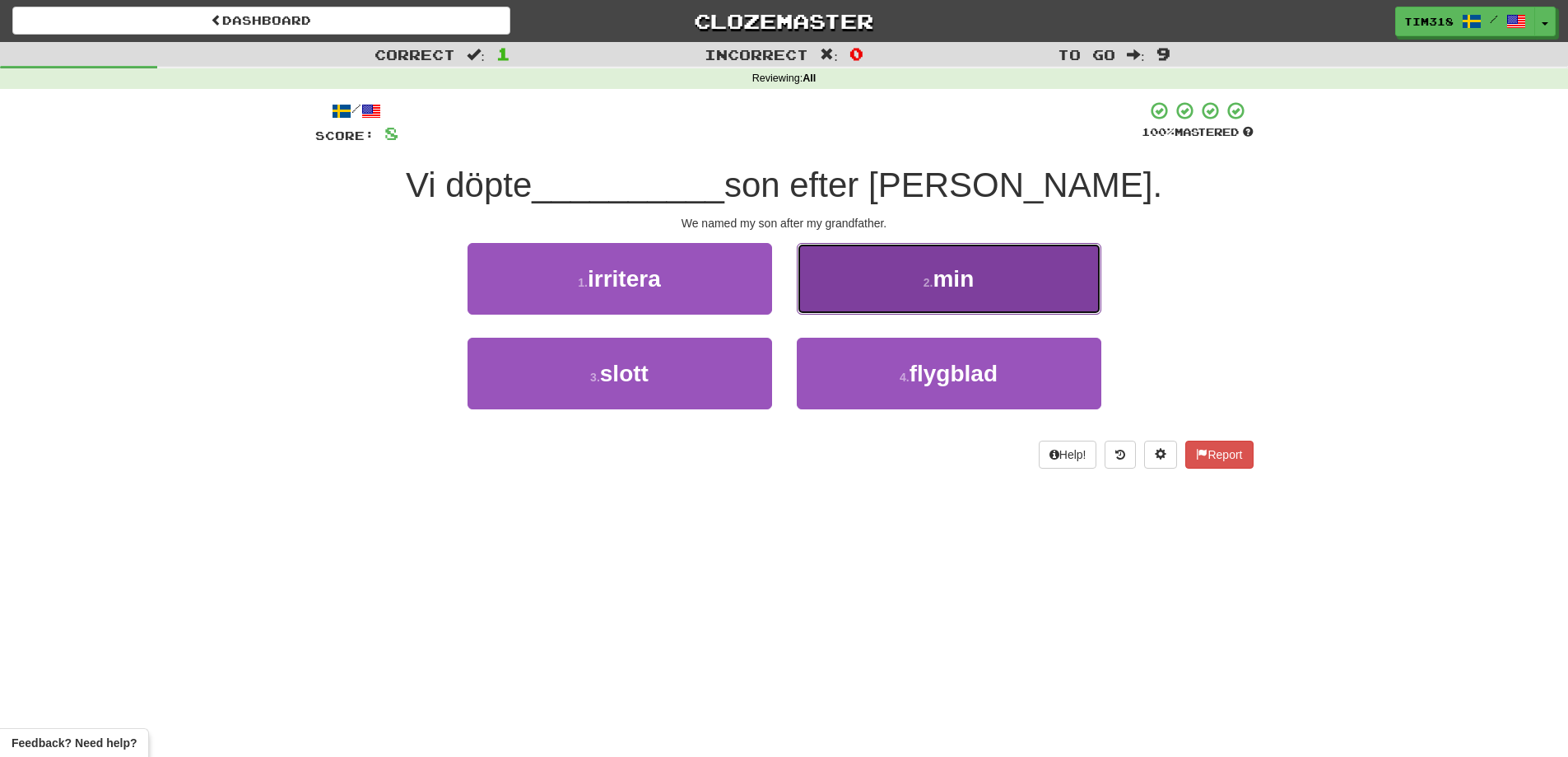
click at [897, 282] on button "2 . min" at bounding box center [949, 279] width 305 height 72
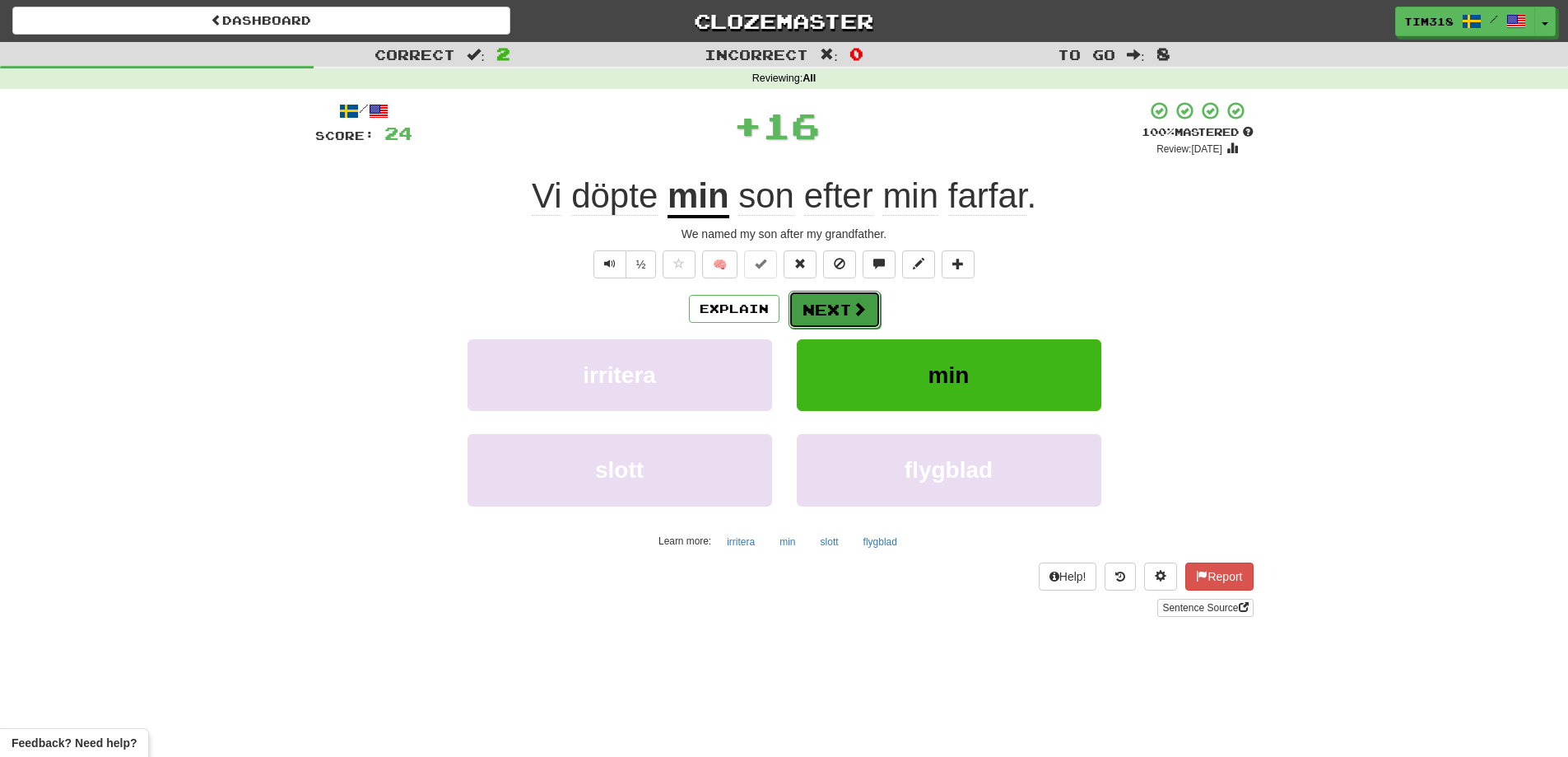
click at [825, 304] on button "Next" at bounding box center [835, 310] width 93 height 38
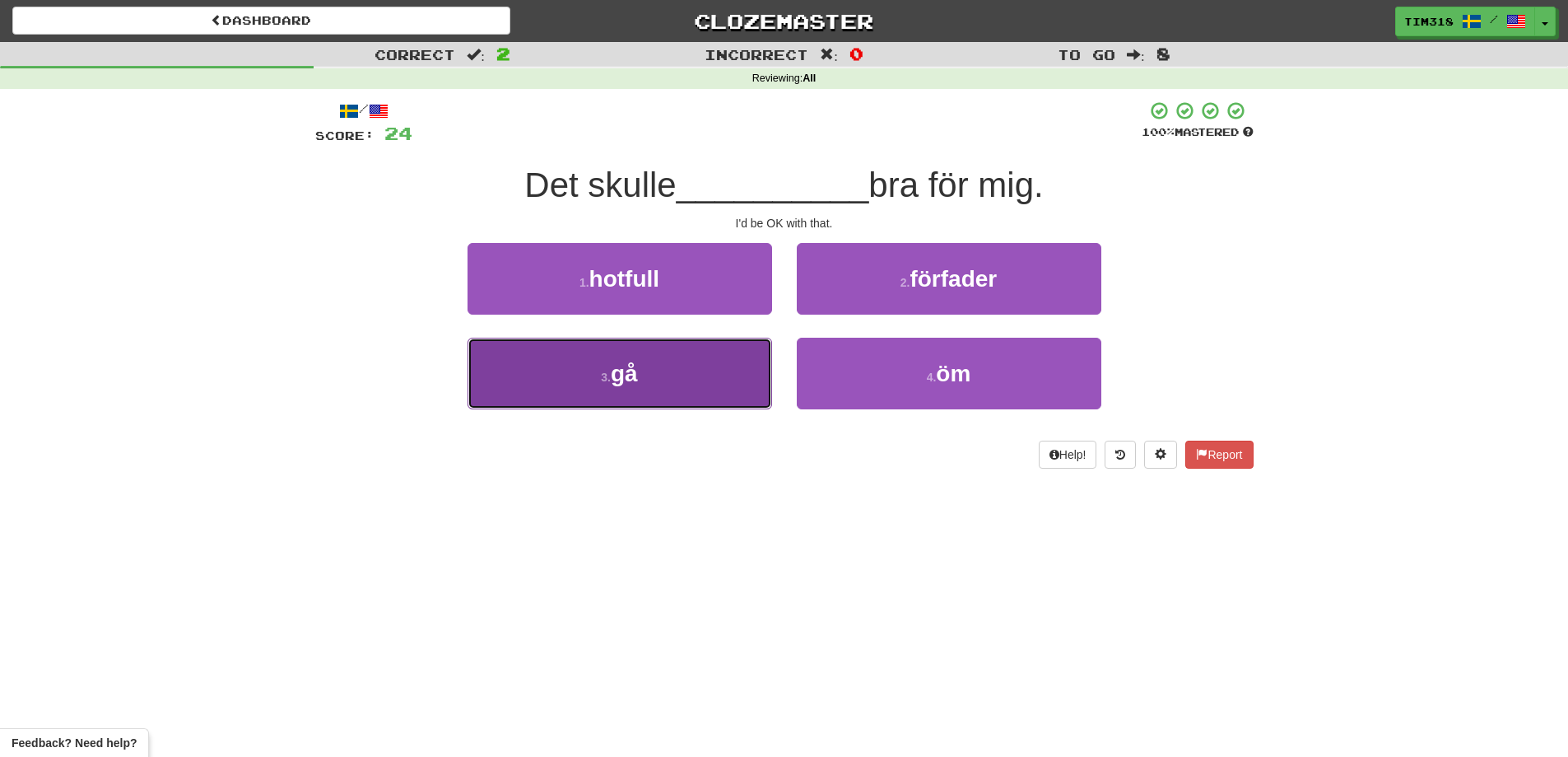
click at [712, 385] on button "3 . gå" at bounding box center [620, 374] width 305 height 72
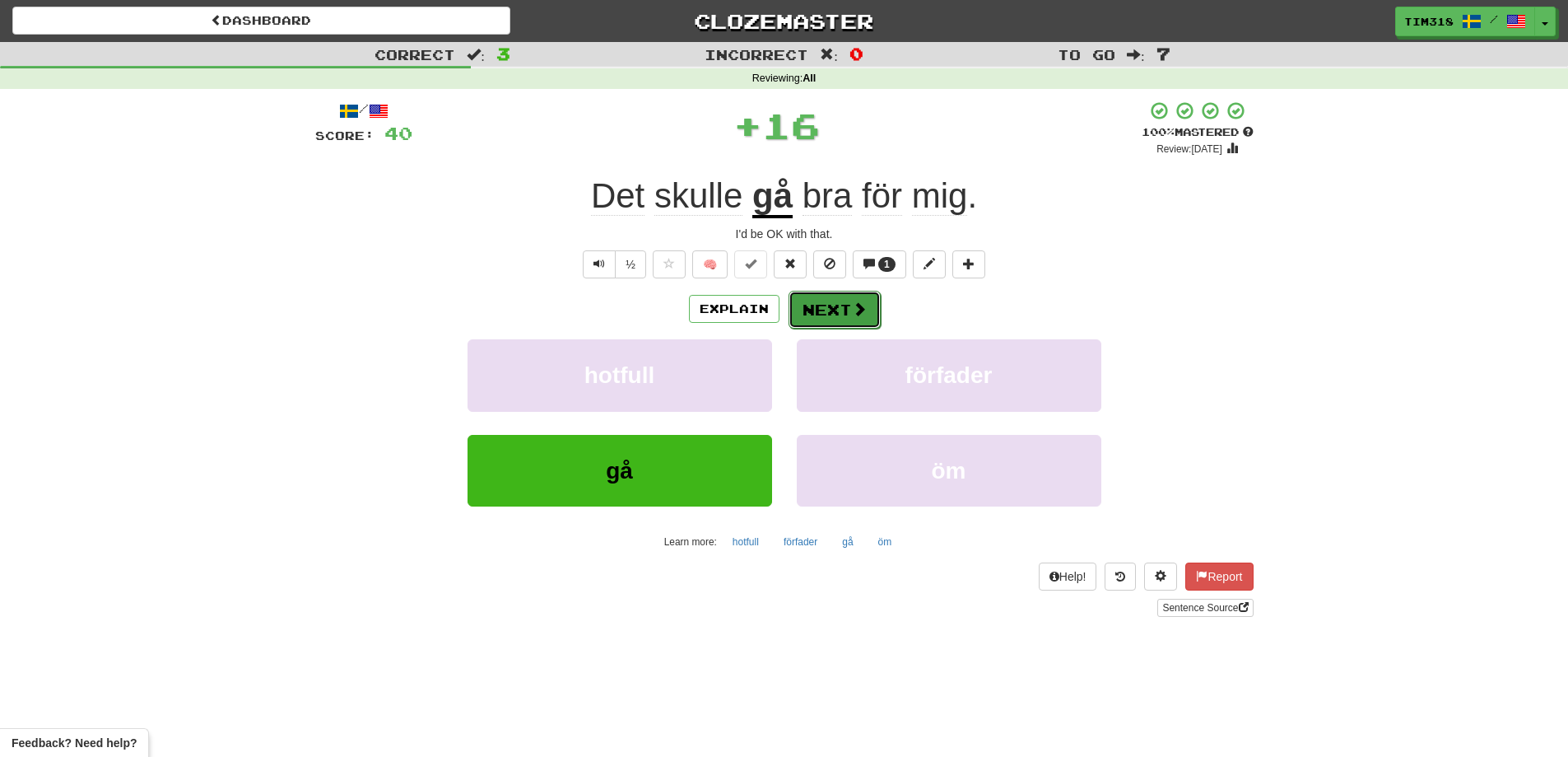
click at [814, 305] on button "Next" at bounding box center [835, 310] width 93 height 38
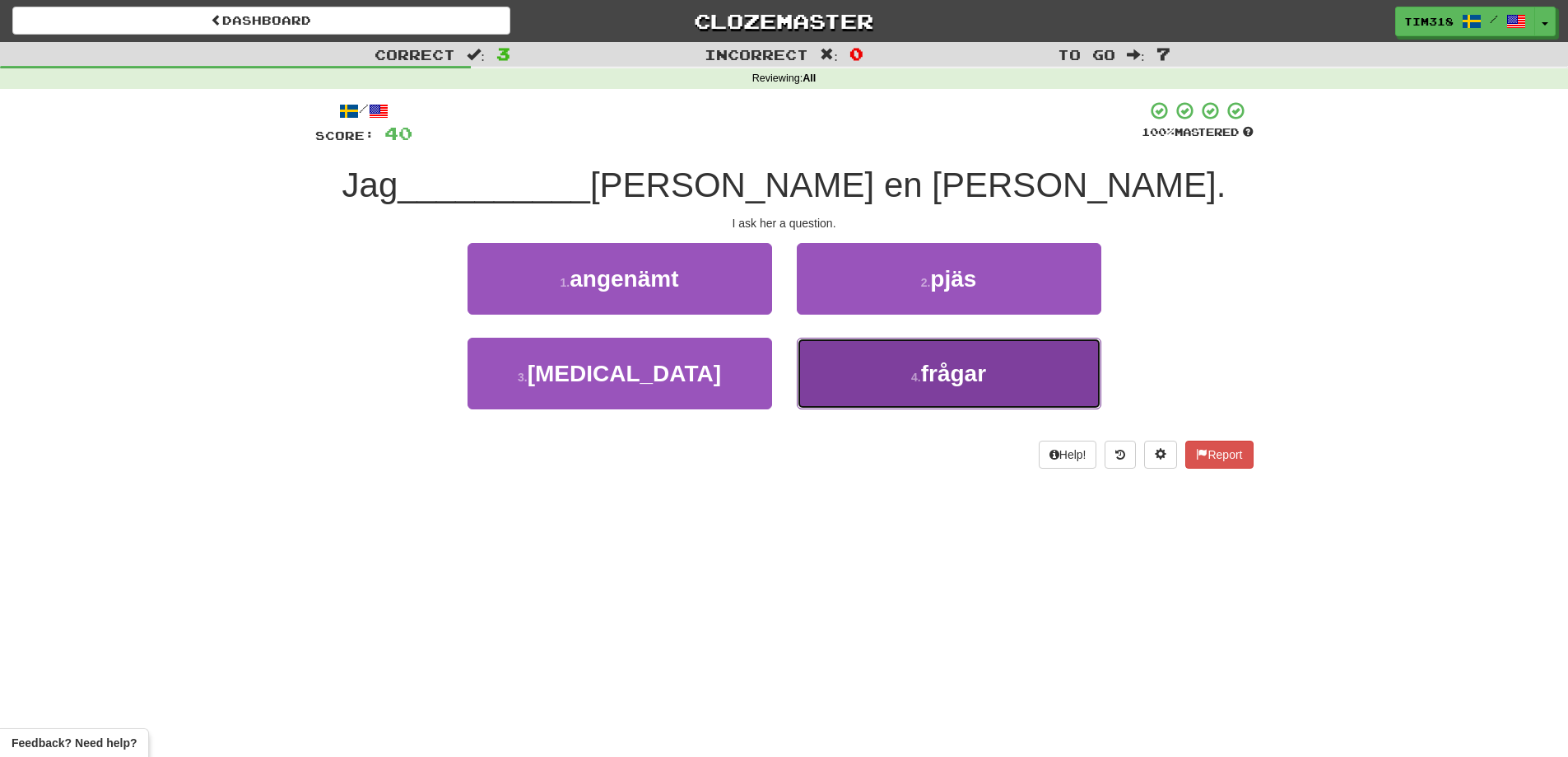
click at [924, 375] on span "frågar" at bounding box center [953, 374] width 65 height 26
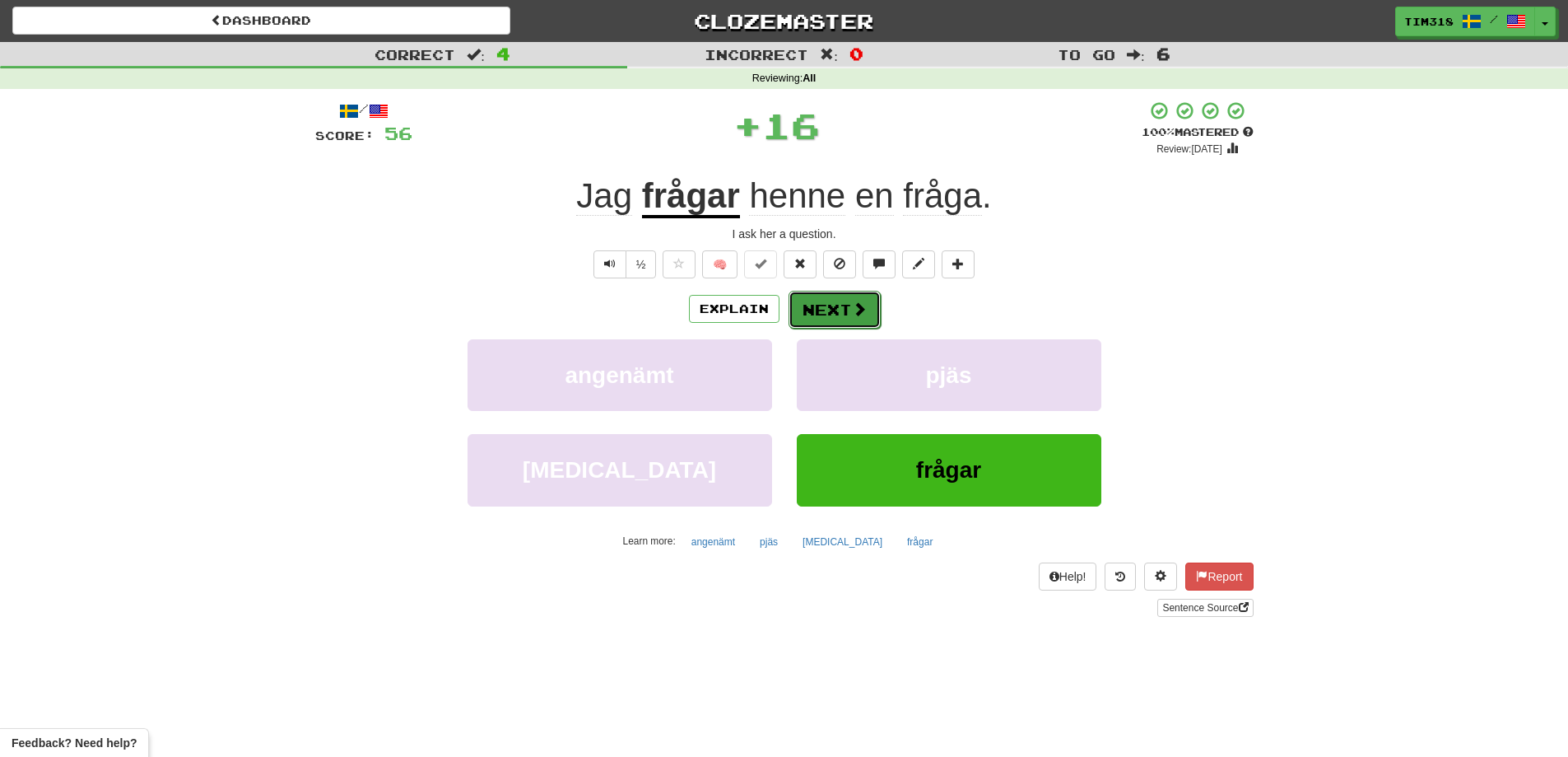
click at [838, 311] on button "Next" at bounding box center [835, 310] width 93 height 38
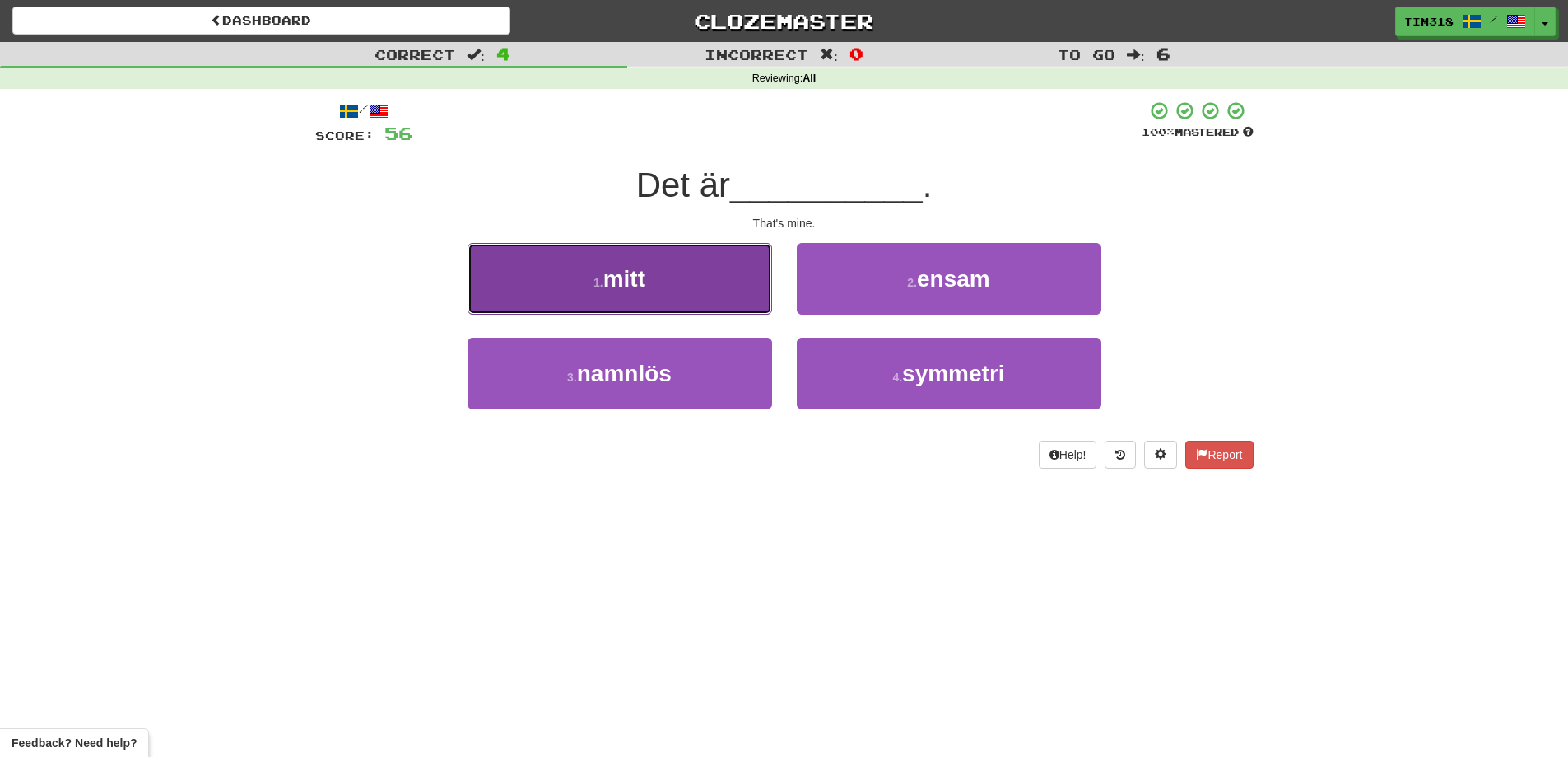
click at [712, 296] on button "1 . mitt" at bounding box center [620, 279] width 305 height 72
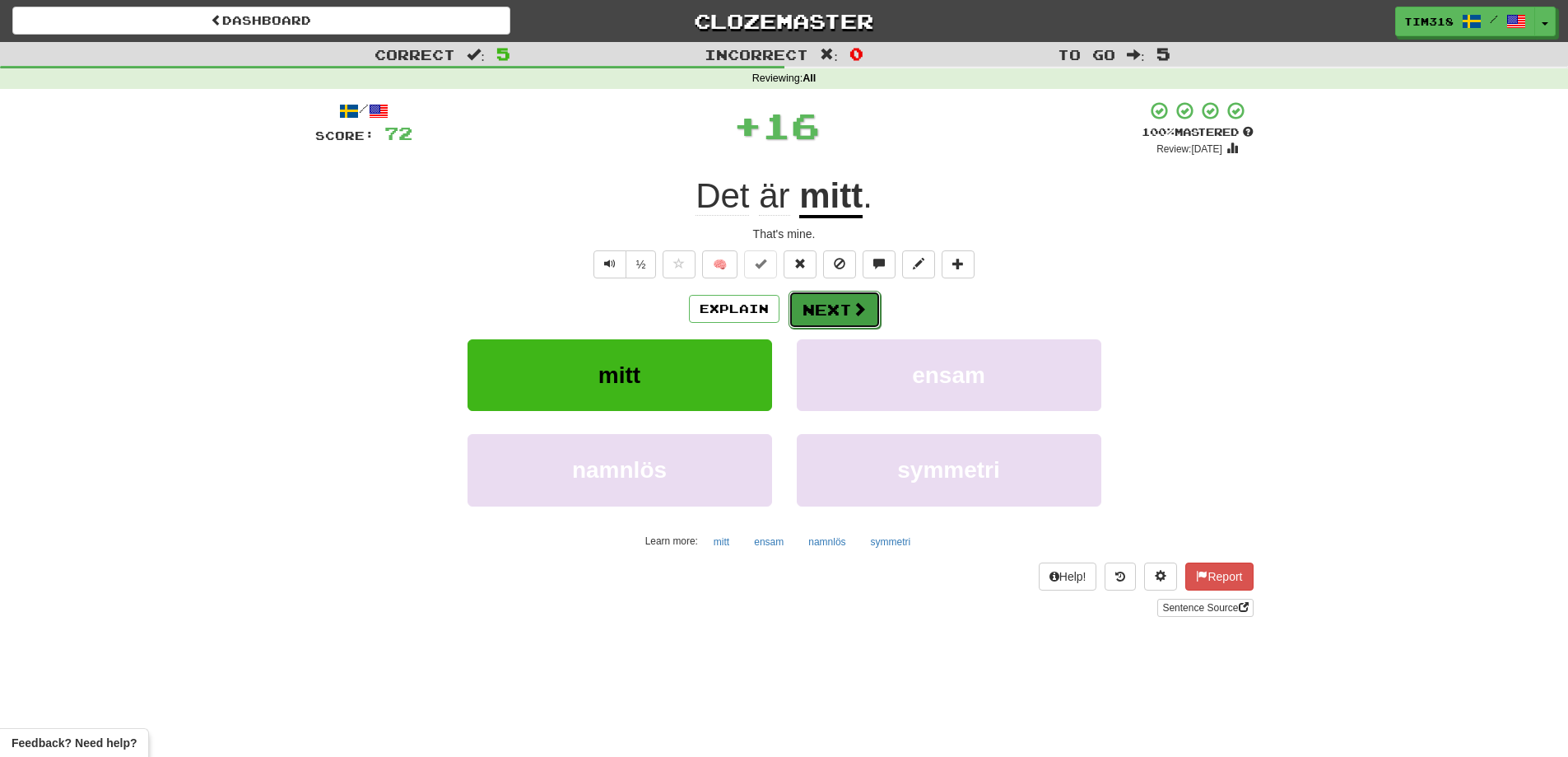
click at [838, 309] on button "Next" at bounding box center [835, 310] width 93 height 38
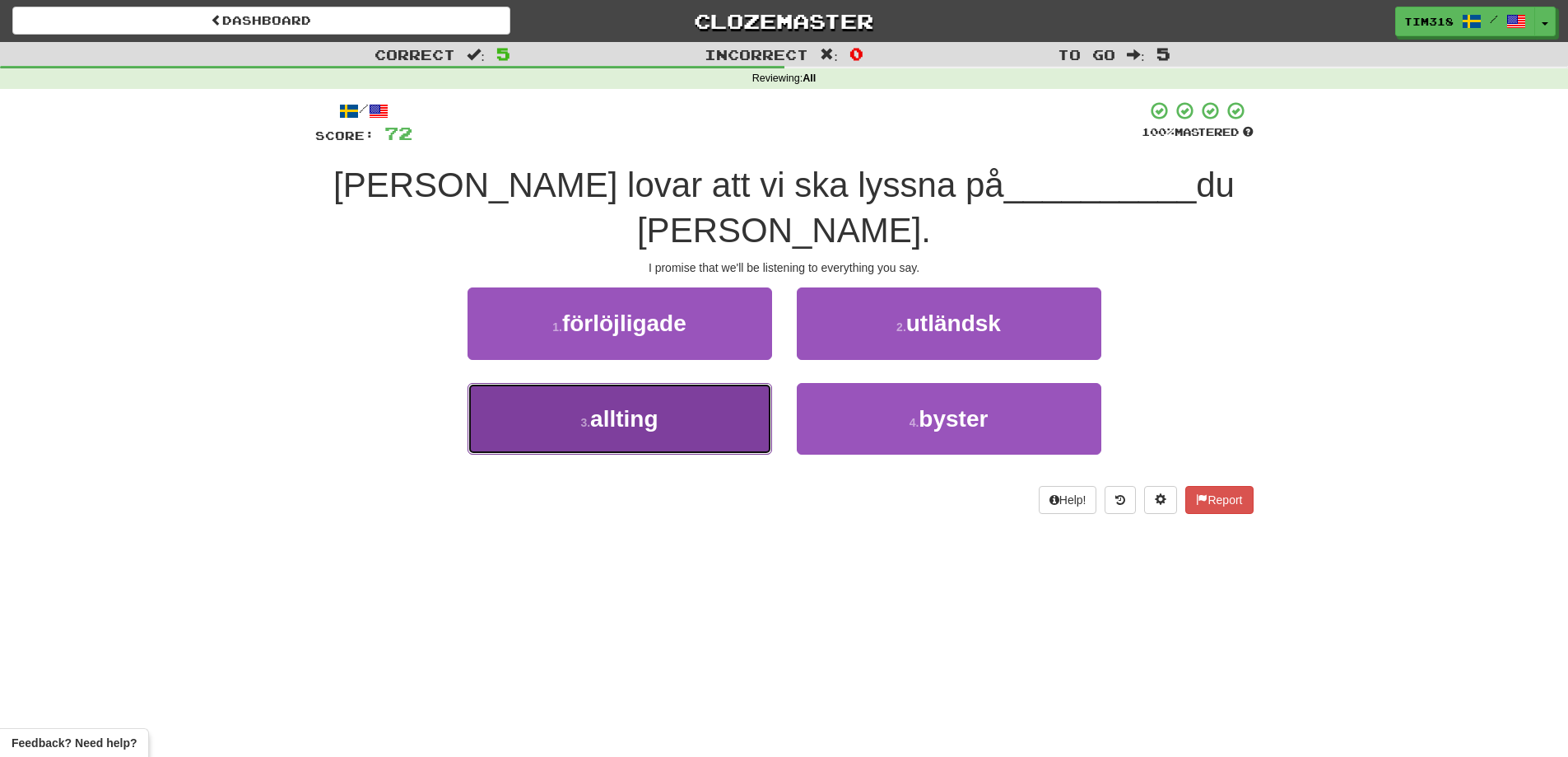
click at [666, 382] on button "3 . allting" at bounding box center [620, 418] width 305 height 72
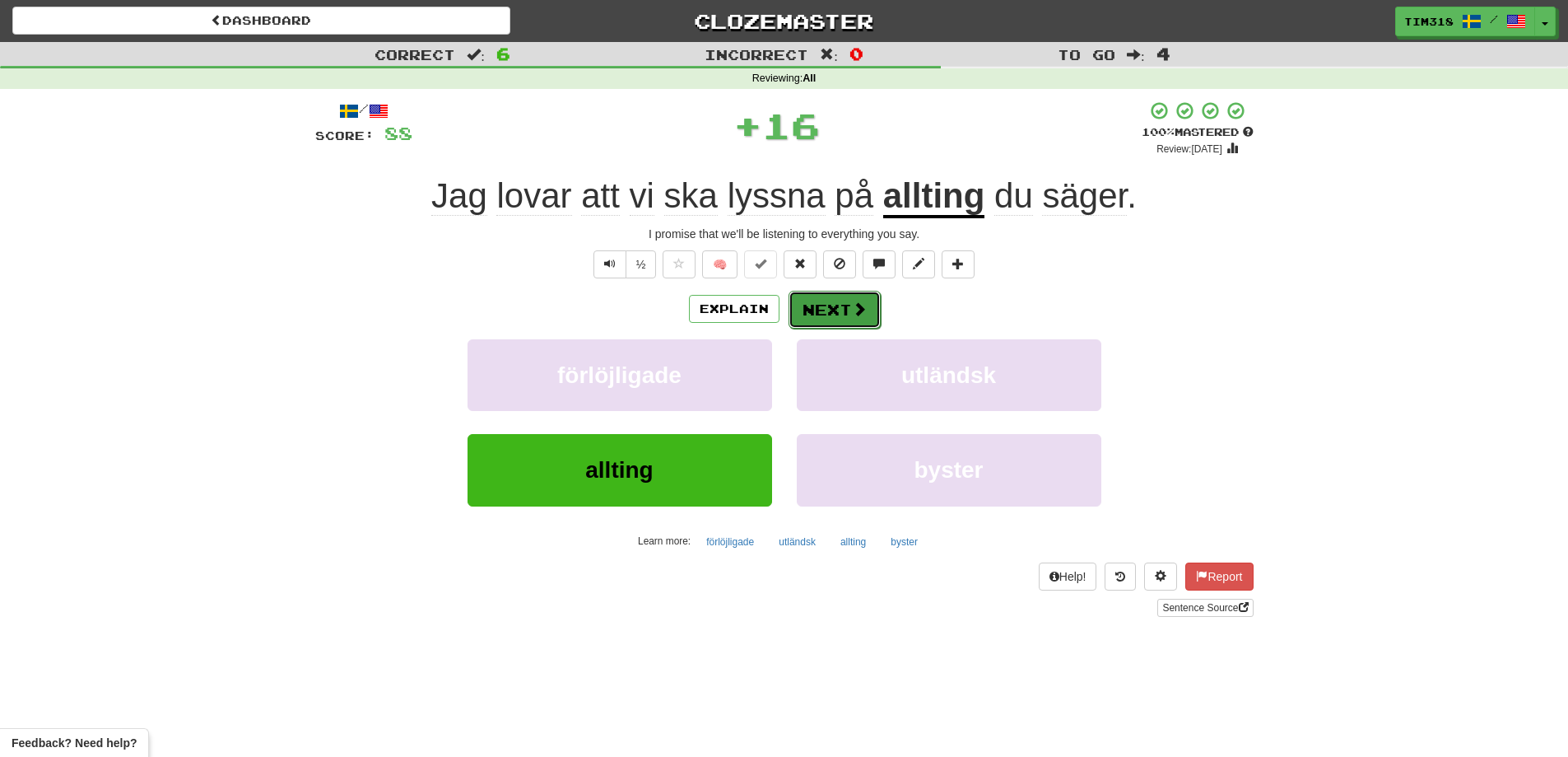
click at [804, 311] on button "Next" at bounding box center [835, 310] width 93 height 38
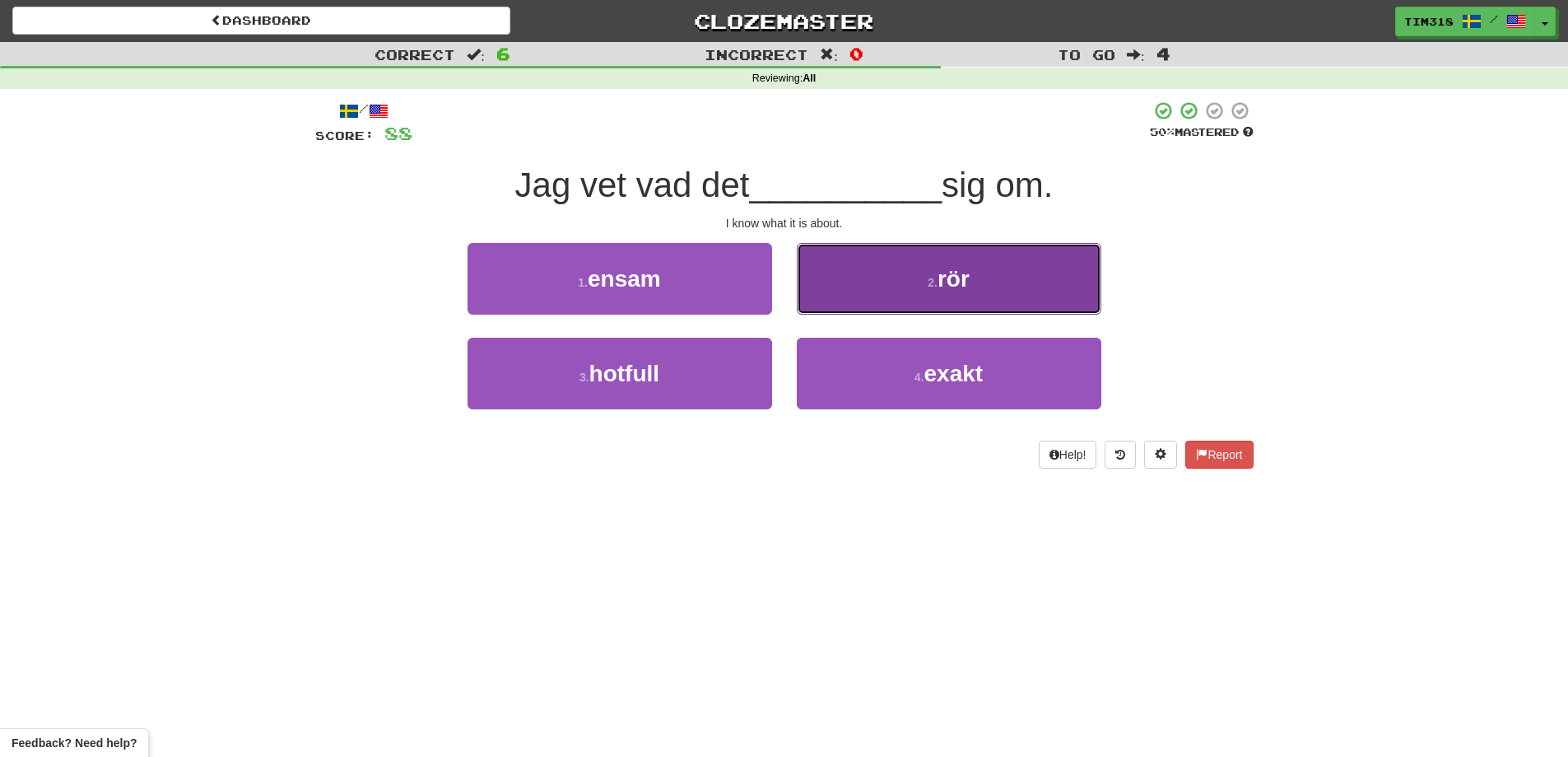
click at [922, 287] on button "2 . rör" at bounding box center [949, 279] width 305 height 72
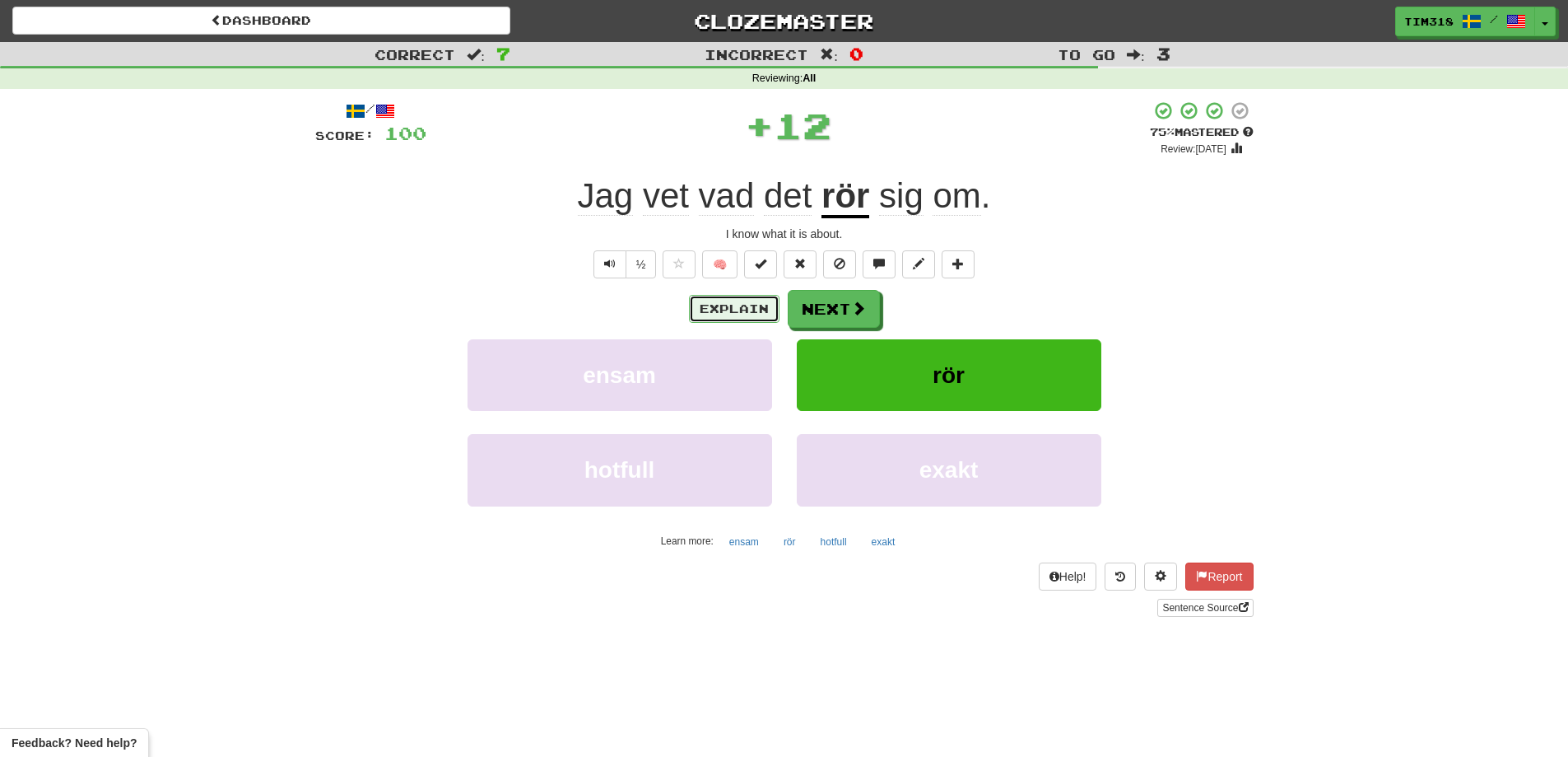
click at [736, 311] on button "Explain" at bounding box center [734, 309] width 91 height 28
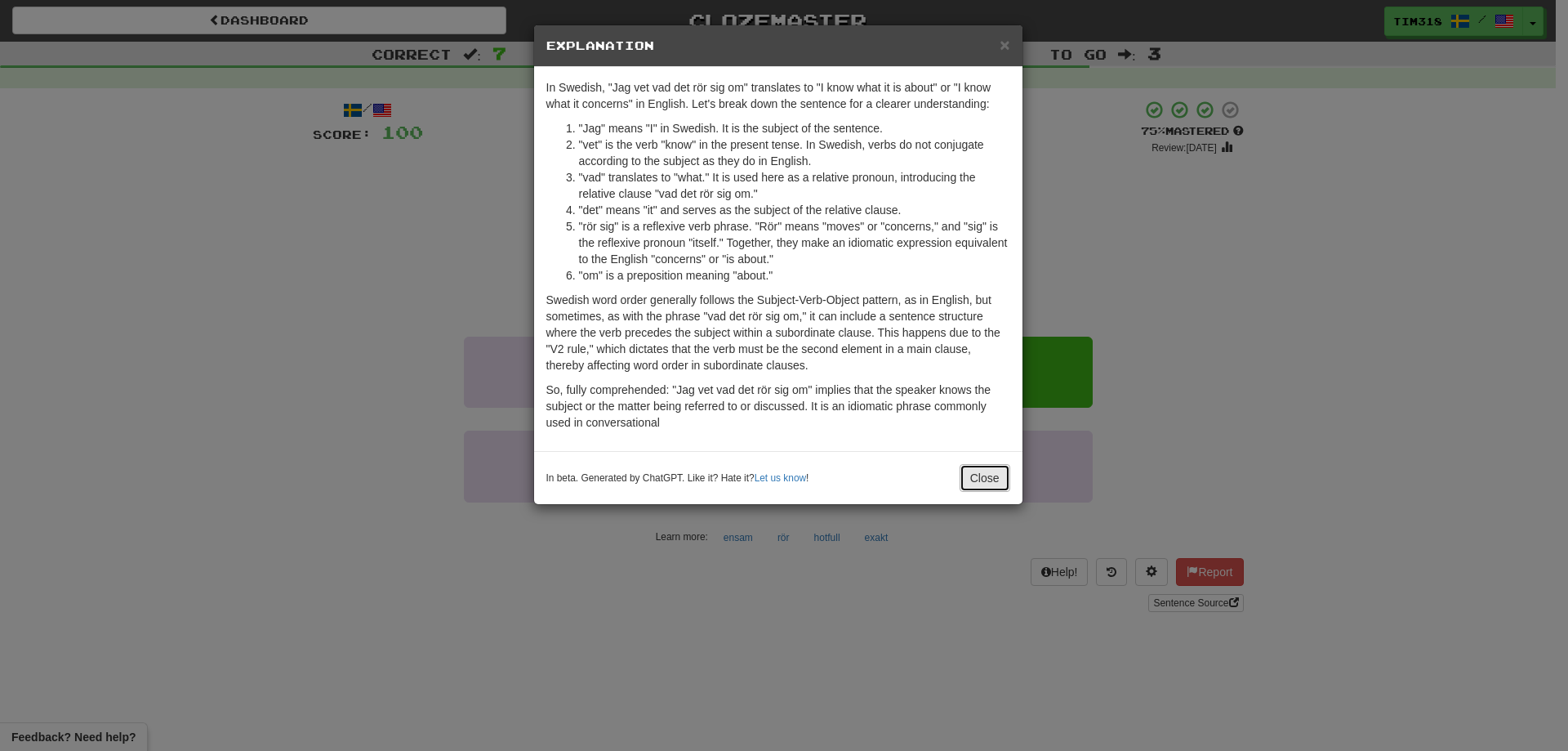
click at [982, 477] on button "Close" at bounding box center [984, 477] width 50 height 28
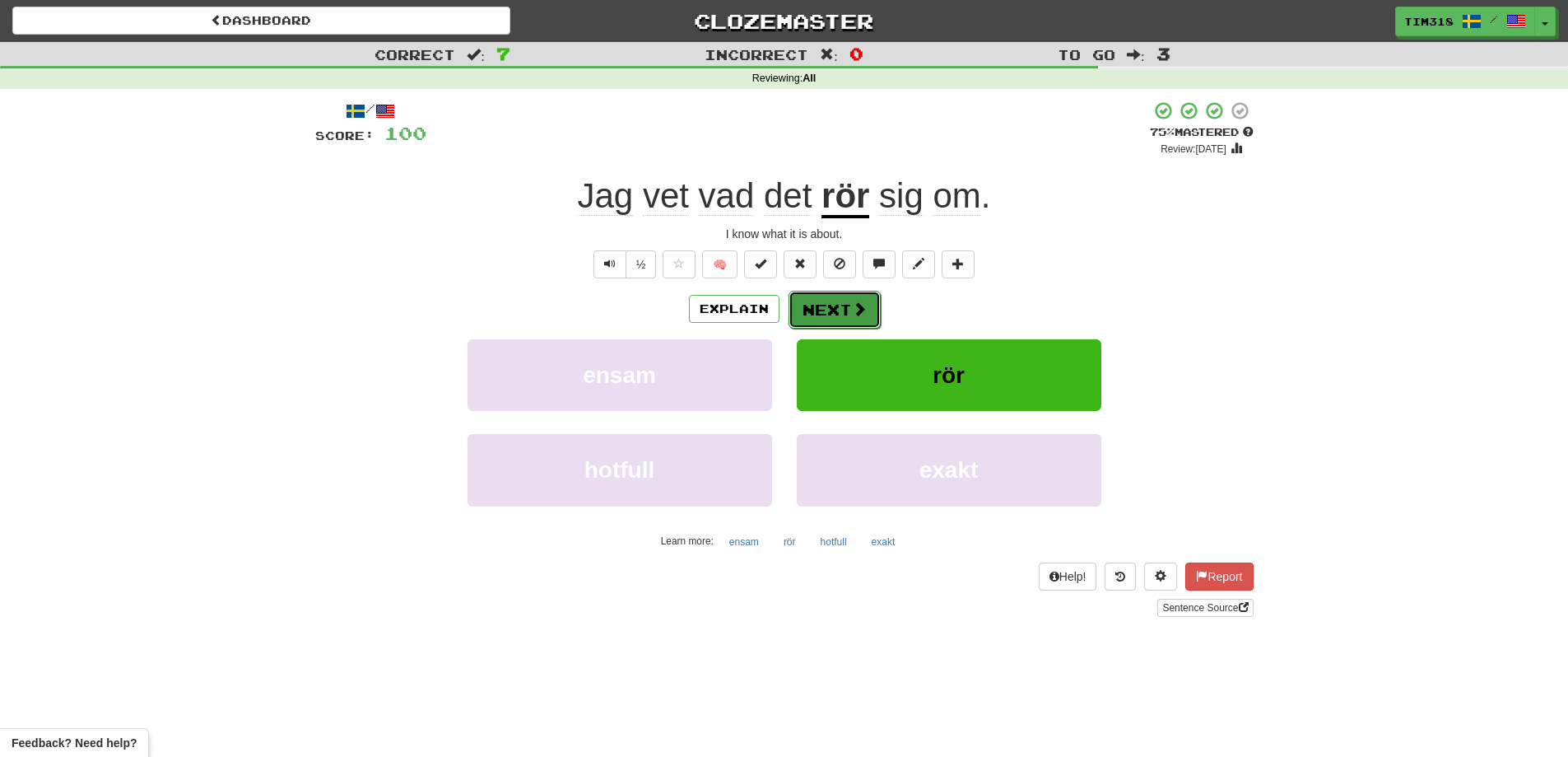
click at [838, 301] on button "Next" at bounding box center [835, 310] width 93 height 38
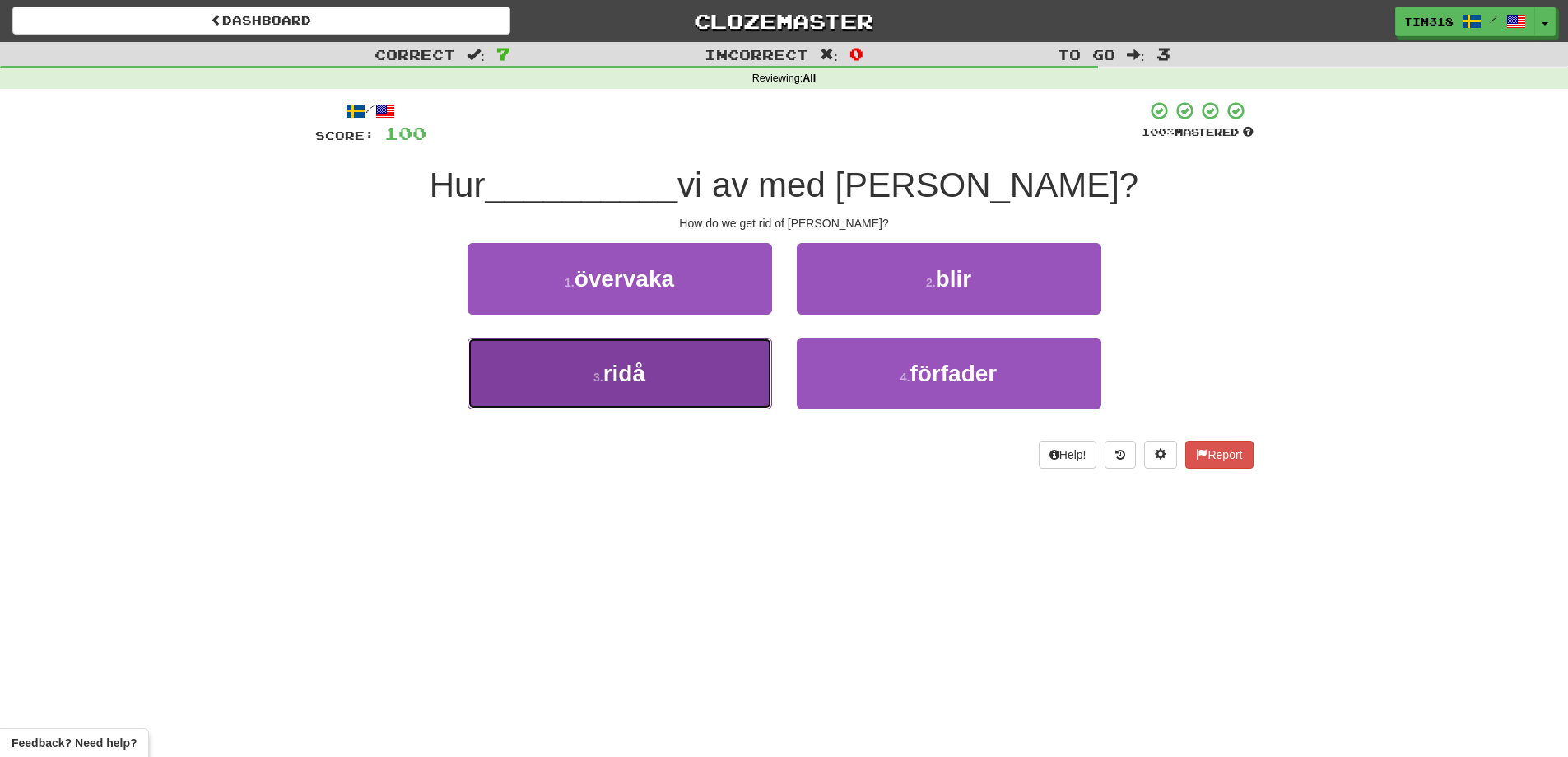
click at [723, 363] on button "3 . ridå" at bounding box center [620, 374] width 305 height 72
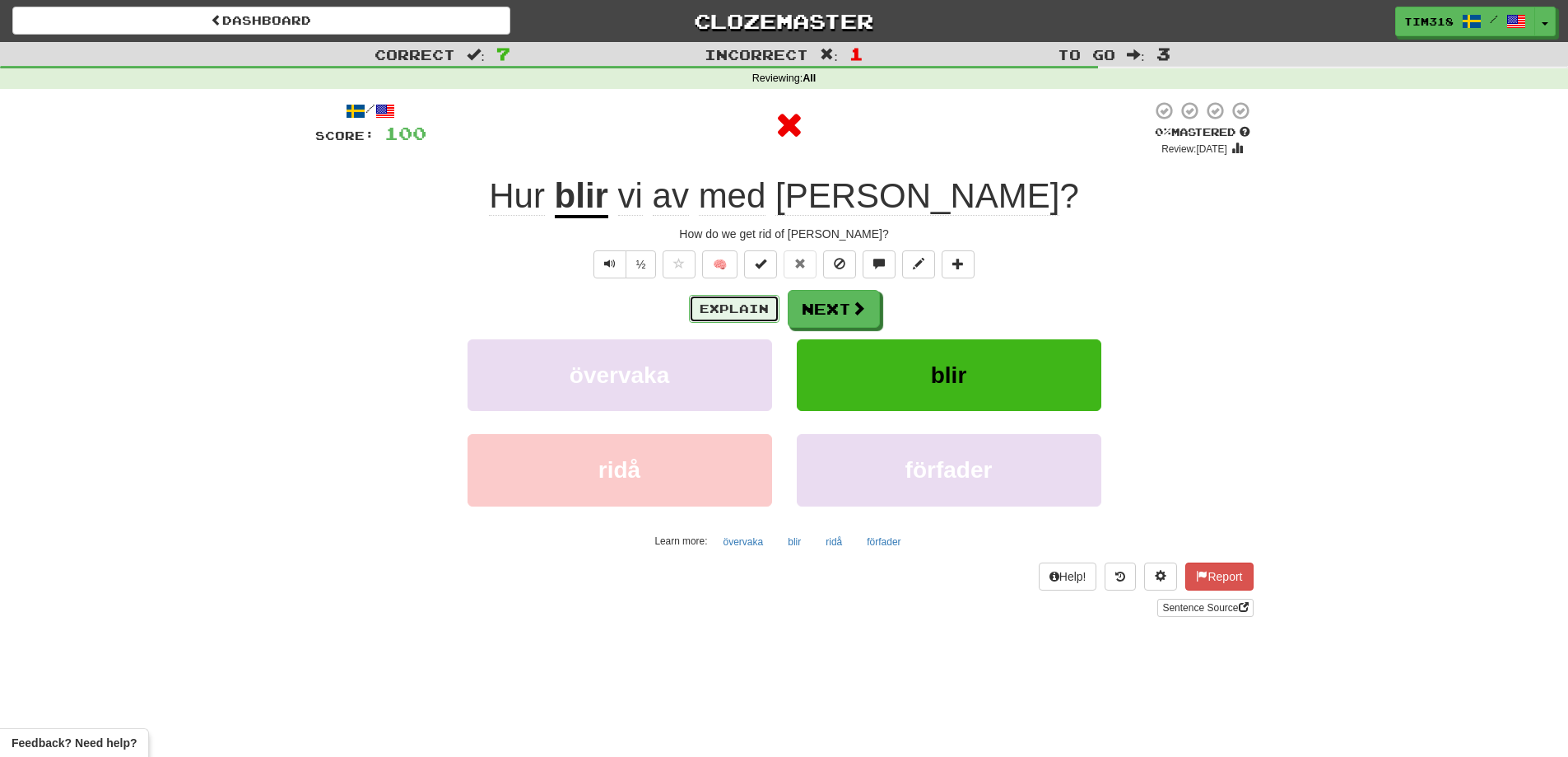
click at [709, 309] on button "Explain" at bounding box center [734, 309] width 91 height 28
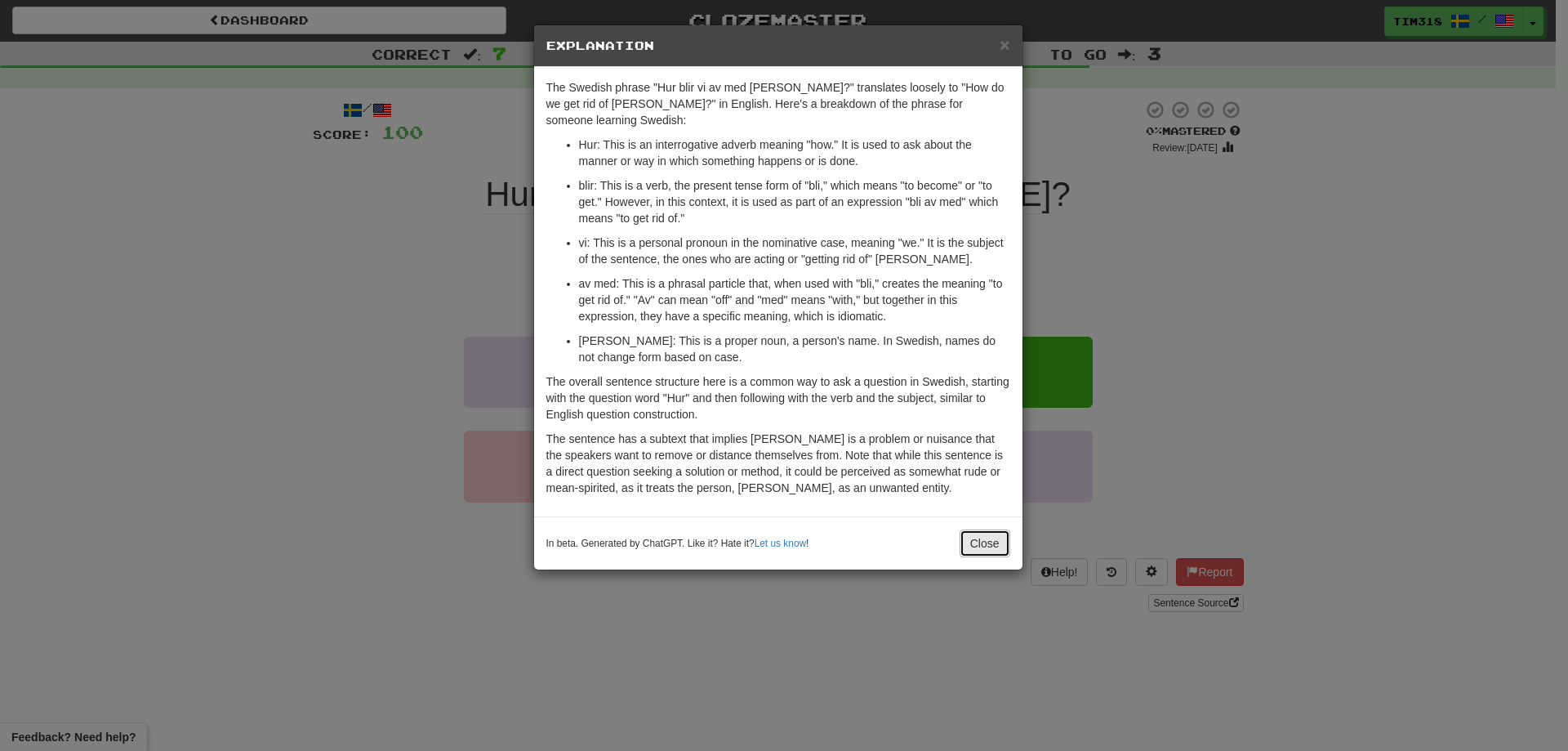
click at [974, 530] on button "Close" at bounding box center [984, 543] width 50 height 28
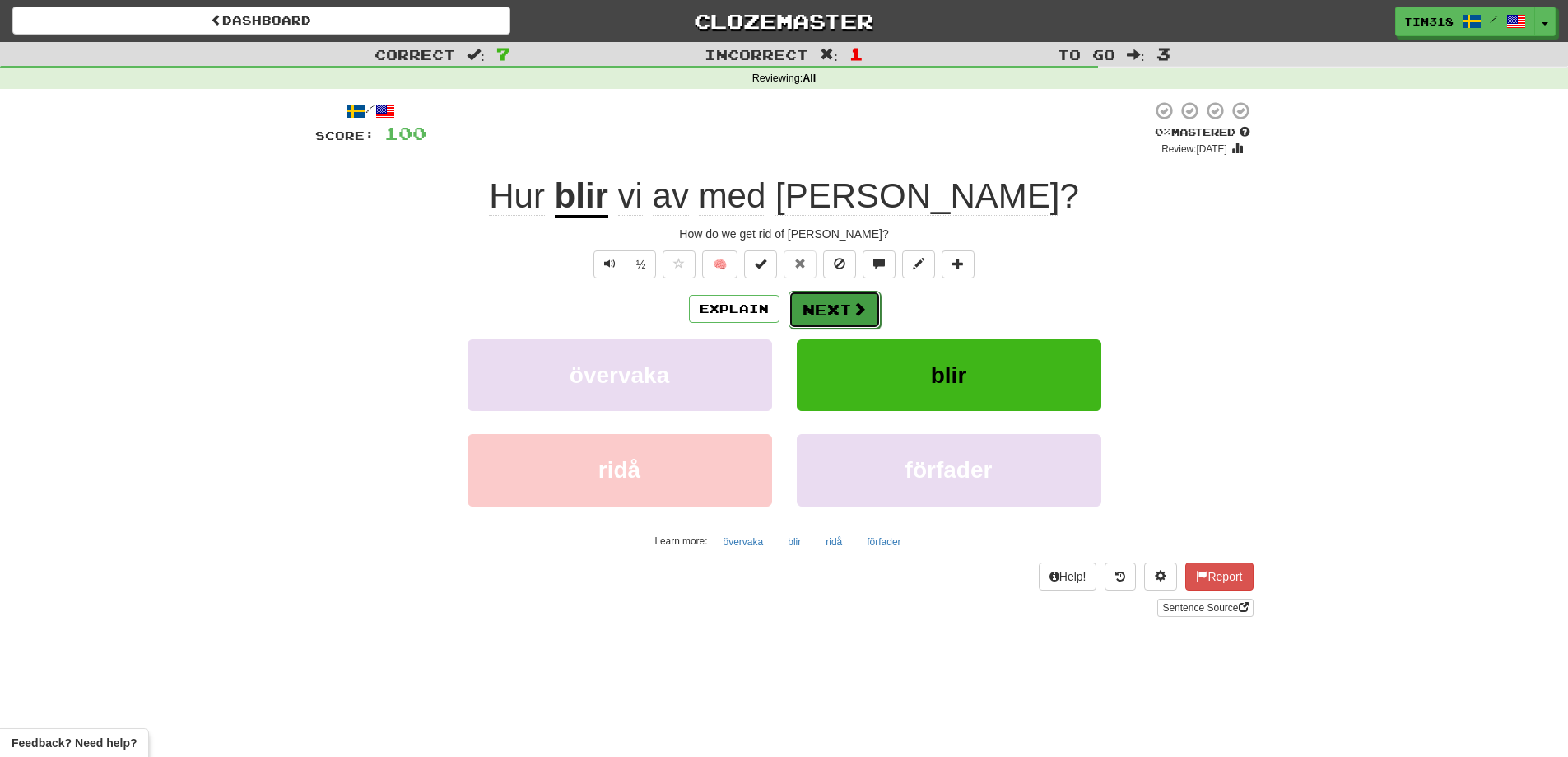
click at [834, 301] on button "Next" at bounding box center [835, 310] width 93 height 38
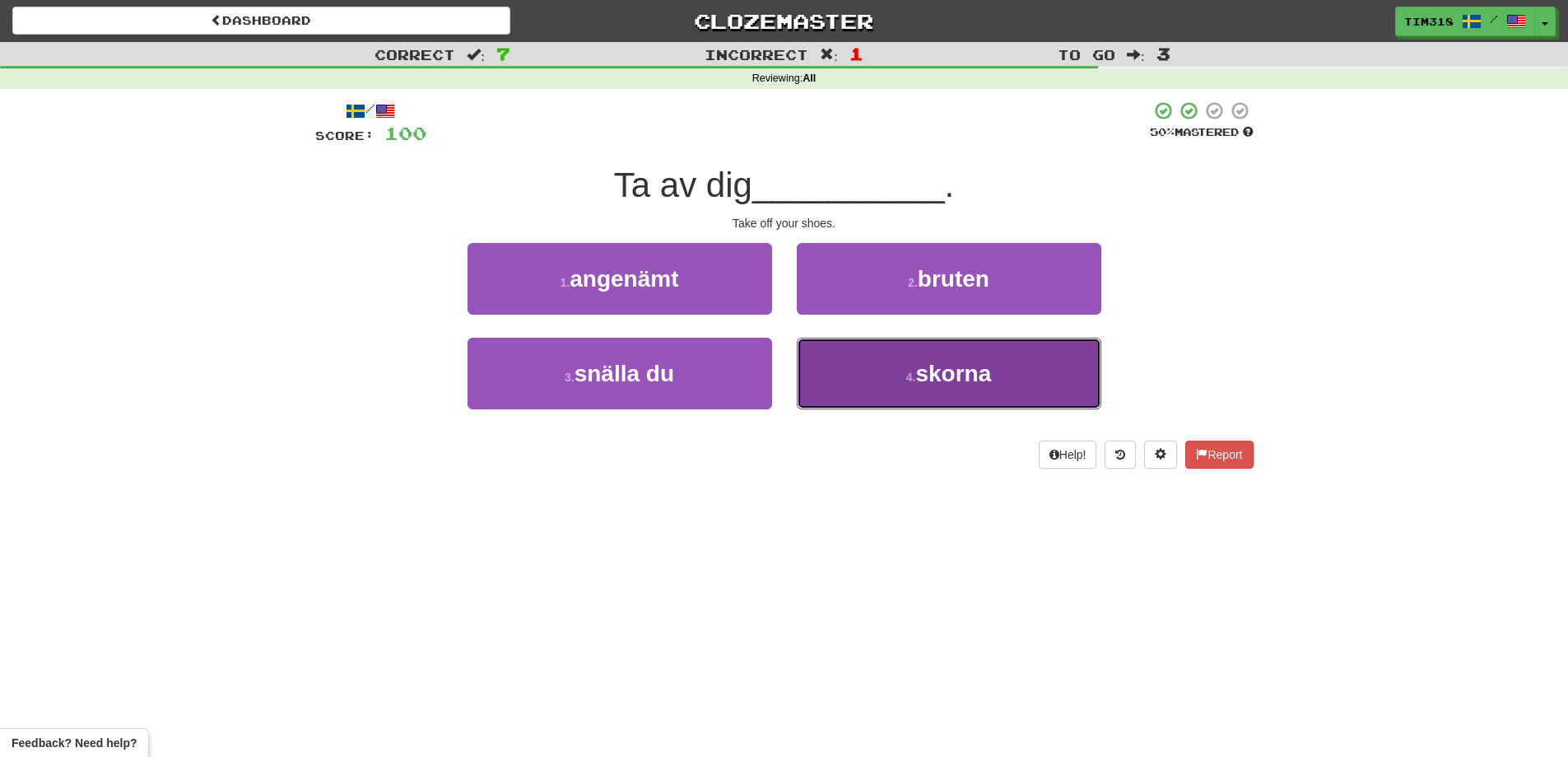
click at [872, 386] on button "4 . skorna" at bounding box center [949, 374] width 305 height 72
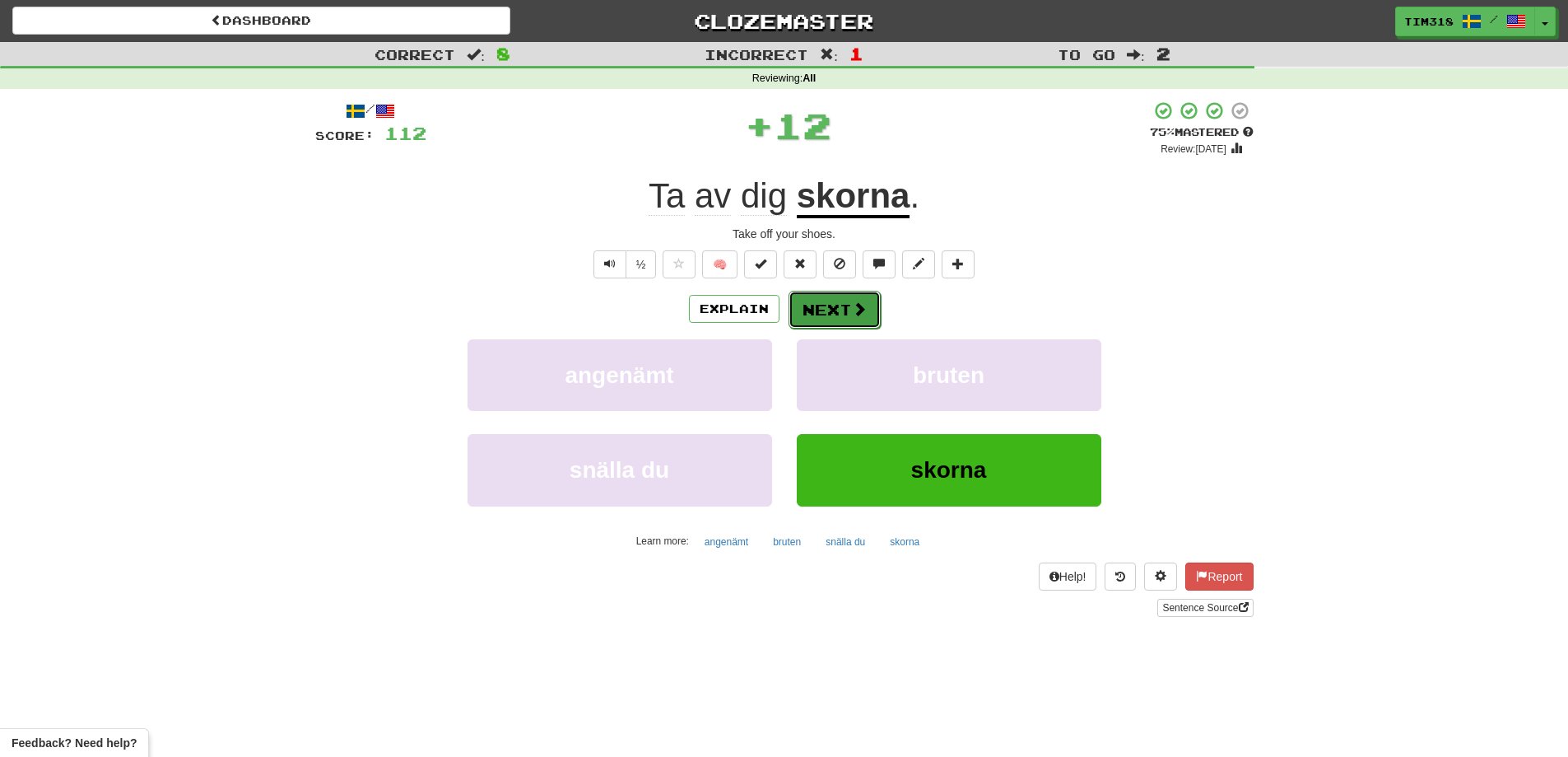
click at [812, 309] on button "Next" at bounding box center [835, 310] width 93 height 38
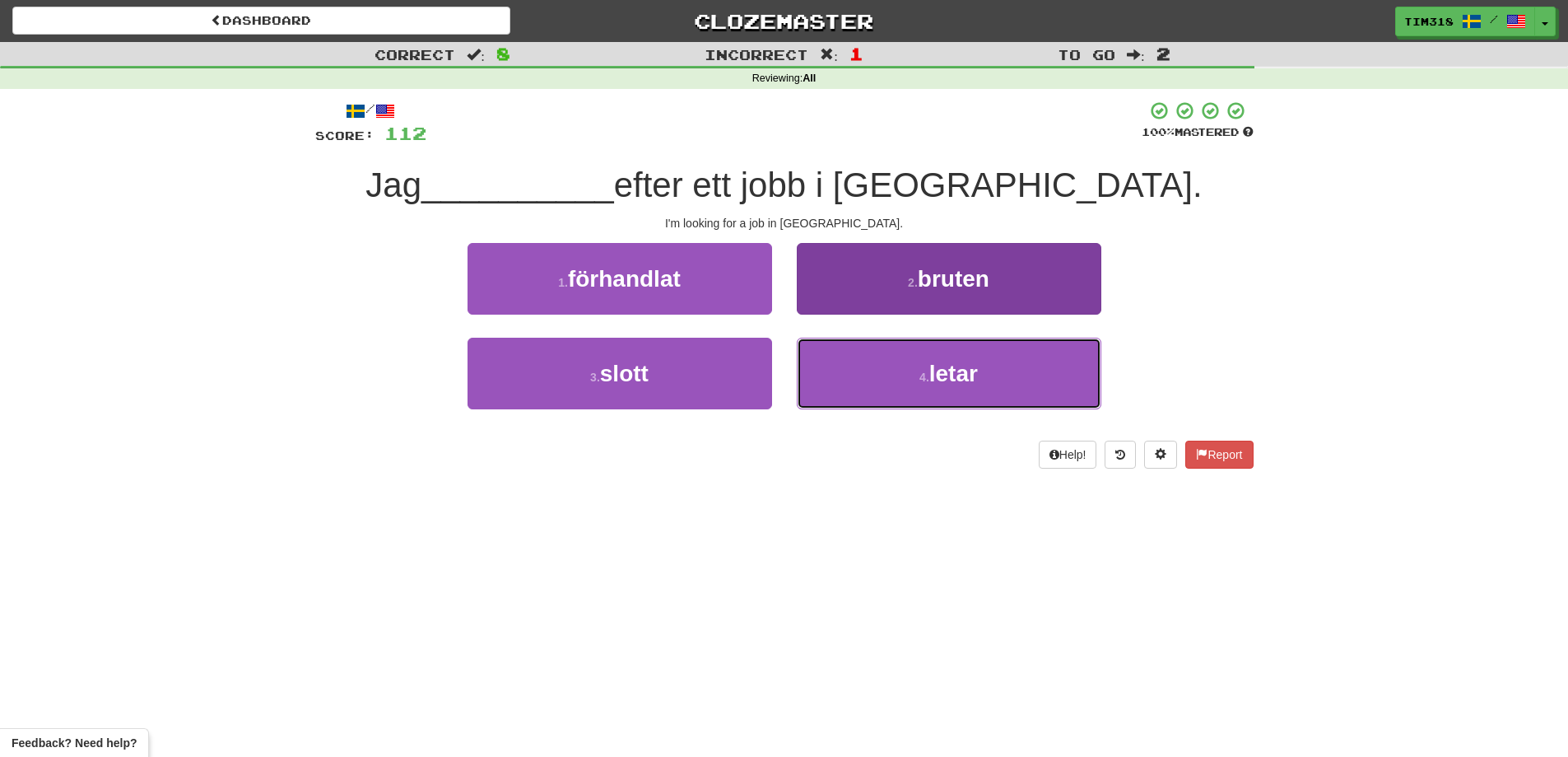
click at [959, 404] on button "4 . letar" at bounding box center [949, 374] width 305 height 72
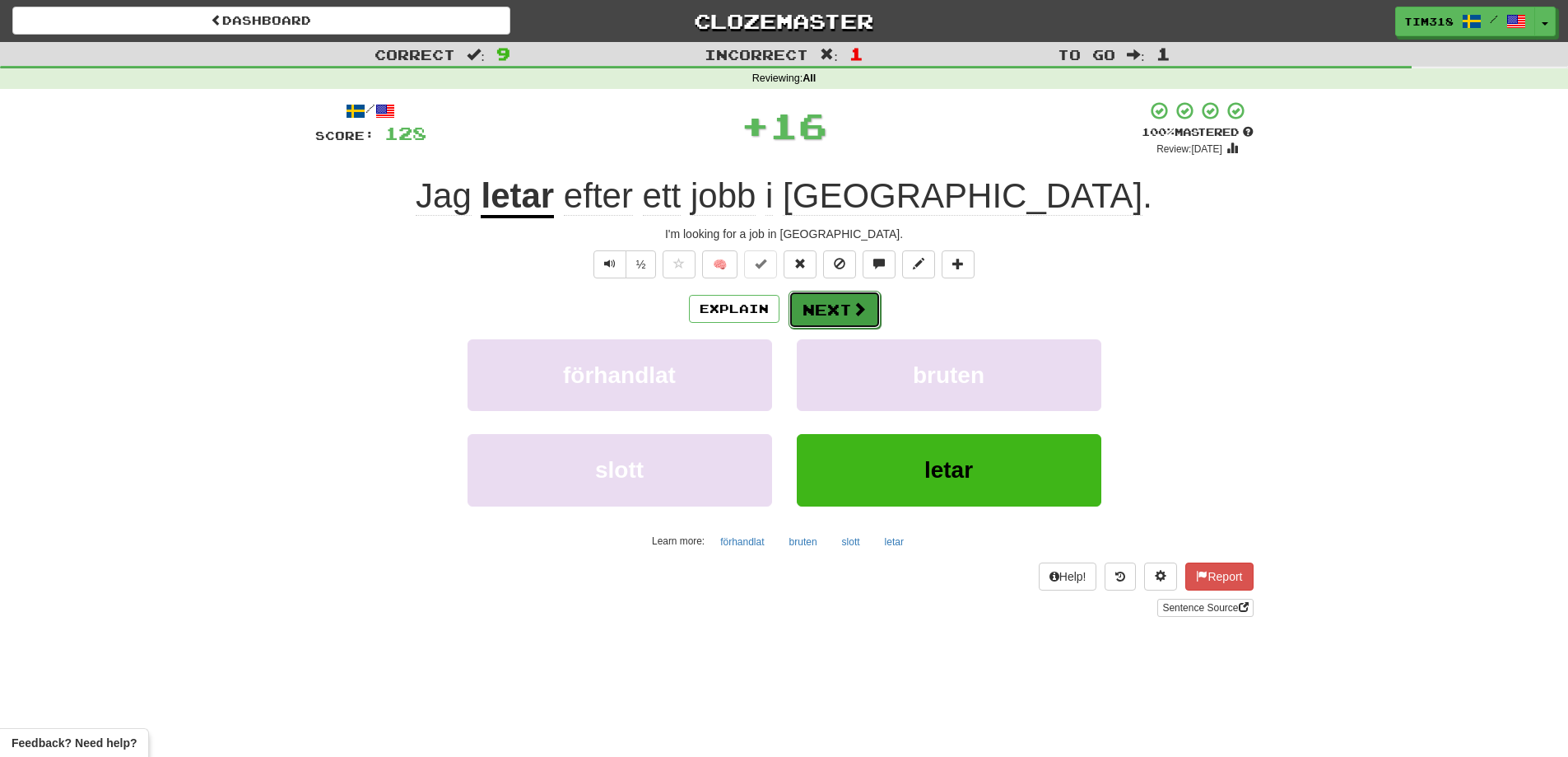
click at [834, 304] on button "Next" at bounding box center [835, 310] width 93 height 38
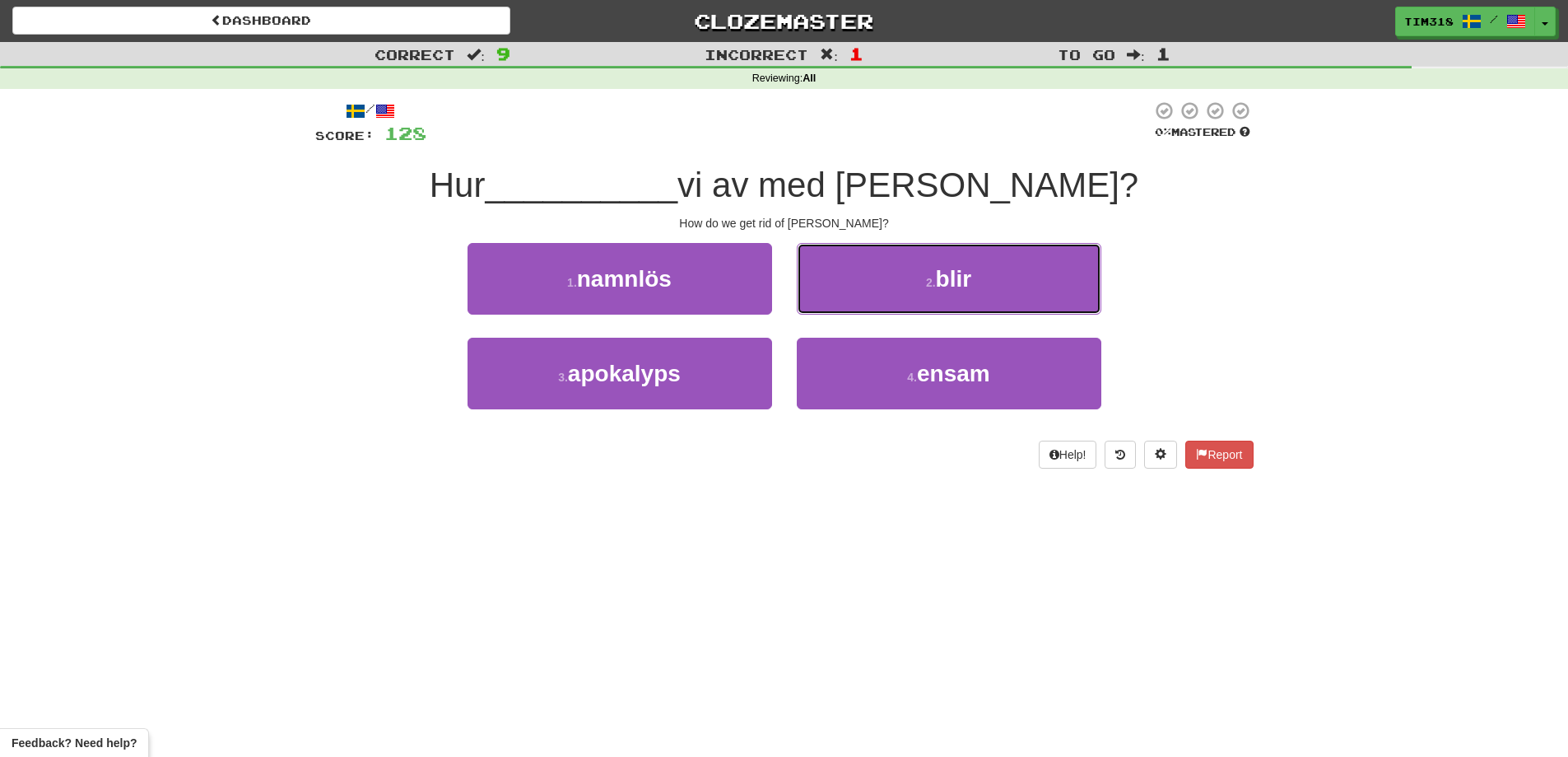
drag, startPoint x: 932, startPoint y: 274, endPoint x: 924, endPoint y: 282, distance: 11.3
click at [932, 275] on button "2 . blir" at bounding box center [949, 279] width 305 height 72
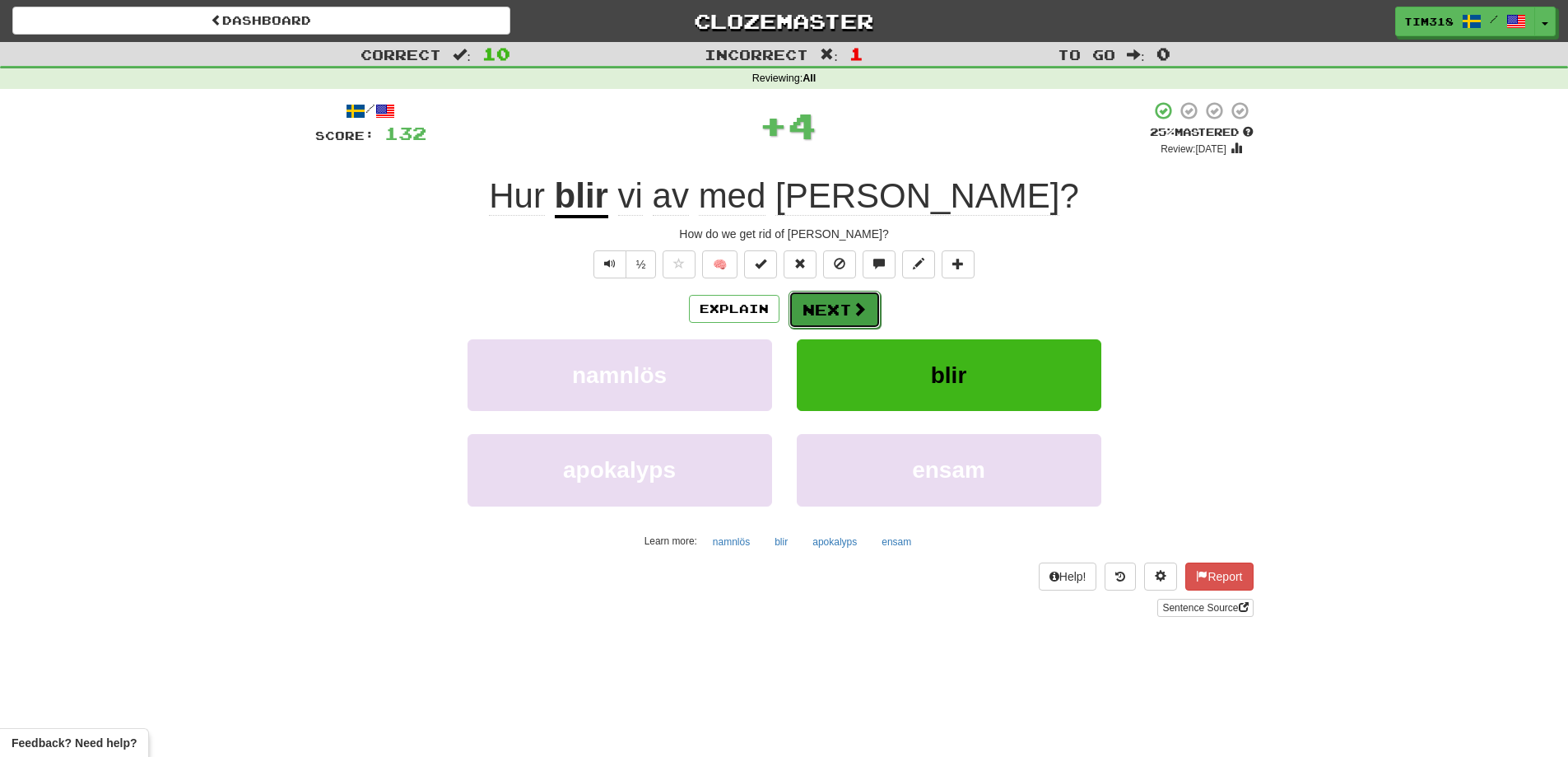
click at [829, 301] on button "Next" at bounding box center [835, 310] width 93 height 38
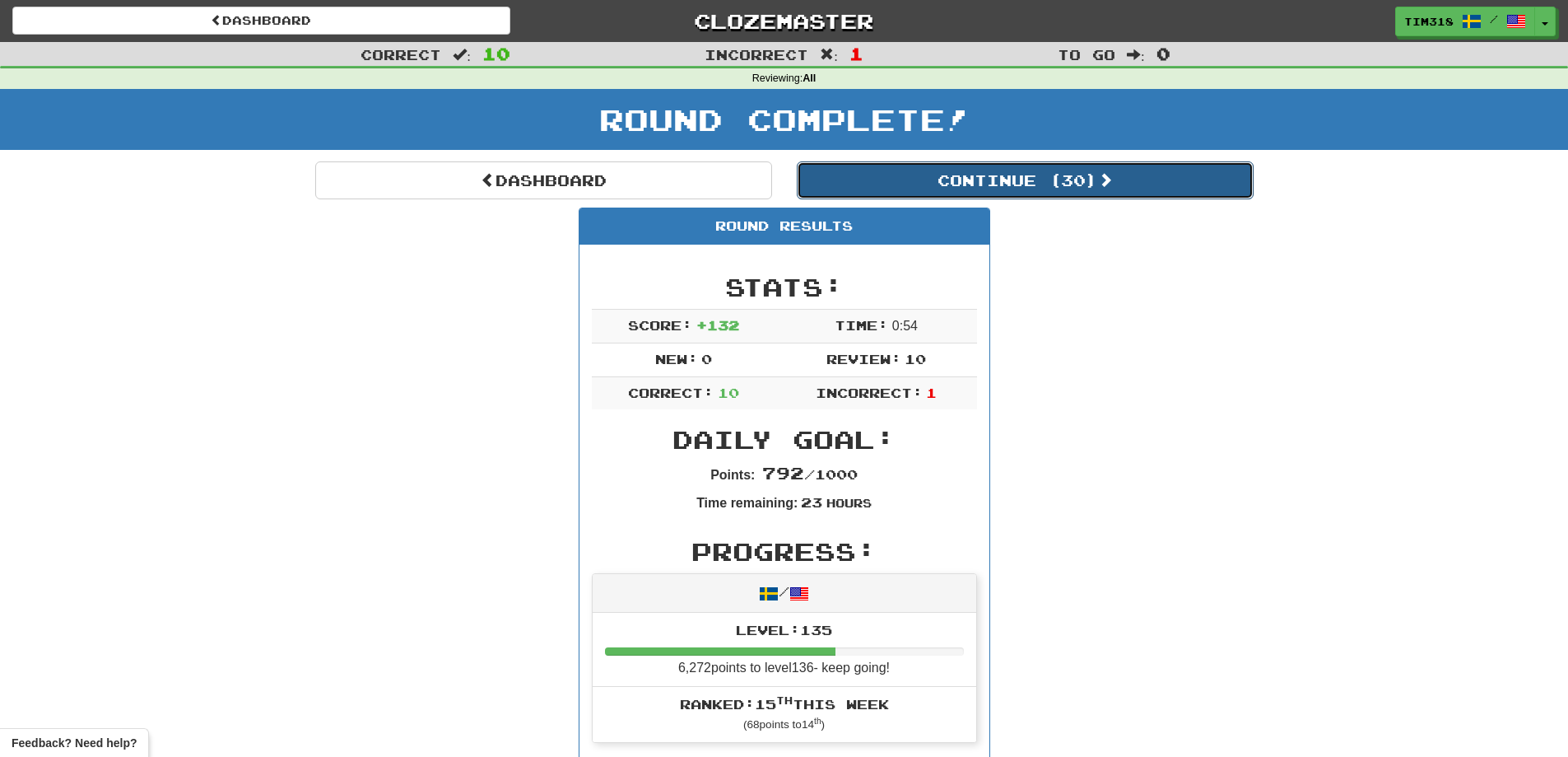
click at [1018, 195] on button "Continue ( 30 )" at bounding box center [1025, 180] width 457 height 38
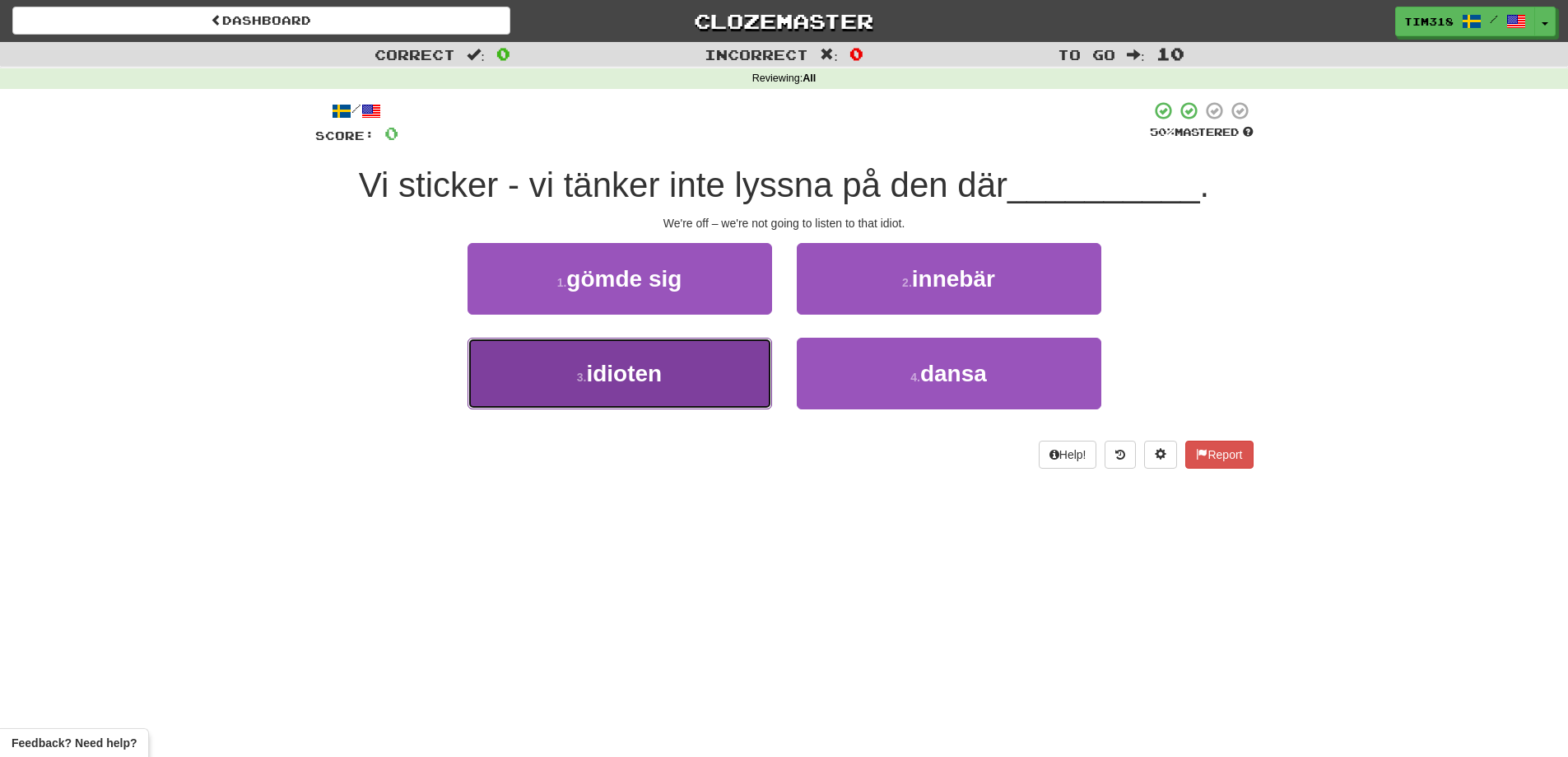
click at [722, 381] on button "3 . idioten" at bounding box center [620, 374] width 305 height 72
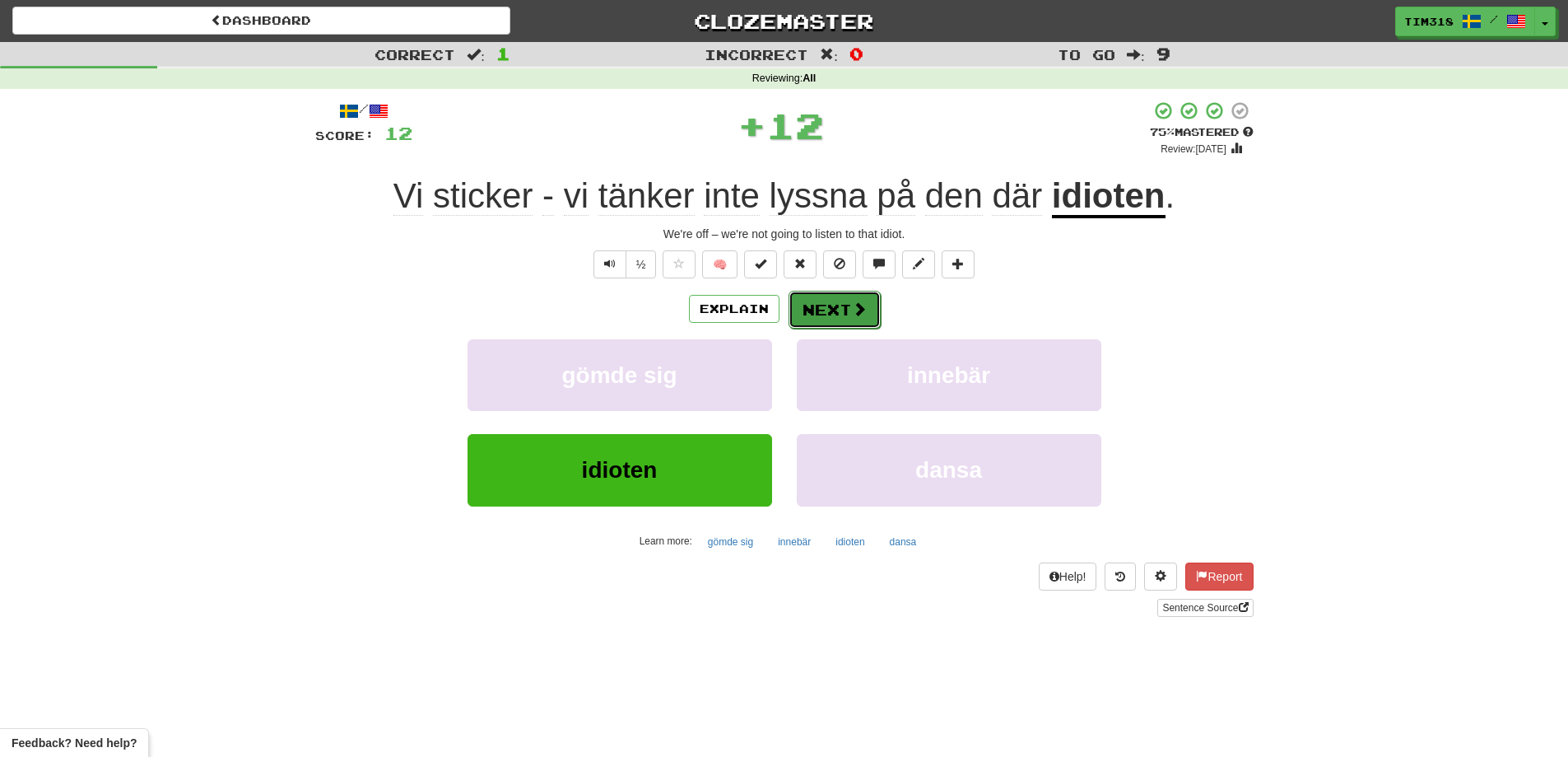
click at [851, 295] on button "Next" at bounding box center [835, 310] width 93 height 38
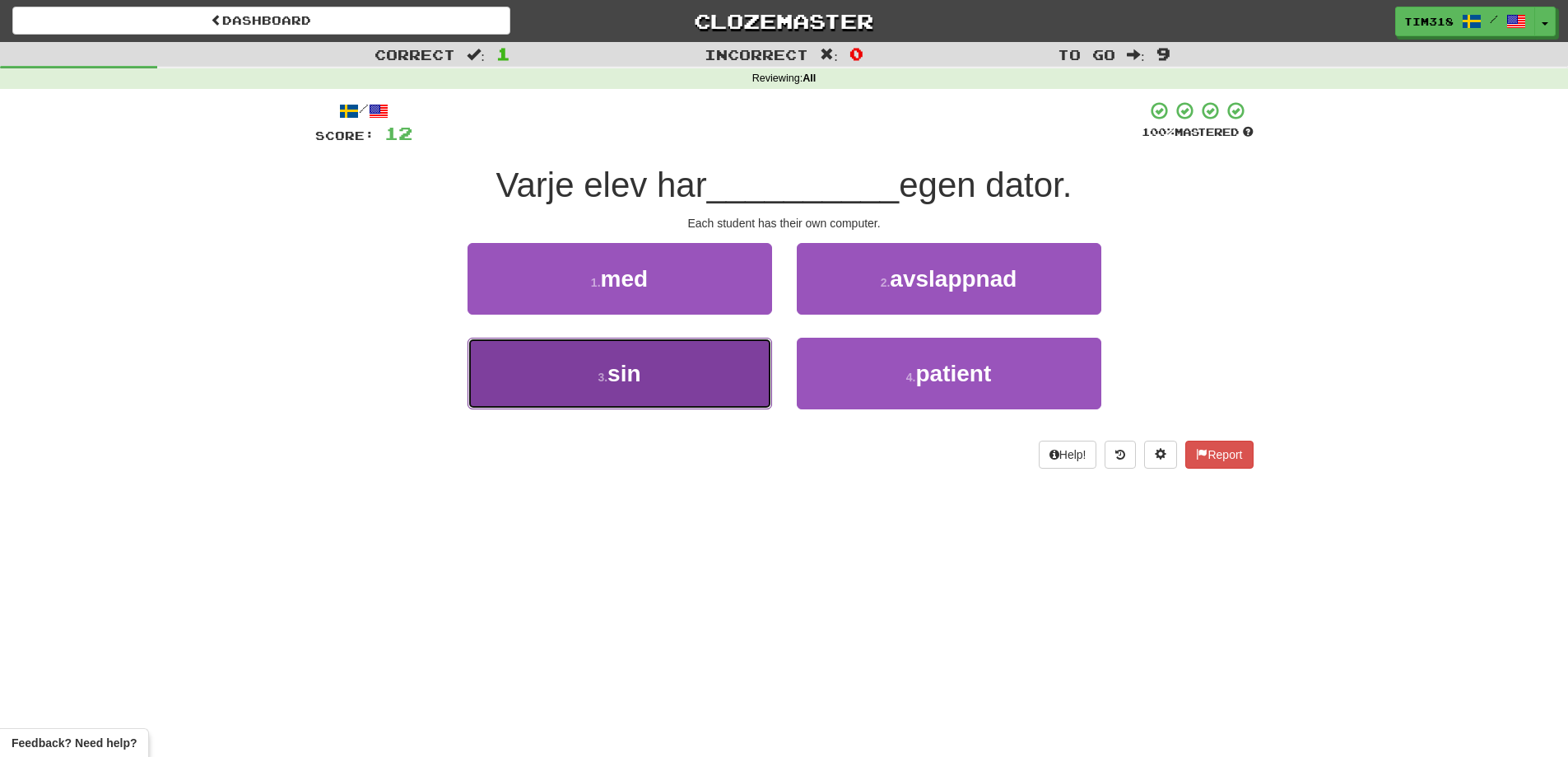
click at [703, 386] on button "3 . sin" at bounding box center [620, 374] width 305 height 72
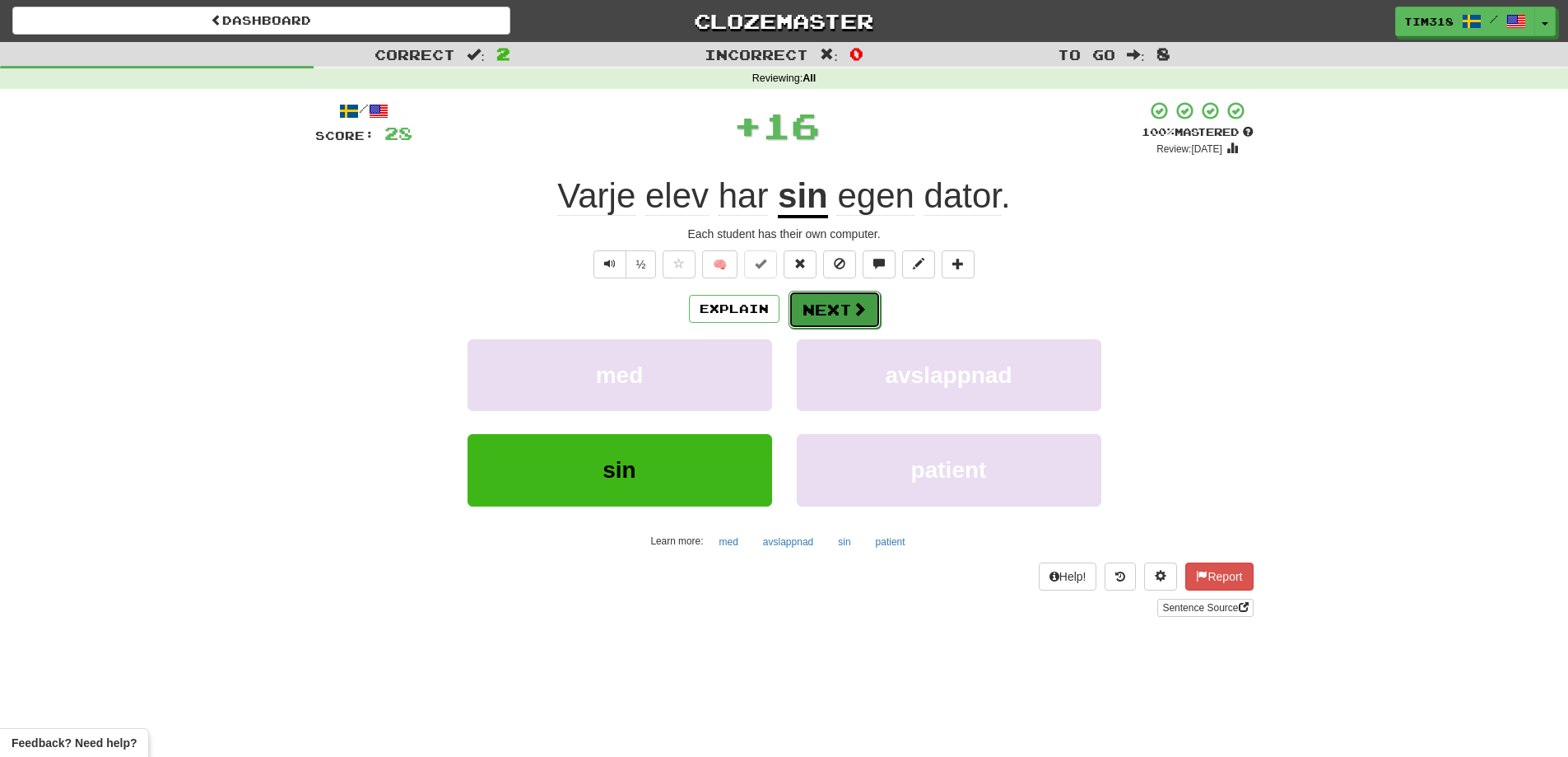
click at [833, 312] on button "Next" at bounding box center [835, 310] width 93 height 38
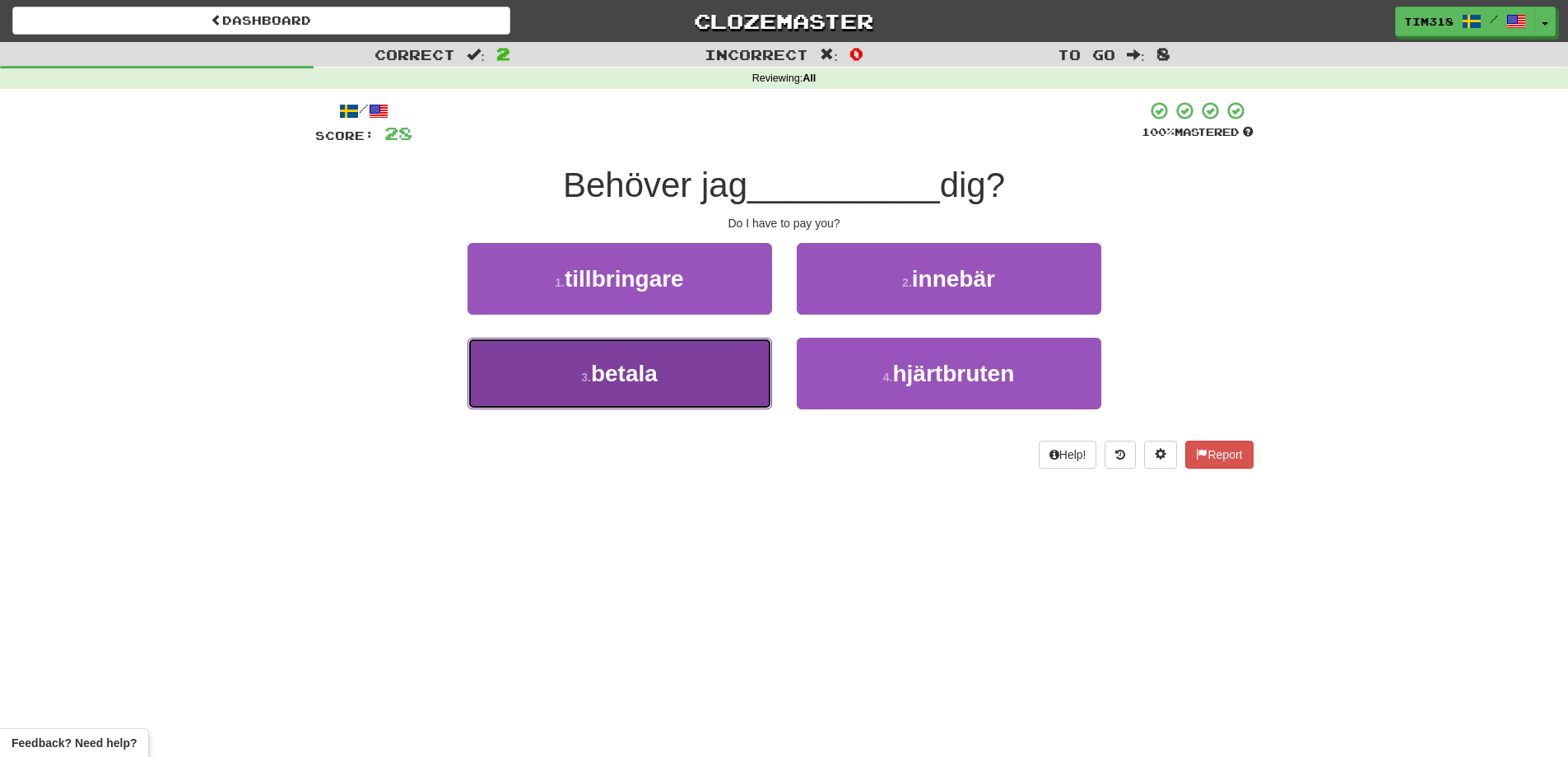
click at [720, 387] on button "3 . betala" at bounding box center [620, 374] width 305 height 72
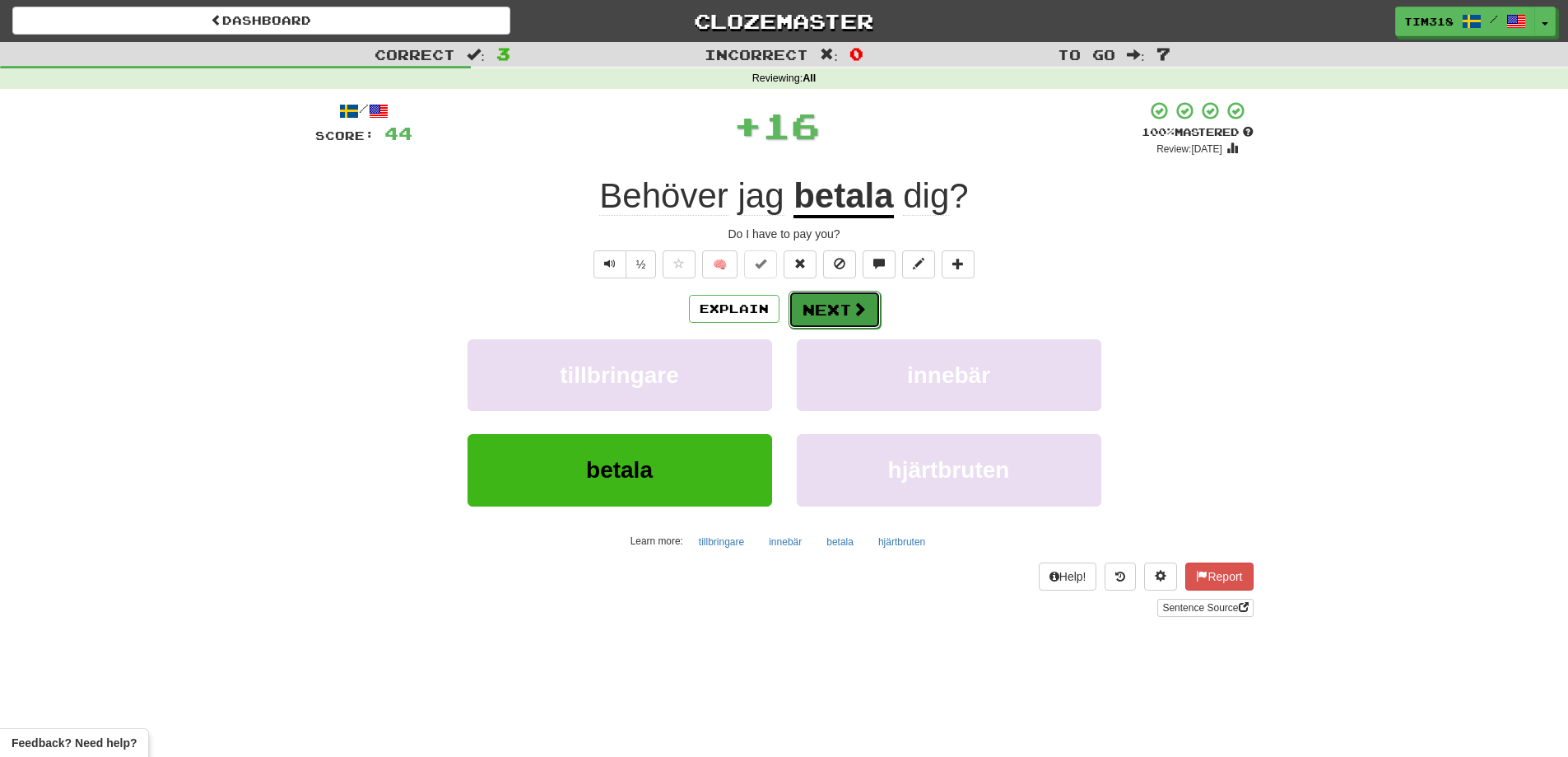
click at [828, 315] on button "Next" at bounding box center [835, 310] width 93 height 38
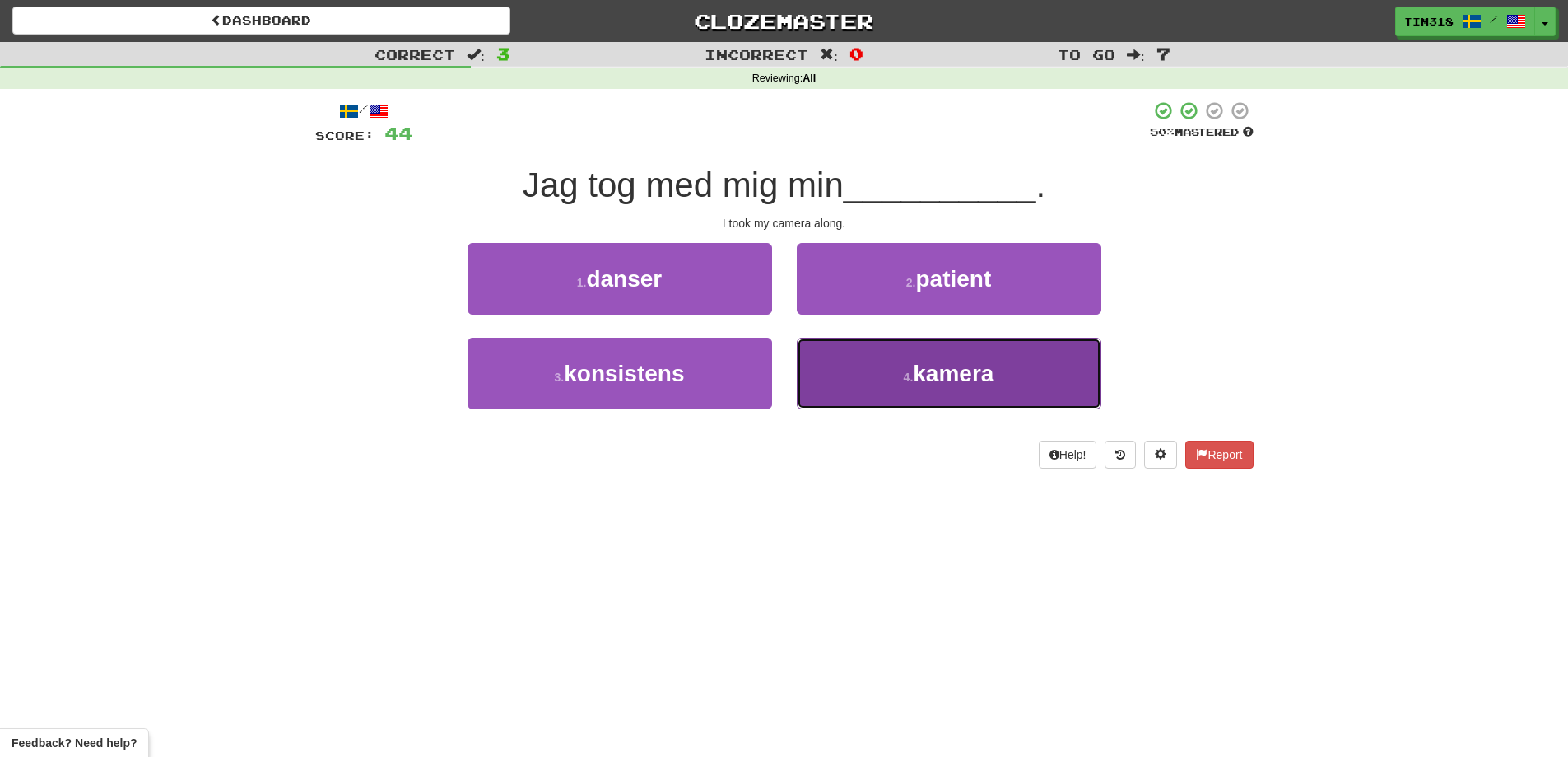
click at [847, 365] on button "4 . kamera" at bounding box center [949, 374] width 305 height 72
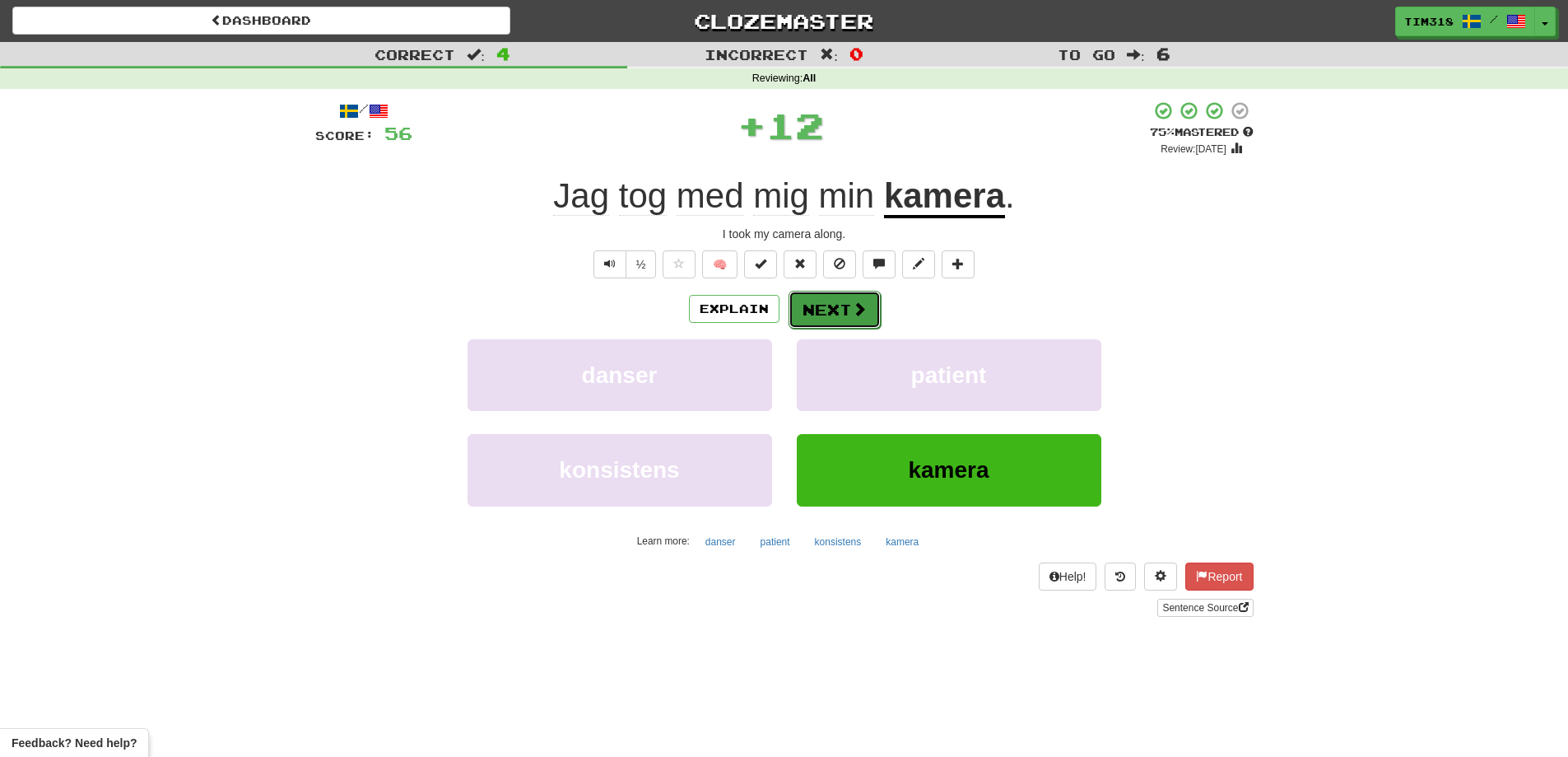
click at [840, 294] on button "Next" at bounding box center [835, 310] width 93 height 38
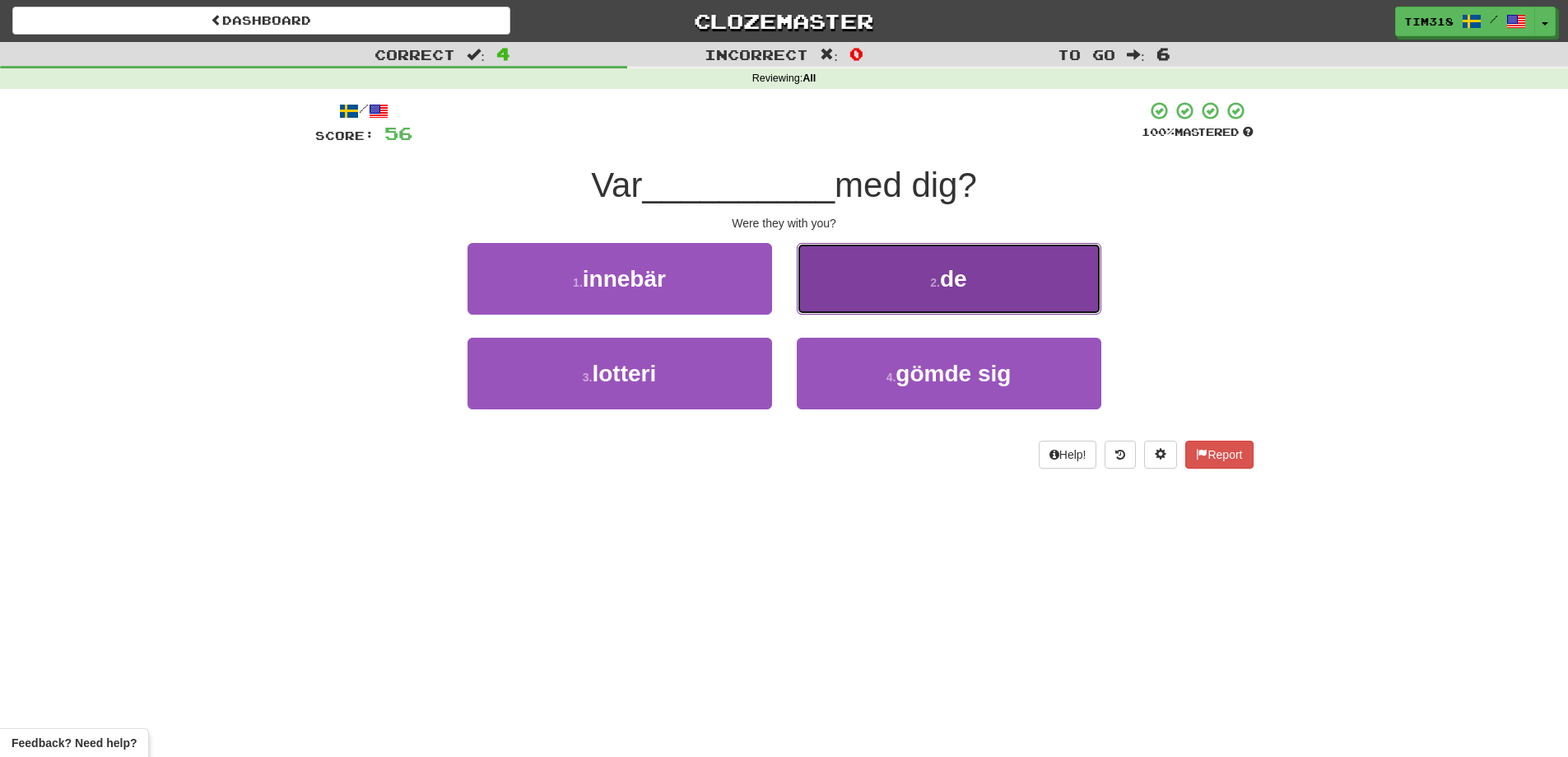
click at [875, 299] on button "2 . de" at bounding box center [949, 279] width 305 height 72
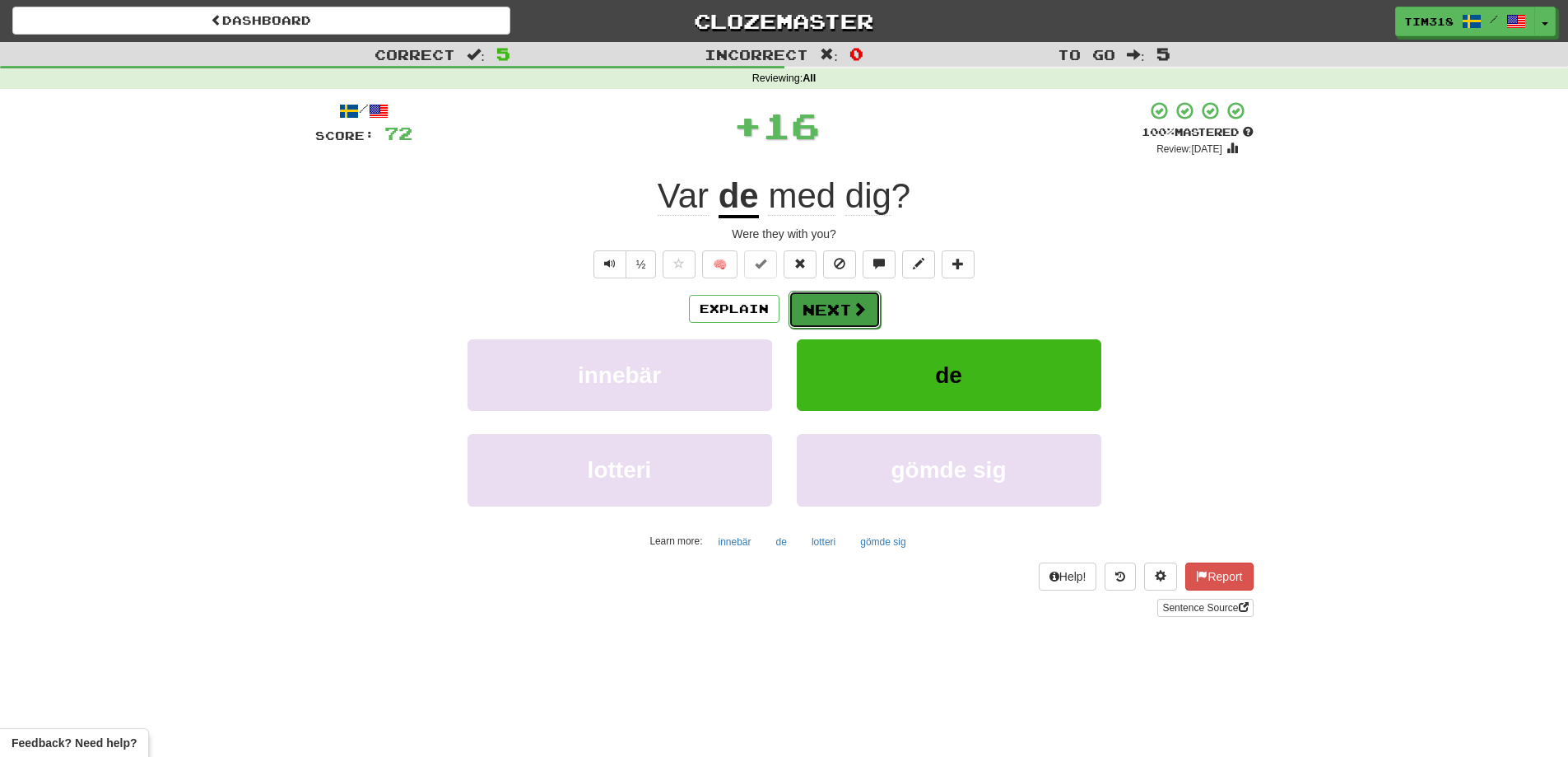
click at [863, 308] on span at bounding box center [859, 308] width 15 height 15
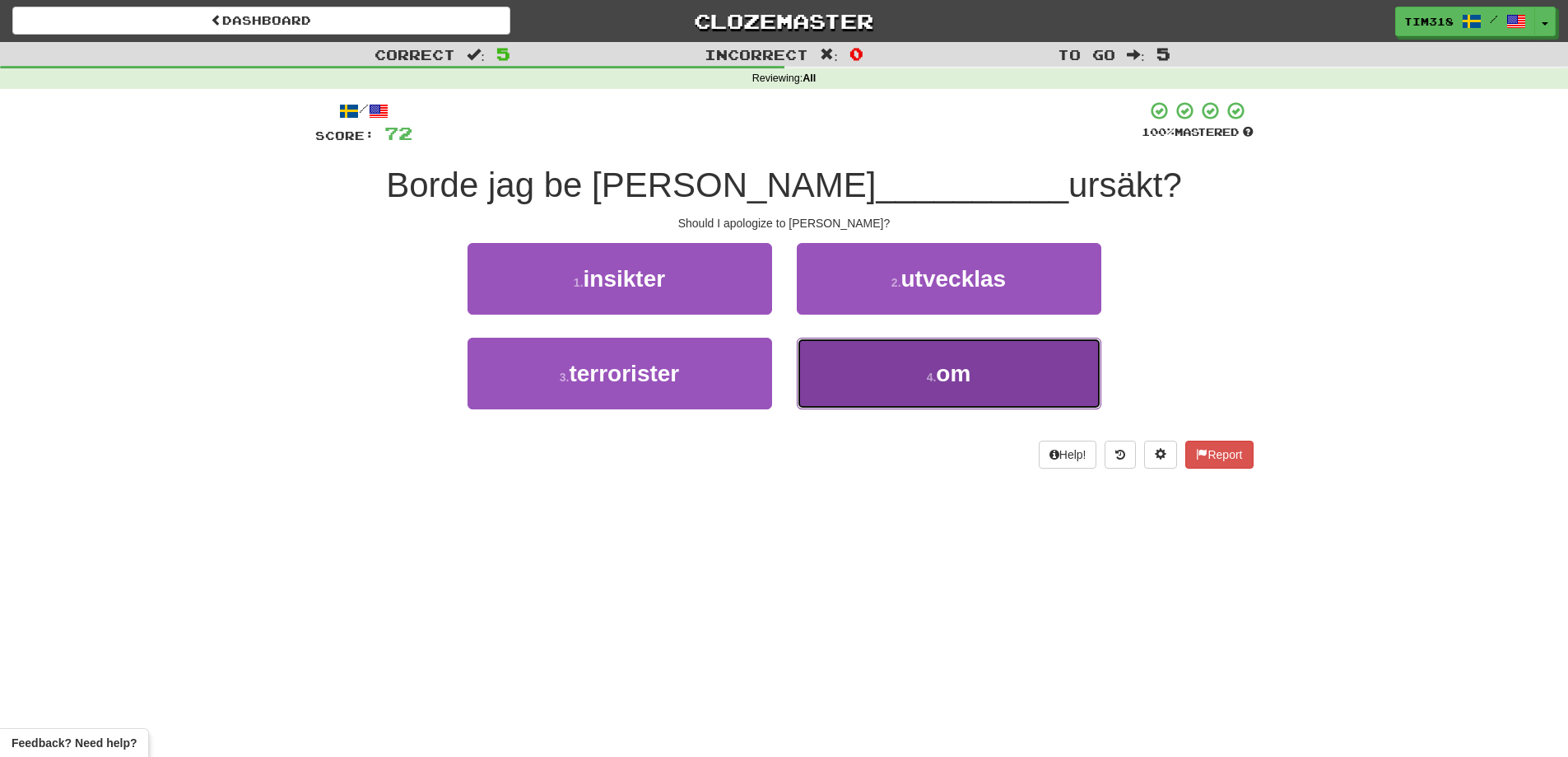
click at [889, 375] on button "4 . om" at bounding box center [949, 374] width 305 height 72
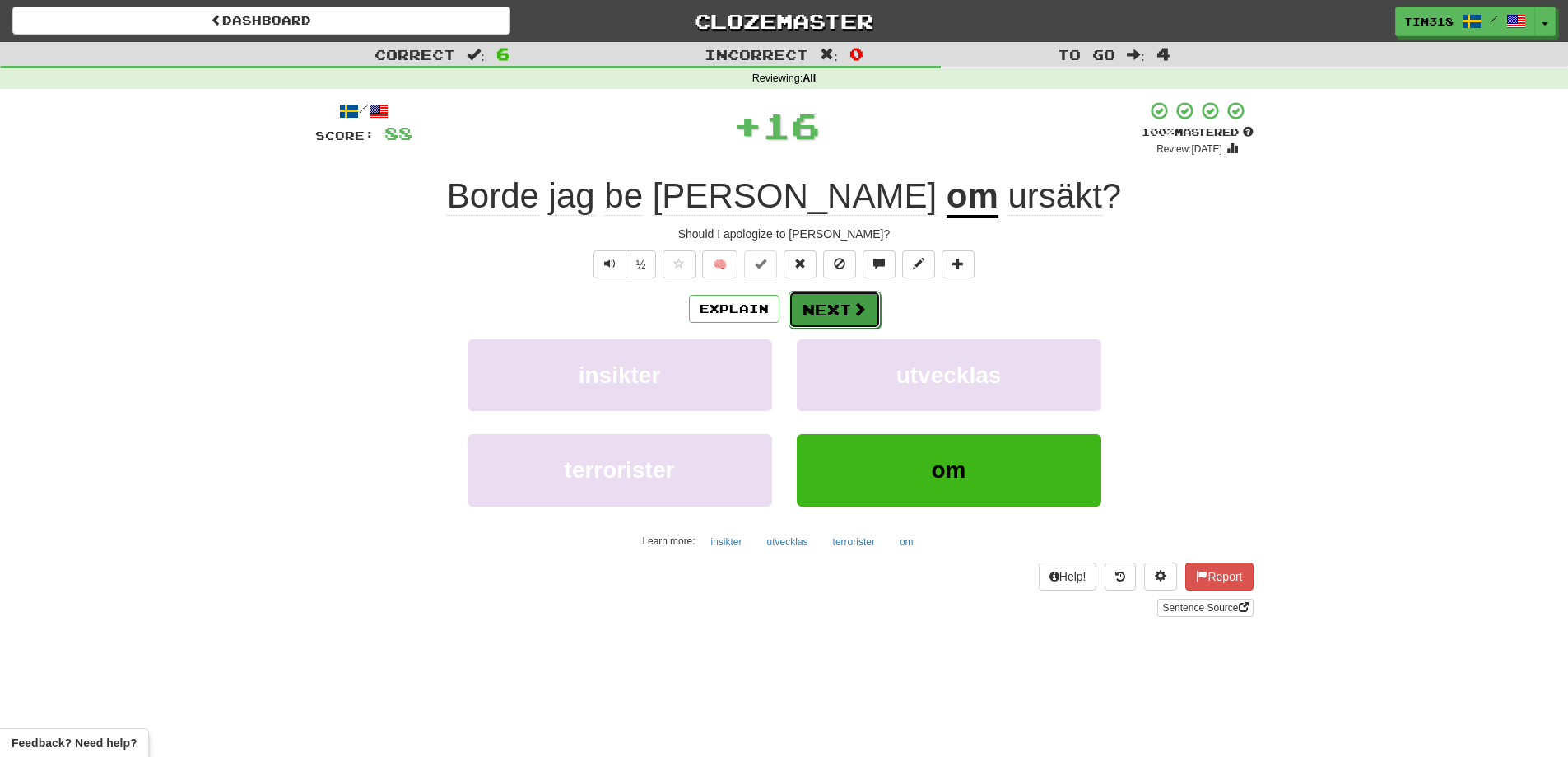
click at [852, 301] on span at bounding box center [859, 308] width 15 height 15
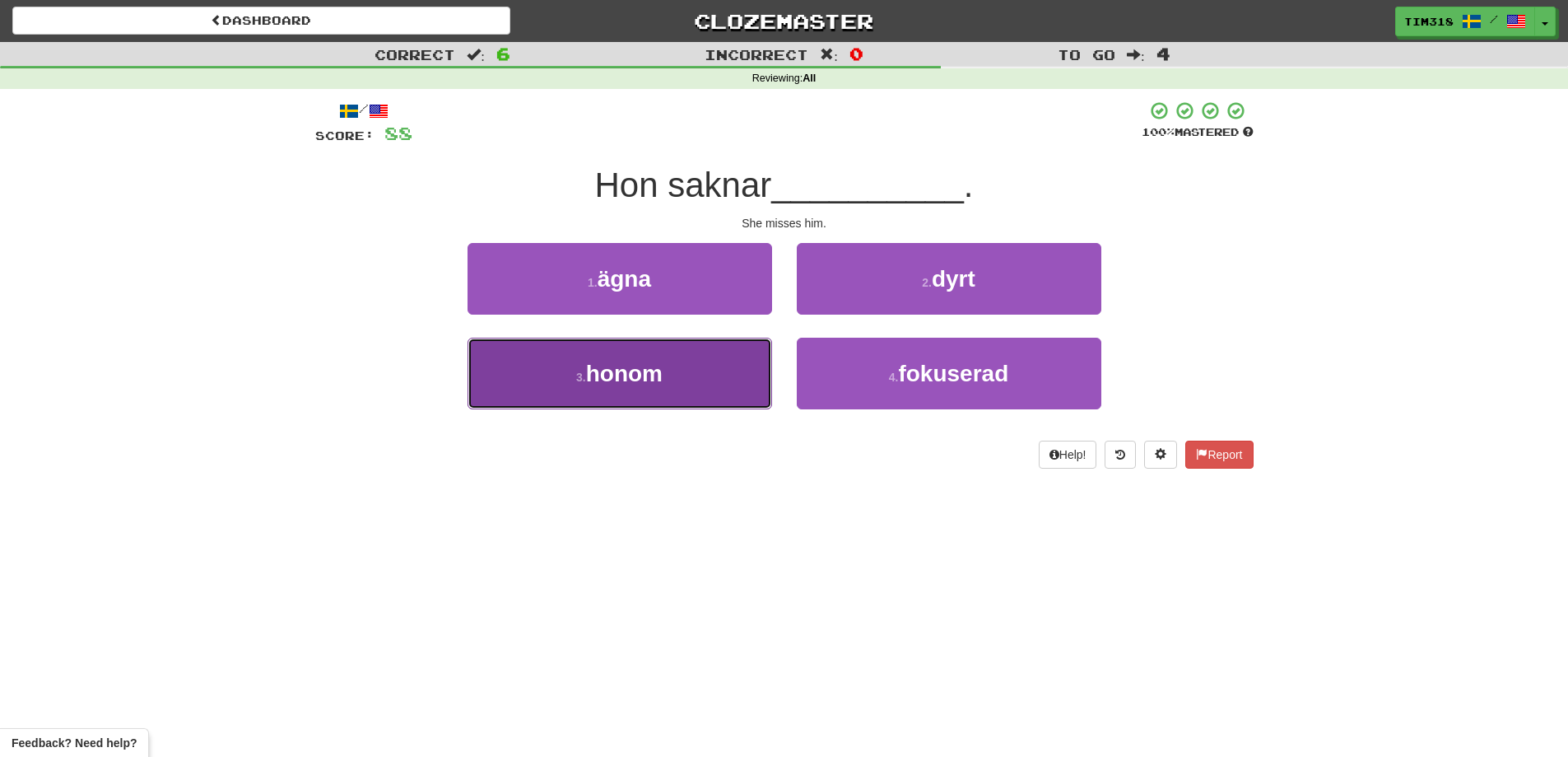
click at [676, 397] on button "3 . honom" at bounding box center [620, 374] width 305 height 72
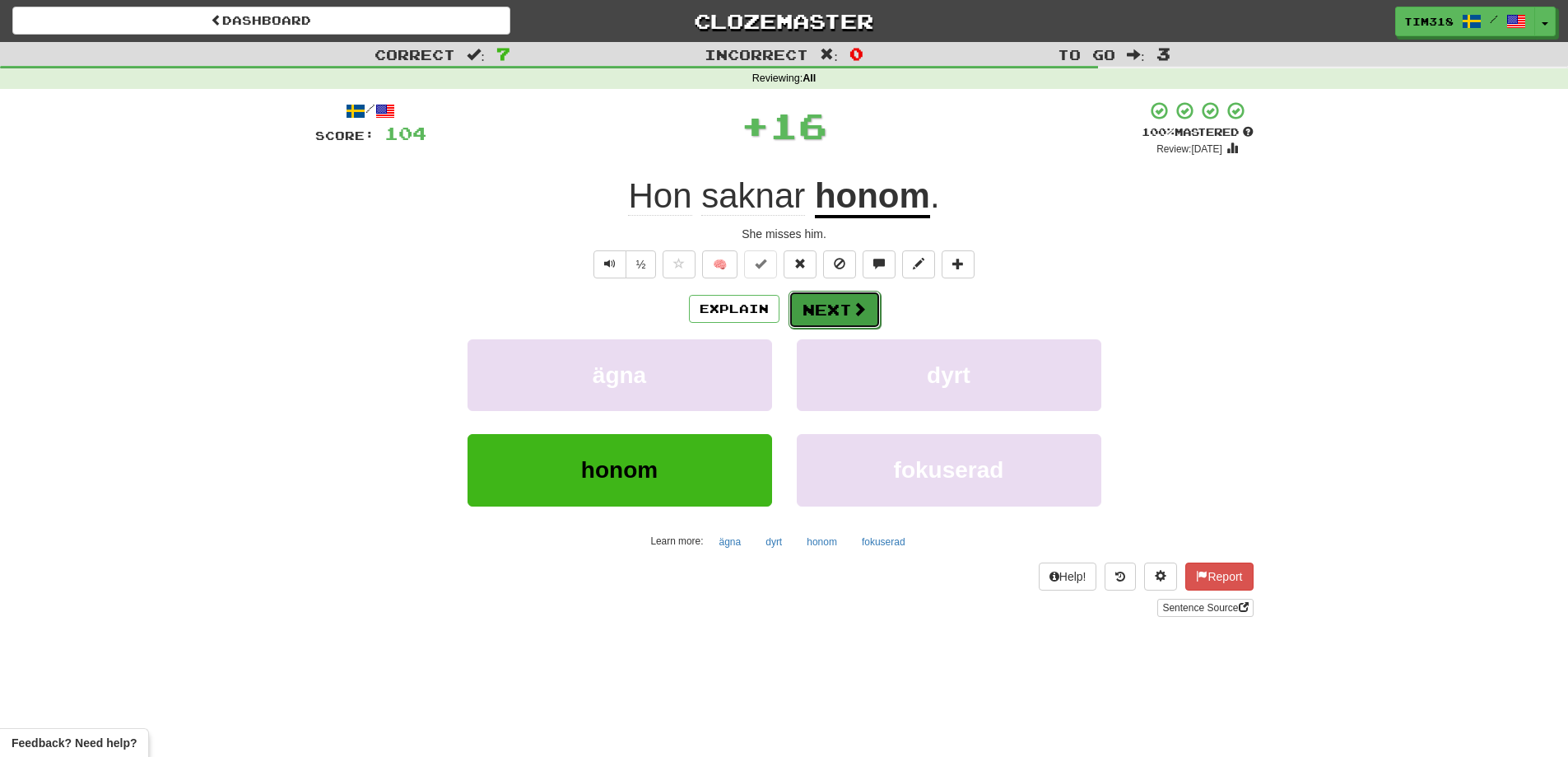
click at [823, 311] on button "Next" at bounding box center [835, 310] width 93 height 38
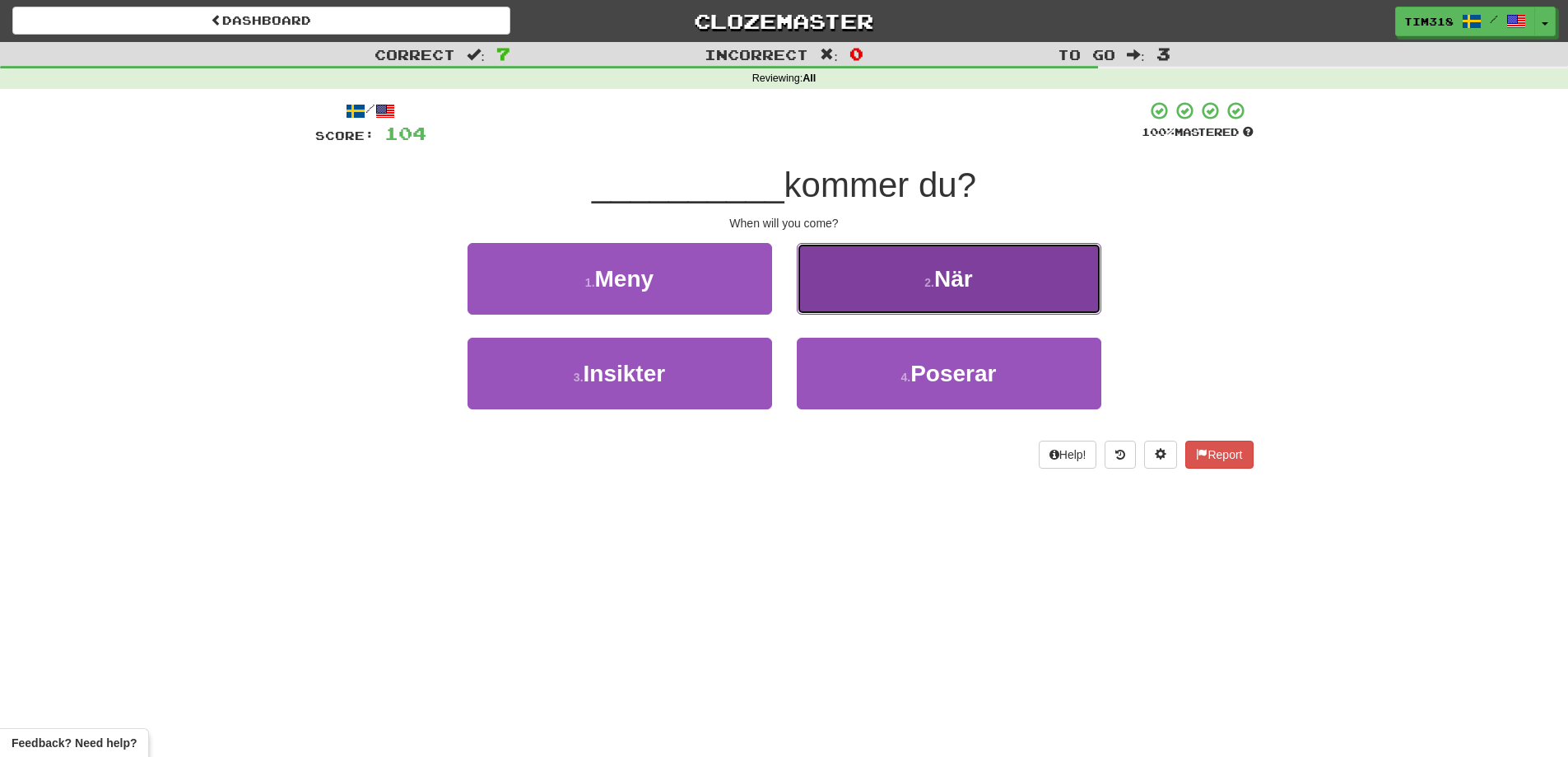
click at [914, 280] on button "2 . När" at bounding box center [949, 279] width 305 height 72
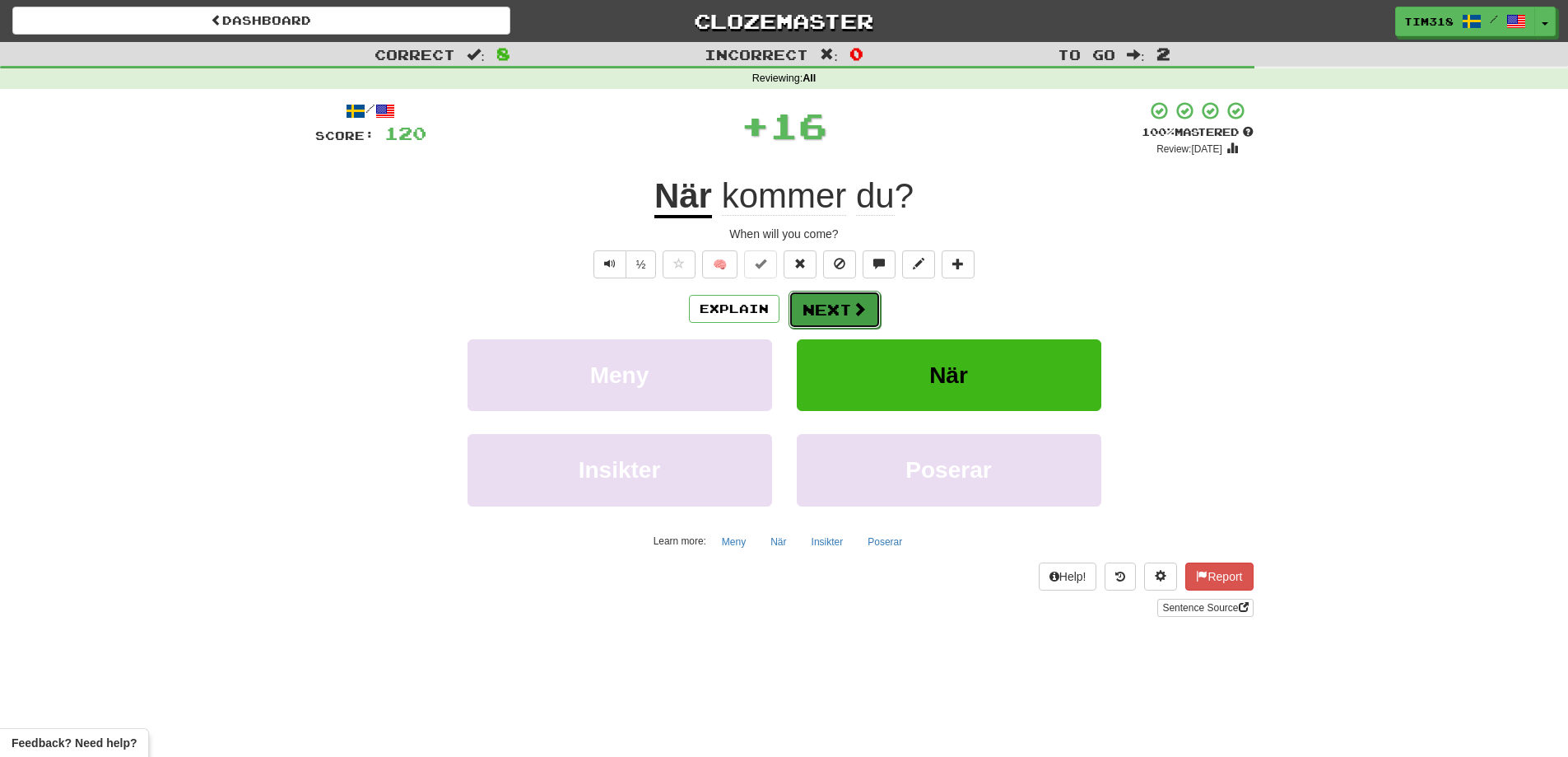
click at [833, 313] on button "Next" at bounding box center [835, 310] width 93 height 38
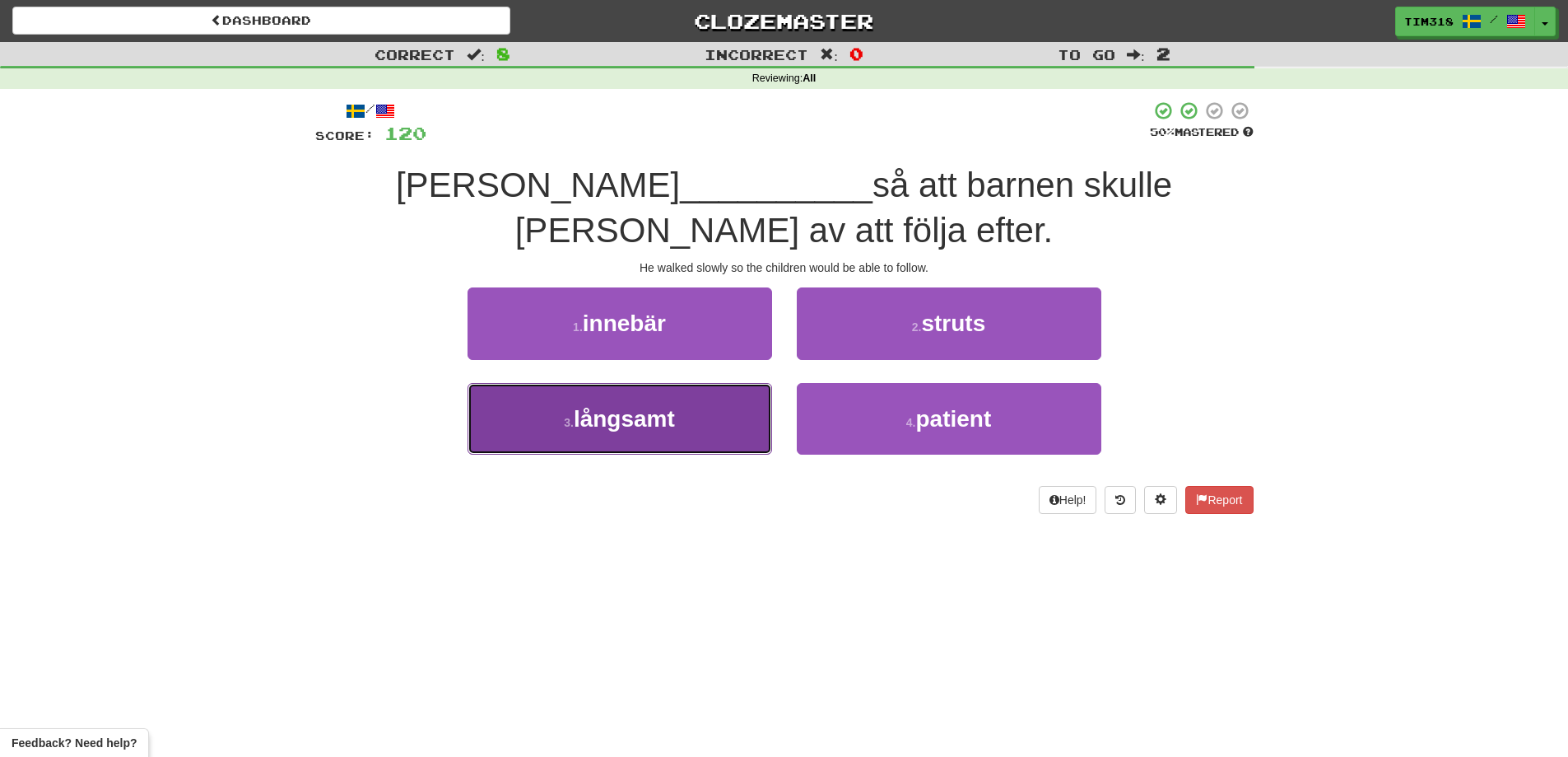
click at [675, 431] on button "3 . långsamt" at bounding box center [620, 418] width 305 height 72
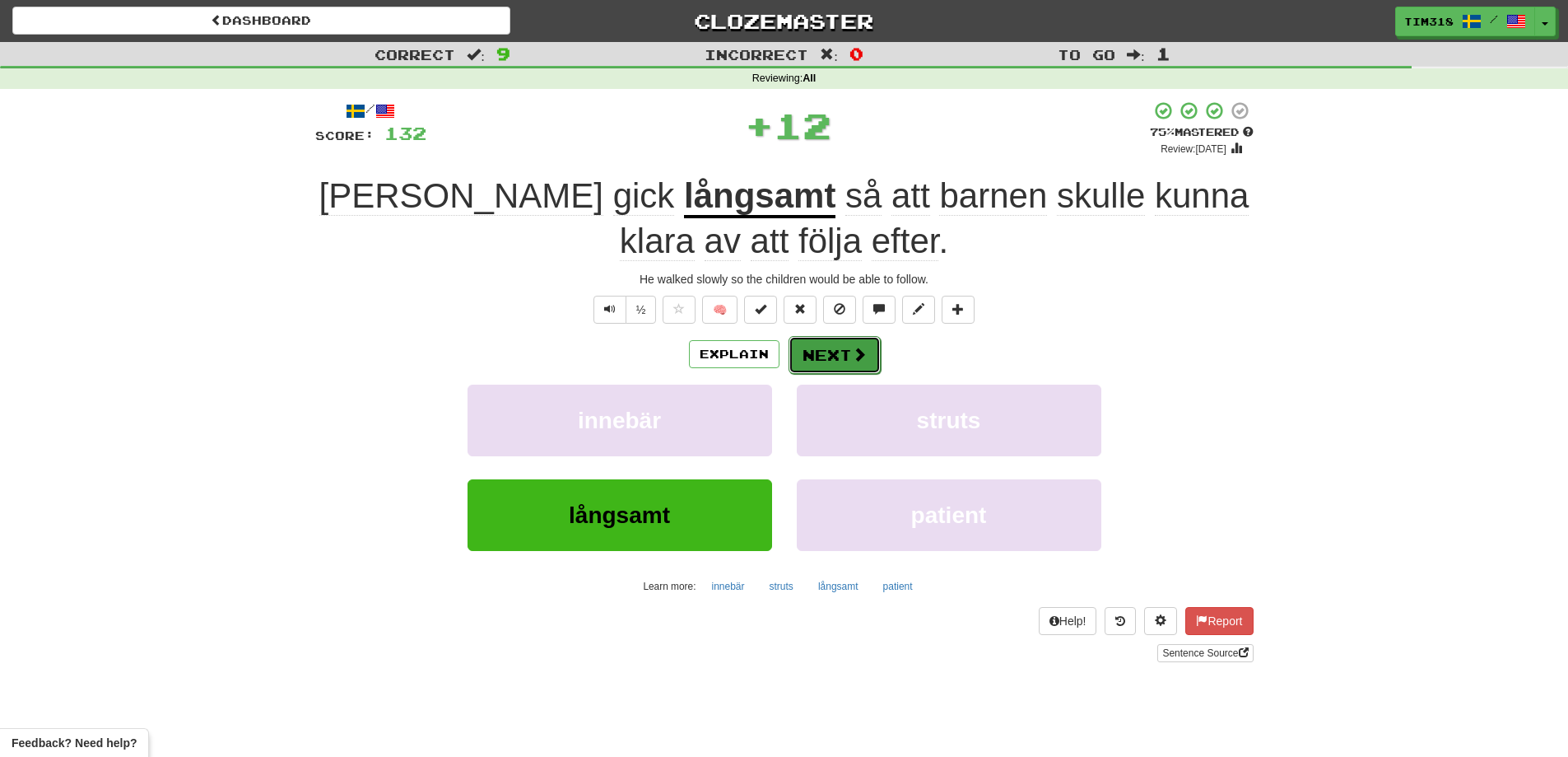
click at [822, 357] on button "Next" at bounding box center [835, 355] width 93 height 38
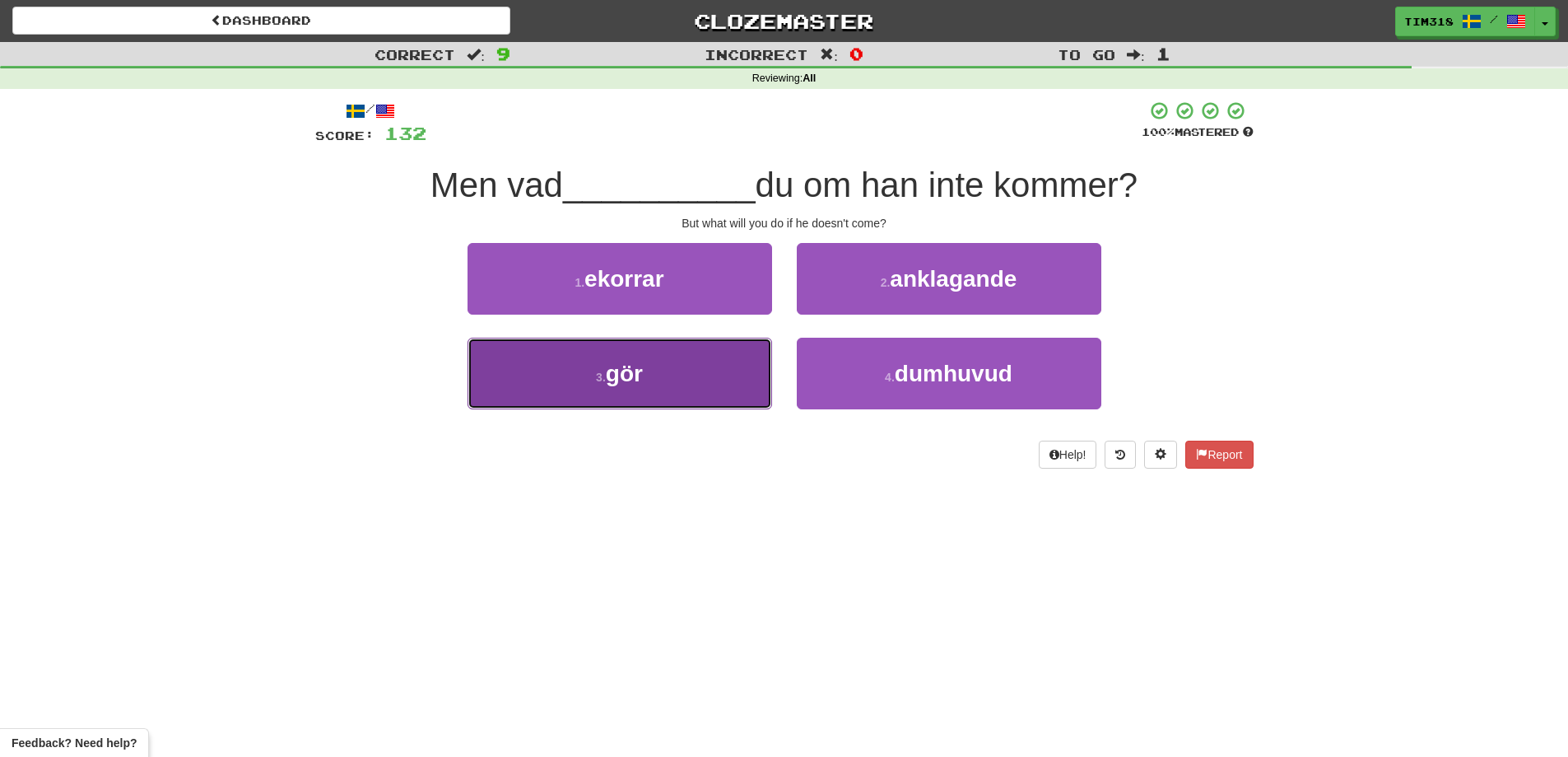
drag, startPoint x: 722, startPoint y: 400, endPoint x: 743, endPoint y: 391, distance: 22.8
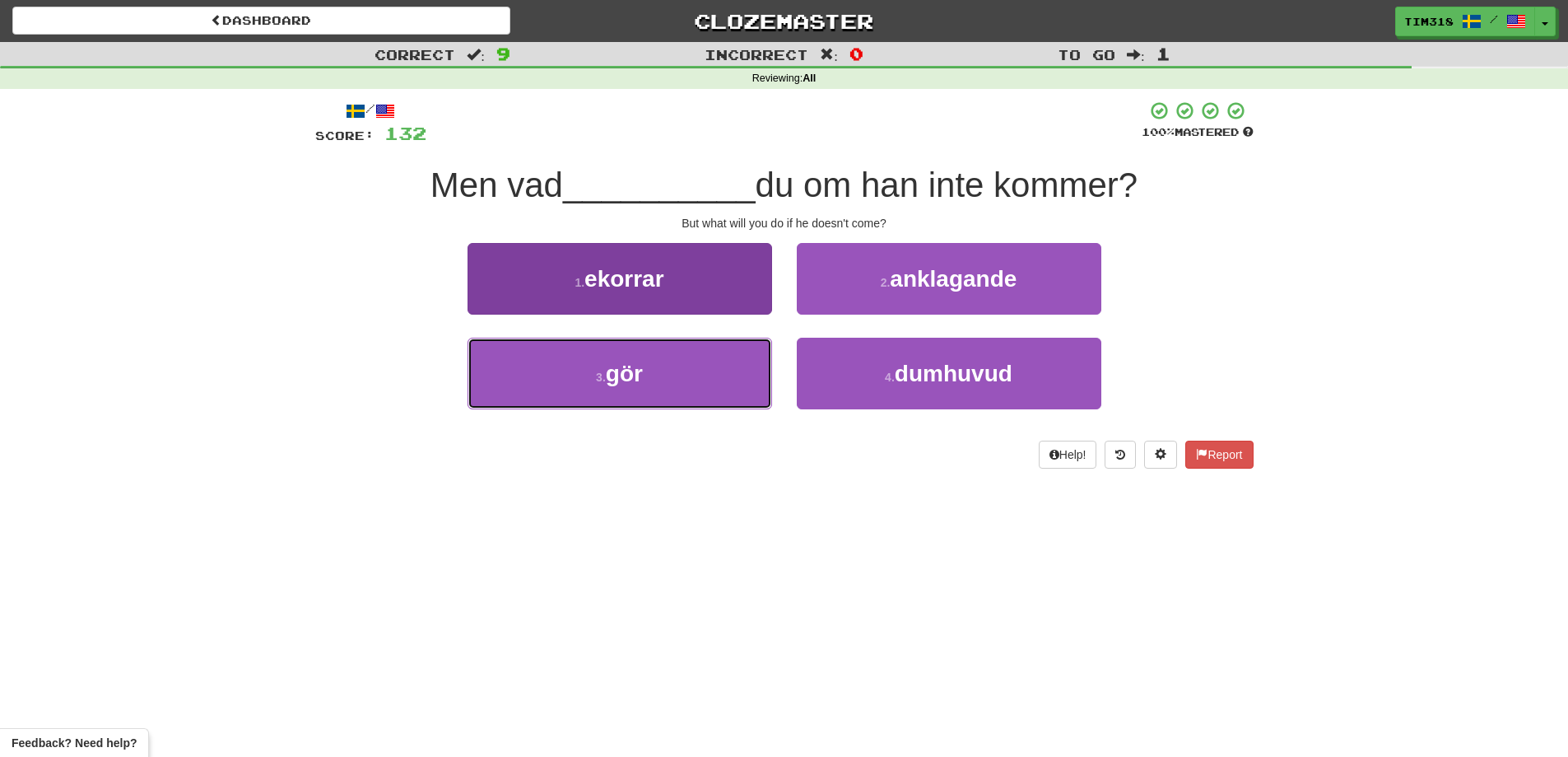
click at [723, 400] on button "3 . gör" at bounding box center [620, 374] width 305 height 72
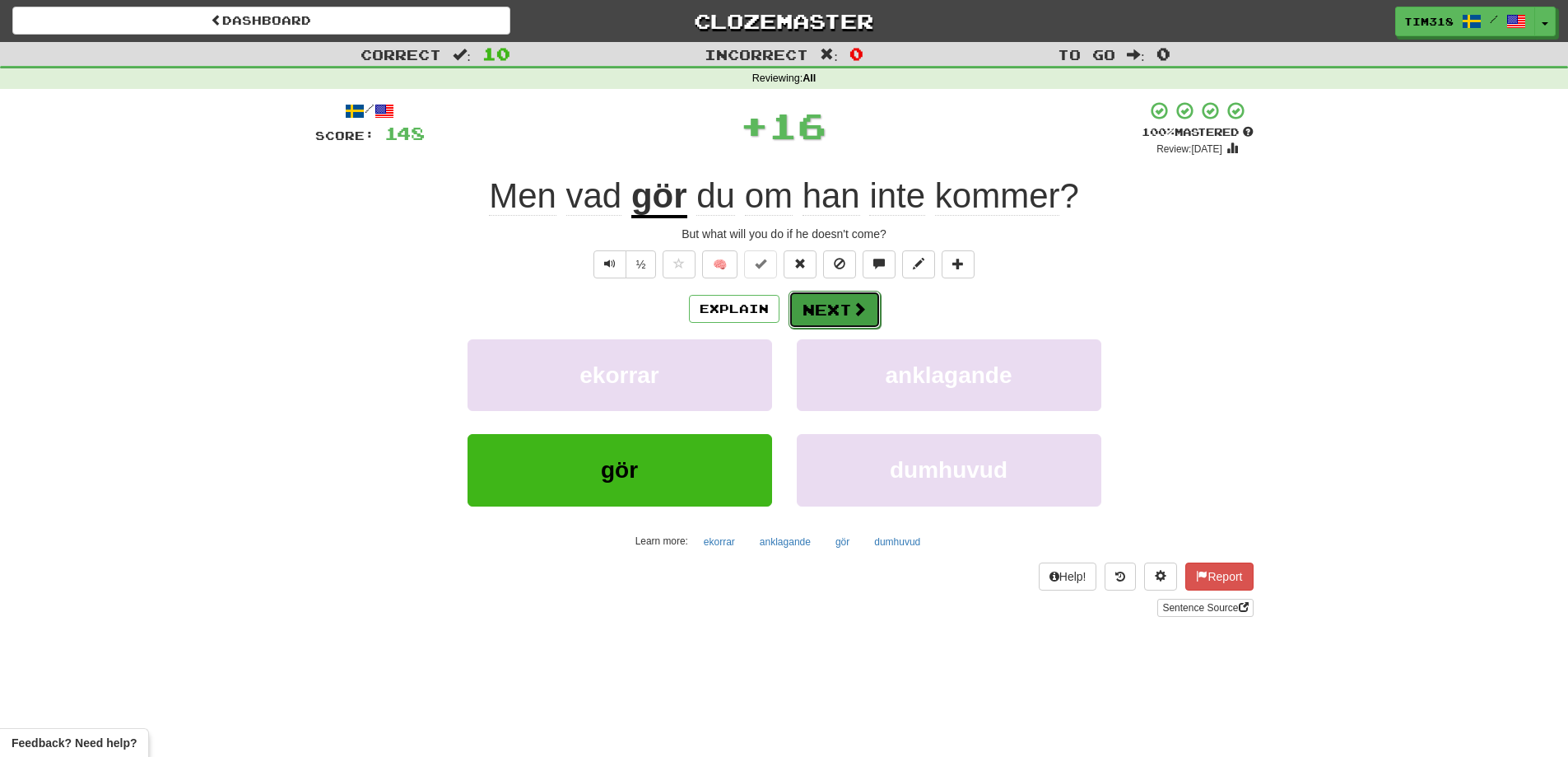
click at [822, 325] on button "Next" at bounding box center [835, 310] width 93 height 38
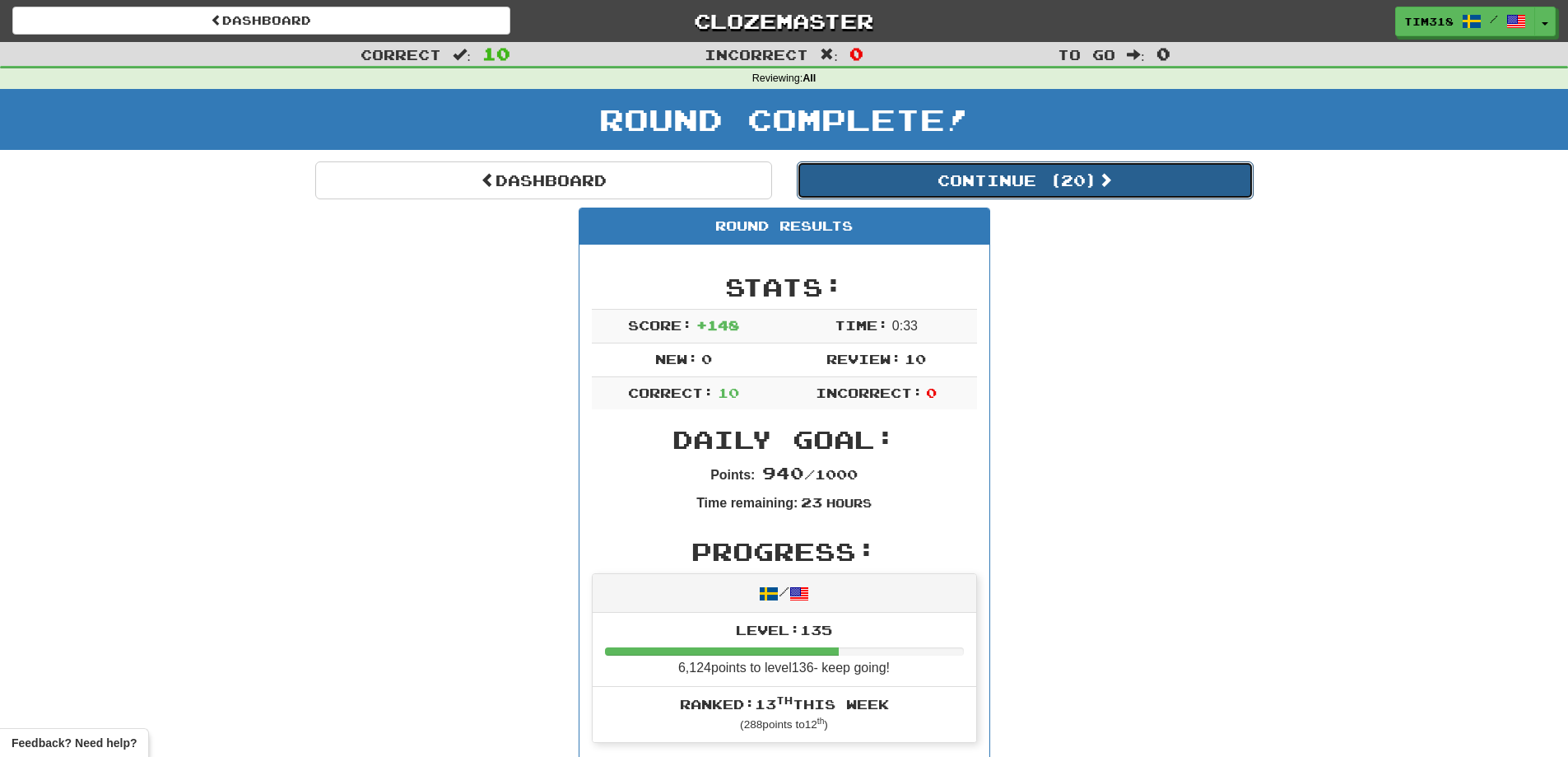
click at [1058, 182] on button "Continue ( 20 )" at bounding box center [1025, 180] width 457 height 38
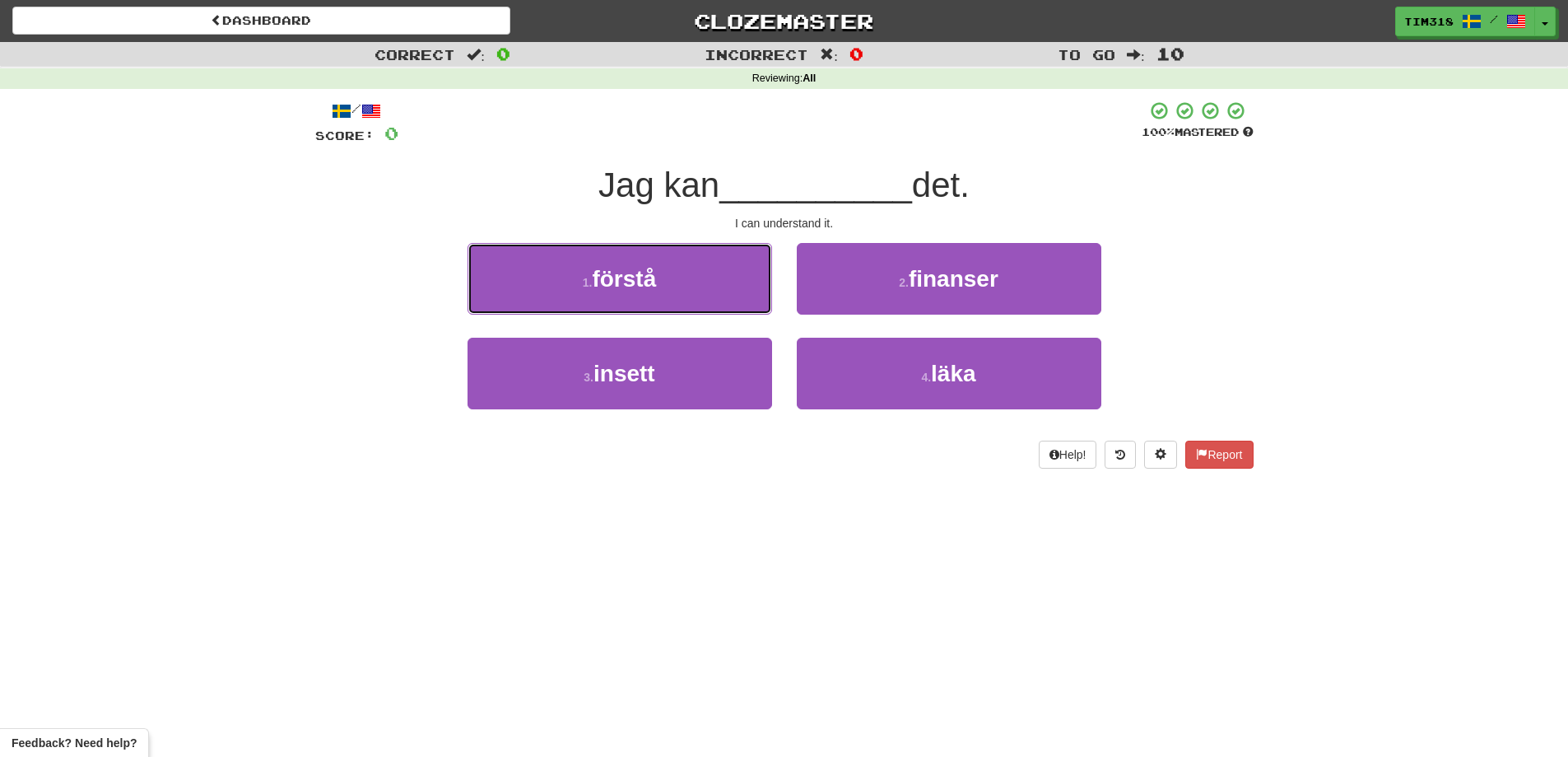
click at [719, 286] on button "1 . förstå" at bounding box center [620, 279] width 305 height 72
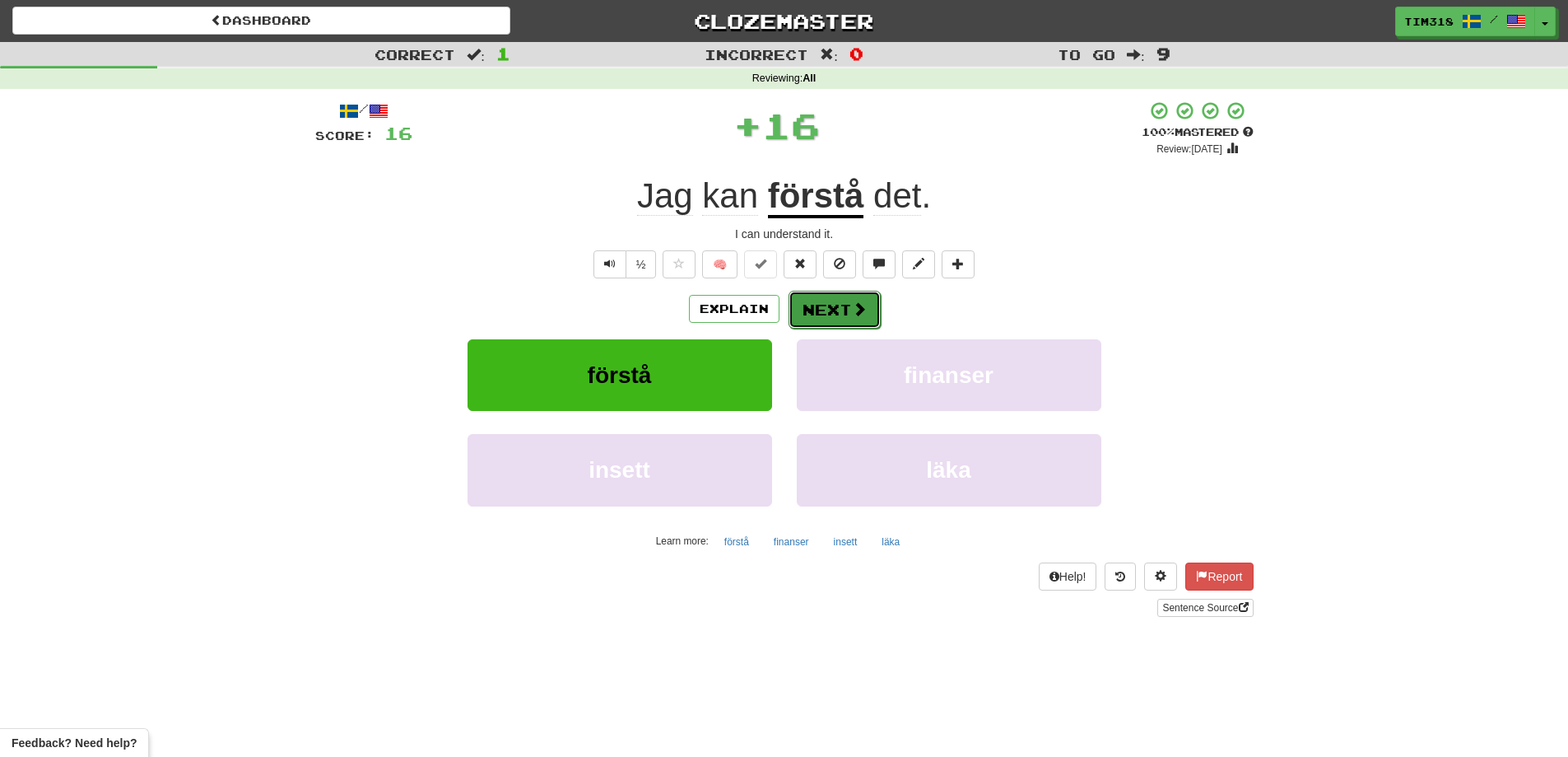
click at [823, 319] on button "Next" at bounding box center [835, 310] width 93 height 38
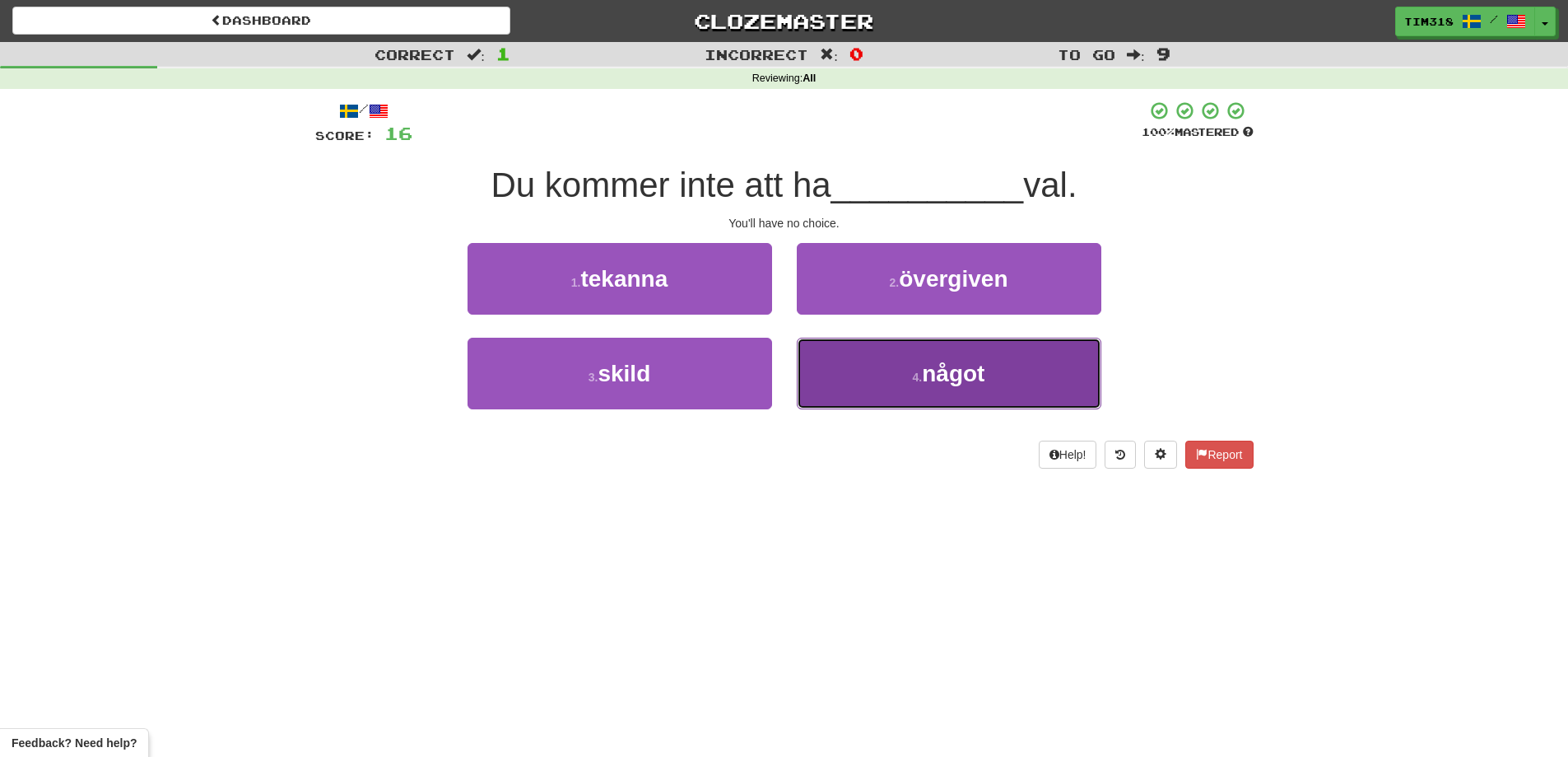
click at [904, 386] on button "4 . något" at bounding box center [949, 374] width 305 height 72
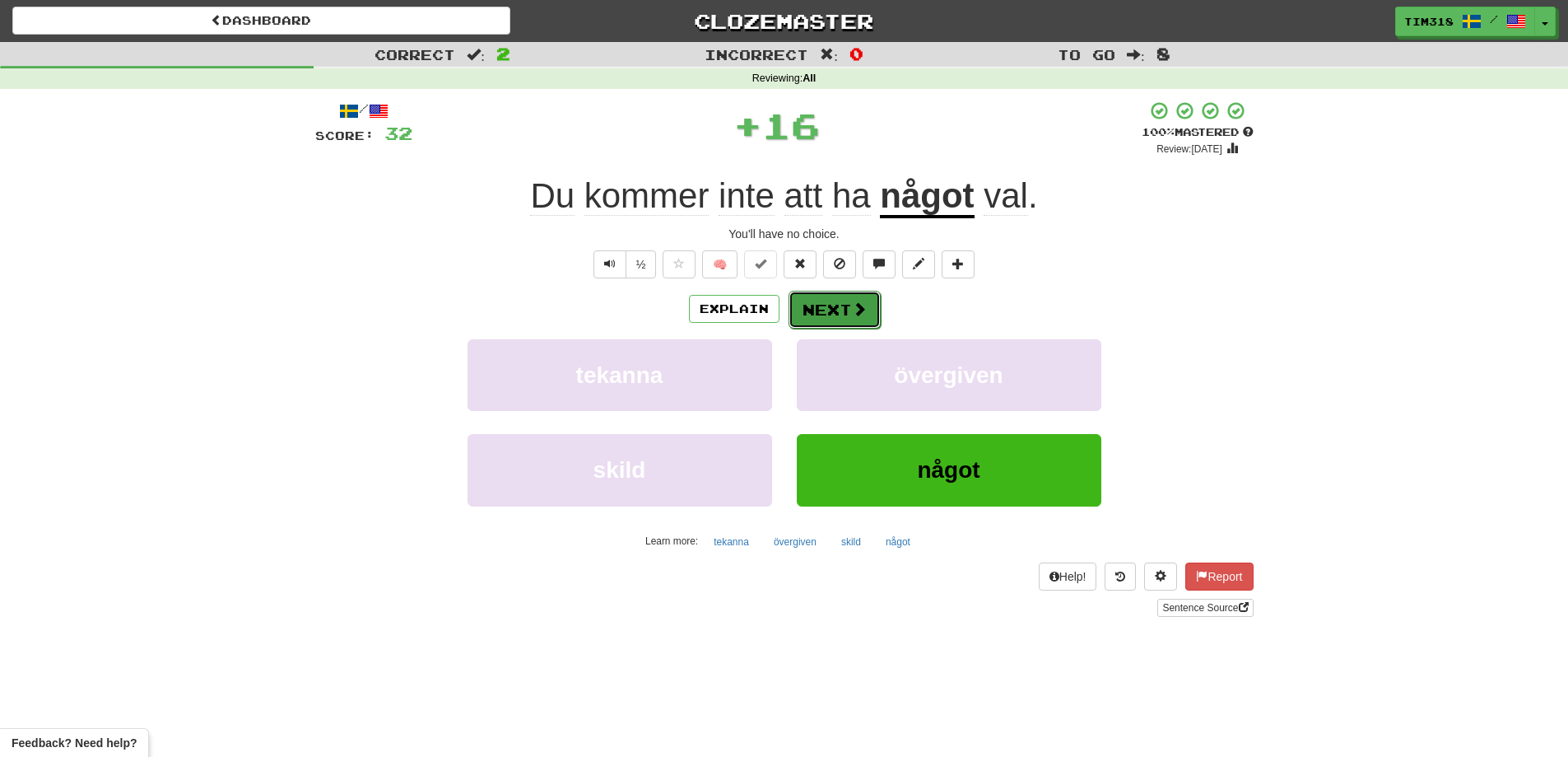
click at [852, 302] on span at bounding box center [859, 308] width 15 height 15
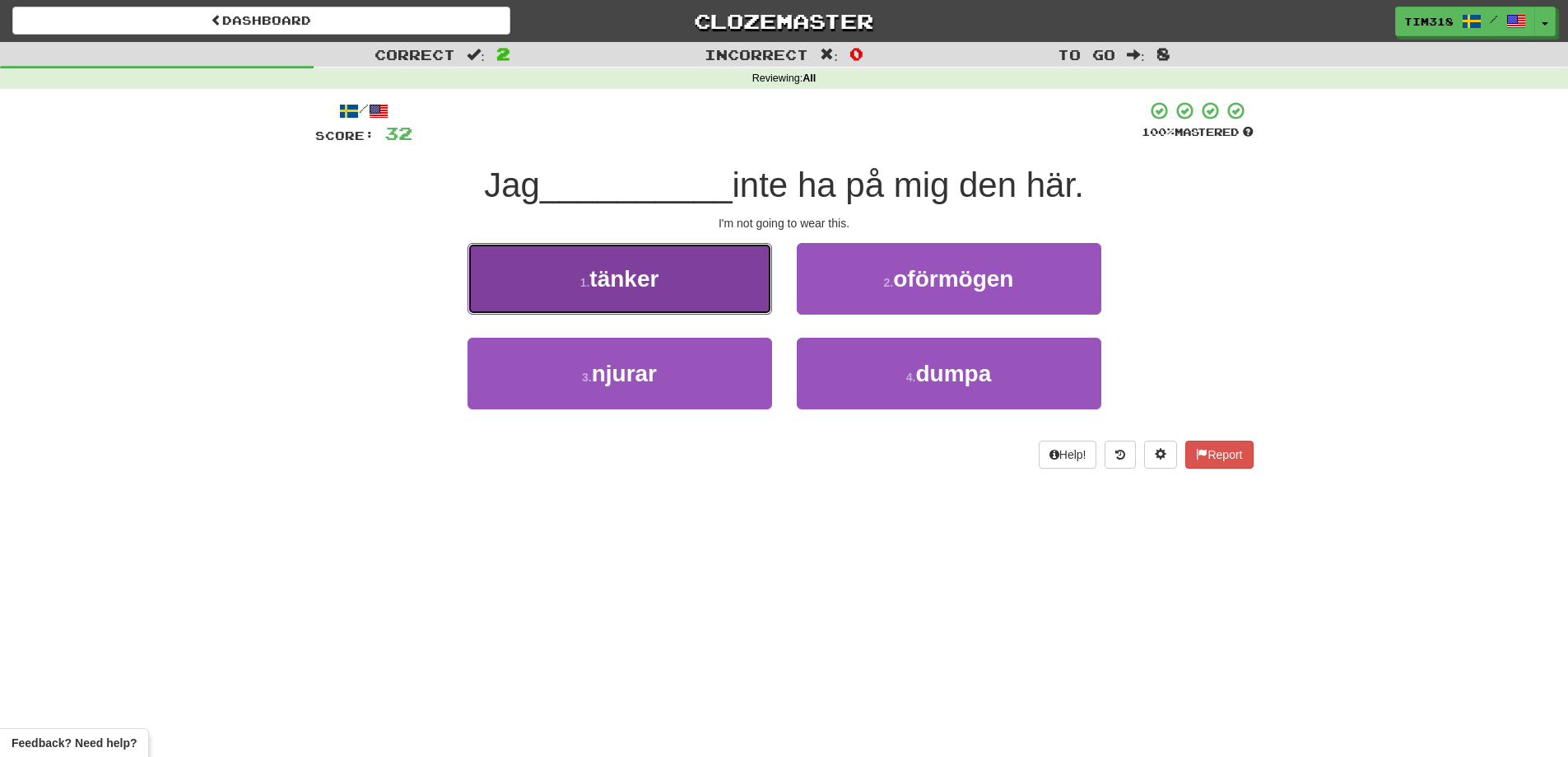
click at [700, 306] on button "1 . tänker" at bounding box center [620, 279] width 305 height 72
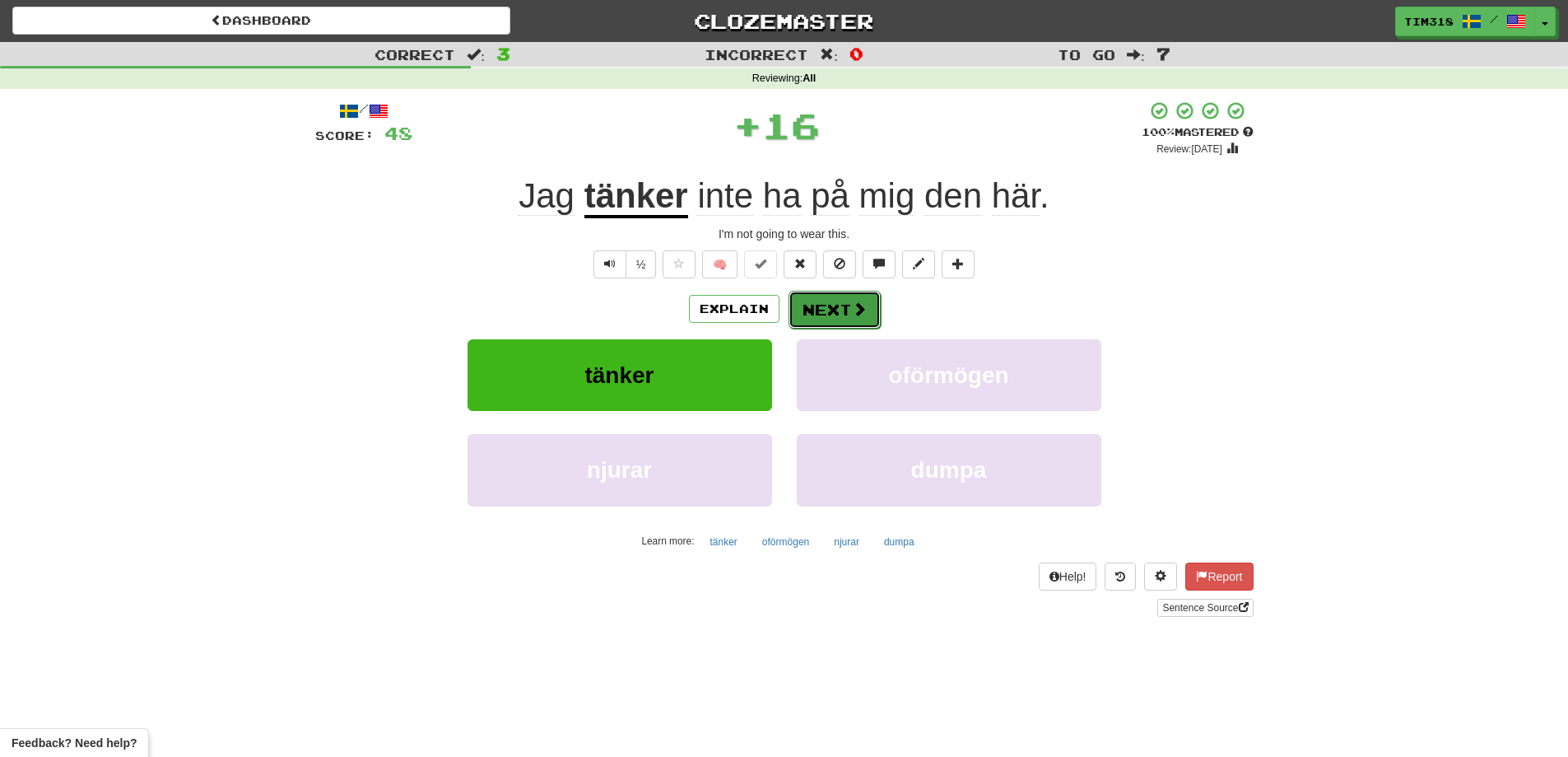
click at [820, 306] on button "Next" at bounding box center [835, 310] width 93 height 38
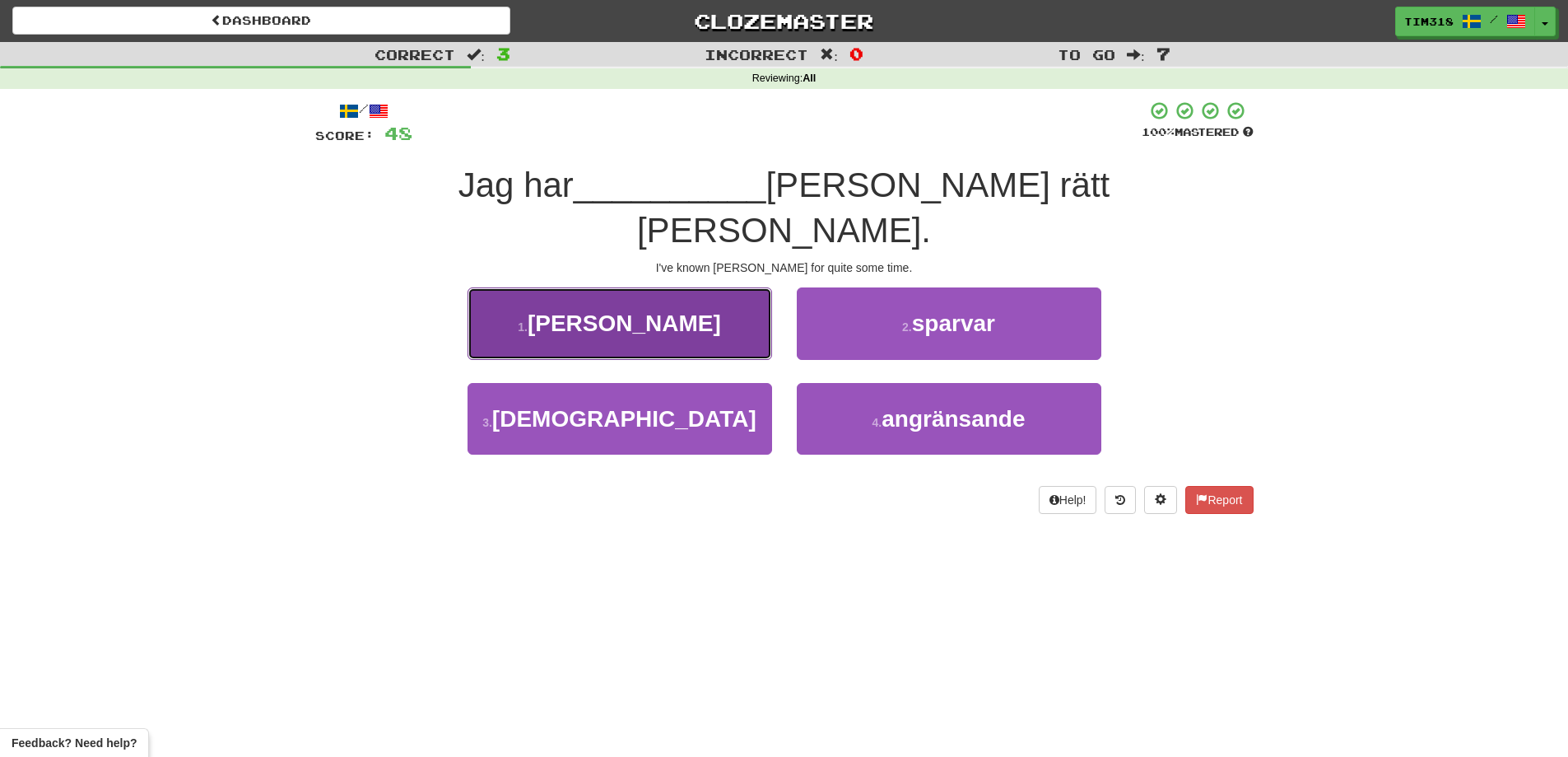
click at [705, 287] on button "1 . känt" at bounding box center [620, 323] width 305 height 72
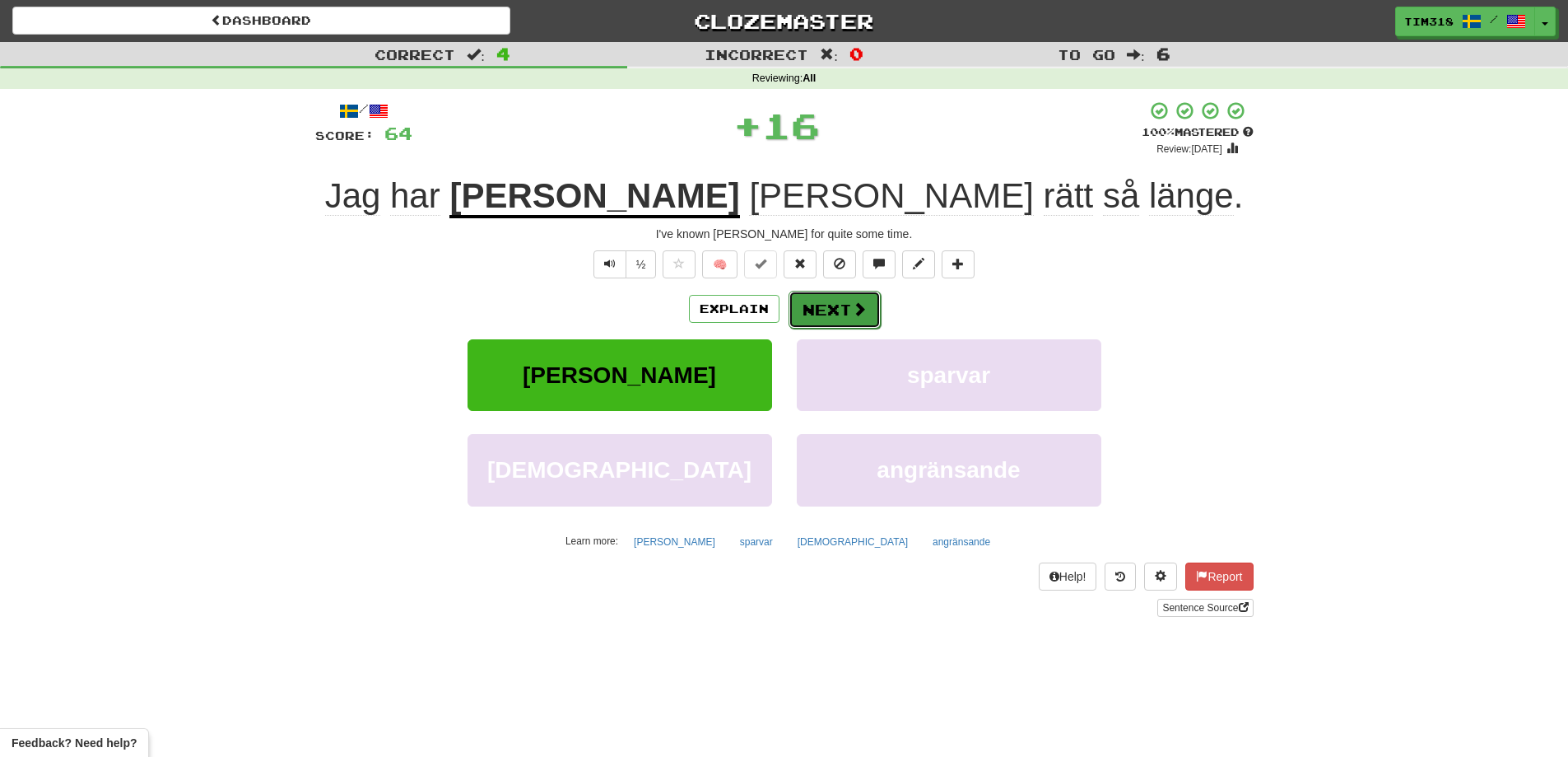
click at [809, 303] on button "Next" at bounding box center [835, 310] width 93 height 38
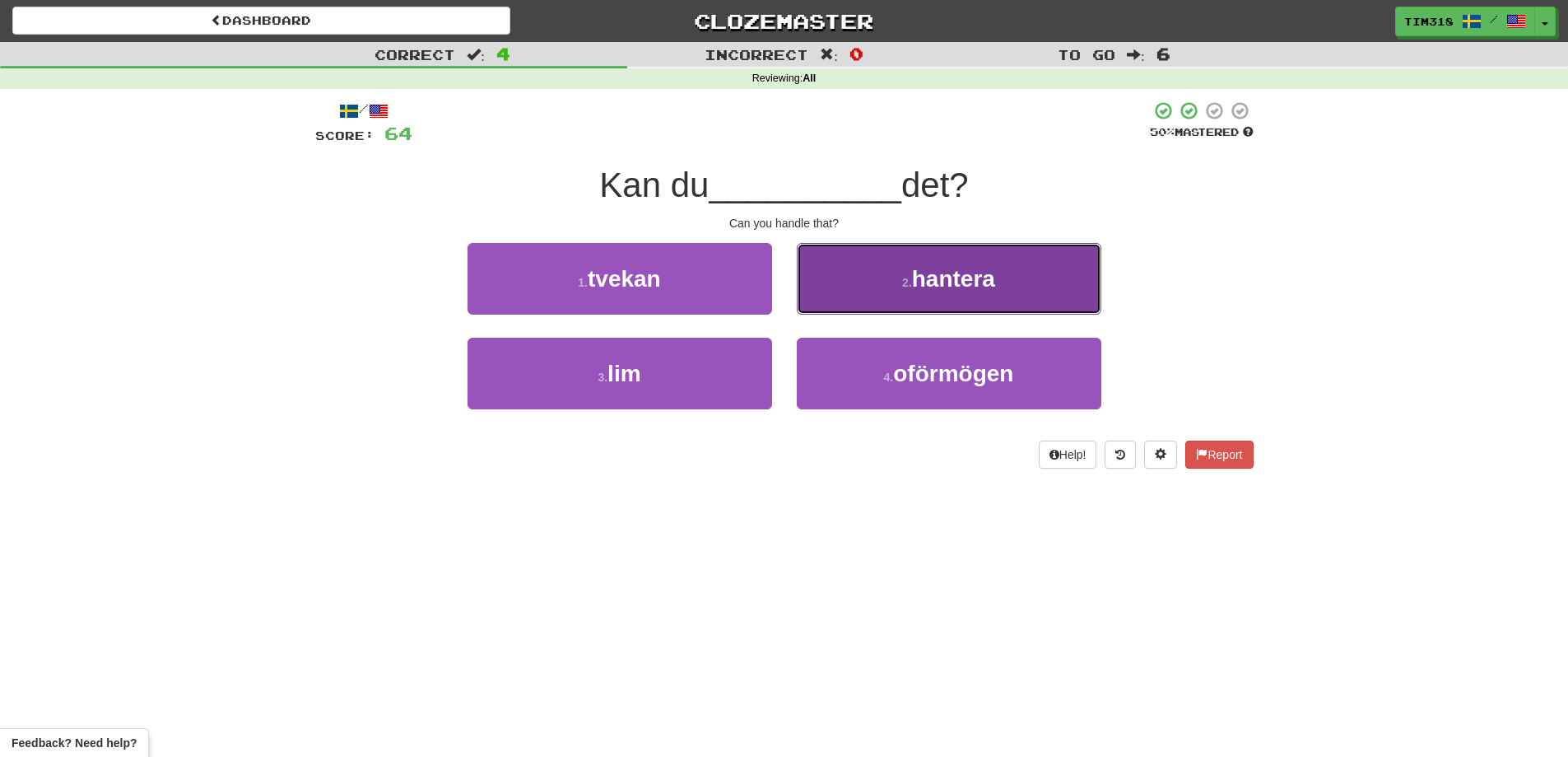
click at [936, 300] on button "2 . hantera" at bounding box center [949, 279] width 305 height 72
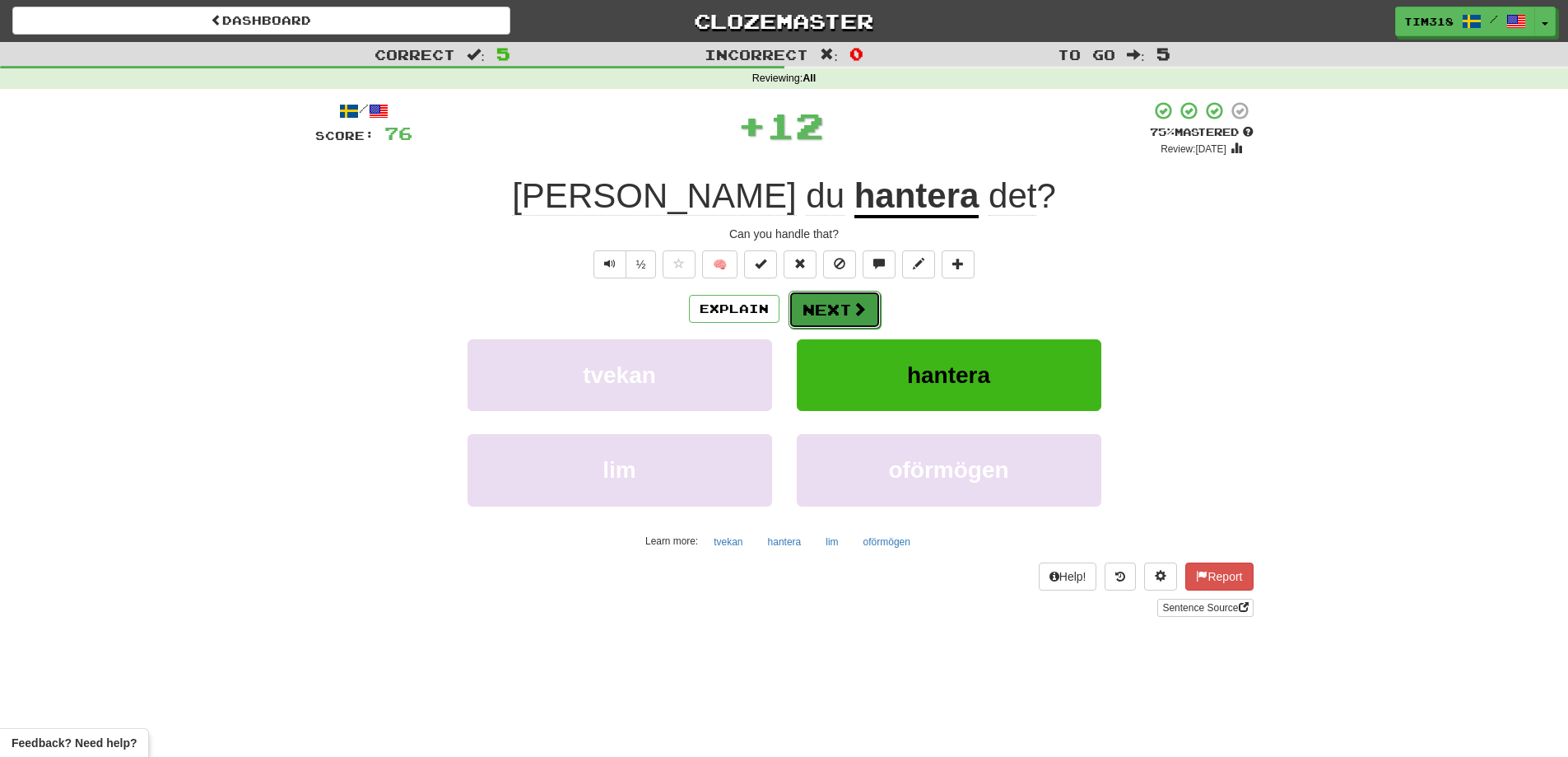
click at [845, 309] on button "Next" at bounding box center [835, 310] width 93 height 38
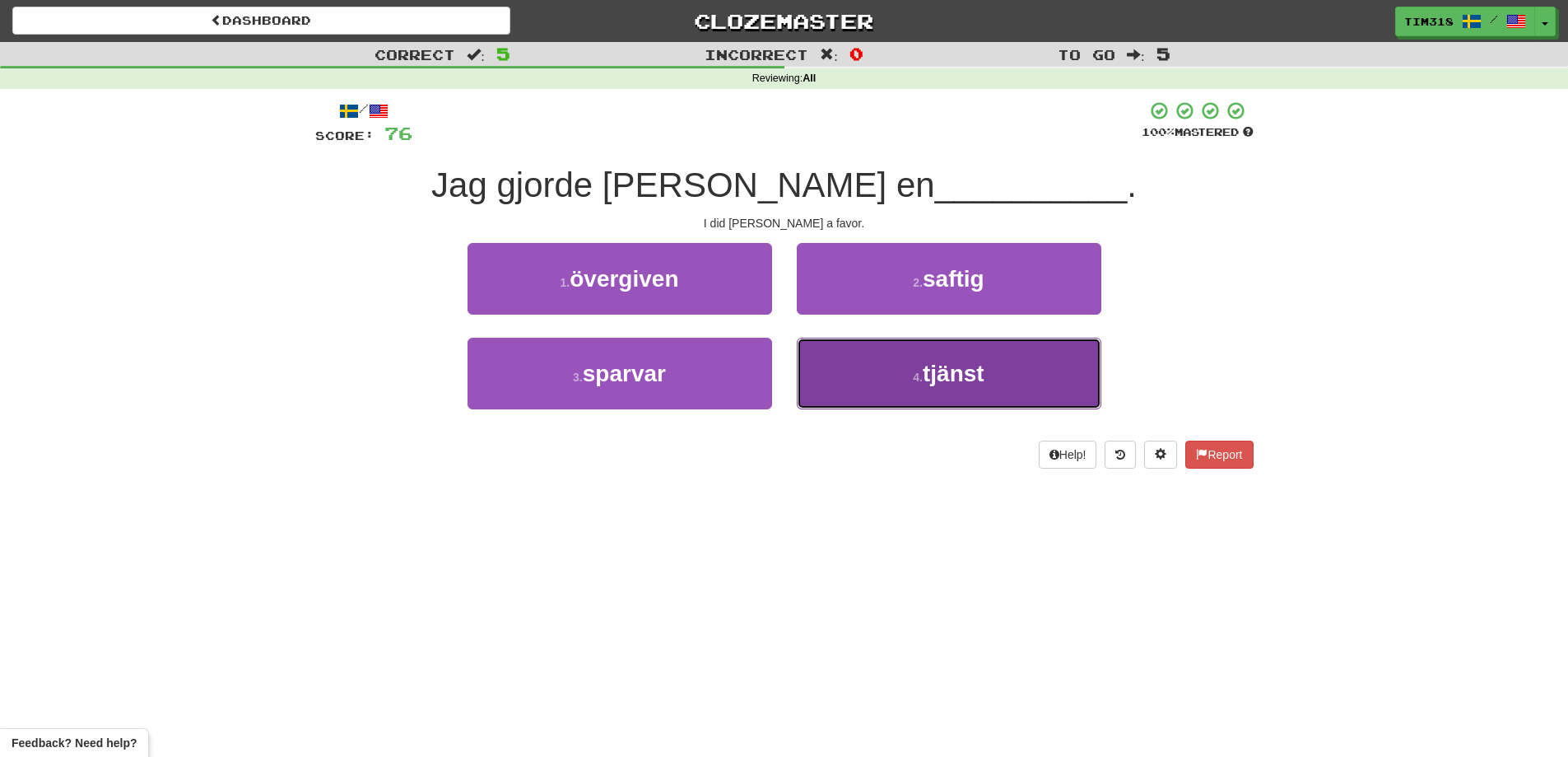
click at [873, 372] on button "4 . tjänst" at bounding box center [949, 374] width 305 height 72
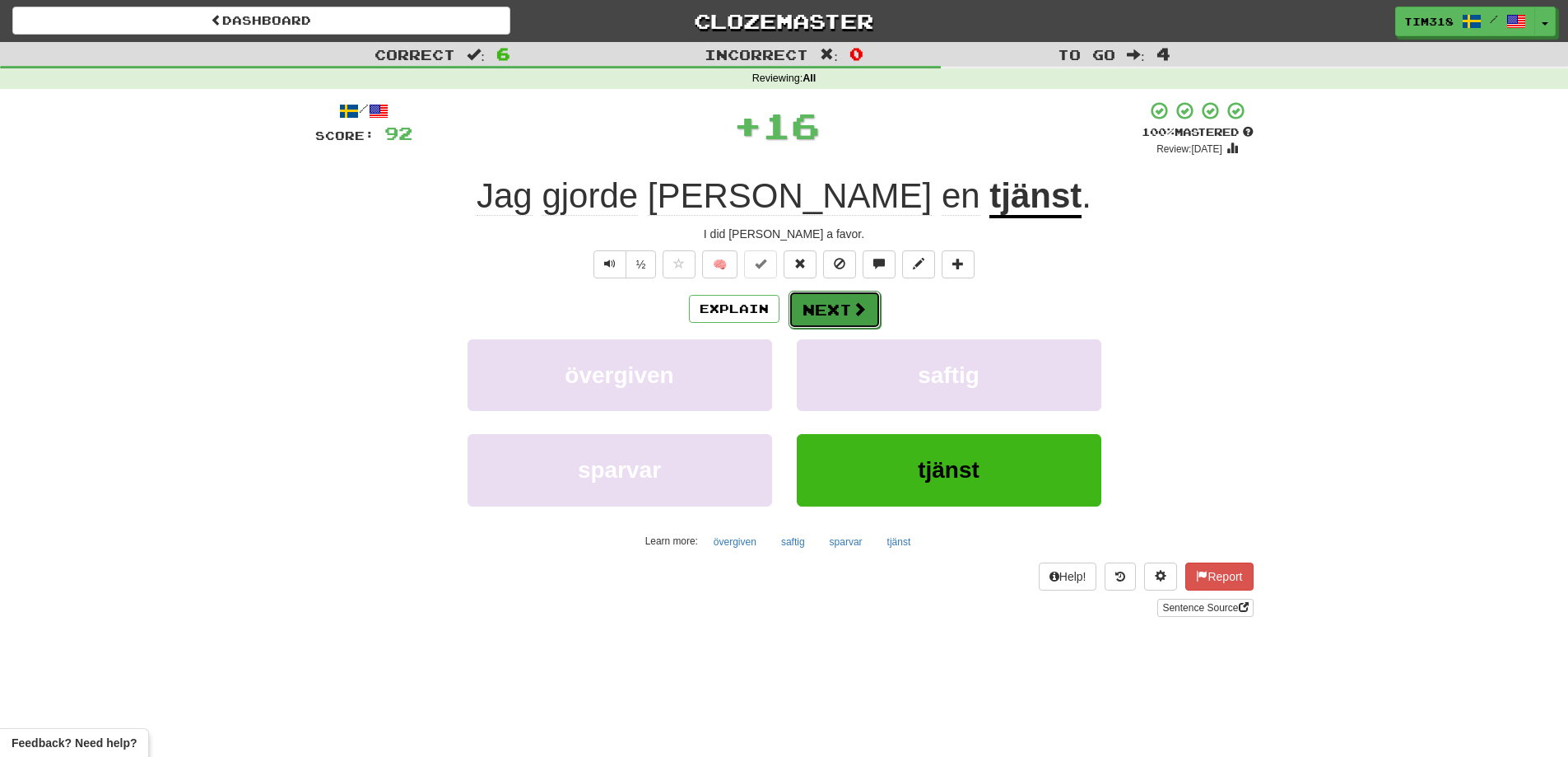
click at [852, 307] on span at bounding box center [859, 308] width 15 height 15
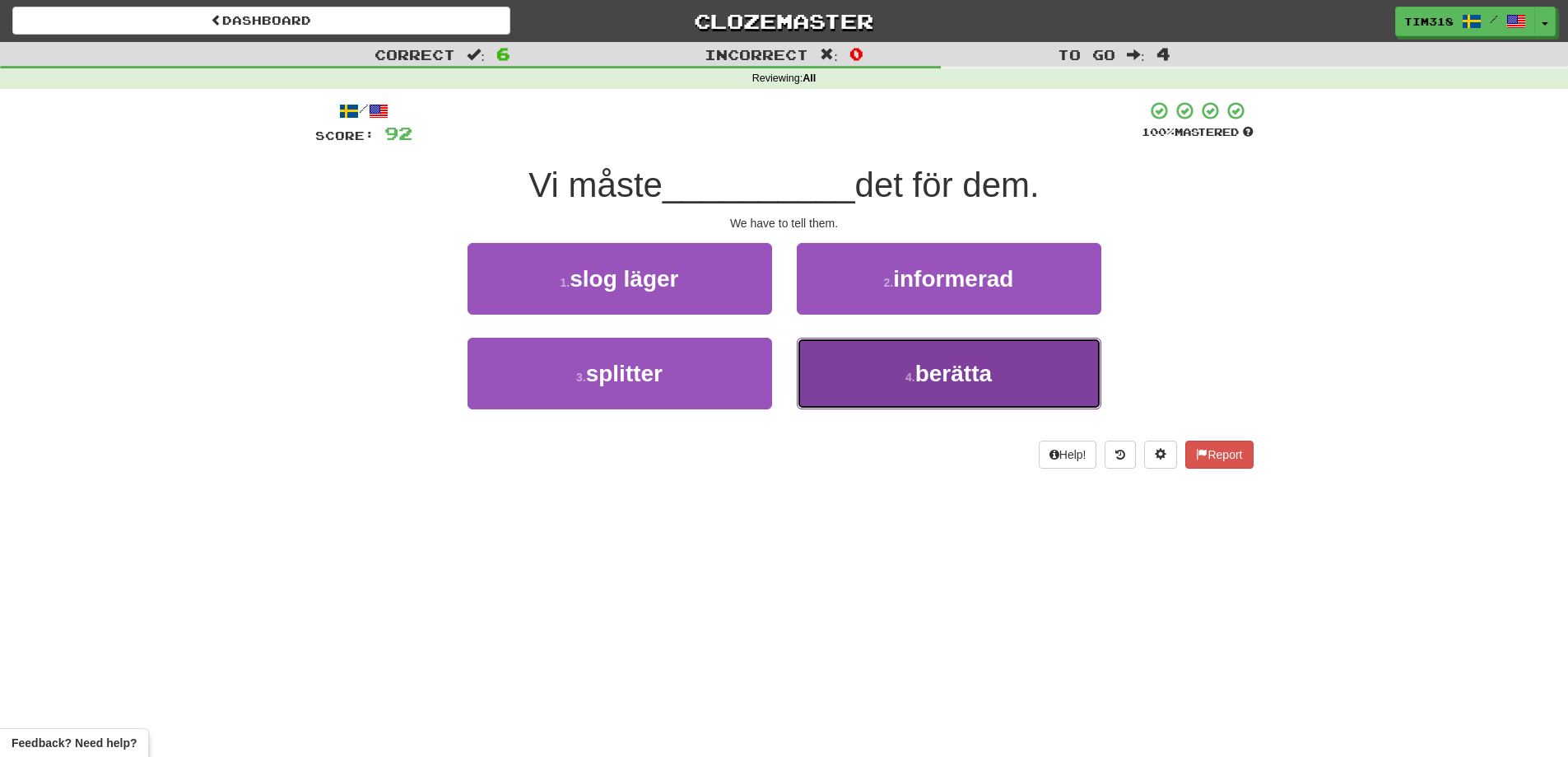
click at [868, 368] on button "4 . berätta" at bounding box center [949, 374] width 305 height 72
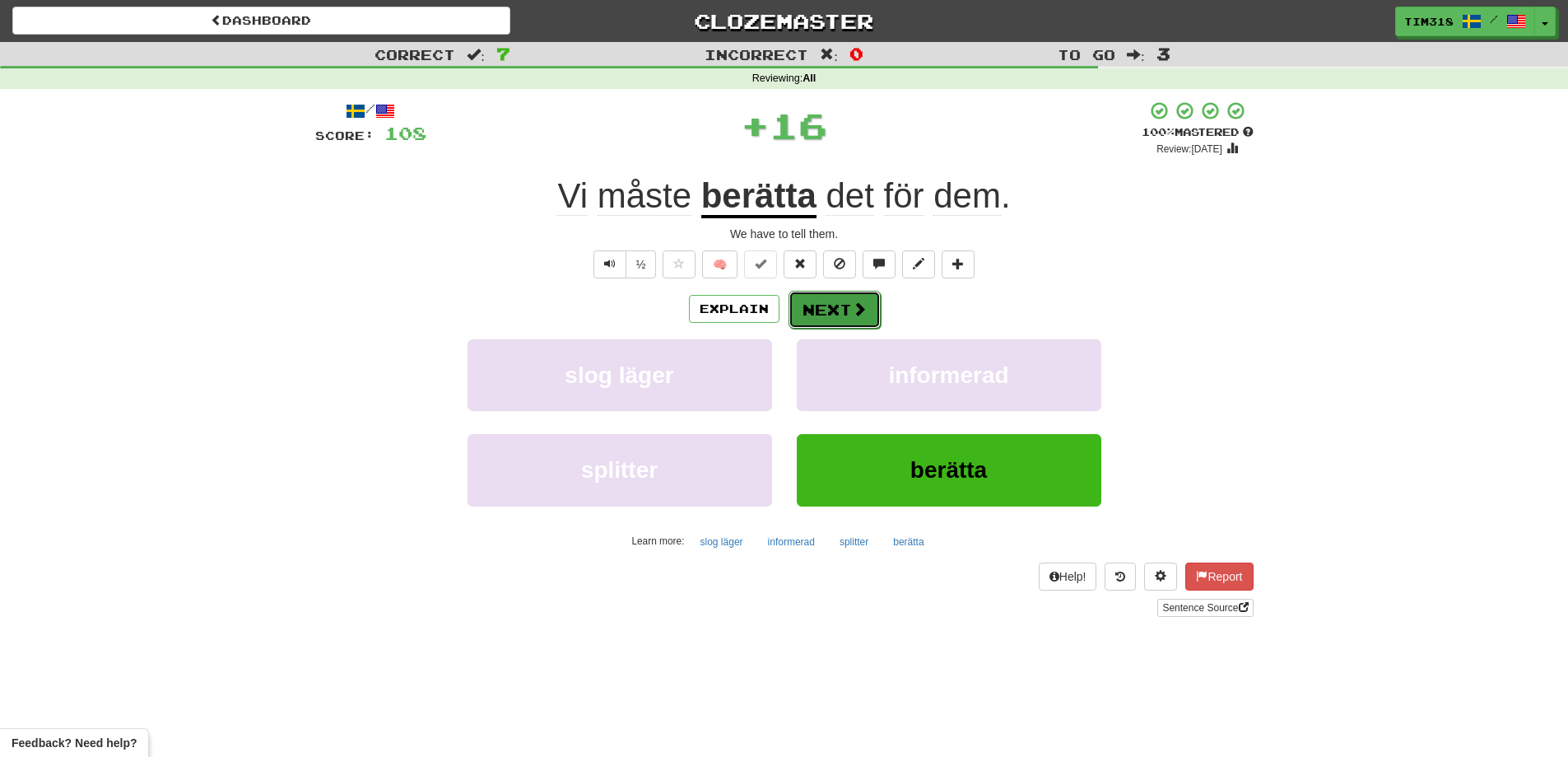
click at [849, 314] on button "Next" at bounding box center [835, 310] width 93 height 38
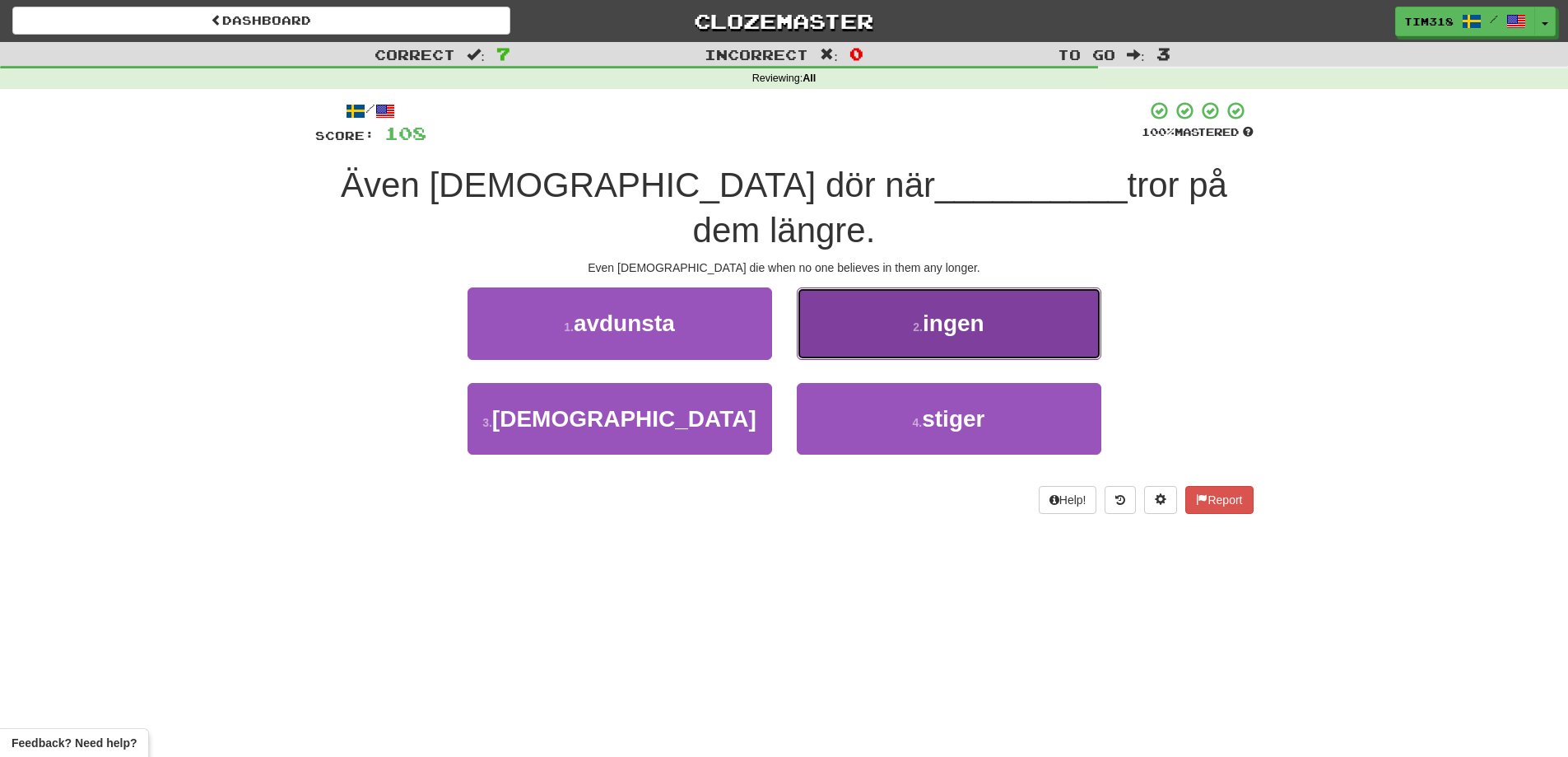
click at [877, 287] on button "2 . ingen" at bounding box center [949, 323] width 305 height 72
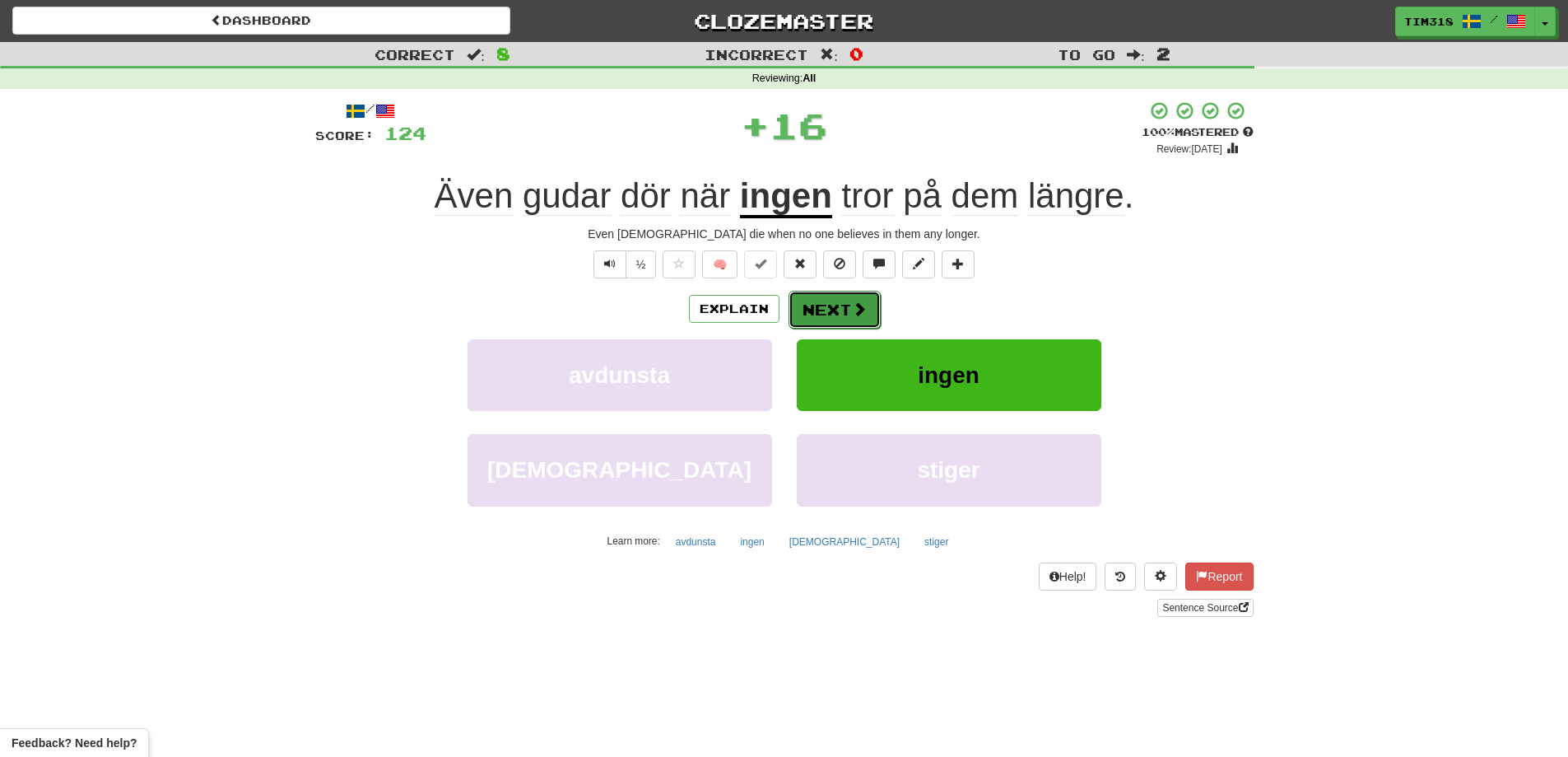
click at [857, 304] on span at bounding box center [859, 308] width 15 height 15
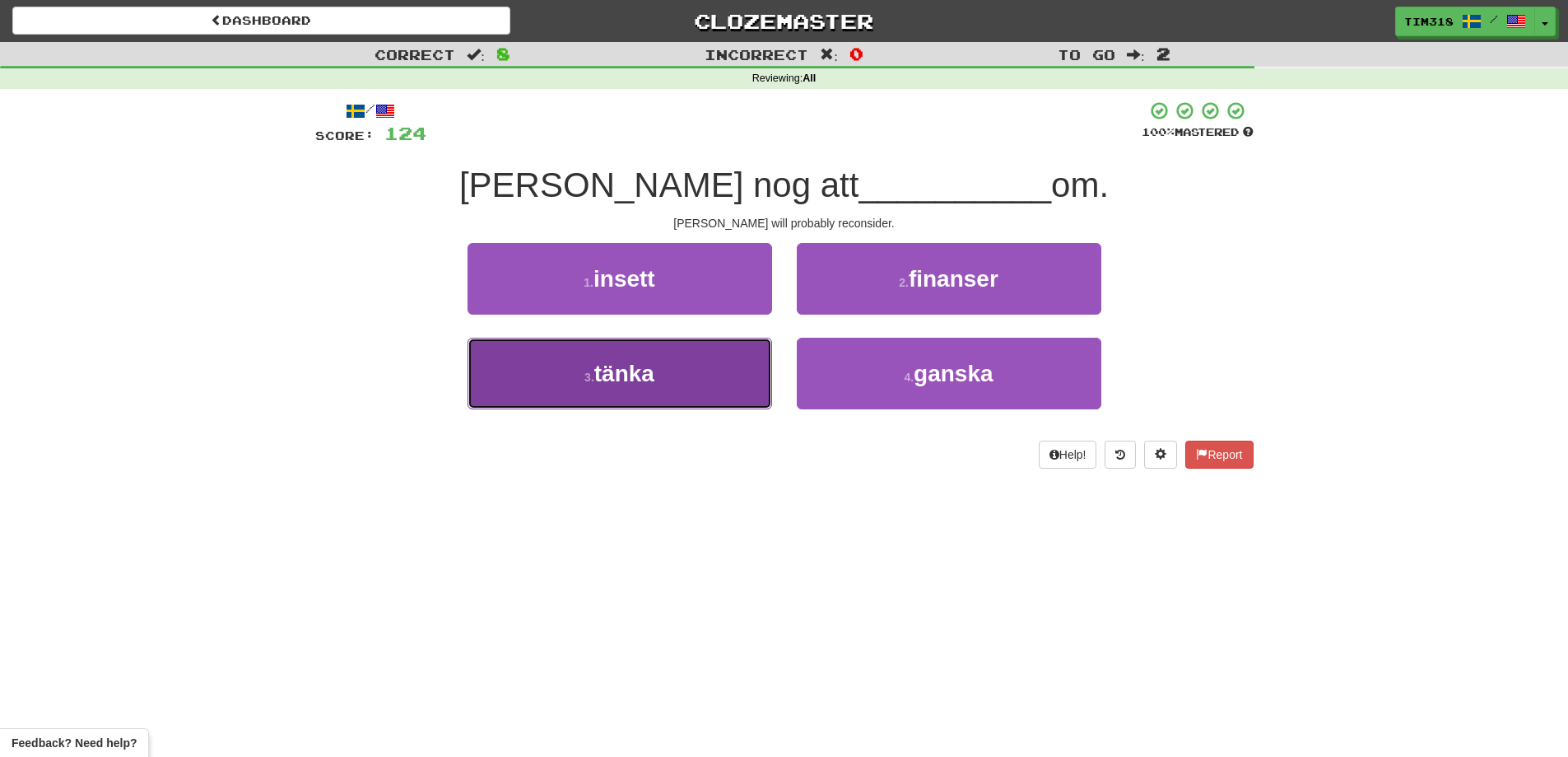
click at [631, 355] on button "3 . tänka" at bounding box center [620, 374] width 305 height 72
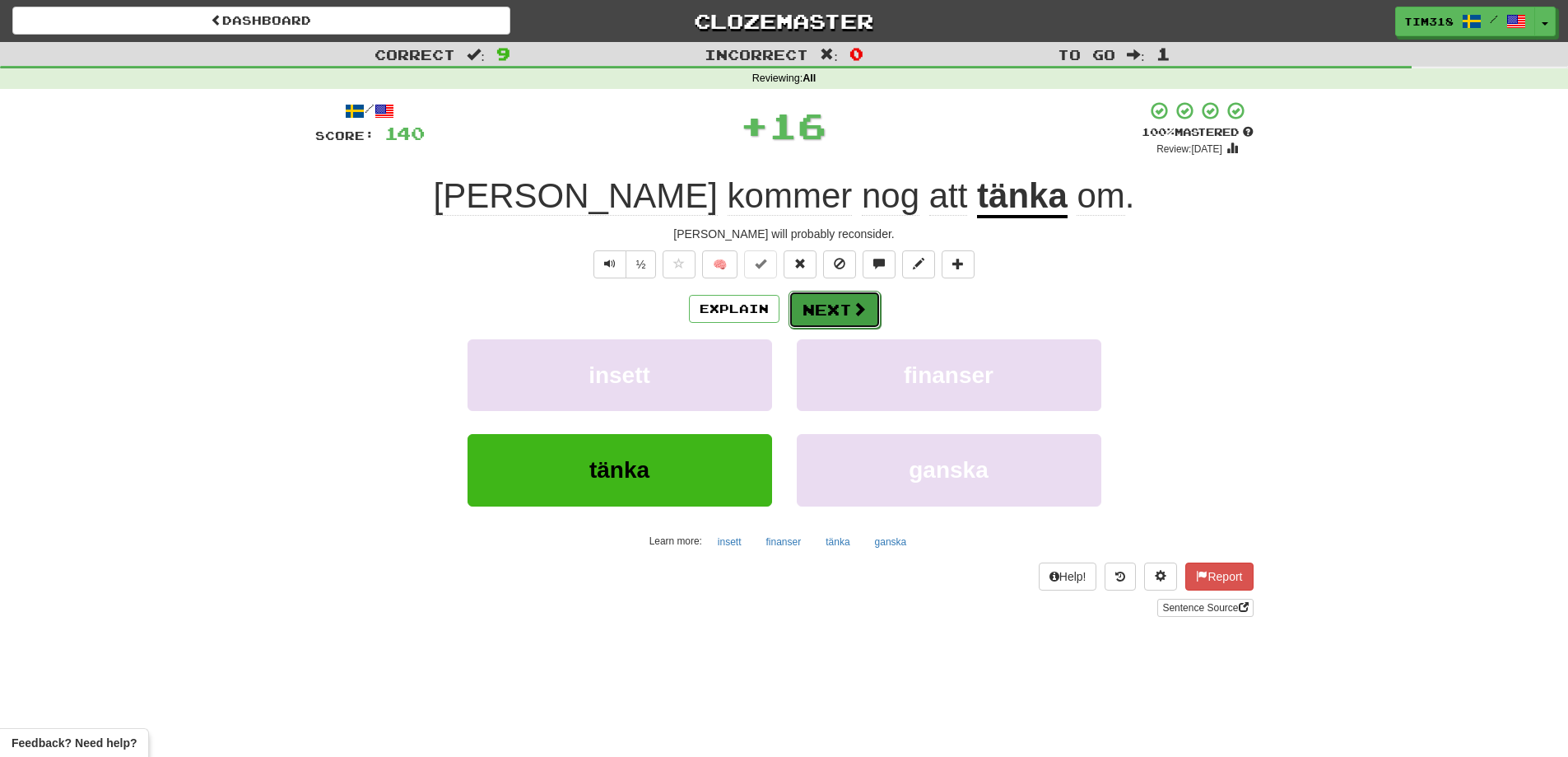
click at [812, 299] on button "Next" at bounding box center [835, 310] width 93 height 38
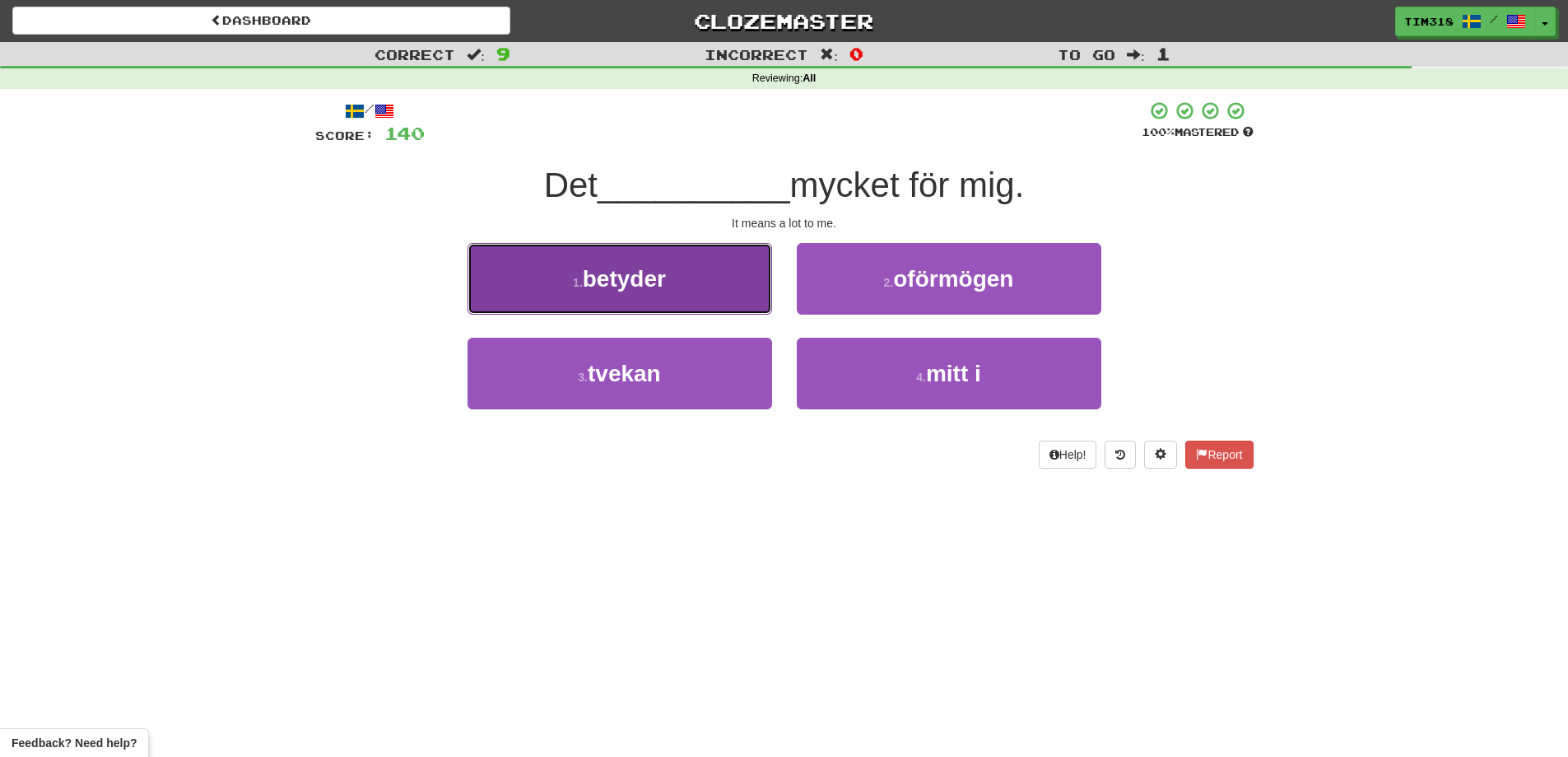
click at [658, 292] on button "1 . betyder" at bounding box center [620, 279] width 305 height 72
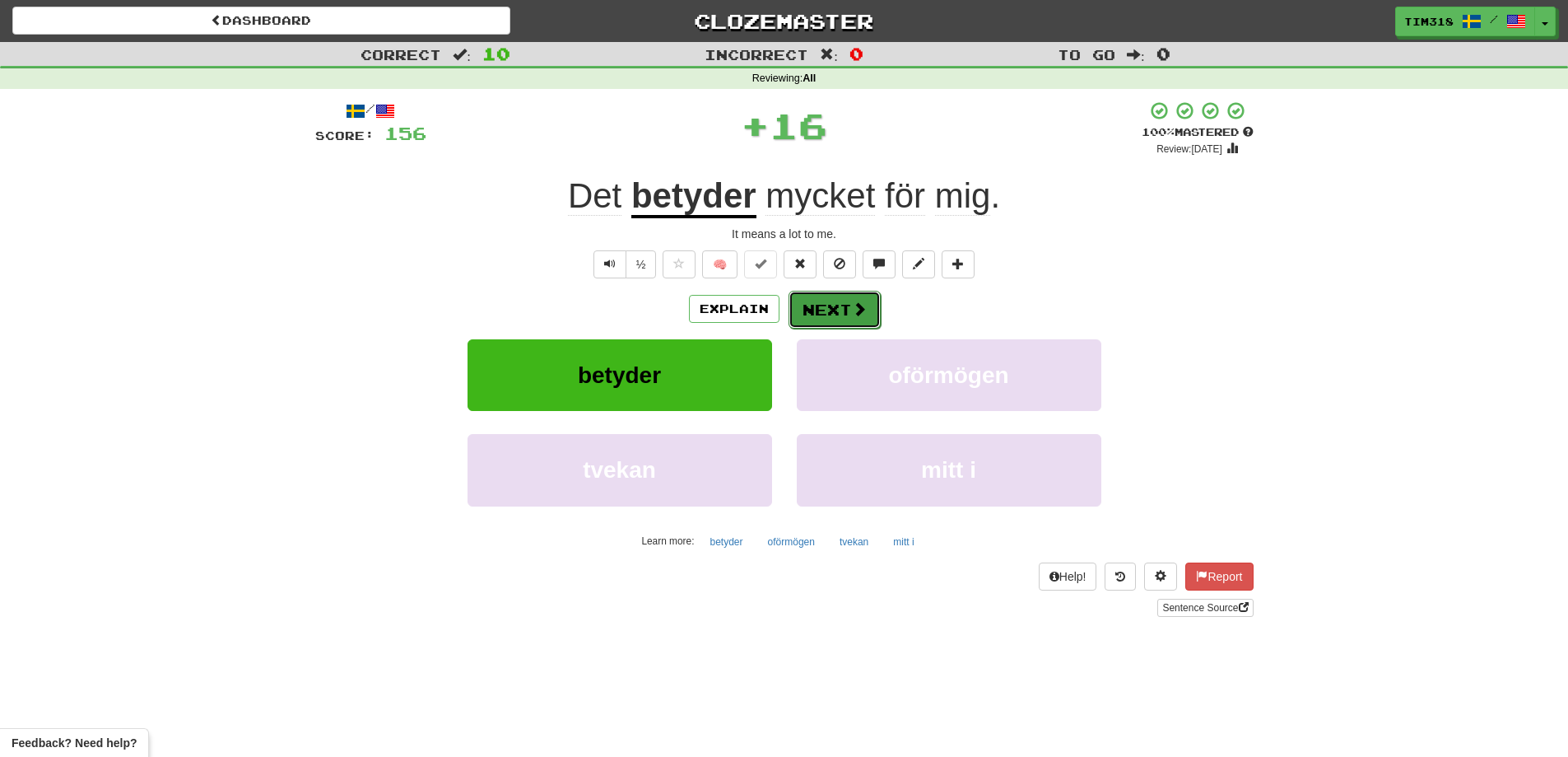
click at [819, 313] on button "Next" at bounding box center [835, 310] width 93 height 38
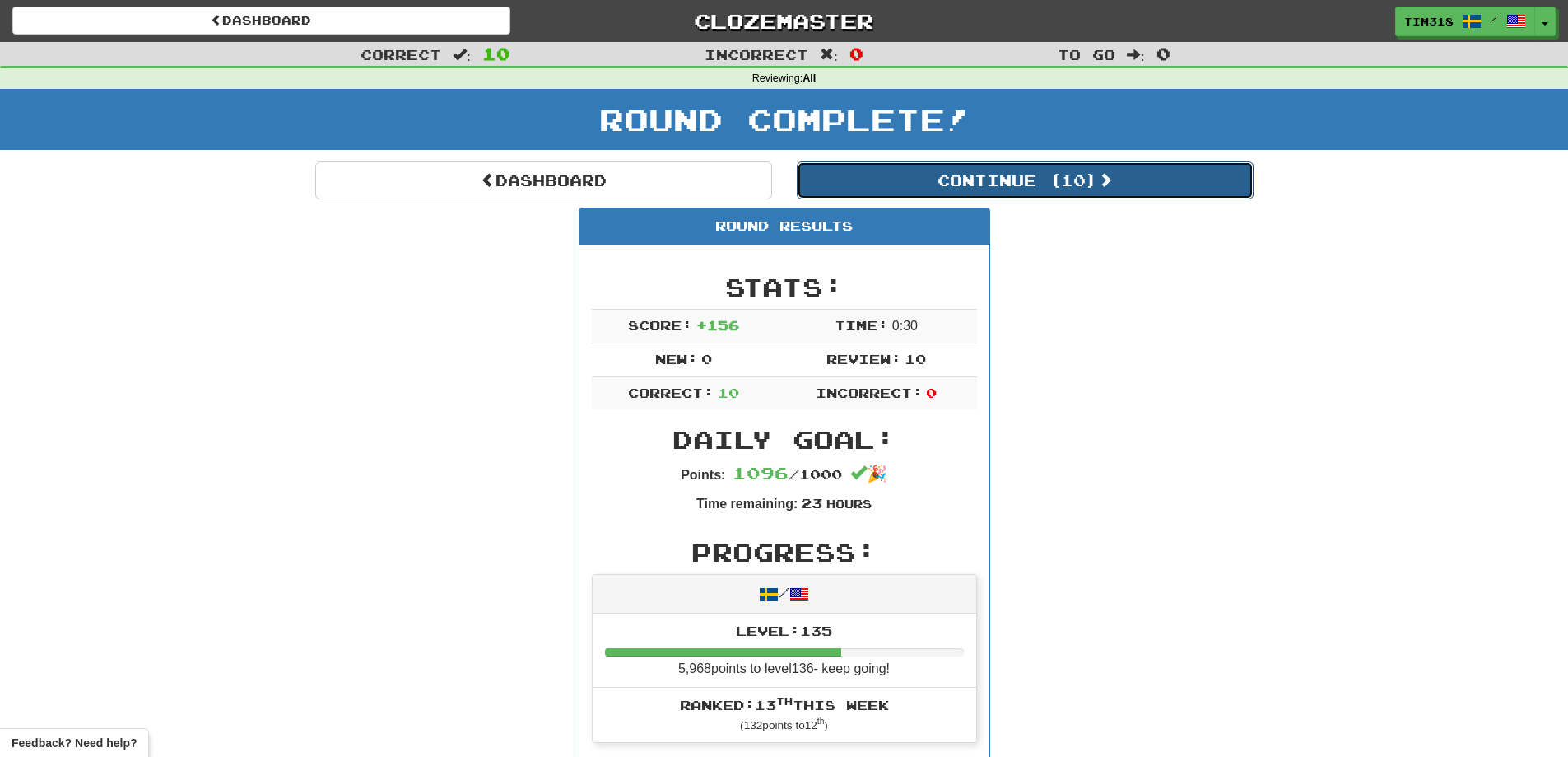
click at [1072, 174] on button "Continue ( 10 )" at bounding box center [1025, 180] width 457 height 38
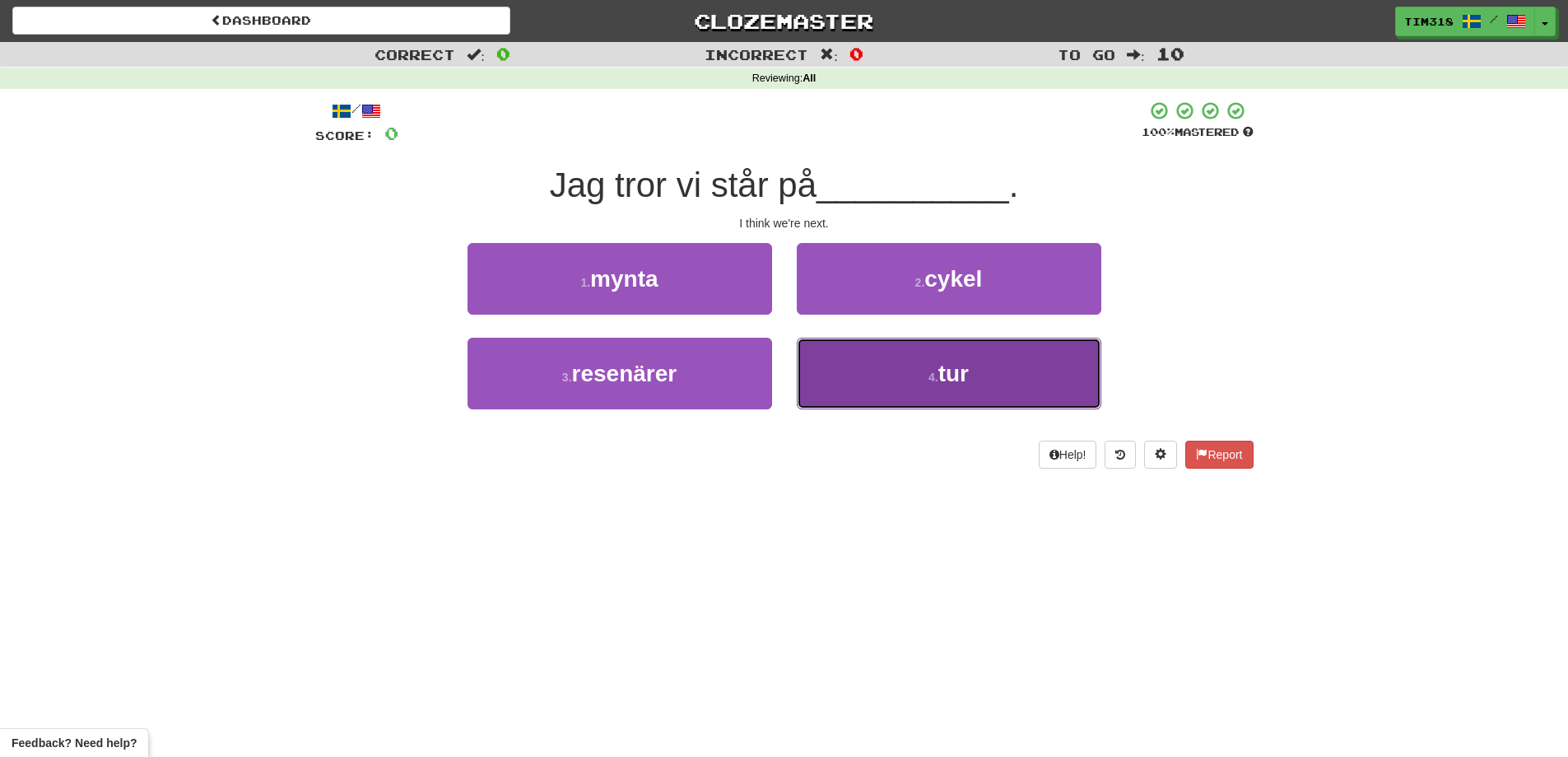
click at [876, 364] on button "4 . tur" at bounding box center [949, 374] width 305 height 72
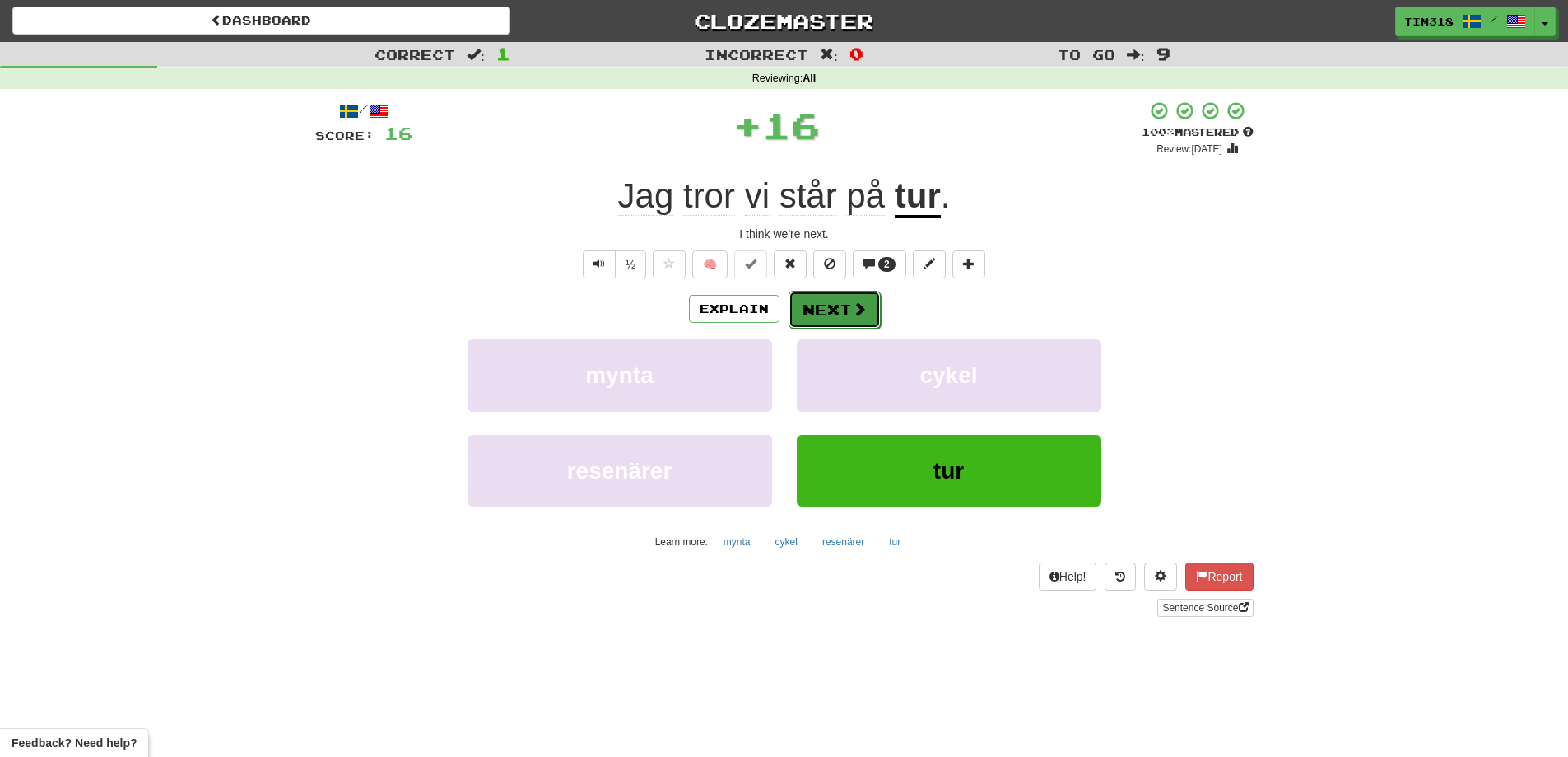
click at [852, 303] on span at bounding box center [859, 308] width 15 height 15
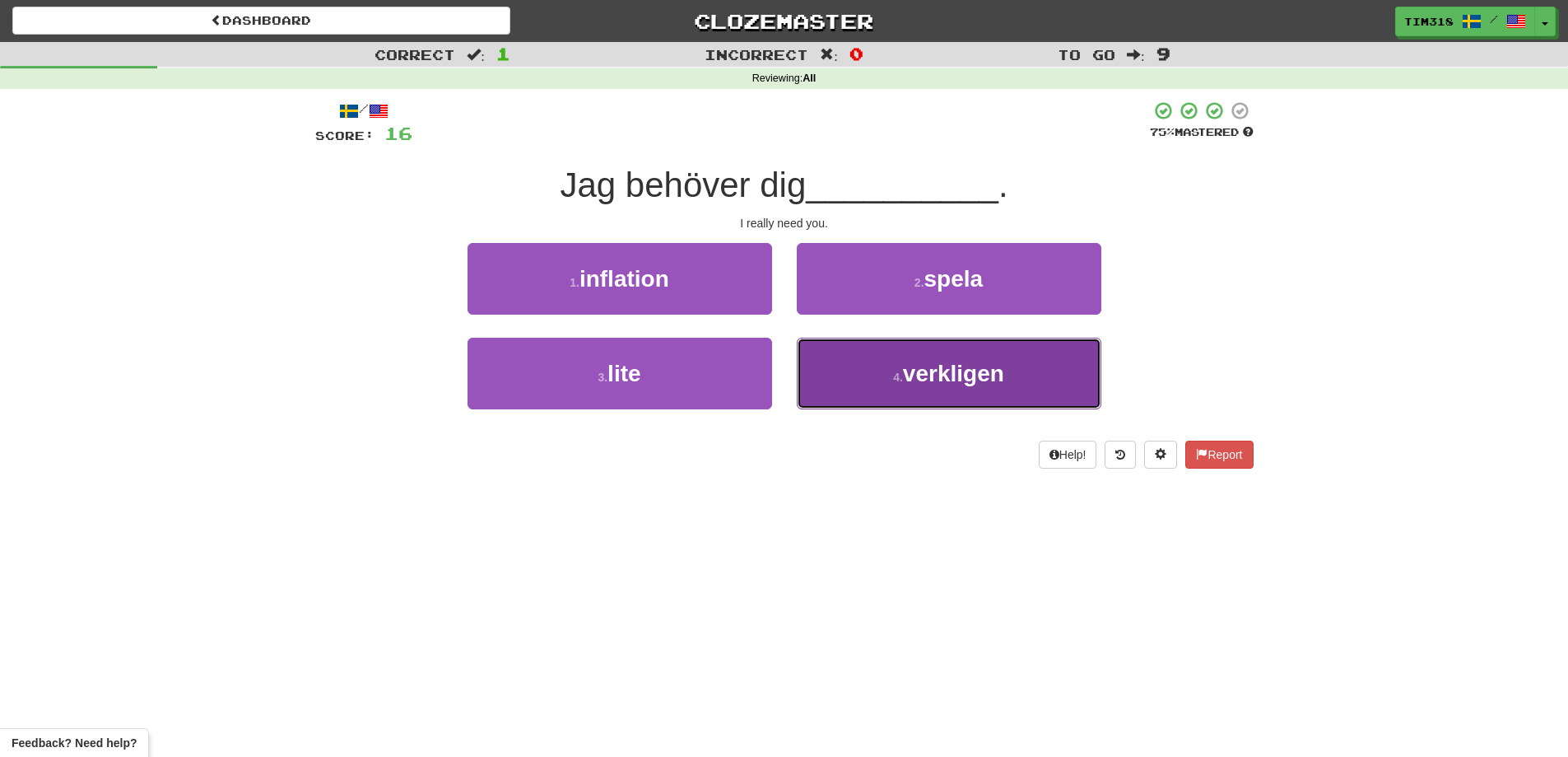
click at [842, 378] on button "4 . verkligen" at bounding box center [949, 374] width 305 height 72
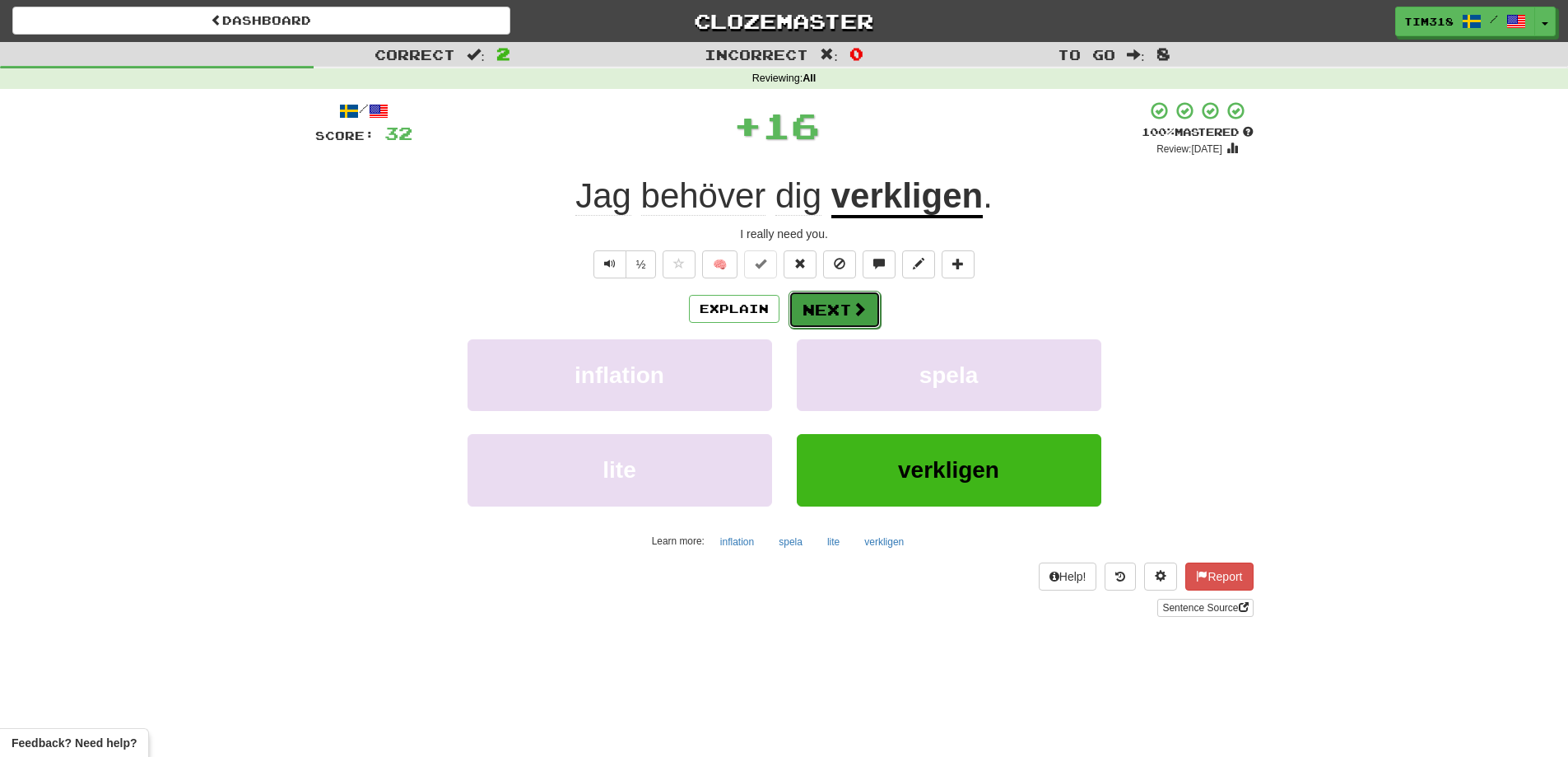
click at [843, 308] on button "Next" at bounding box center [835, 310] width 93 height 38
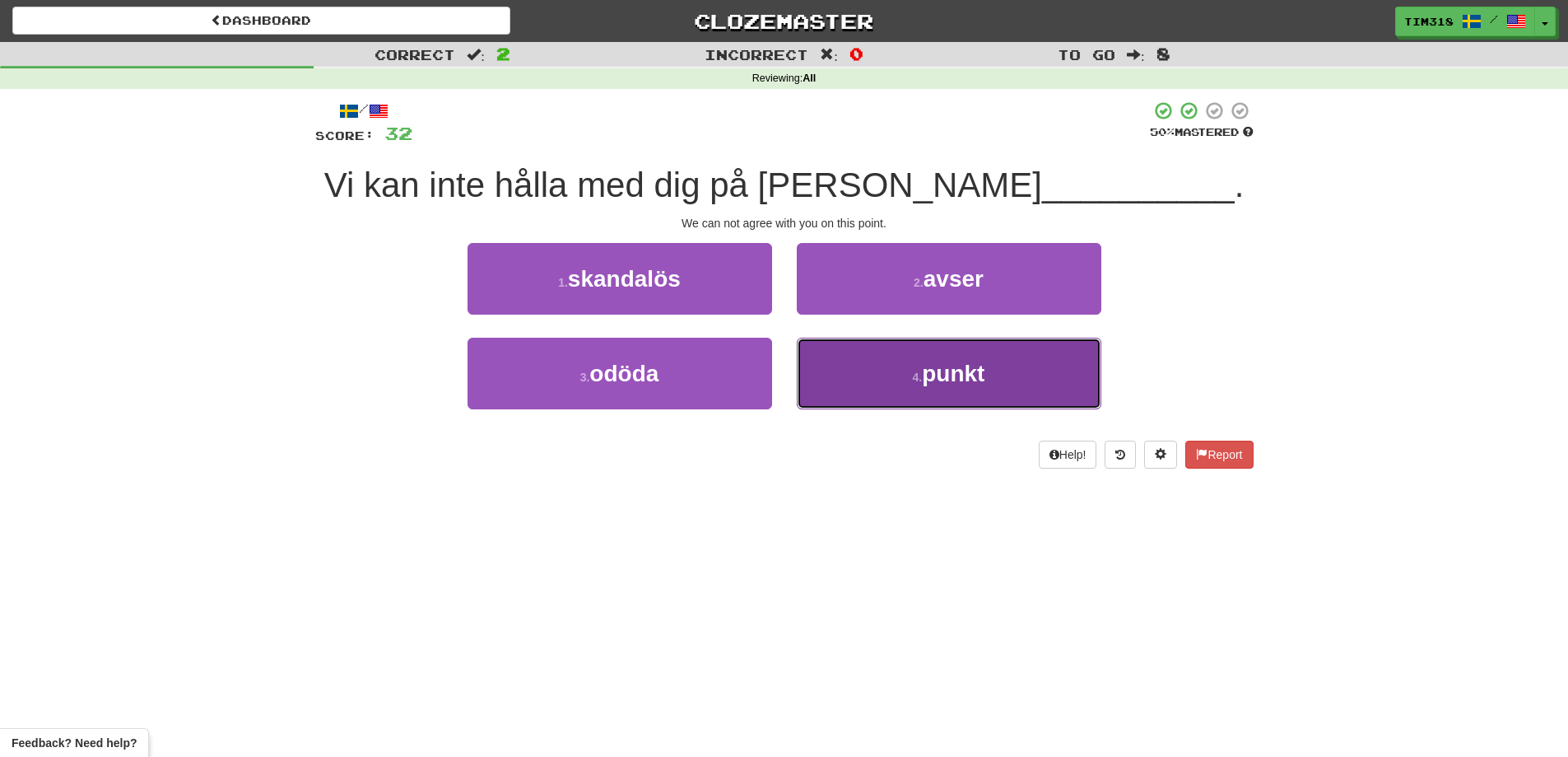
click at [880, 394] on button "4 . punkt" at bounding box center [949, 374] width 305 height 72
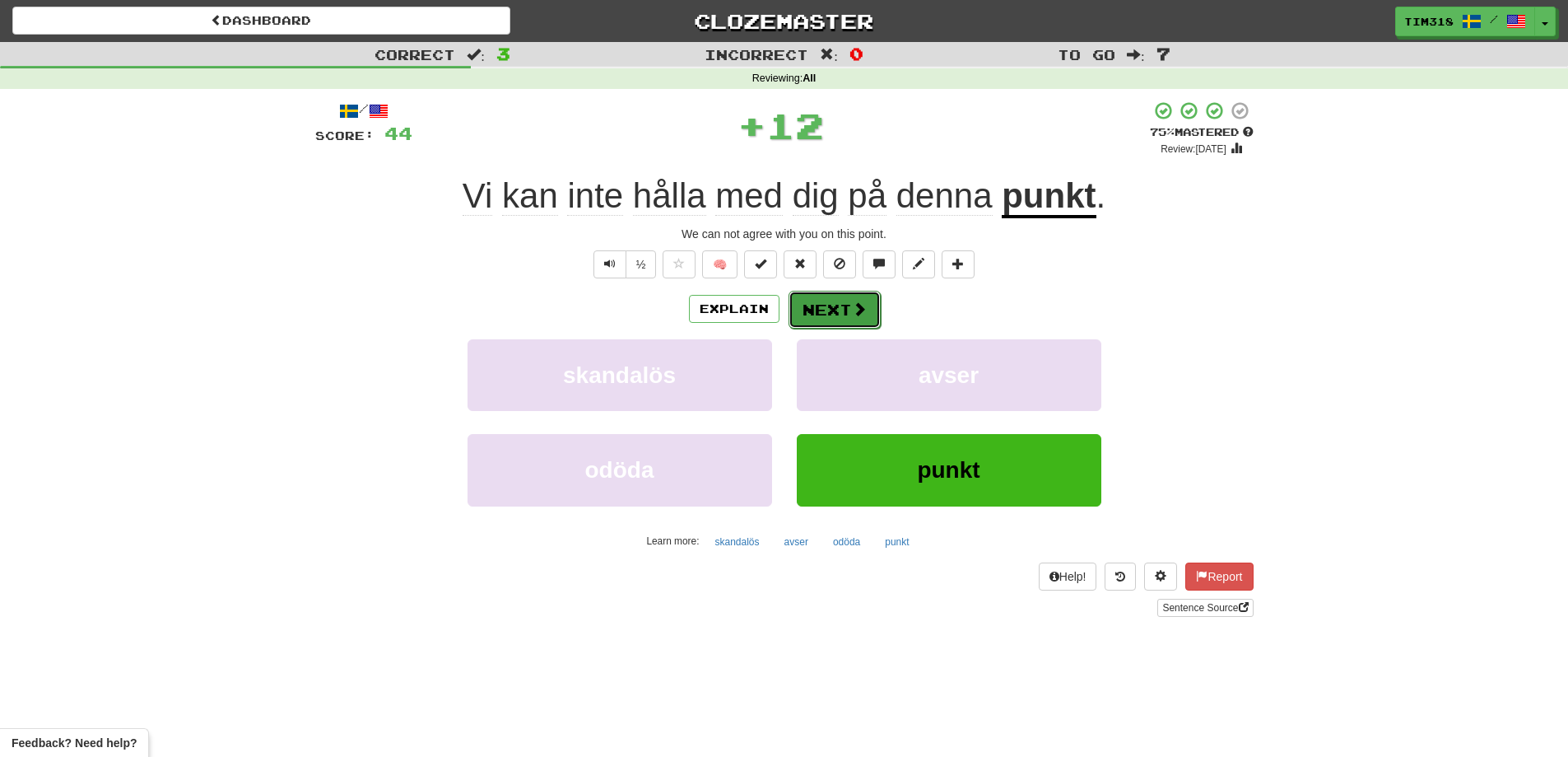
click at [831, 300] on button "Next" at bounding box center [835, 310] width 93 height 38
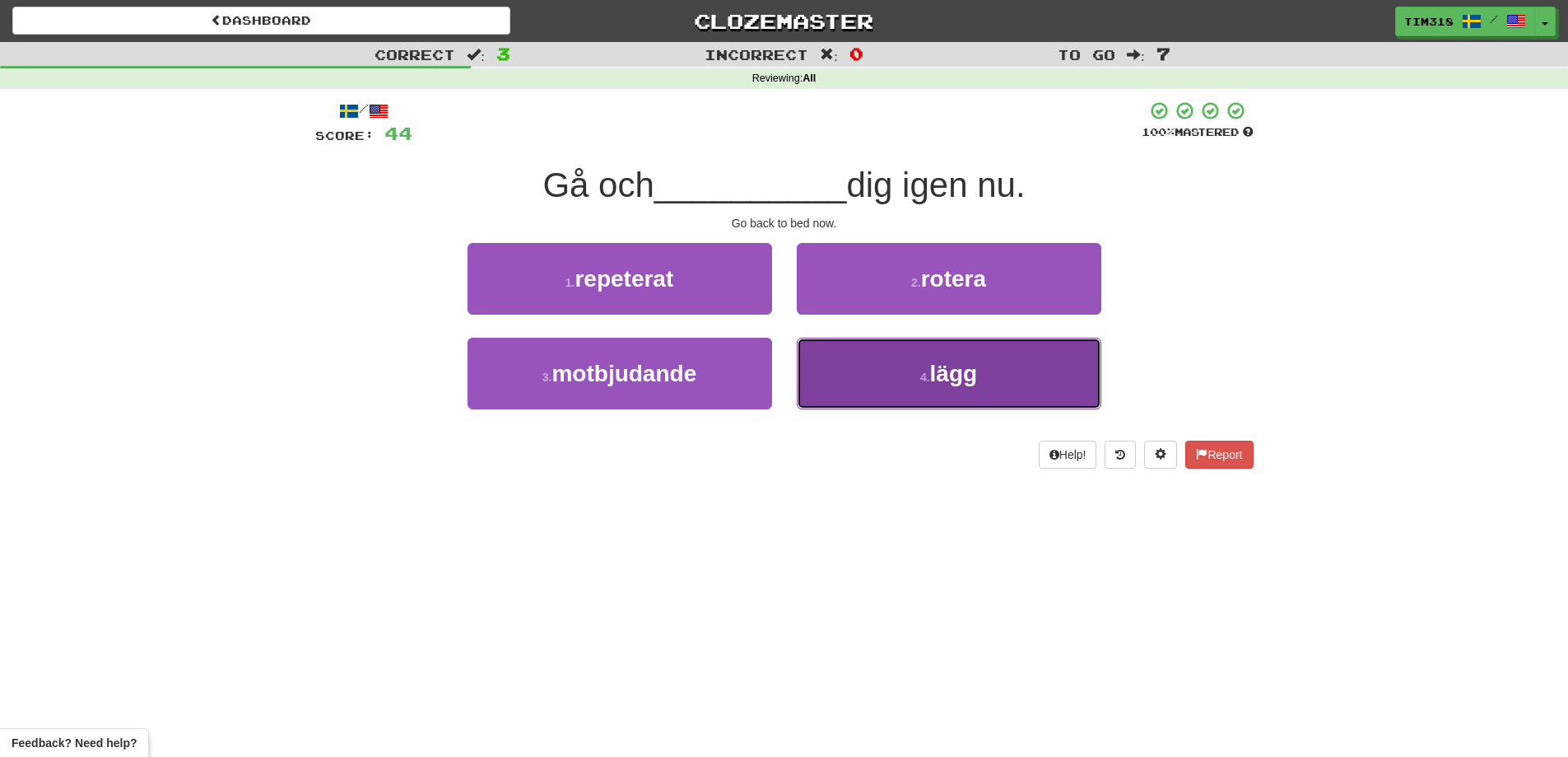
click at [859, 368] on button "4 . lägg" at bounding box center [949, 374] width 305 height 72
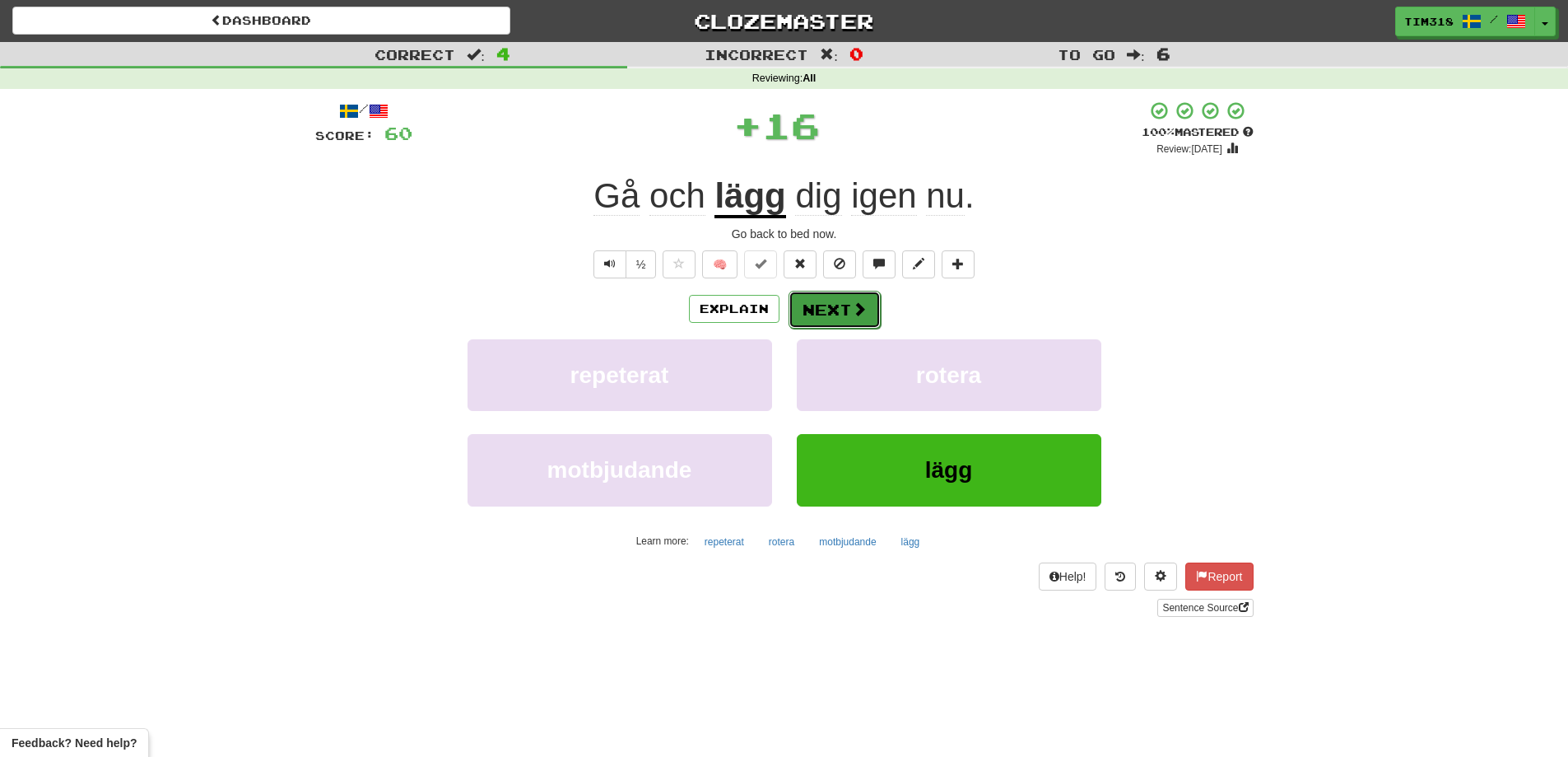
click at [838, 308] on button "Next" at bounding box center [835, 310] width 93 height 38
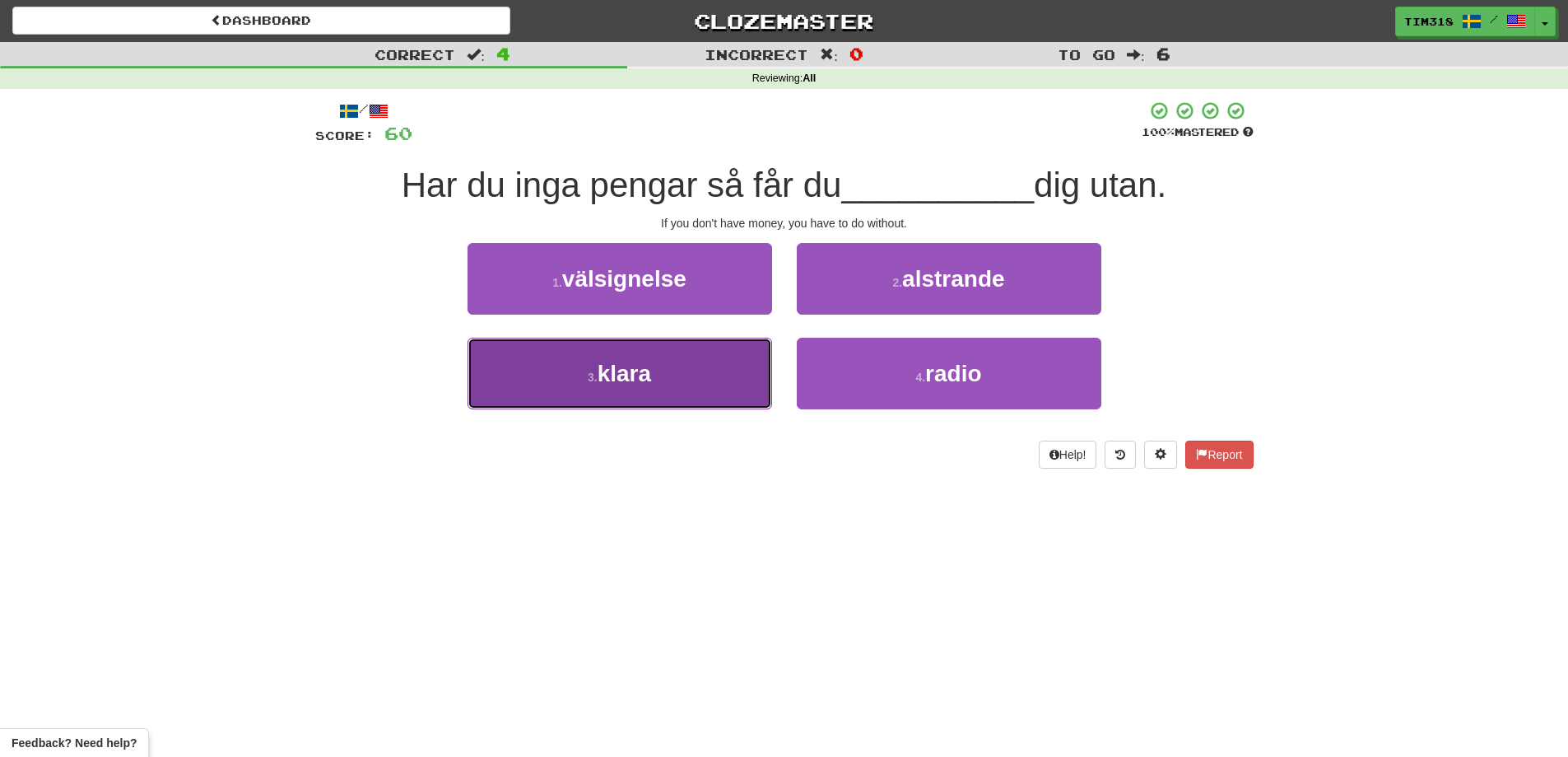
click at [702, 401] on button "3 . klara" at bounding box center [620, 374] width 305 height 72
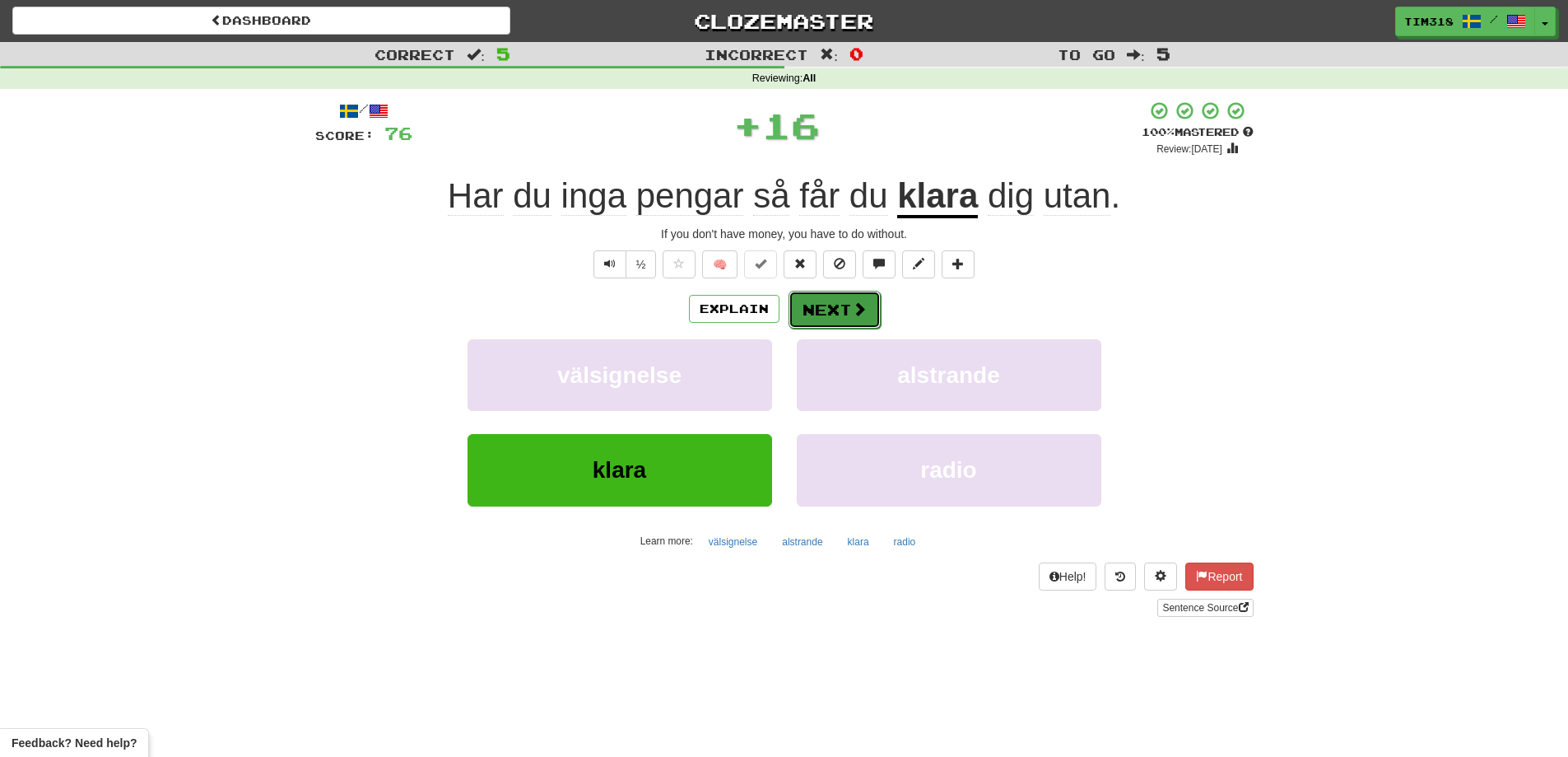
click at [822, 320] on button "Next" at bounding box center [835, 310] width 93 height 38
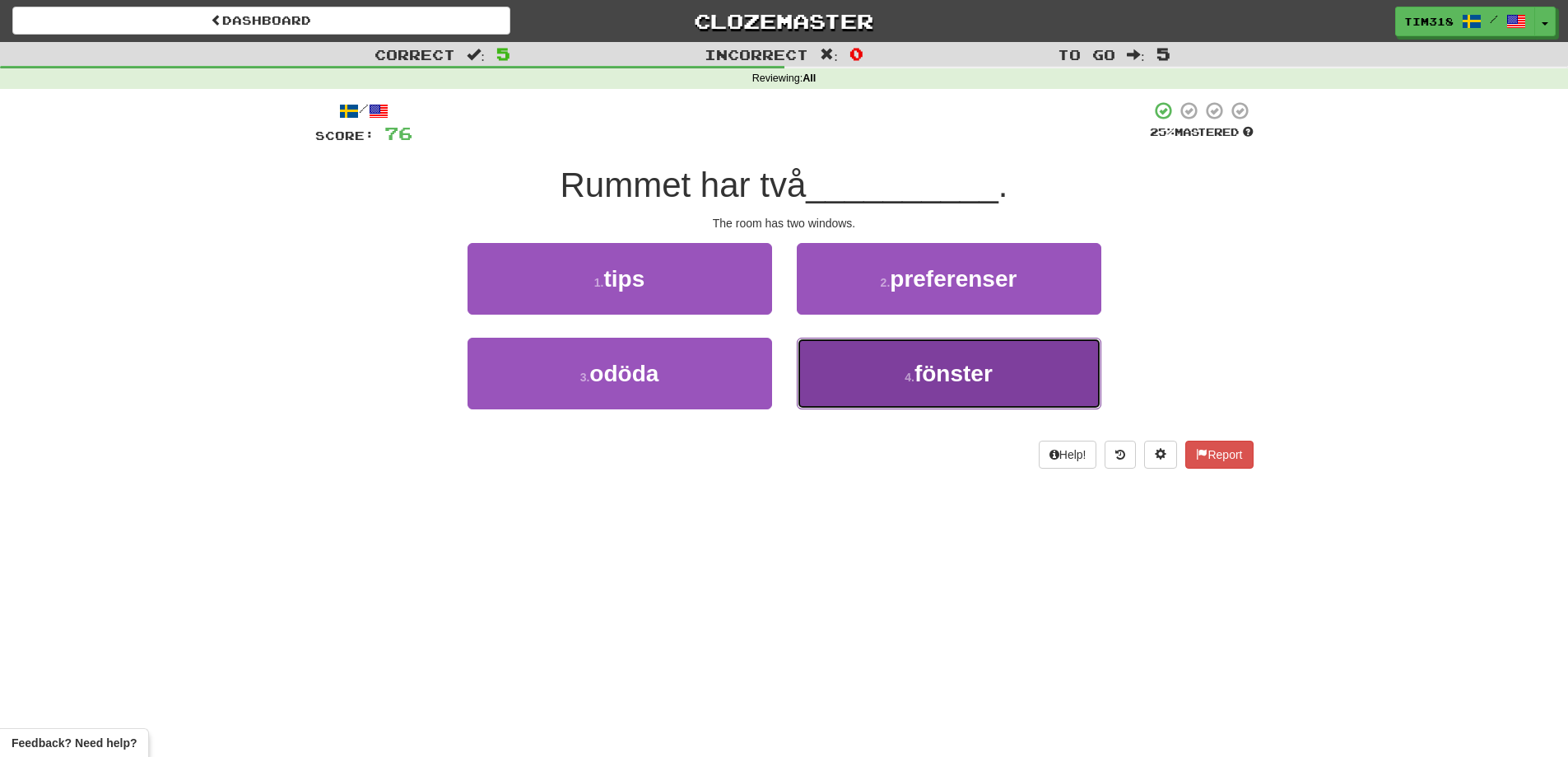
click at [889, 382] on button "4 . fönster" at bounding box center [949, 374] width 305 height 72
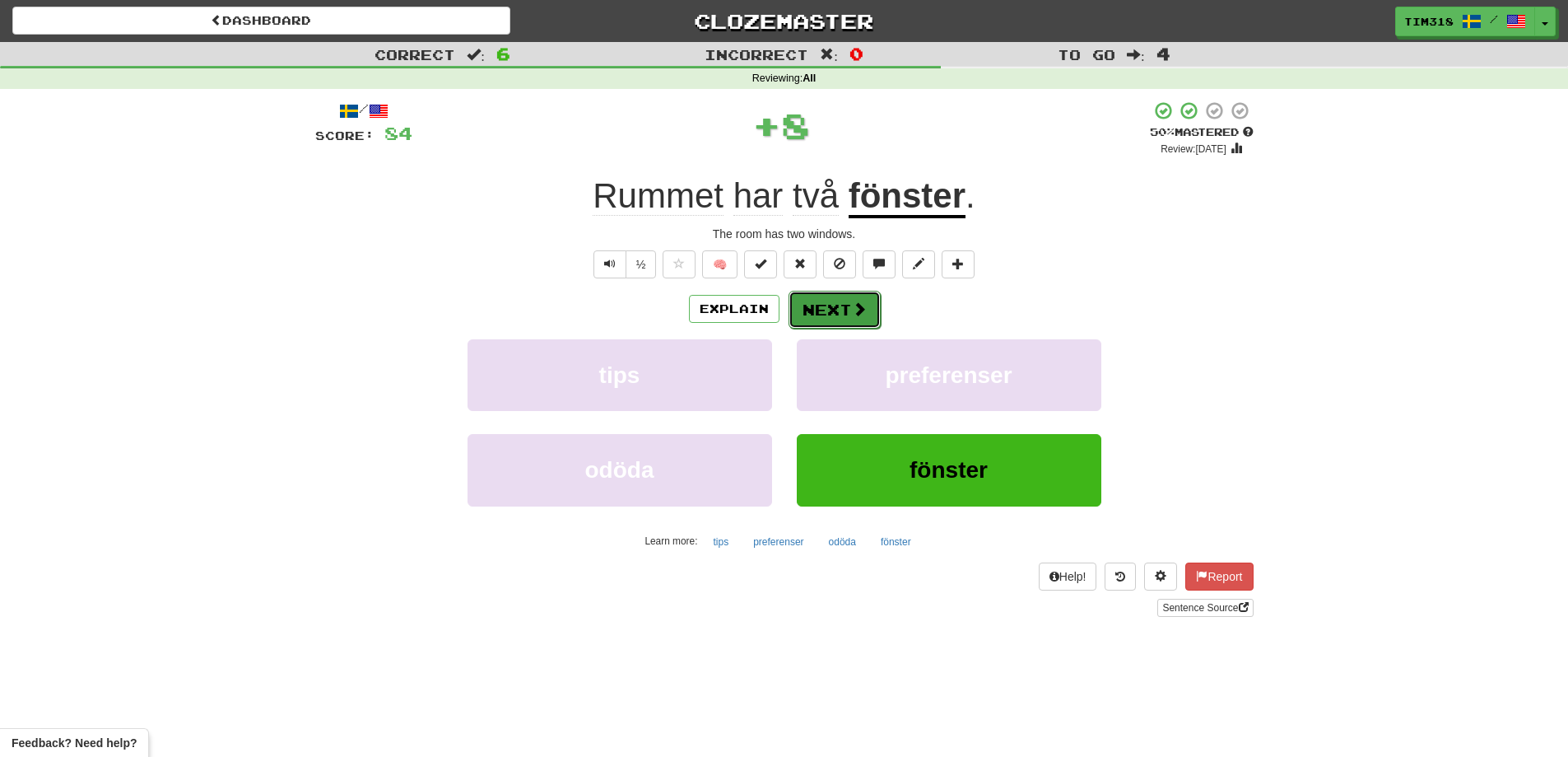
click at [840, 303] on button "Next" at bounding box center [835, 310] width 93 height 38
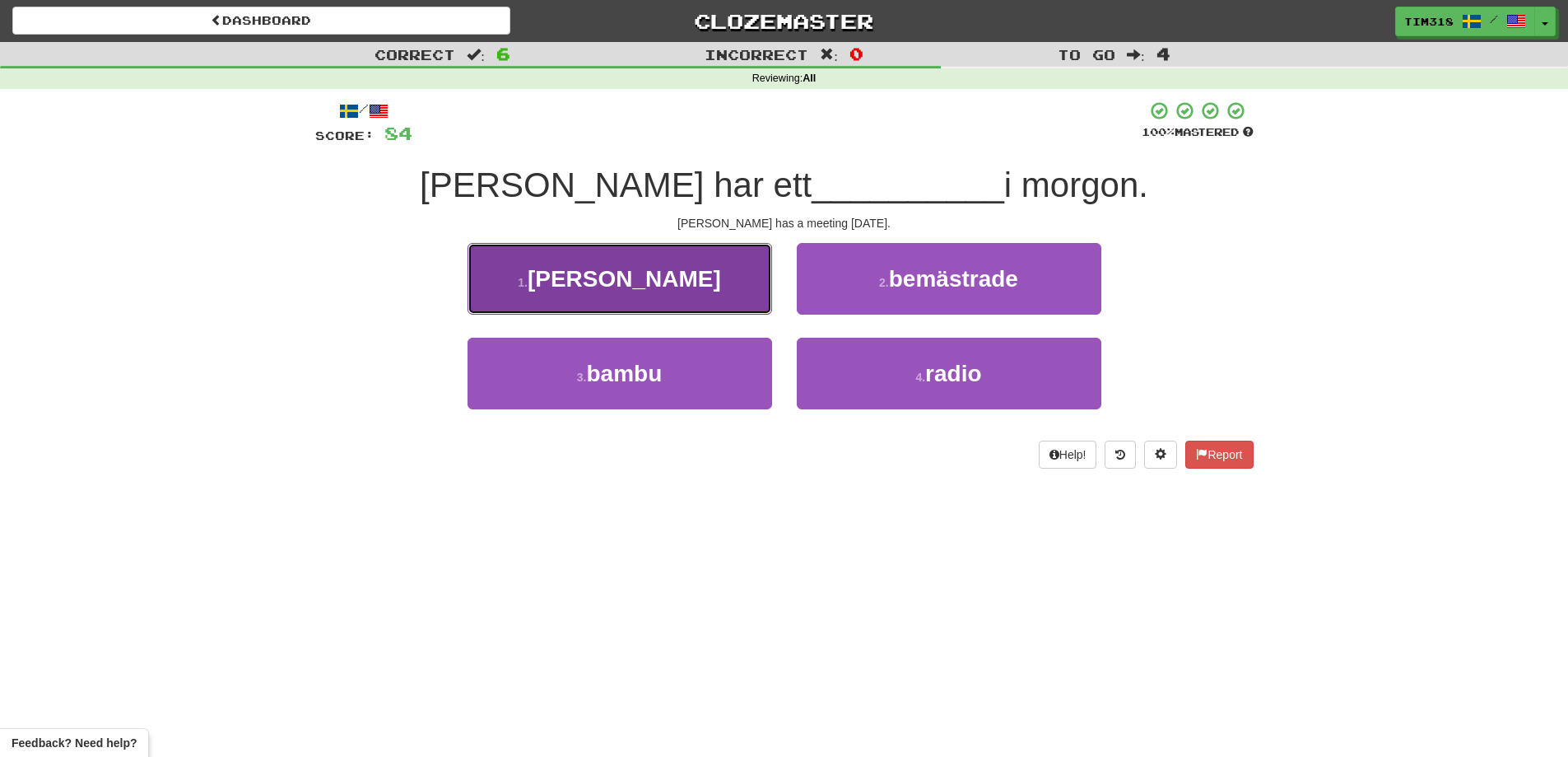
click at [665, 294] on button "1 . möte" at bounding box center [620, 279] width 305 height 72
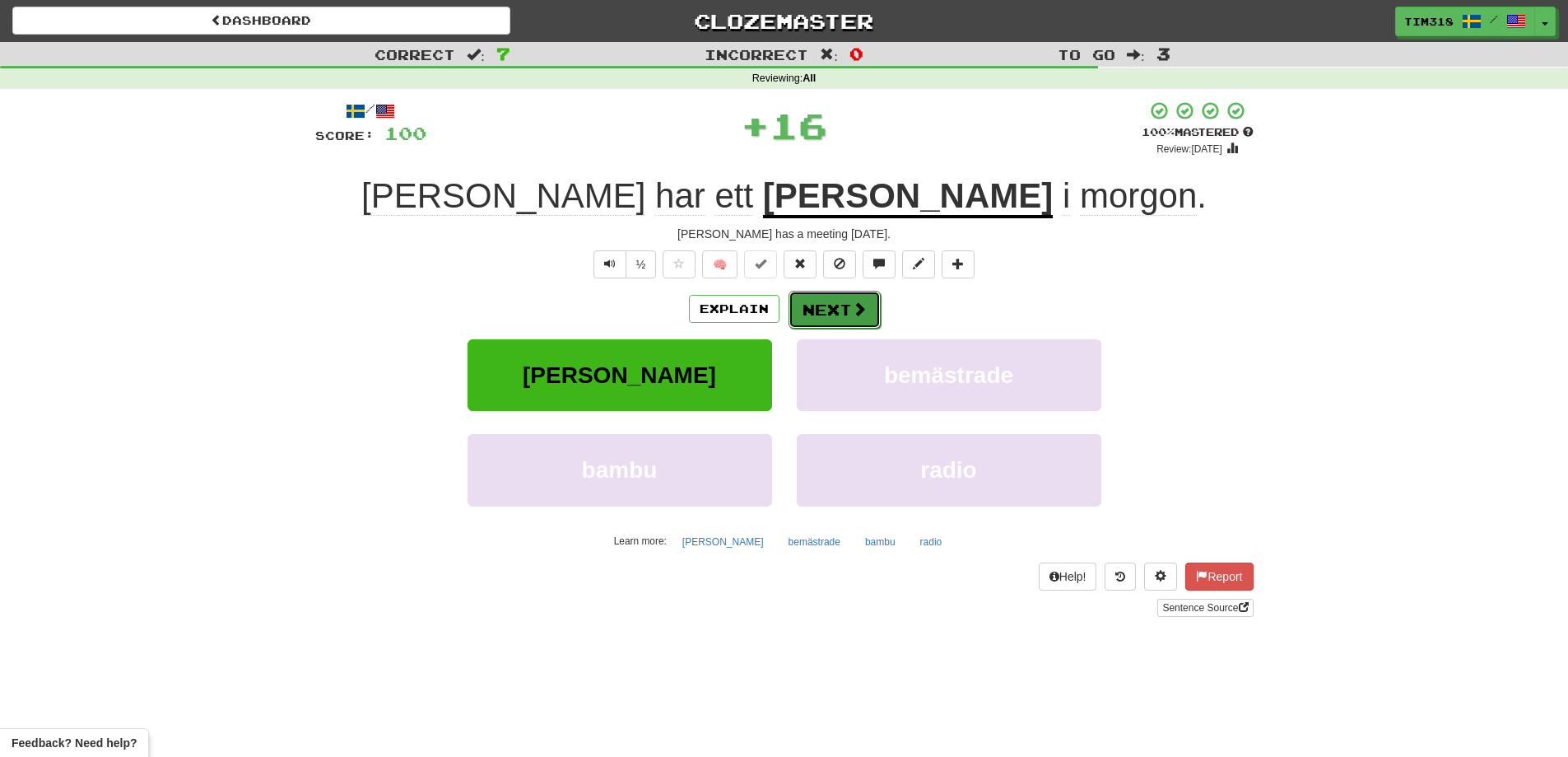
click at [805, 314] on button "Next" at bounding box center [835, 310] width 93 height 38
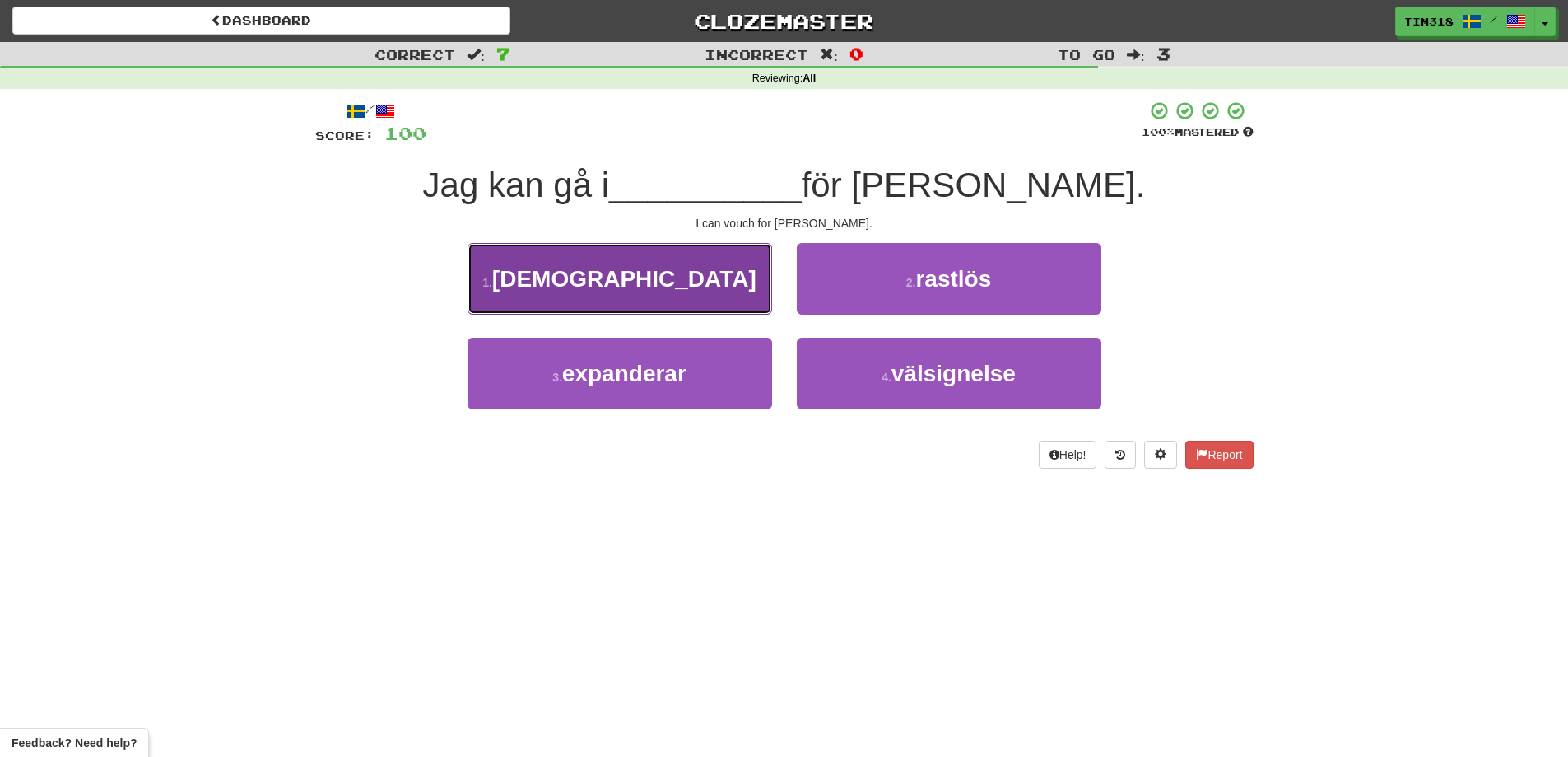
click at [675, 269] on button "1 . god" at bounding box center [620, 279] width 305 height 72
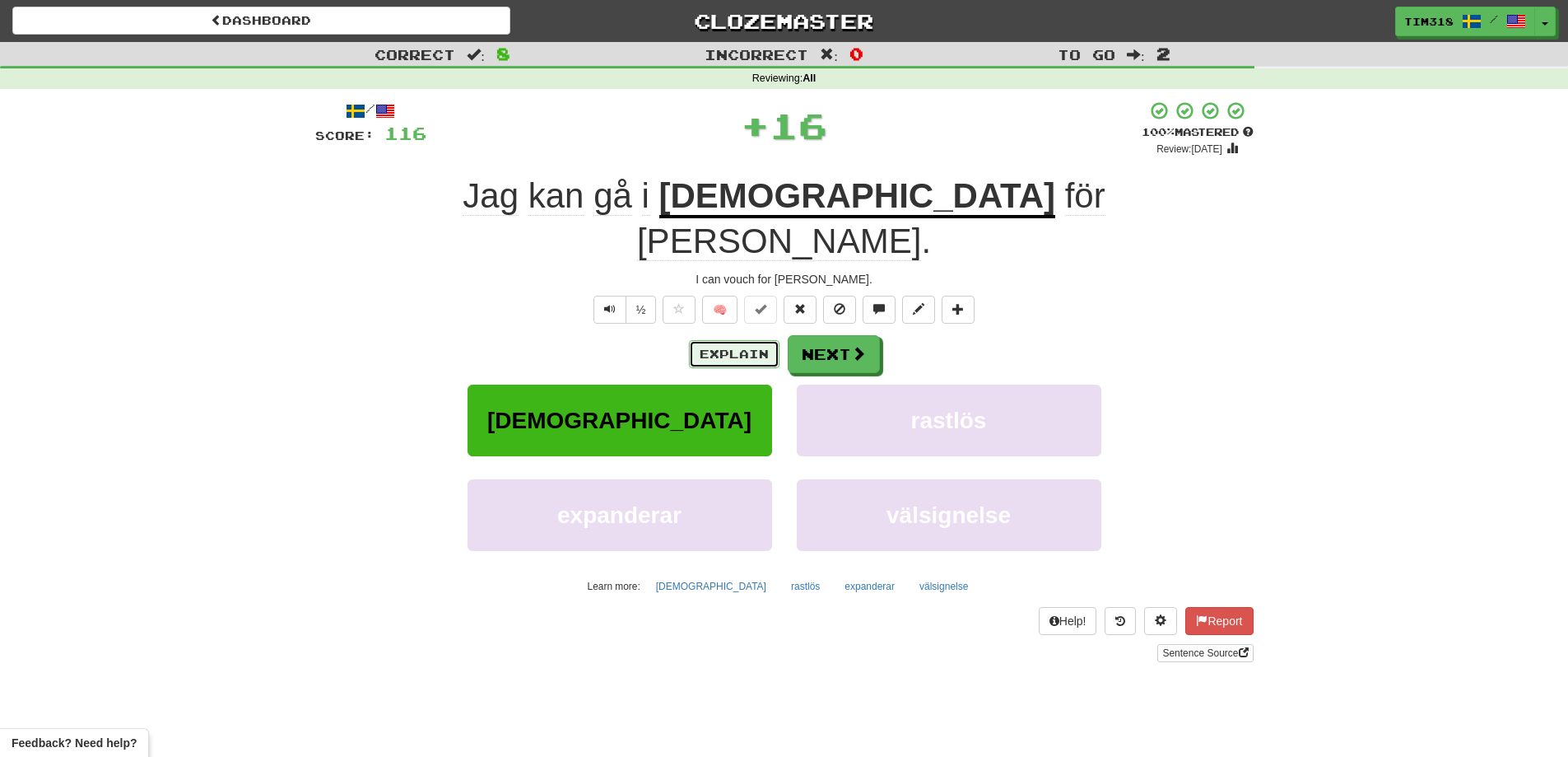
click at [722, 340] on button "Explain" at bounding box center [734, 354] width 91 height 28
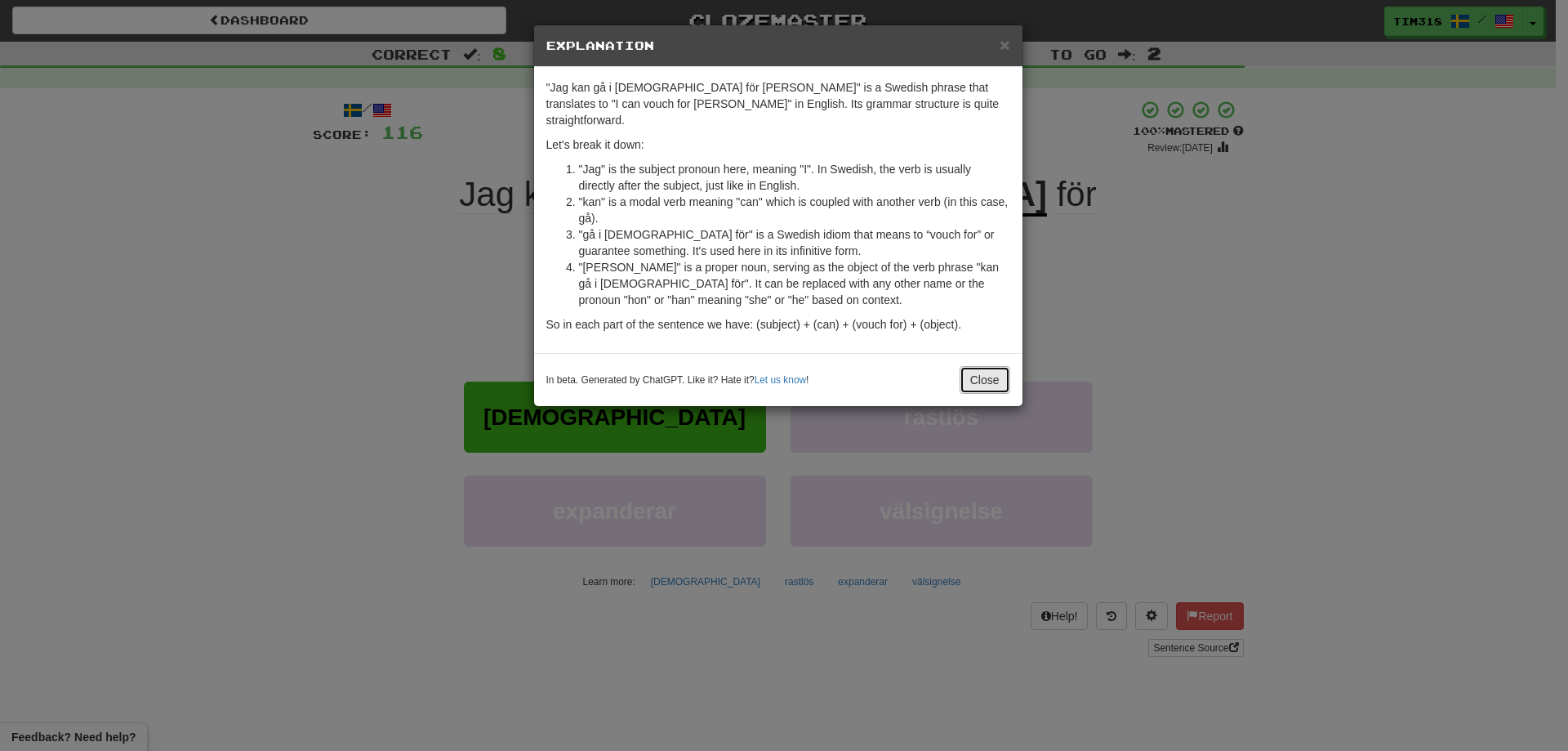
click at [991, 370] on button "Close" at bounding box center [984, 379] width 50 height 28
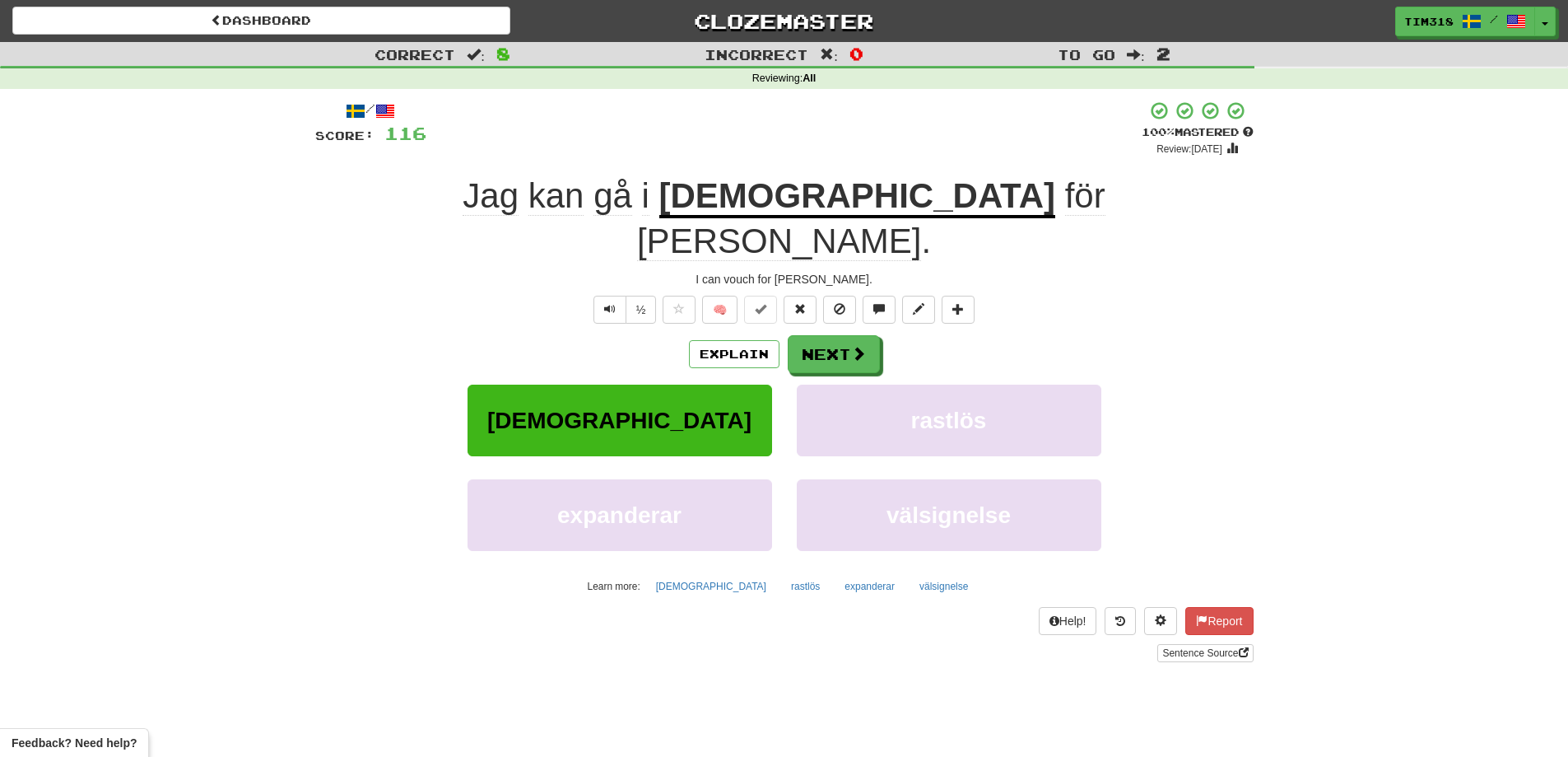
click at [842, 335] on div "Explain Next" at bounding box center [785, 354] width 938 height 38
click at [835, 336] on button "Next" at bounding box center [835, 355] width 93 height 38
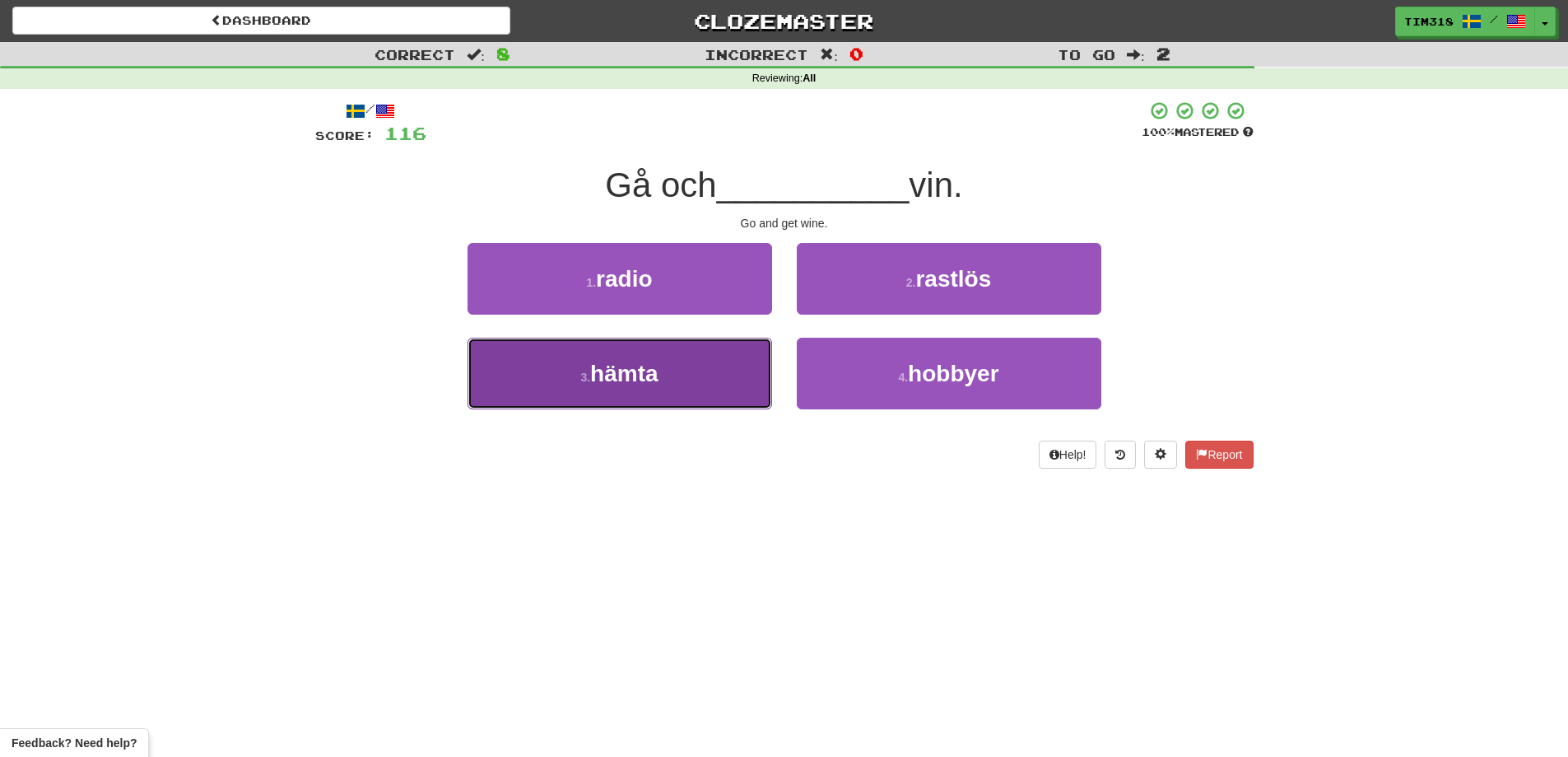
click at [693, 373] on button "3 . hämta" at bounding box center [620, 374] width 305 height 72
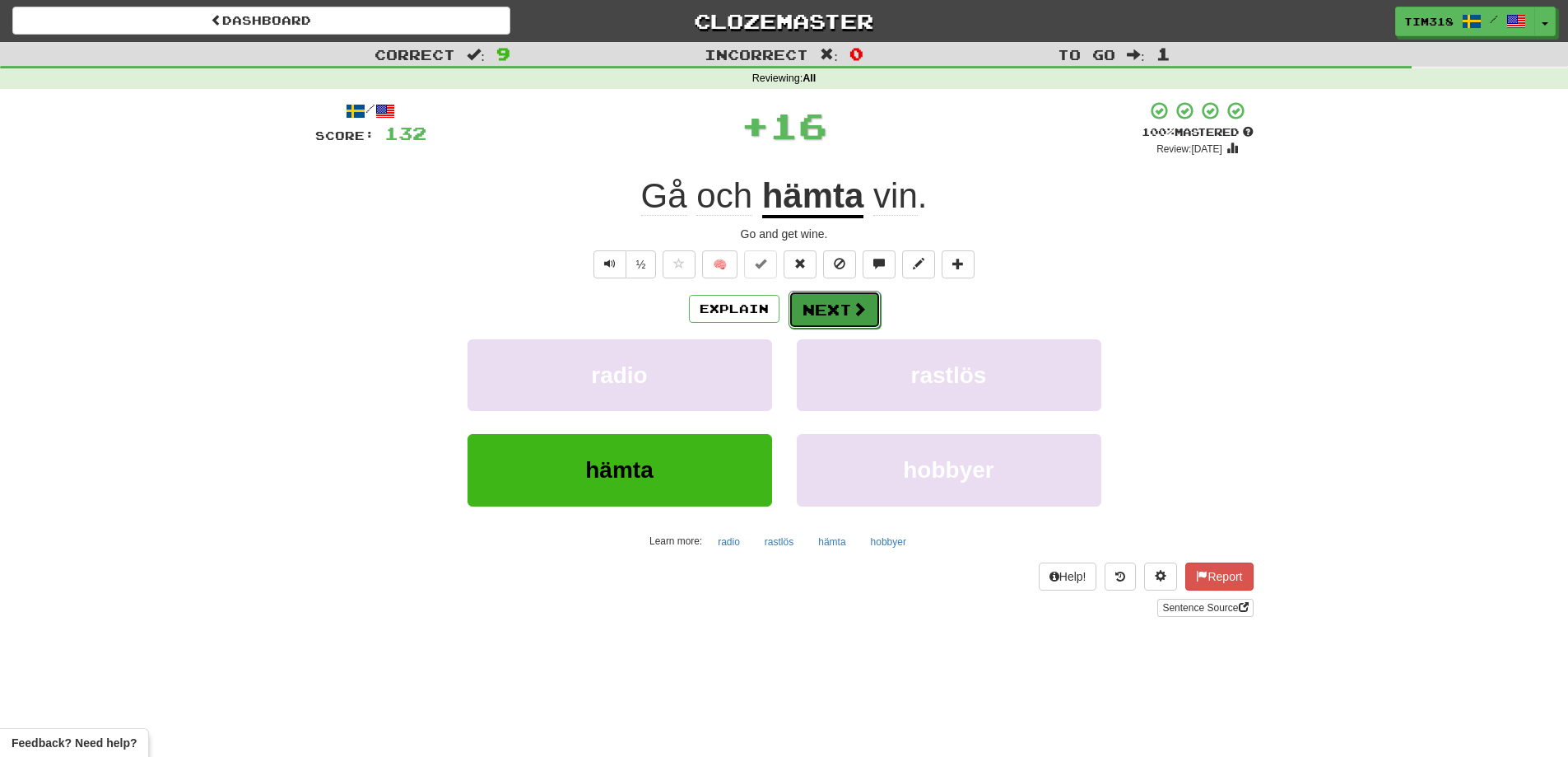
click at [821, 309] on button "Next" at bounding box center [835, 310] width 93 height 38
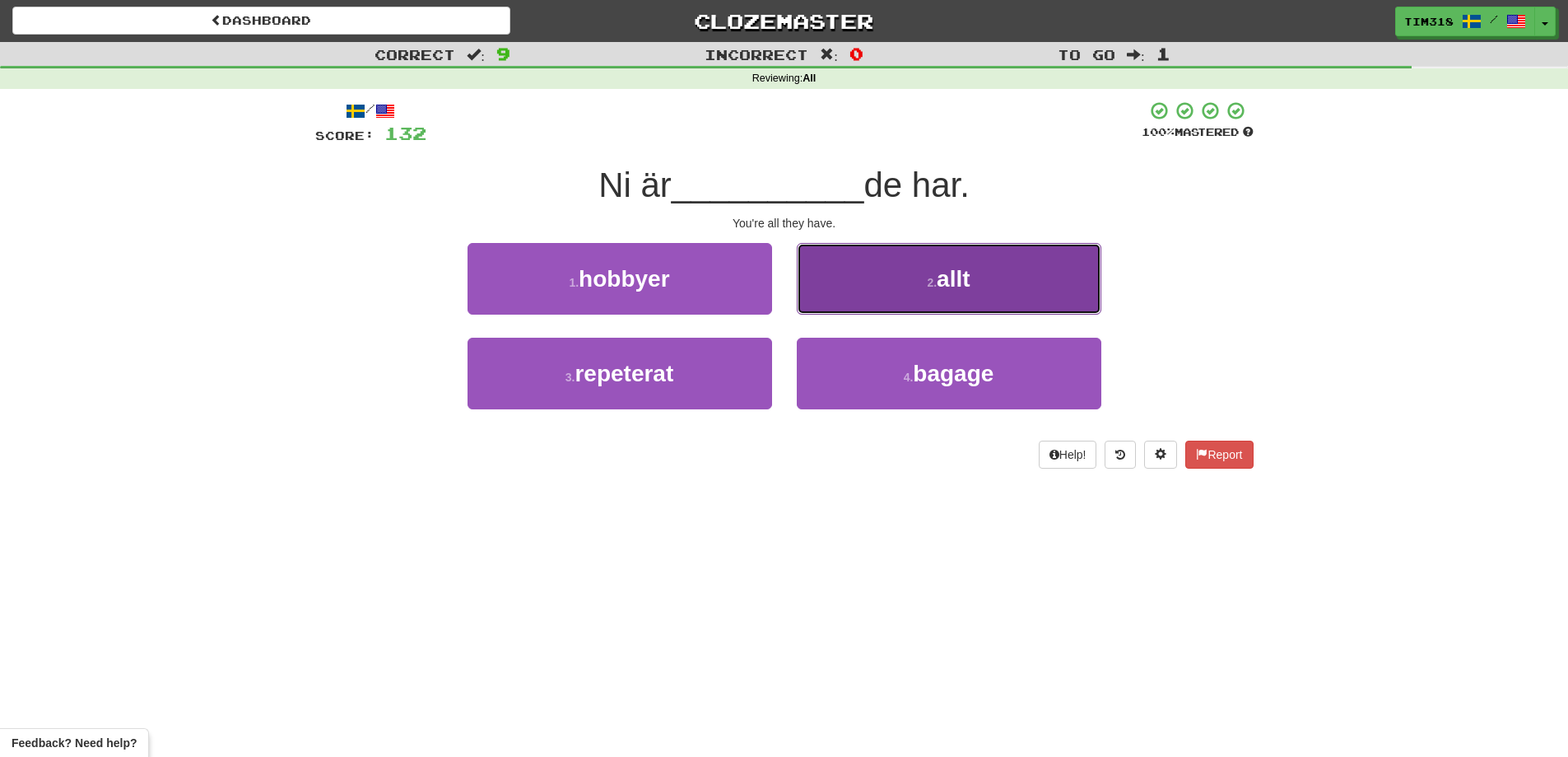
click at [854, 288] on button "2 . allt" at bounding box center [949, 279] width 305 height 72
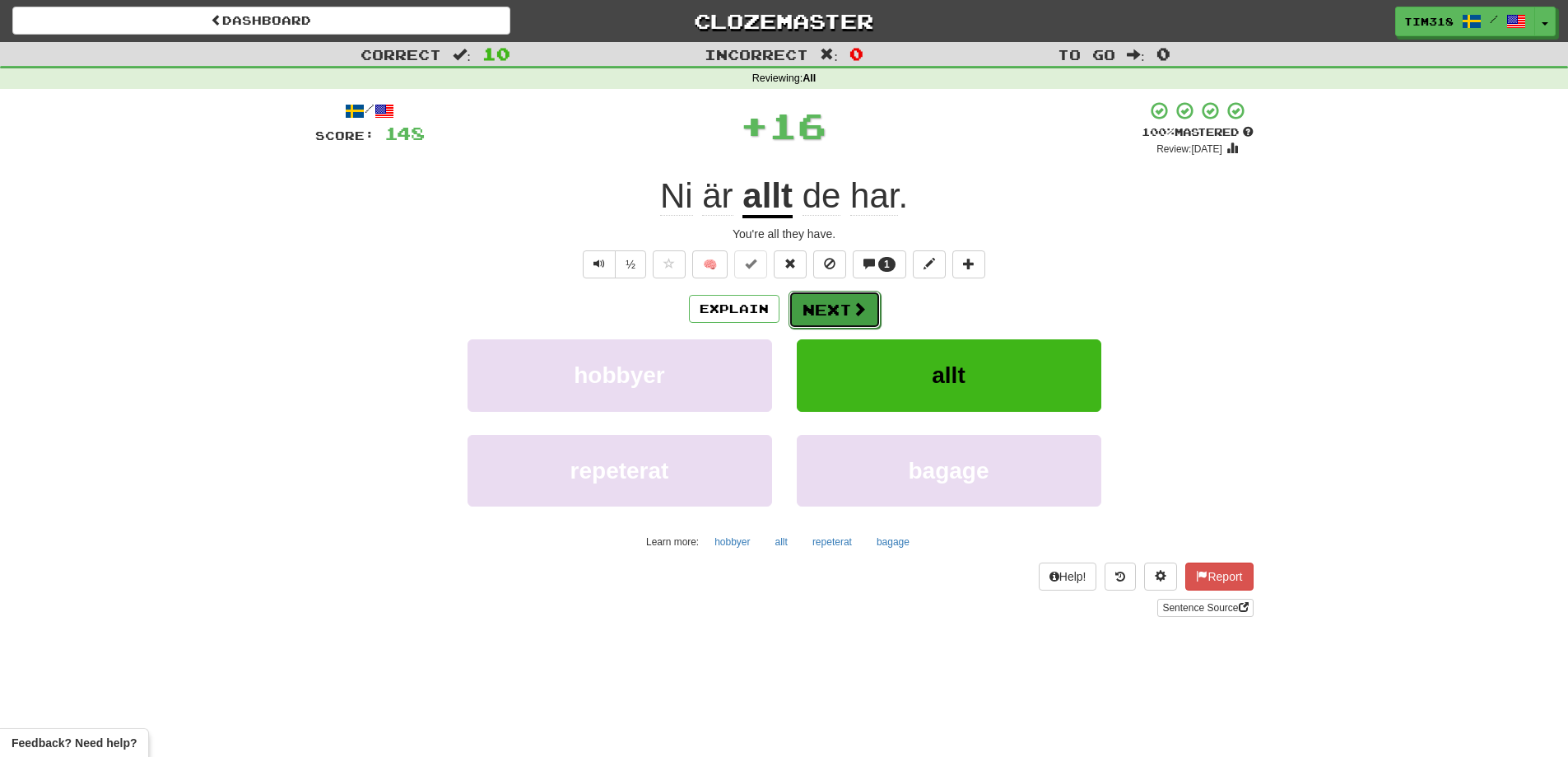
click at [823, 308] on button "Next" at bounding box center [835, 310] width 93 height 38
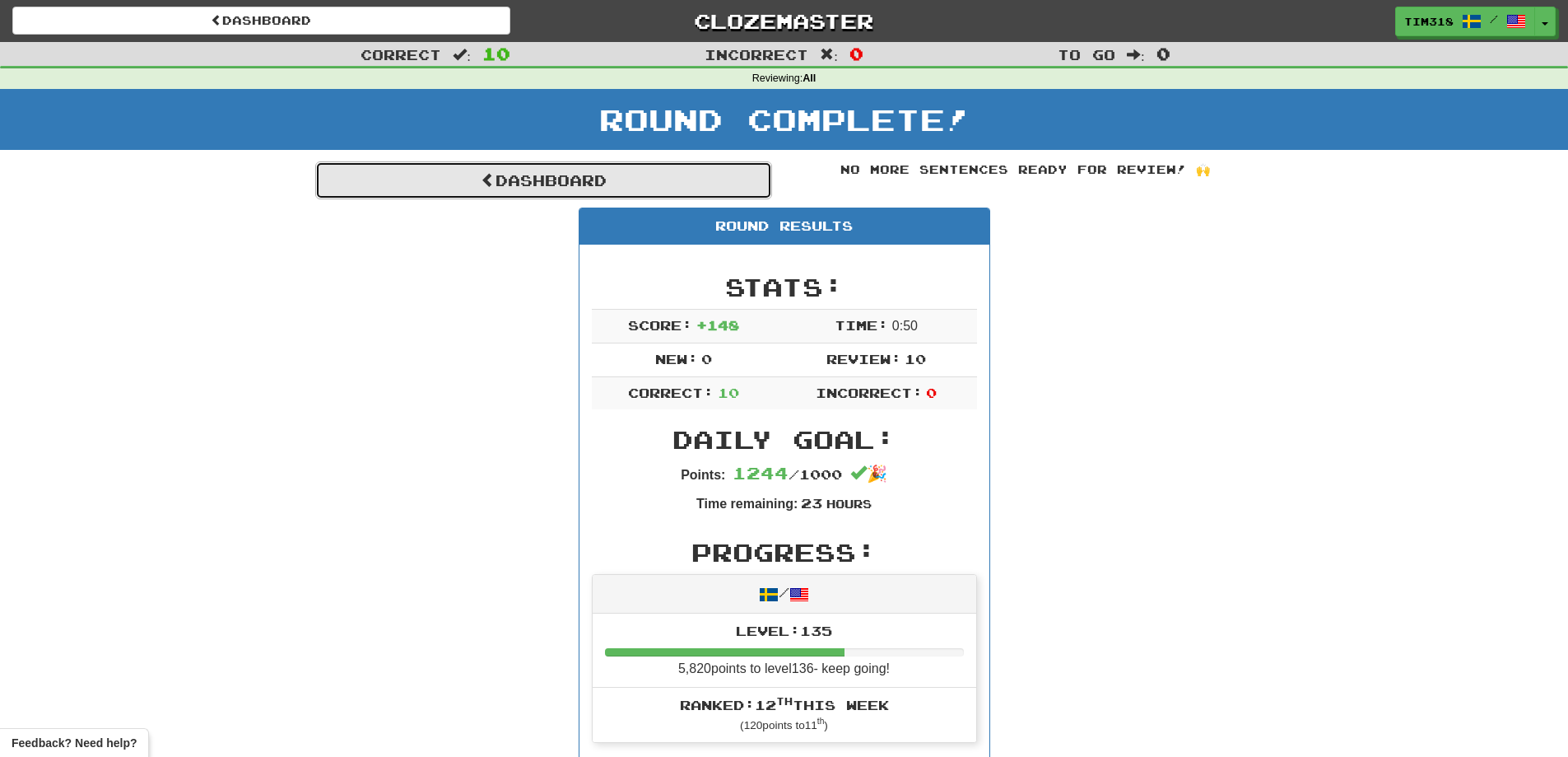
click at [643, 185] on link "Dashboard" at bounding box center [544, 180] width 457 height 38
